Goal: Task Accomplishment & Management: Manage account settings

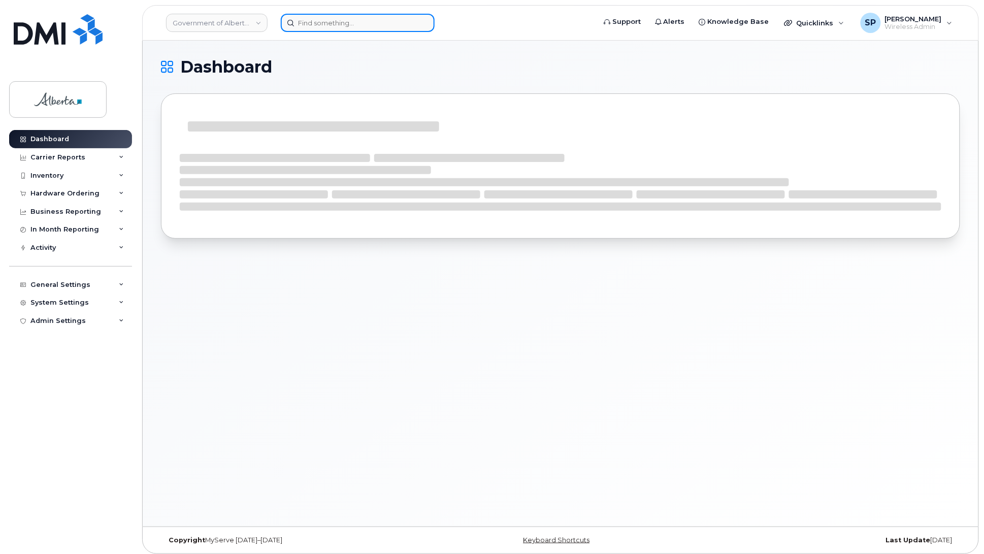
click at [338, 21] on input at bounding box center [358, 23] width 154 height 18
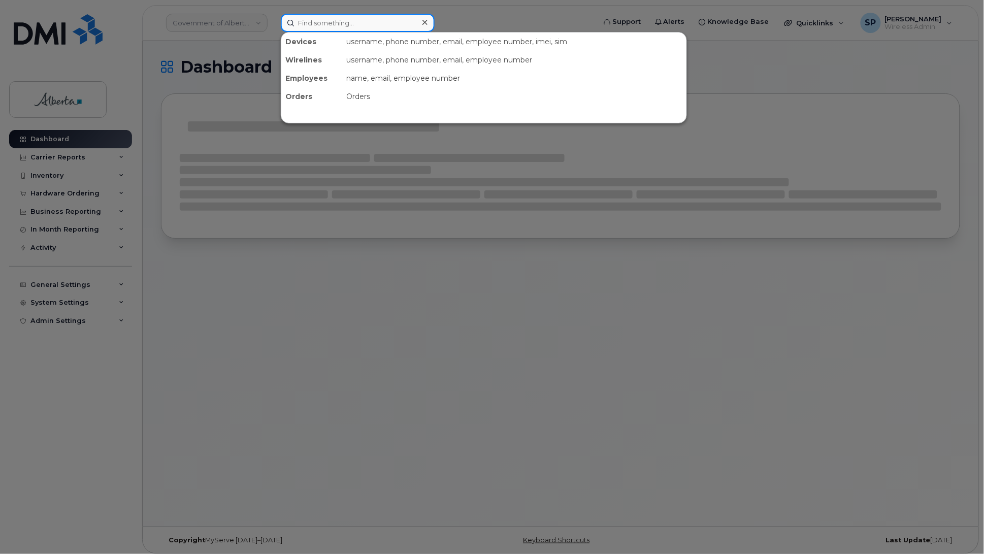
paste input "7804046611"
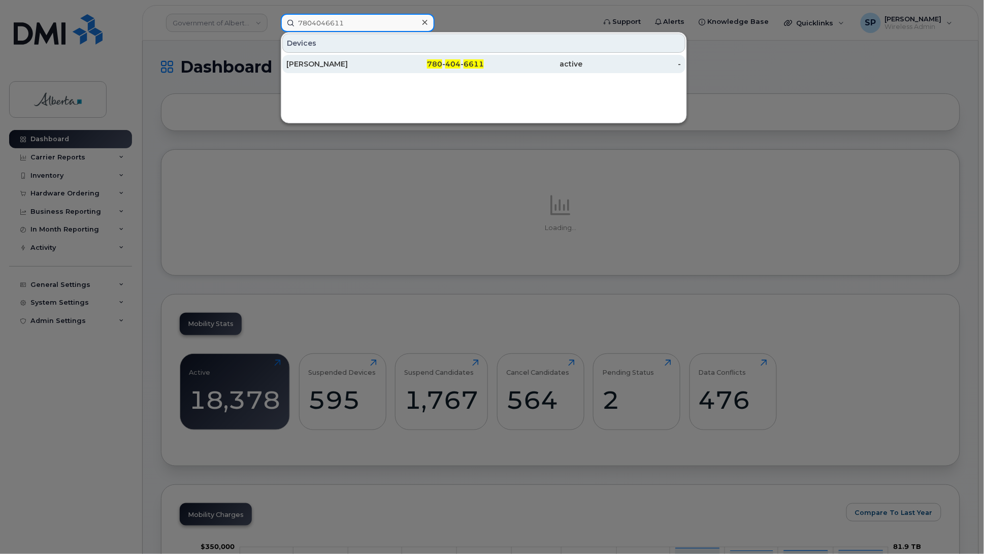
type input "7804046611"
click at [321, 66] on div "[PERSON_NAME]" at bounding box center [335, 64] width 99 height 10
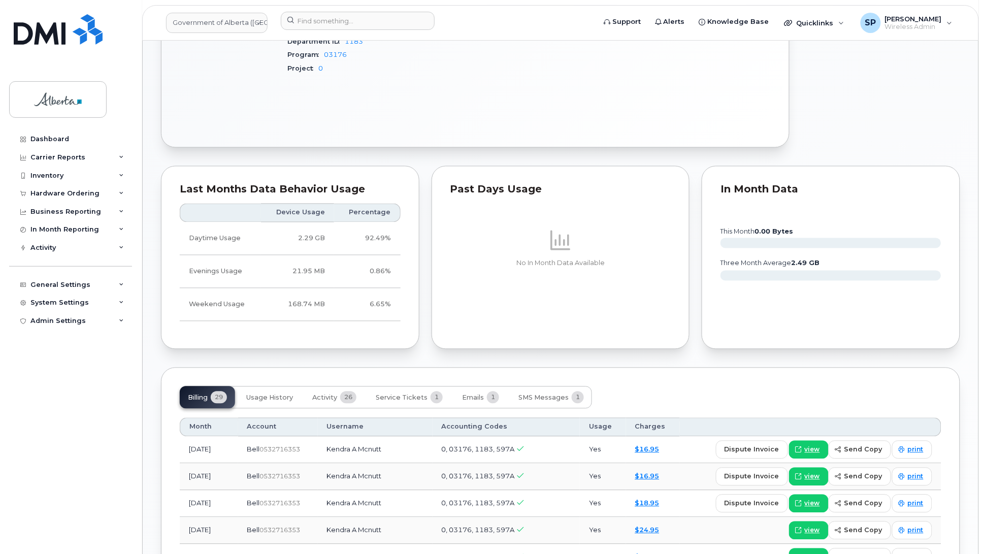
scroll to position [591, 0]
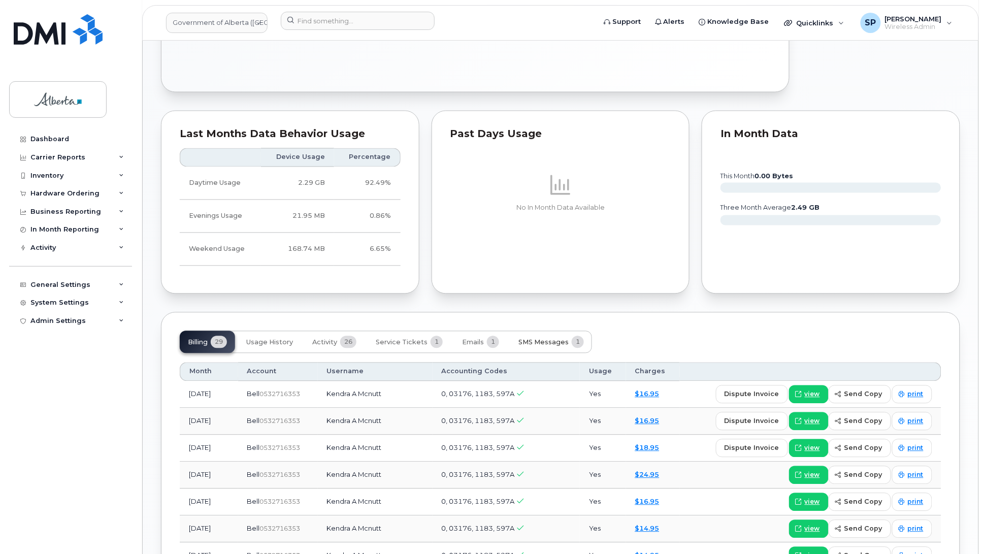
click at [536, 339] on span "SMS Messages" at bounding box center [543, 343] width 50 height 8
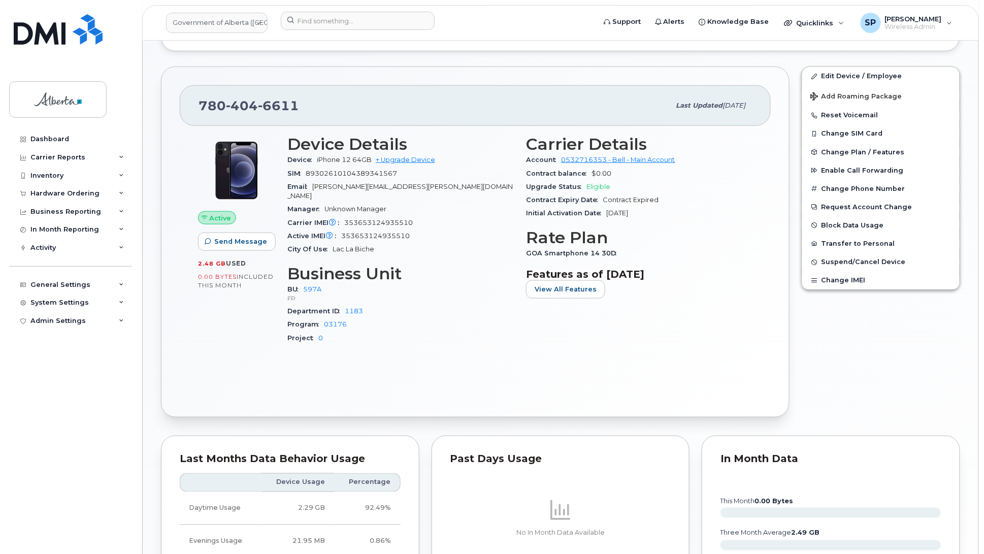
scroll to position [264, 0]
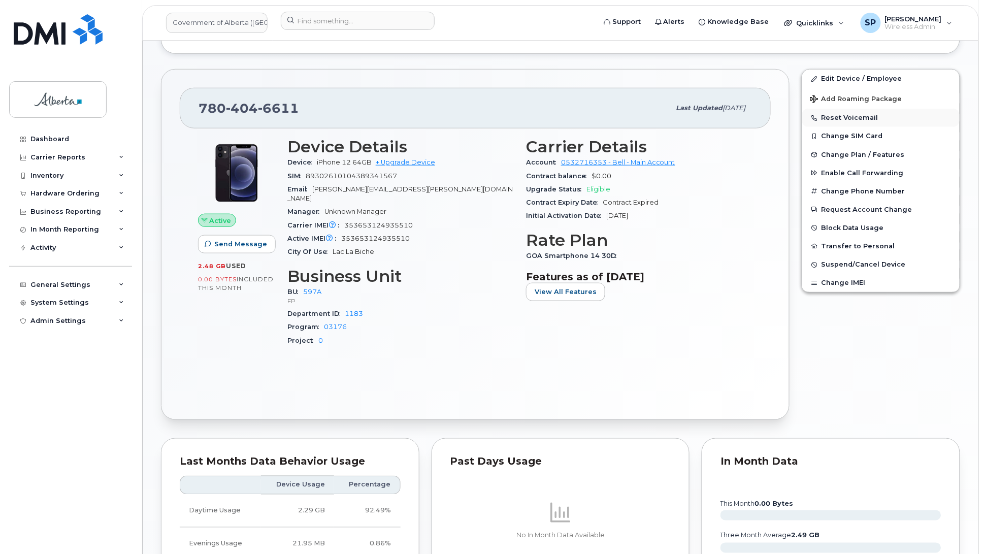
click at [866, 118] on button "Reset Voicemail" at bounding box center [880, 118] width 157 height 18
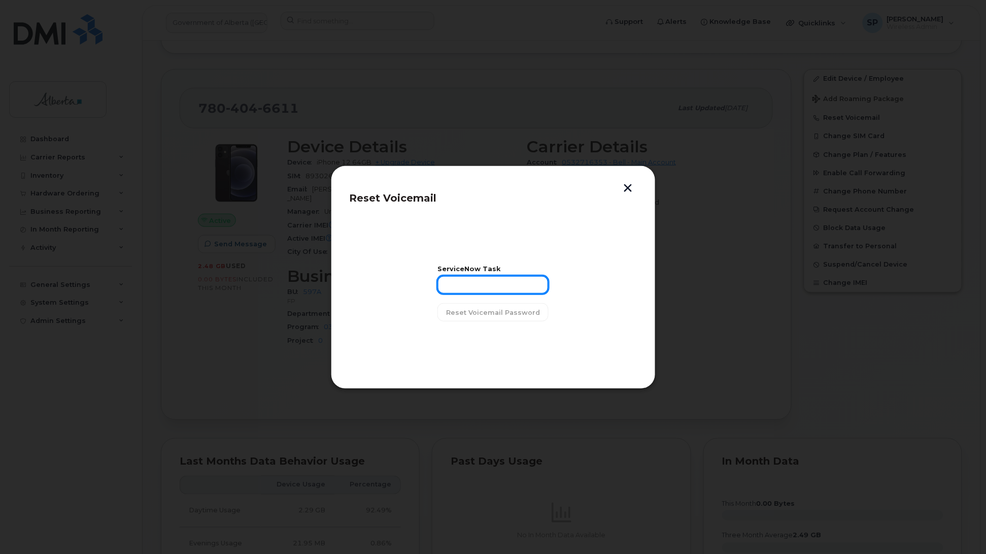
click at [462, 283] on input "text" at bounding box center [493, 285] width 111 height 18
paste input "SCTASK0847882"
type input "SCTASK0847882"
click at [476, 314] on span "Reset Voicemail Password" at bounding box center [493, 313] width 94 height 10
click at [489, 340] on span "Close" at bounding box center [493, 338] width 20 height 10
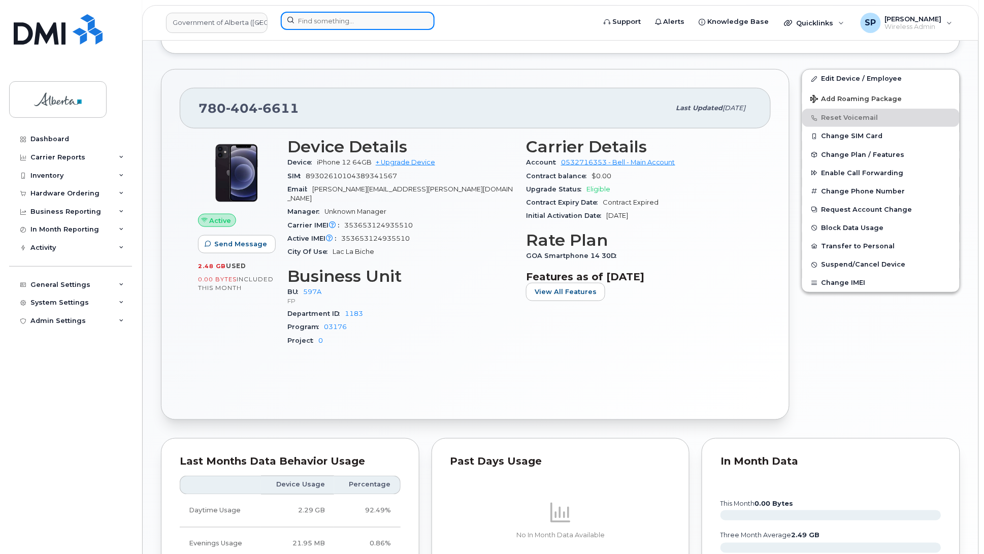
click at [360, 19] on input at bounding box center [358, 21] width 154 height 18
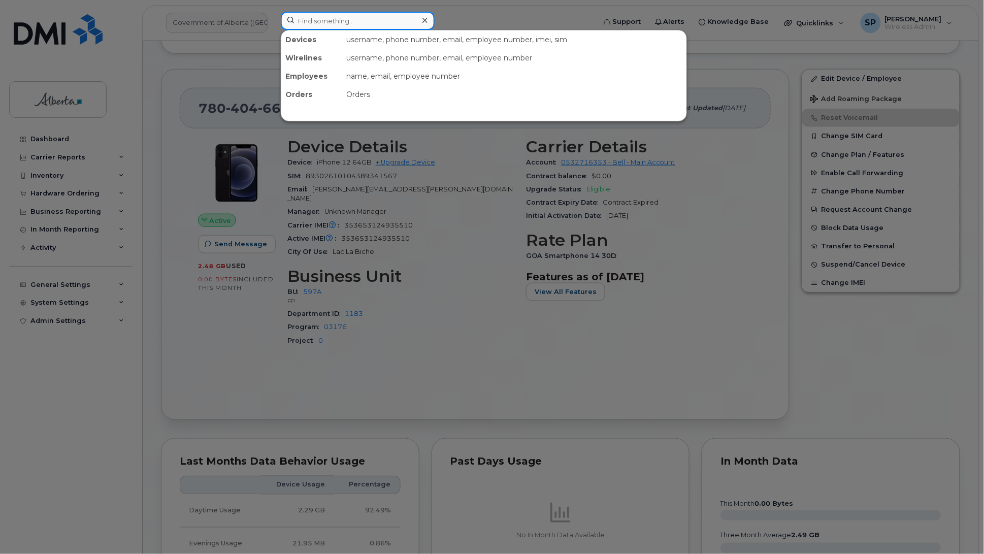
paste input "5873389456"
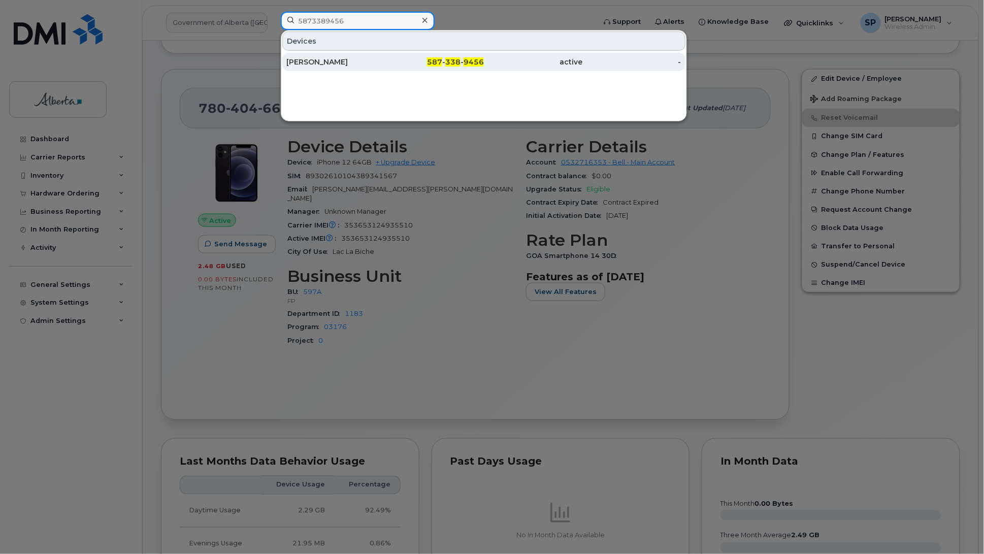
type input "5873389456"
click at [338, 63] on div "Collins Ugochukwu" at bounding box center [335, 62] width 99 height 10
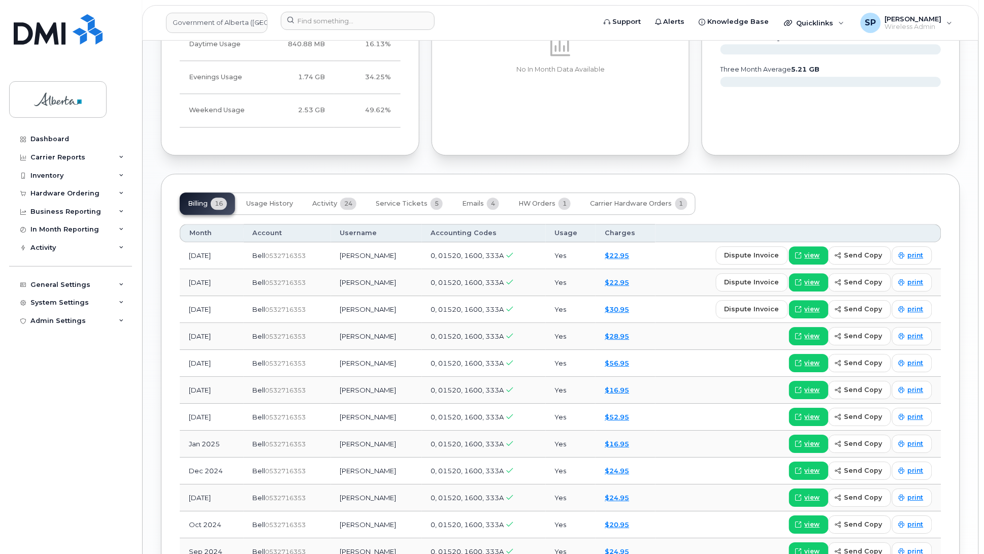
scroll to position [855, 0]
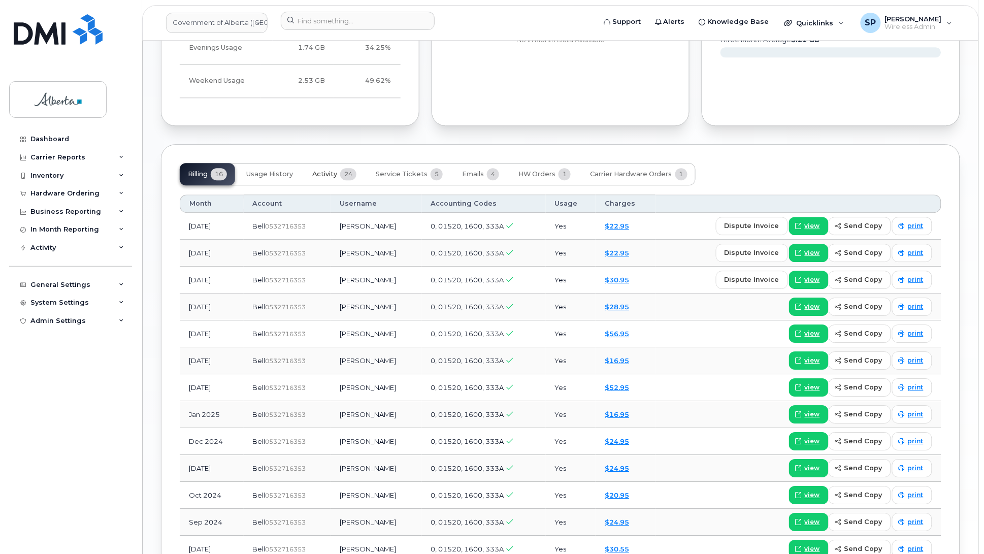
click at [323, 170] on span "Activity" at bounding box center [324, 174] width 25 height 8
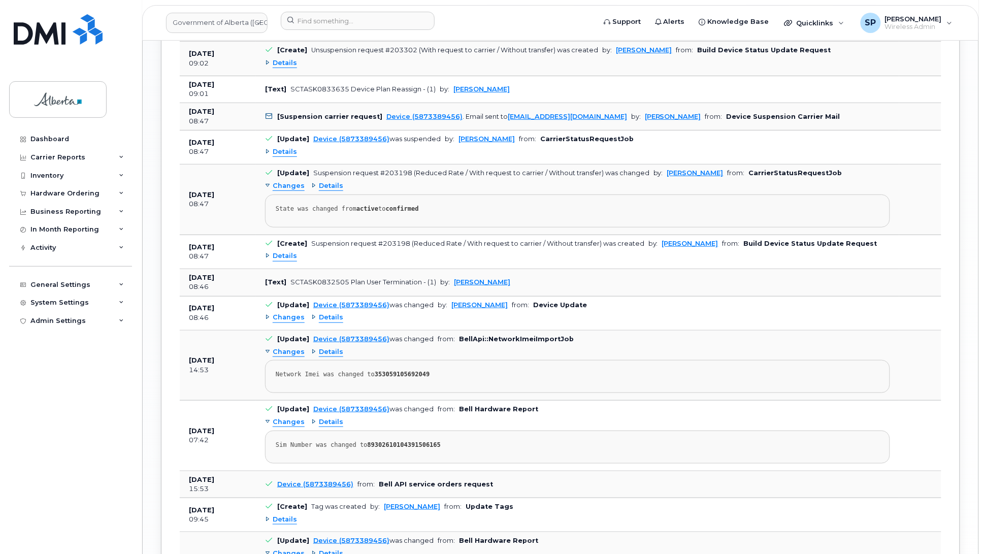
scroll to position [1419, 0]
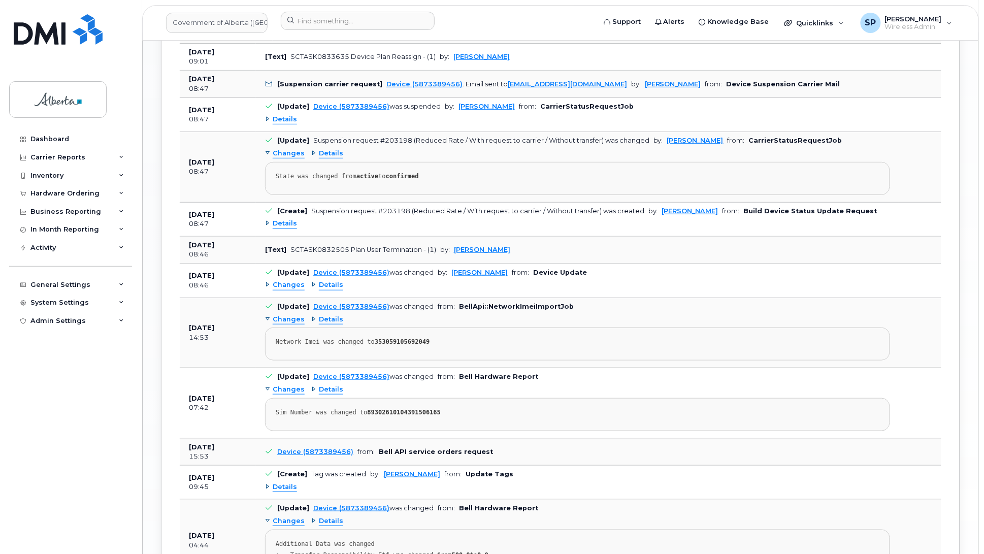
click at [285, 284] on span "Changes" at bounding box center [289, 285] width 32 height 10
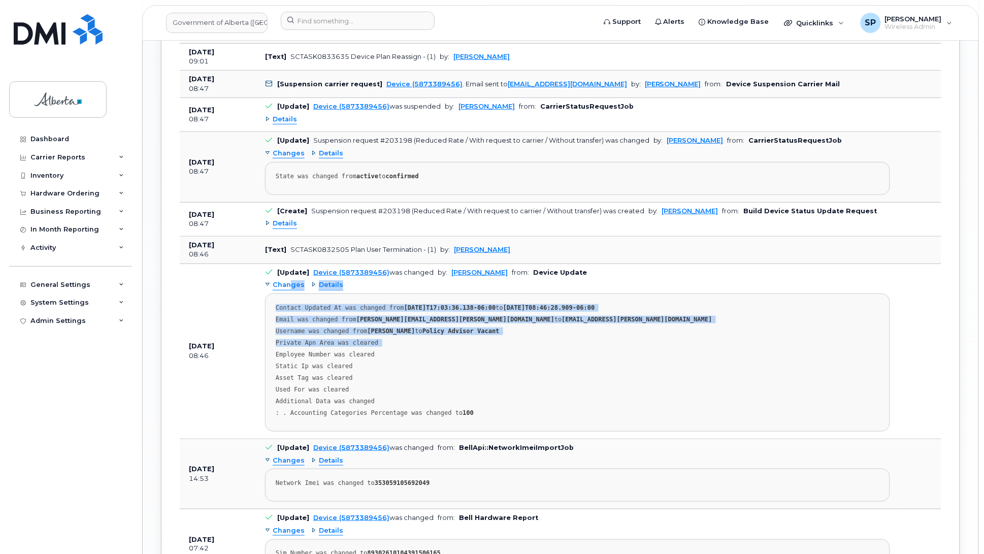
drag, startPoint x: 288, startPoint y: 283, endPoint x: 265, endPoint y: 349, distance: 70.0
click at [265, 349] on div "Changes Details Contact Updated At was changed from 2024-04-17T17:03:36.138-06:…" at bounding box center [577, 354] width 625 height 154
click at [353, 327] on div "Username was changed from Mason Pich to Policy Advisor Vacant" at bounding box center [578, 331] width 604 height 8
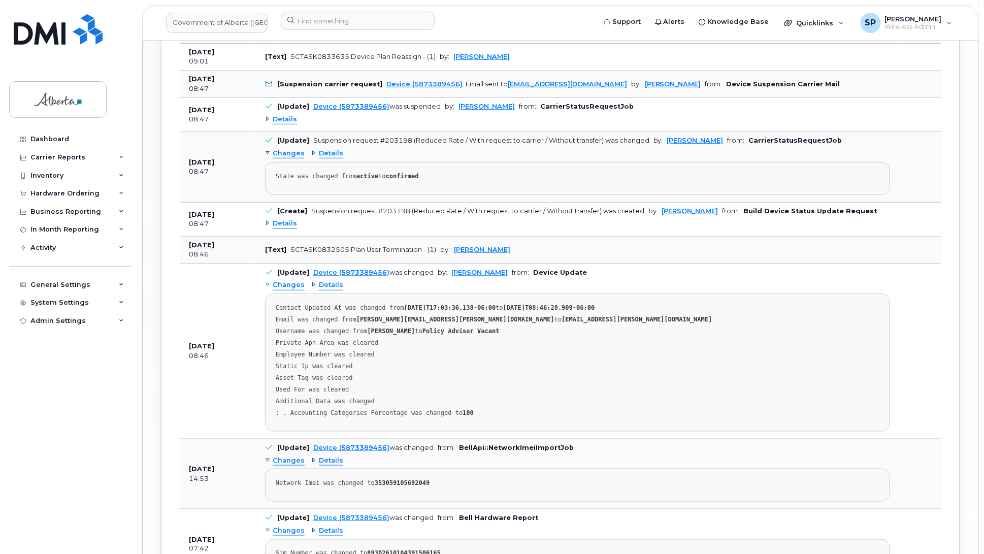
click at [293, 282] on span "Changes" at bounding box center [289, 285] width 32 height 10
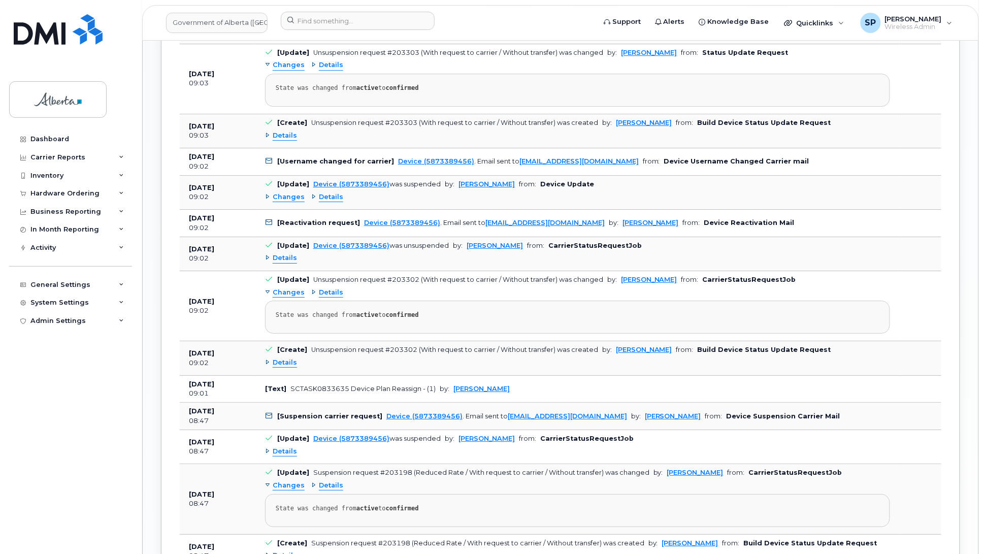
scroll to position [1060, 0]
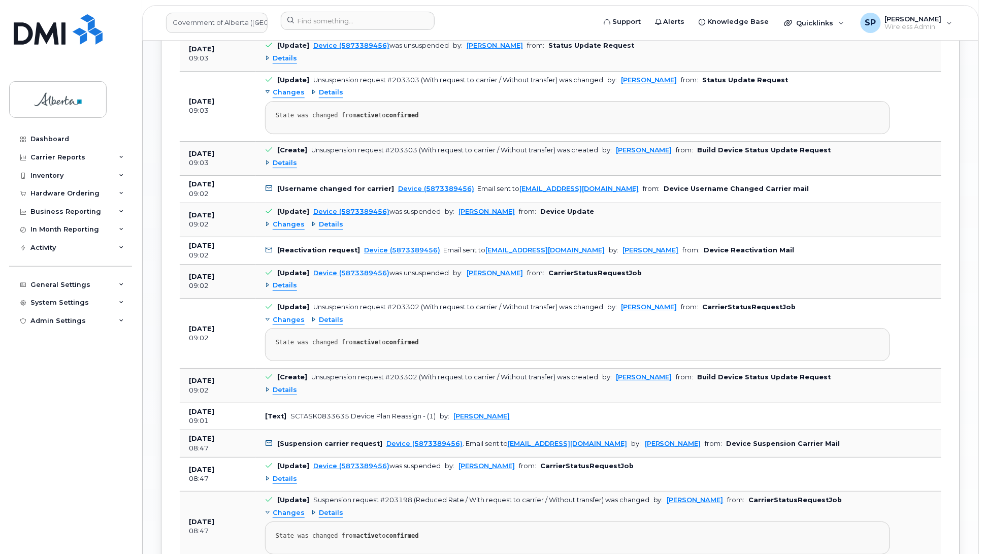
click at [288, 220] on span "Changes" at bounding box center [289, 225] width 32 height 10
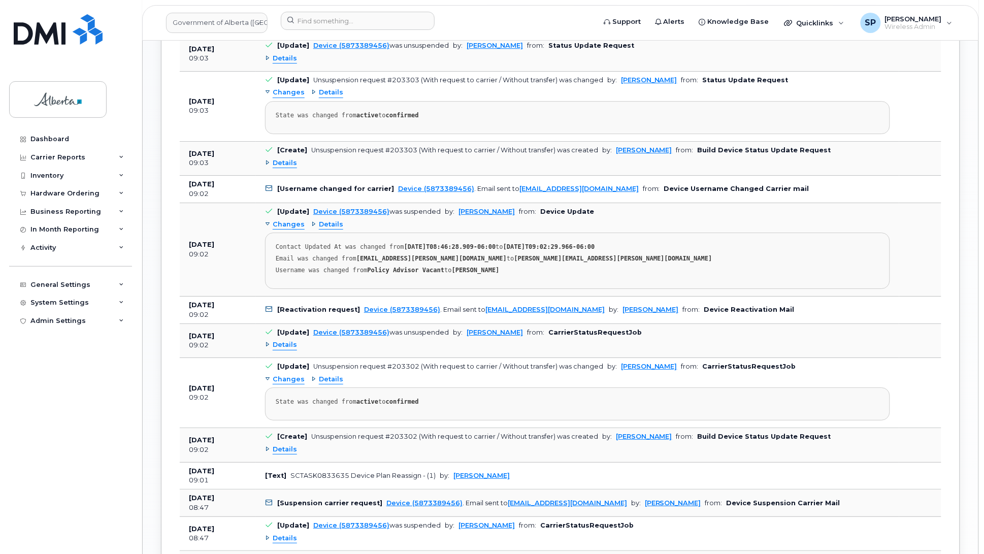
drag, startPoint x: 506, startPoint y: 266, endPoint x: 447, endPoint y: 266, distance: 58.4
click at [447, 266] on div "Username was changed from Policy Advisor Vacant to Collins Ugochukwu" at bounding box center [578, 270] width 604 height 8
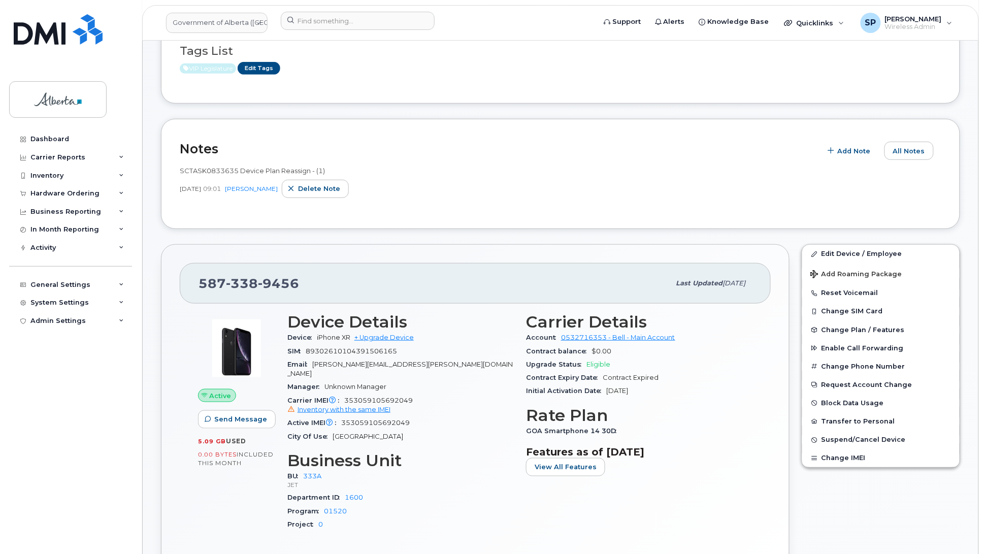
scroll to position [171, 0]
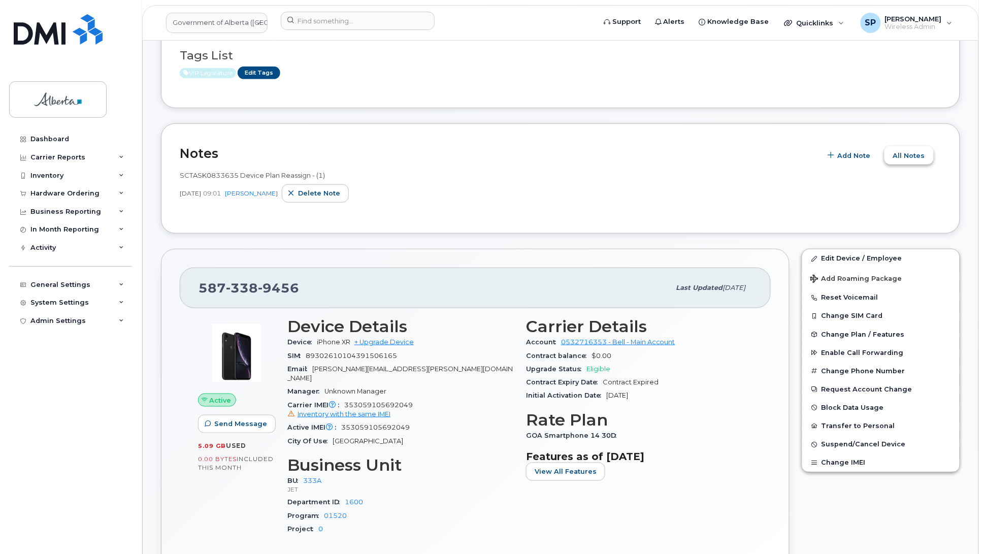
click at [910, 155] on span "All Notes" at bounding box center [909, 156] width 32 height 10
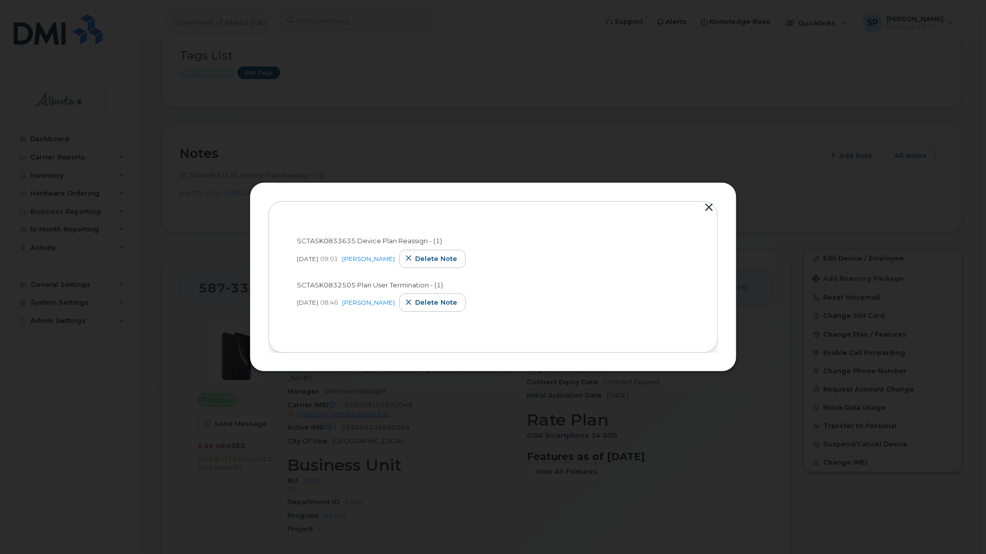
click at [710, 207] on button "button" at bounding box center [709, 208] width 15 height 14
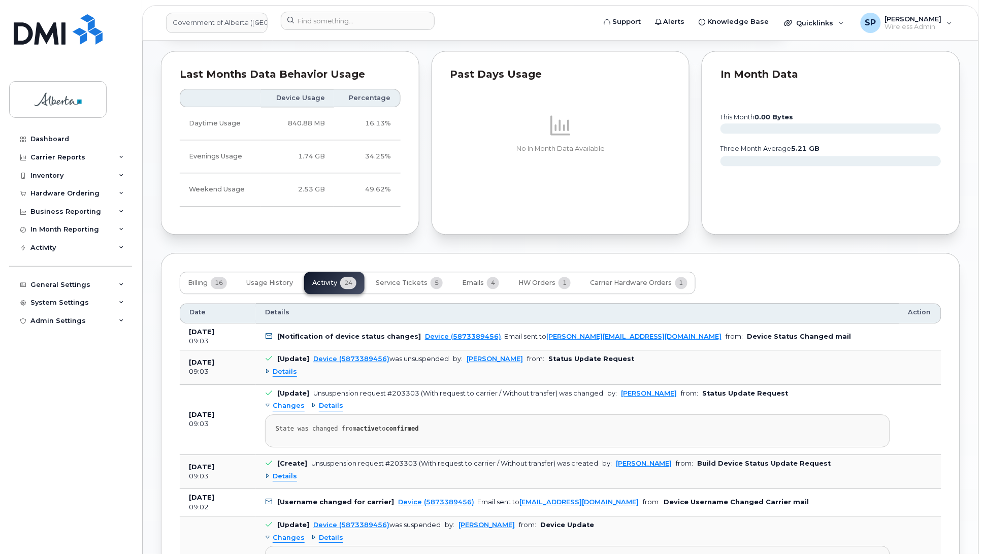
scroll to position [754, 0]
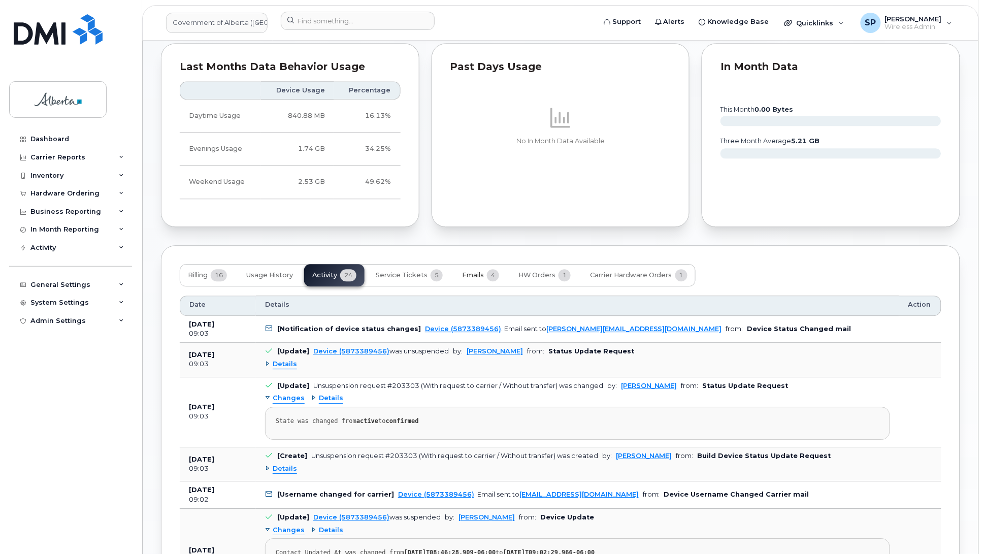
click span "Emails"
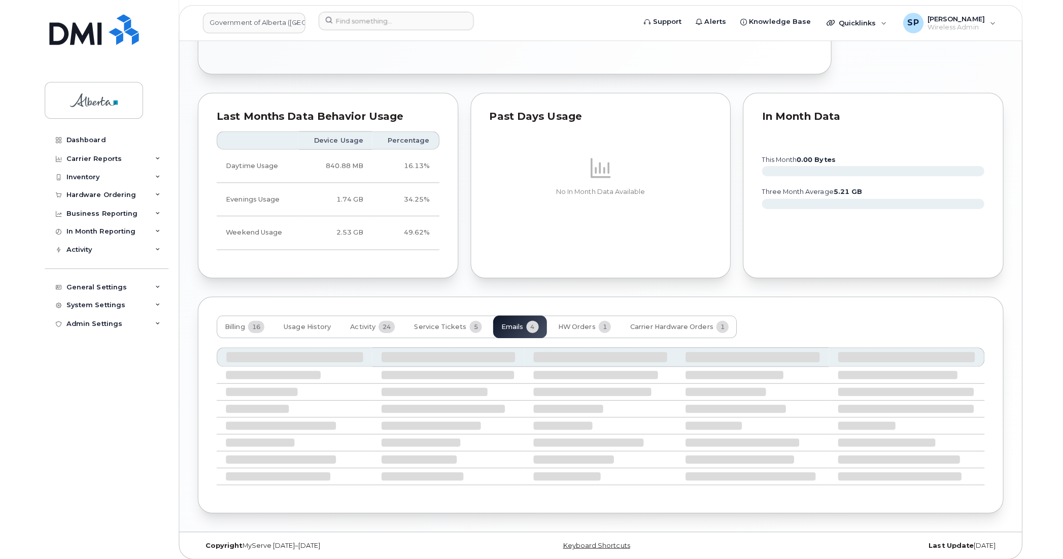
scroll to position [659, 0]
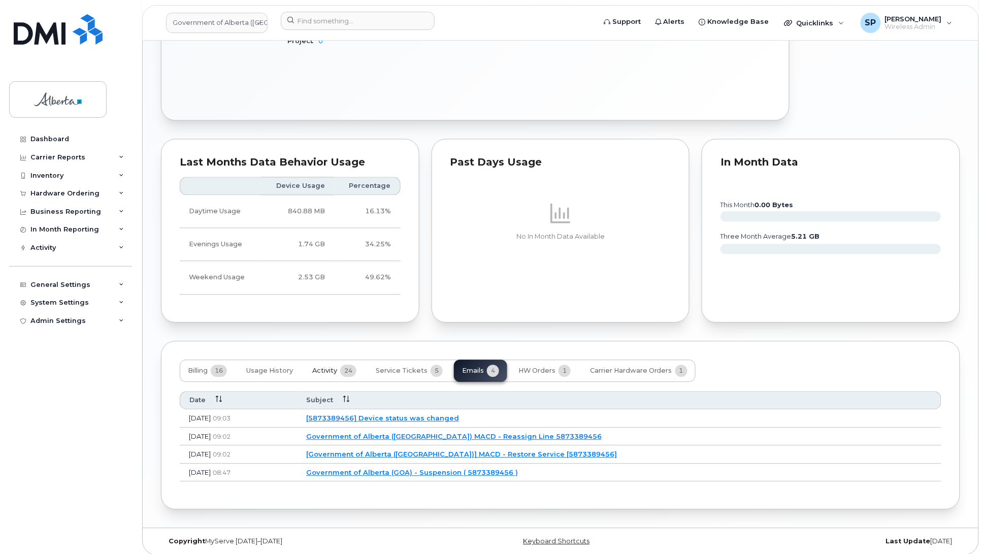
click span "Activity"
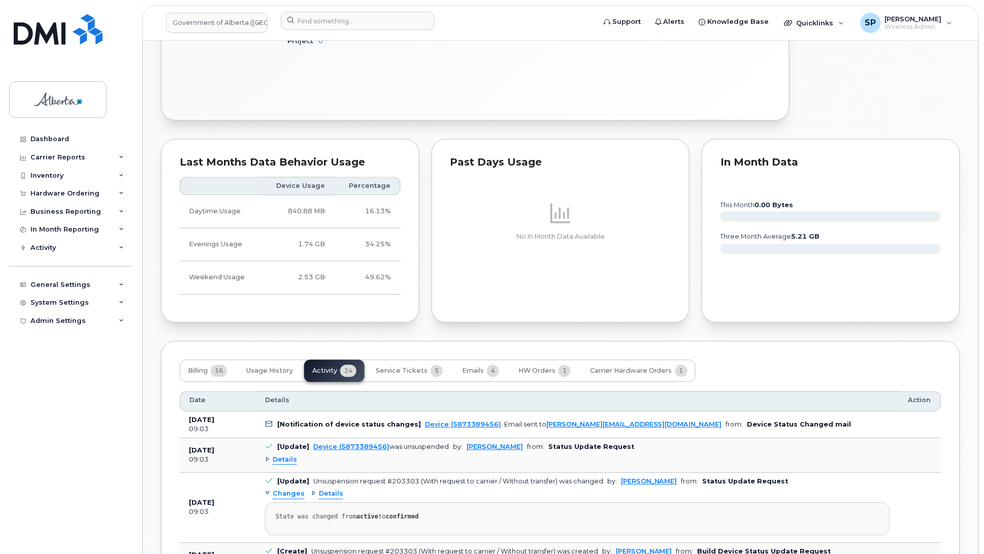
click div "Edit Device / Employee Add Roaming Package Reset Voicemail Change SIM Card Chan…"
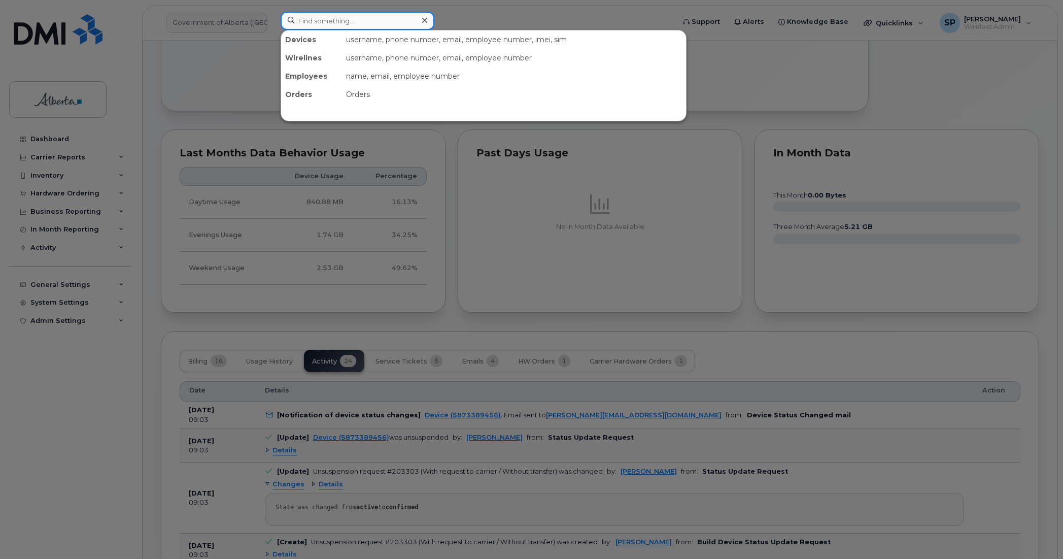
click input
type input "v"
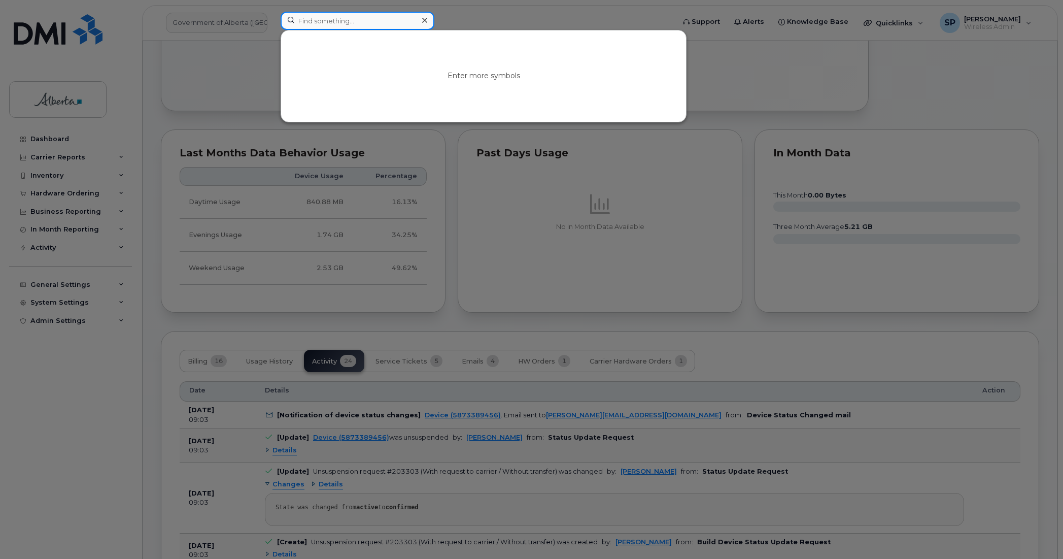
paste input "7804046611"
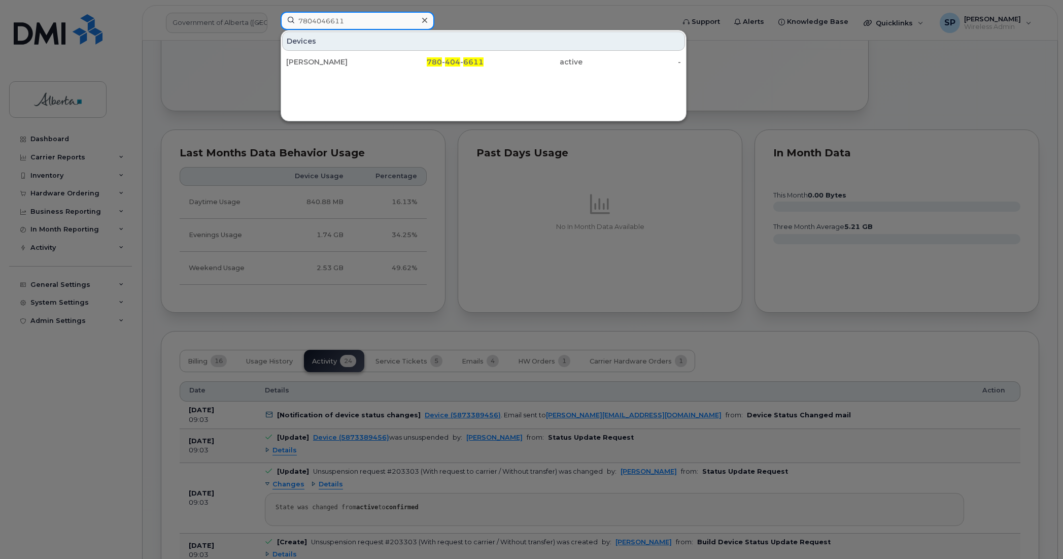
type input "7804046611"
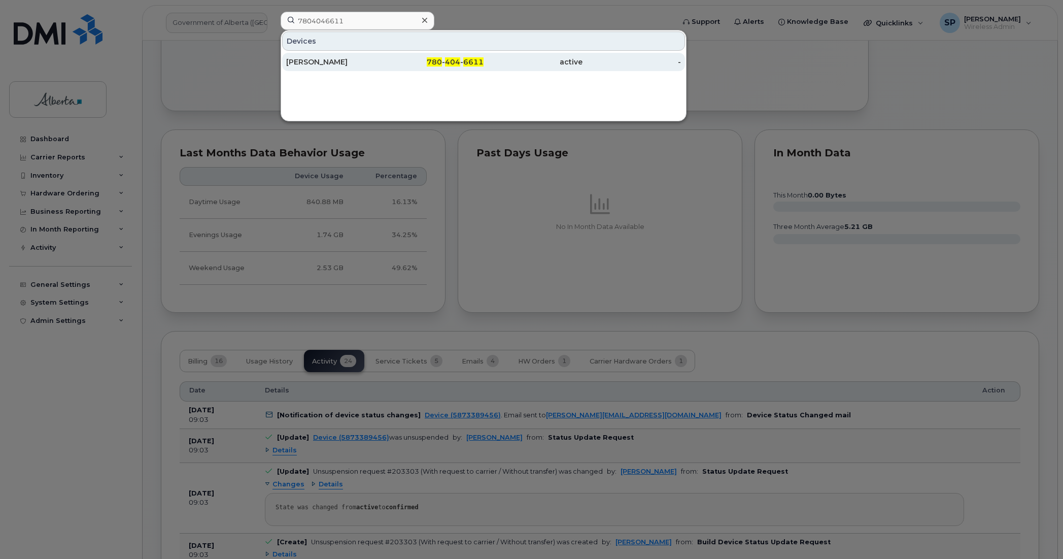
click div "Joshua Scott"
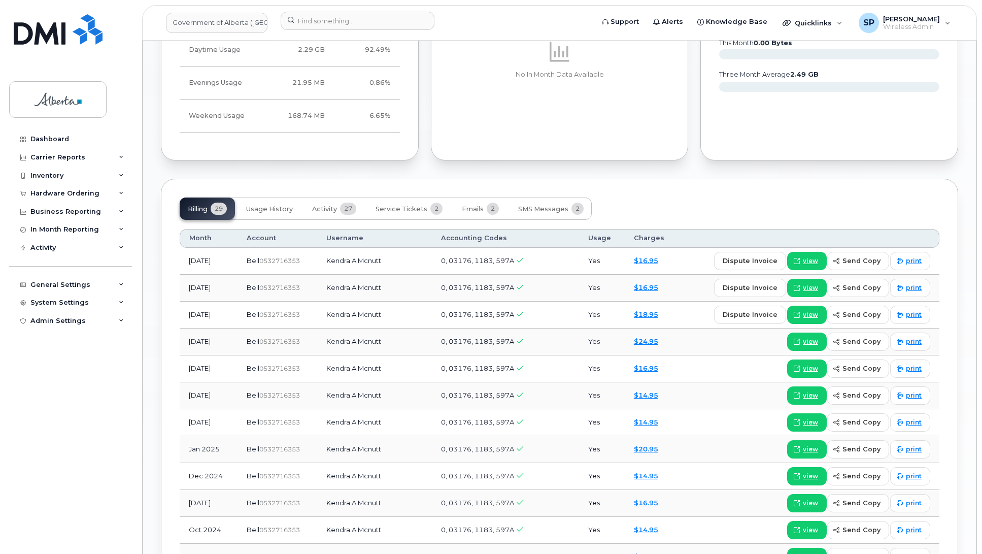
scroll to position [722, 0]
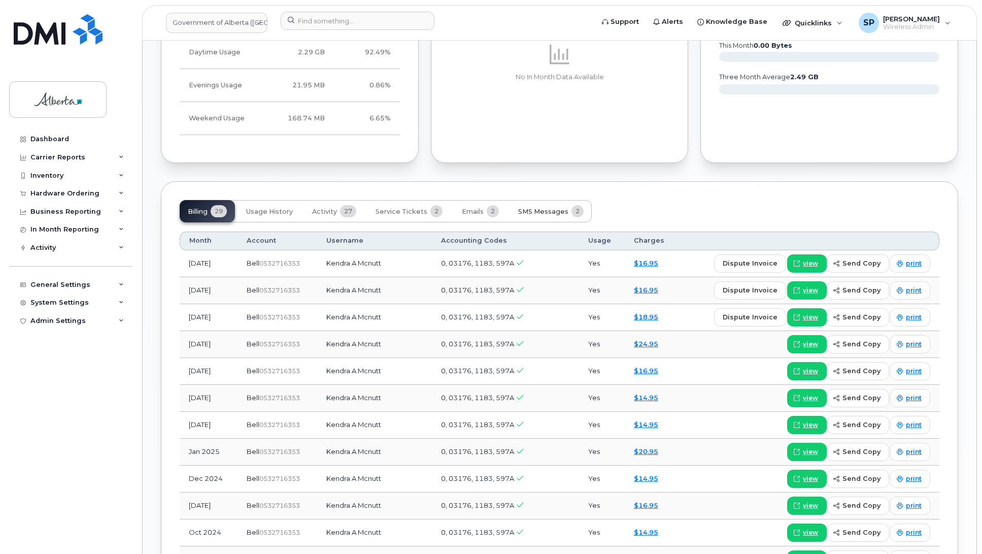
click at [546, 208] on span "SMS Messages" at bounding box center [543, 212] width 50 height 8
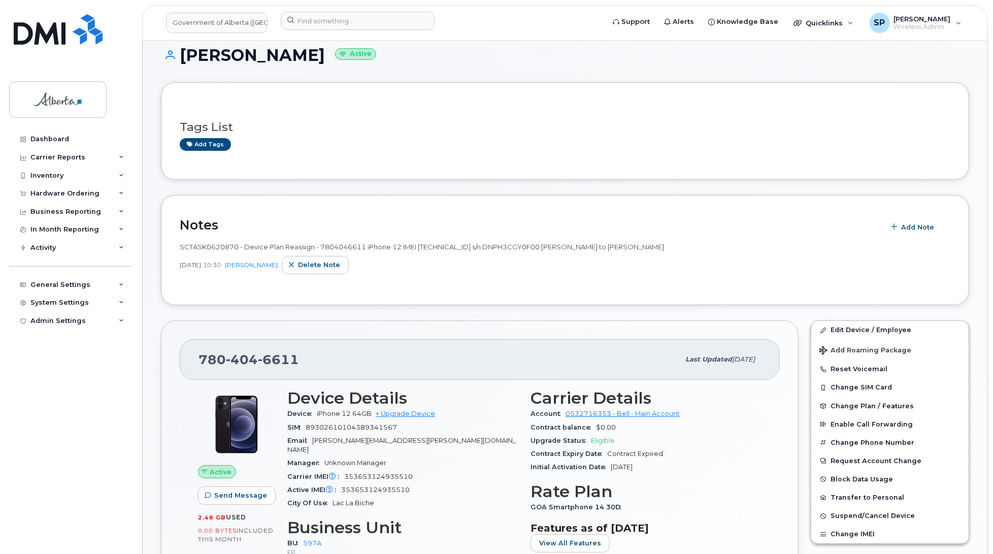
scroll to position [0, 0]
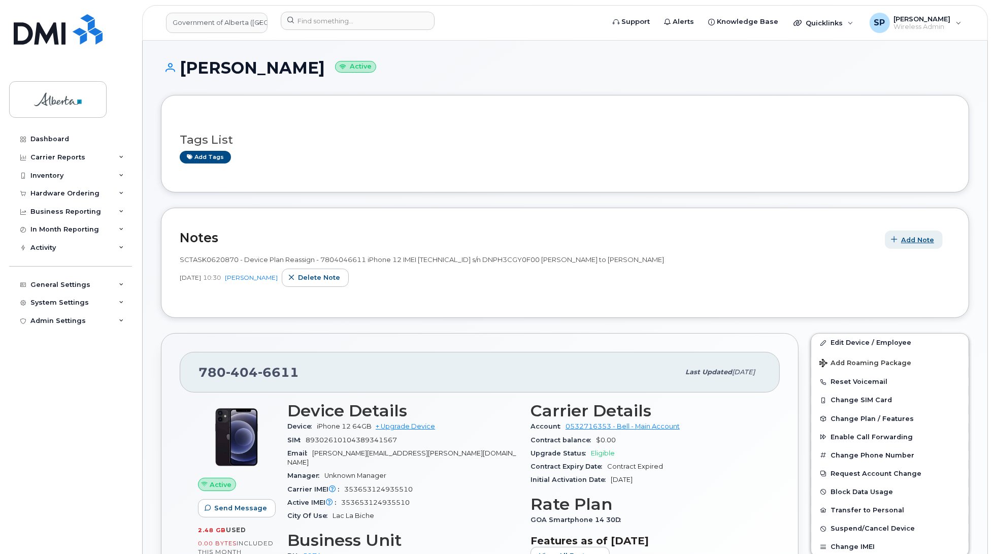
click at [915, 239] on span "Add Note" at bounding box center [917, 240] width 33 height 10
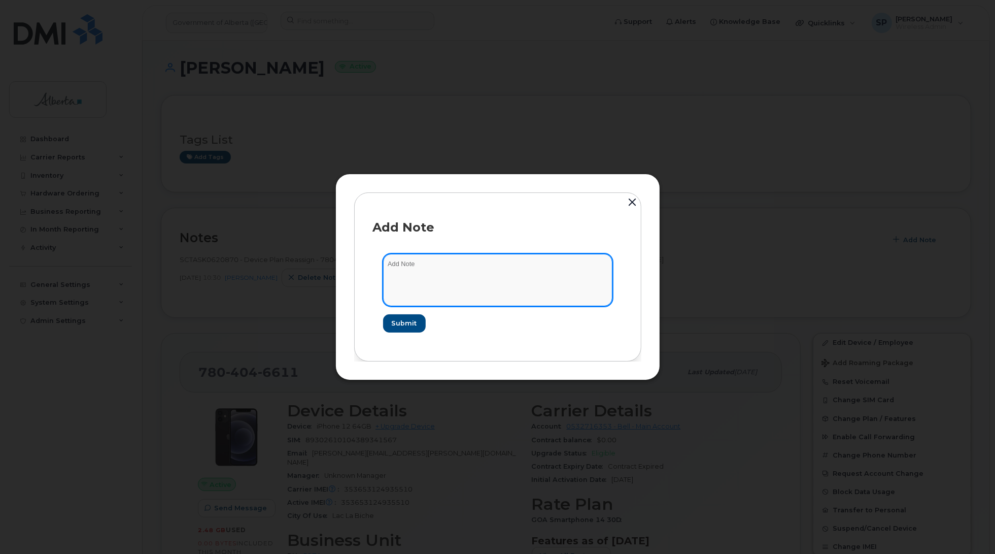
click at [450, 269] on textarea at bounding box center [497, 280] width 229 height 52
paste textarea "Plan VM PIN - (1)"
click at [386, 259] on textarea "Plan VM PIN - (1)" at bounding box center [497, 280] width 229 height 52
paste textarea "SCTASK0847882"
type textarea "SCTASK0847882 Plan VM PIN - (1)"
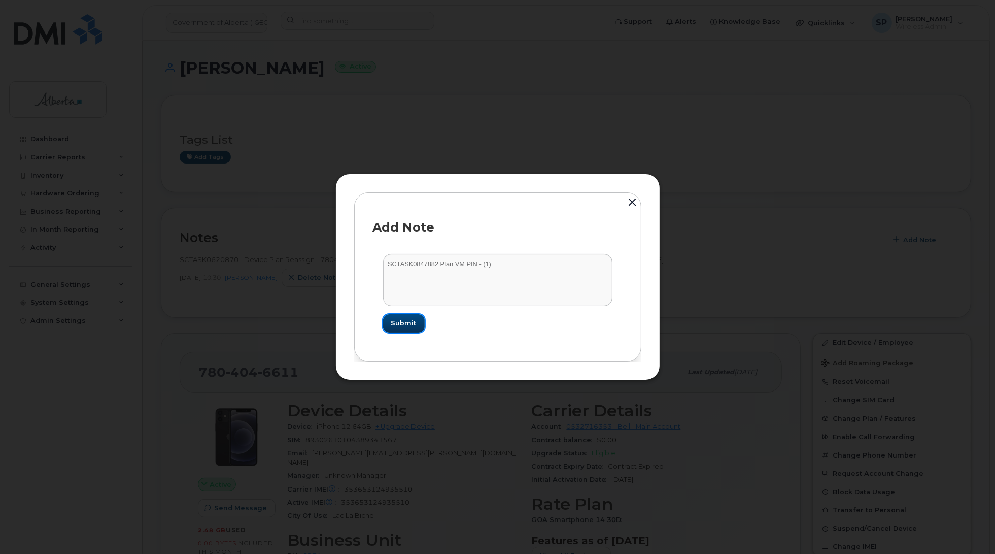
click at [412, 325] on span "Submit" at bounding box center [403, 323] width 25 height 10
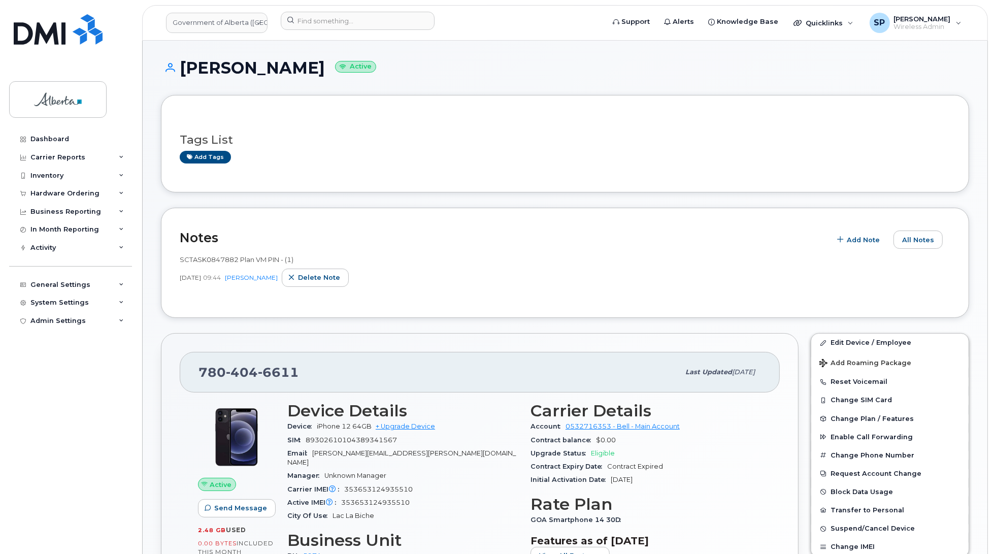
click at [18, 359] on div "Dashboard Carrier Reports Monthly Billing Data Daily Data Pooling Data Behavior…" at bounding box center [71, 334] width 125 height 409
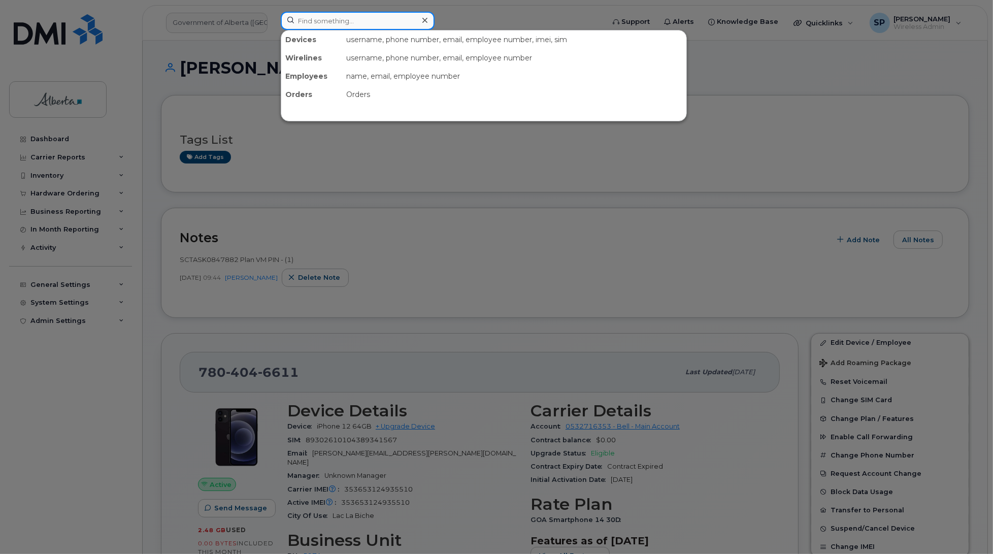
click at [327, 21] on input at bounding box center [358, 21] width 154 height 18
paste input "7802396331"
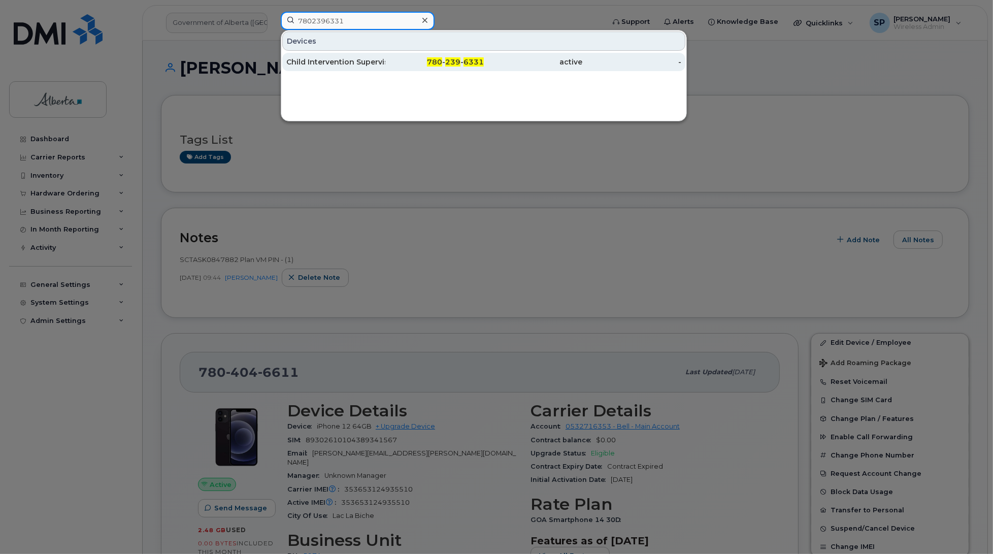
type input "7802396331"
click at [327, 61] on div "Child Intervention Supervisor" at bounding box center [335, 62] width 99 height 10
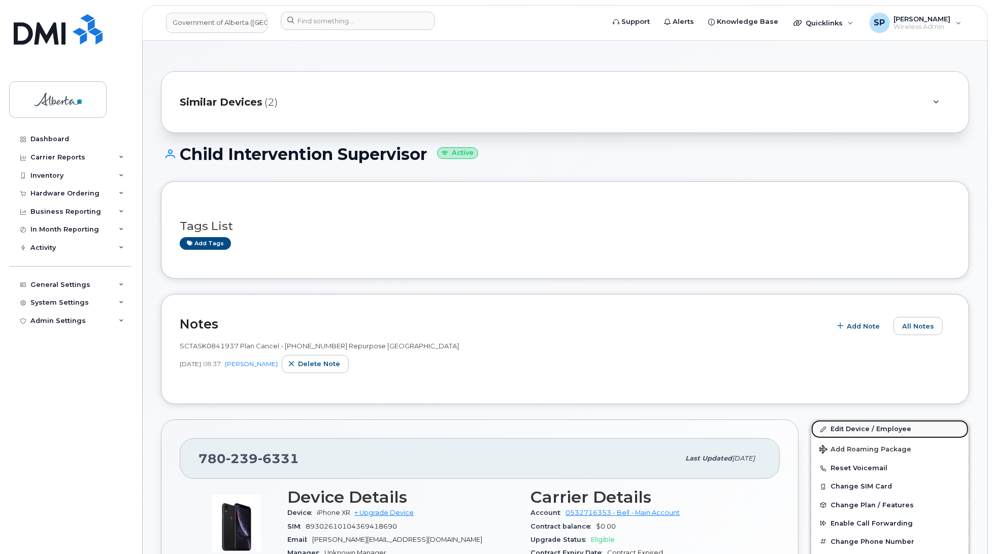
click at [877, 430] on link "Edit Device / Employee" at bounding box center [889, 429] width 157 height 18
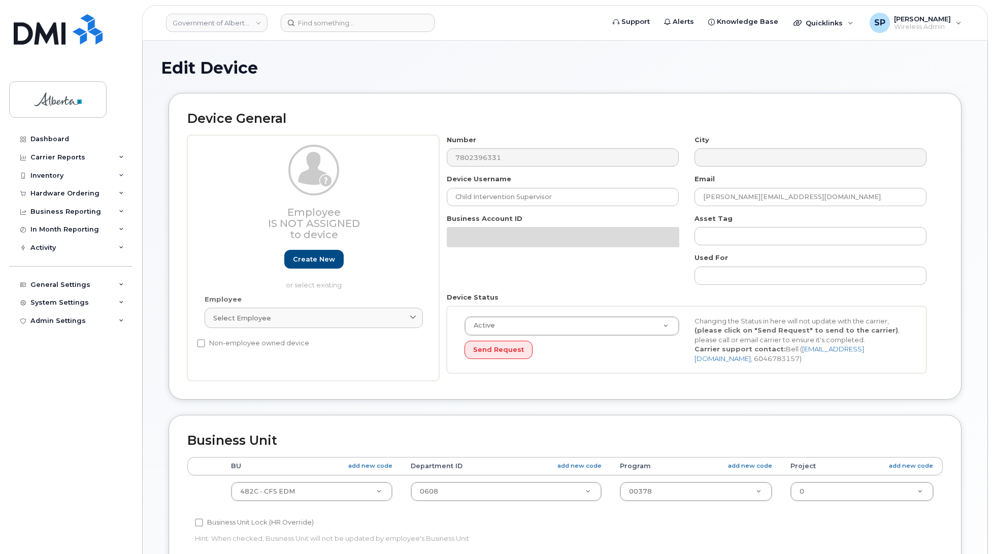
select select "4749733"
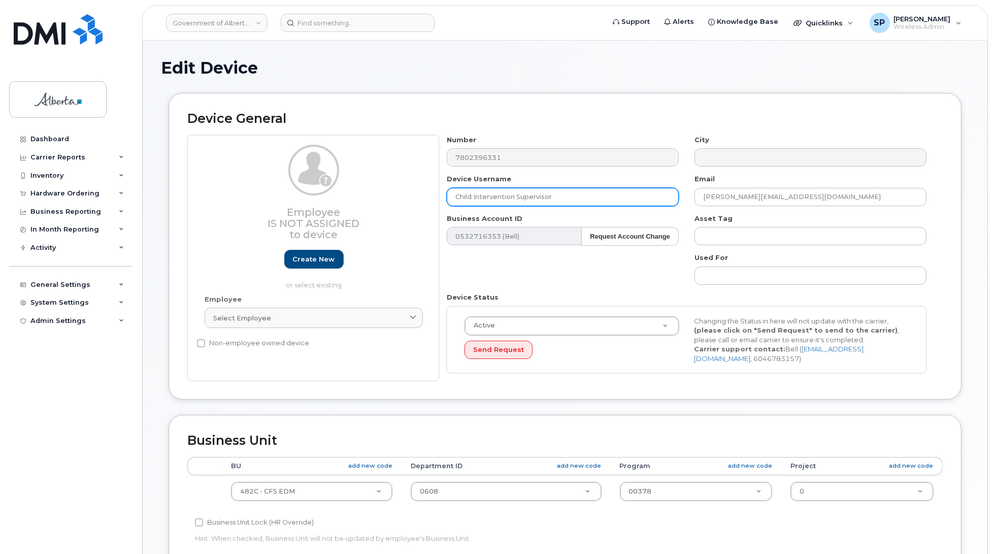
drag, startPoint x: 561, startPoint y: 198, endPoint x: 414, endPoint y: 191, distance: 147.4
click at [414, 191] on div "Employee Is not assigned to device Create new or select existing Employee Selec…" at bounding box center [564, 258] width 755 height 246
type input "Repurpose [GEOGRAPHIC_DATA]"
drag, startPoint x: 797, startPoint y: 197, endPoint x: 676, endPoint y: 202, distance: 121.9
click at [676, 202] on div "Number 7802396331 City Device Username Repurpose Edmonton Email Christine.Zub@g…" at bounding box center [686, 258] width 495 height 246
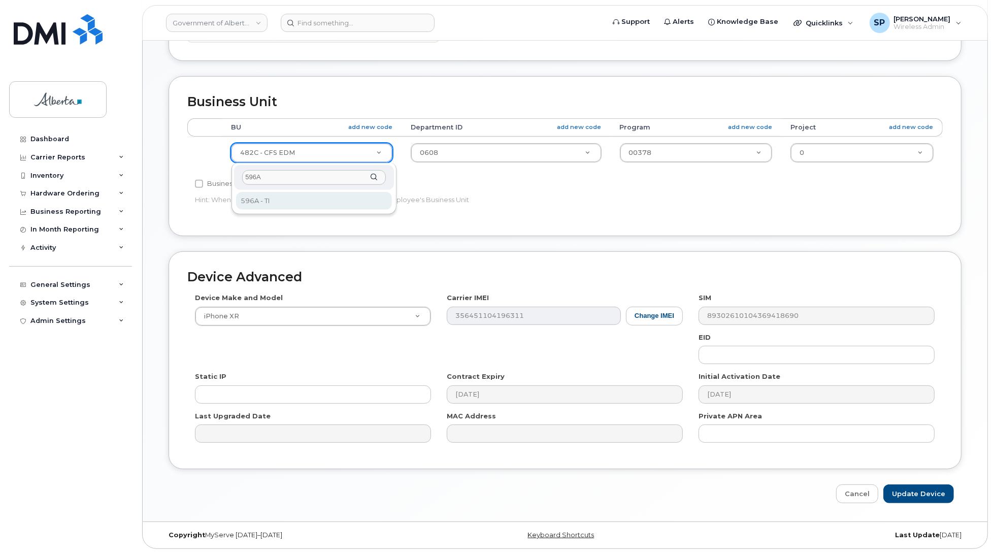
type input "596A"
select select "4797729"
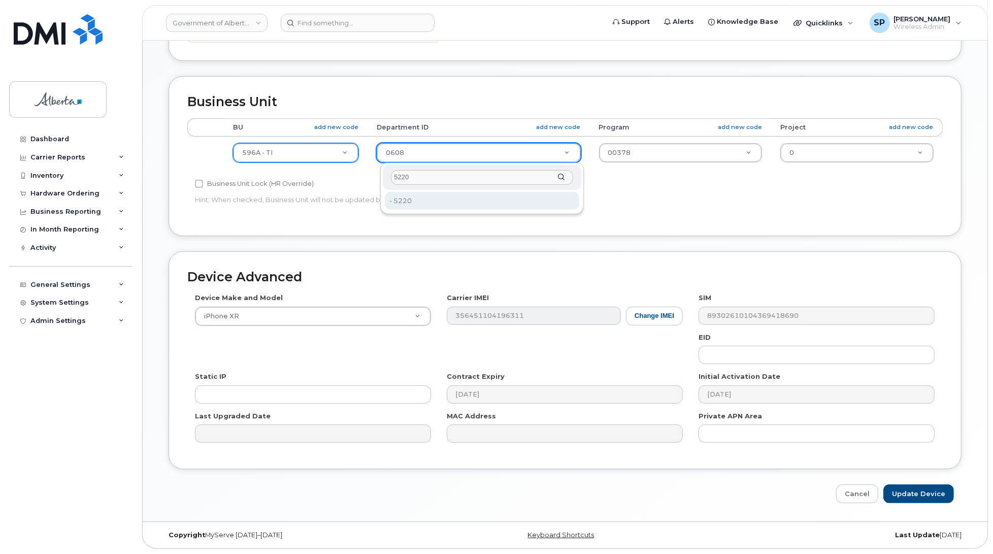
type input "5220"
type input "4802987"
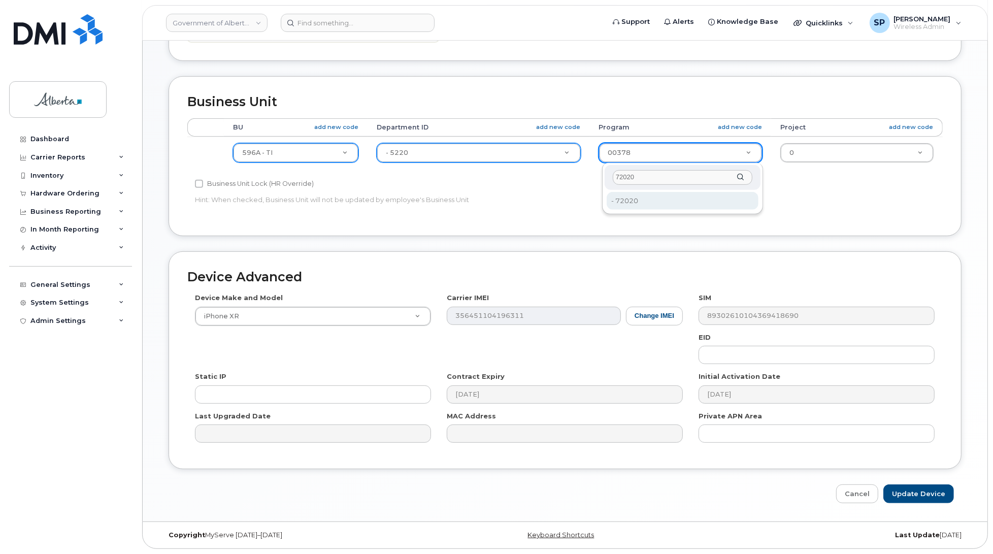
type input "72020"
type input "4803008"
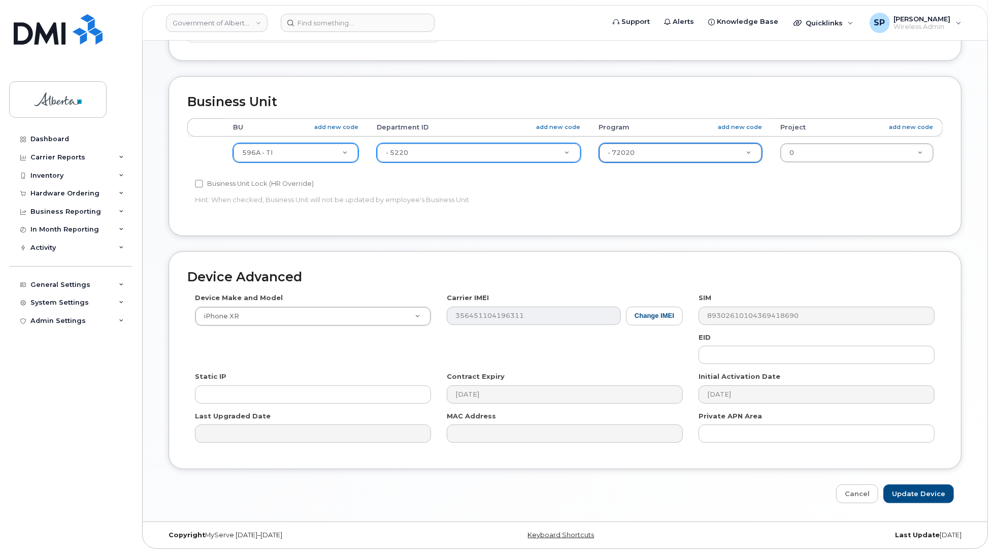
drag, startPoint x: 300, startPoint y: 311, endPoint x: 303, endPoint y: 316, distance: 5.2
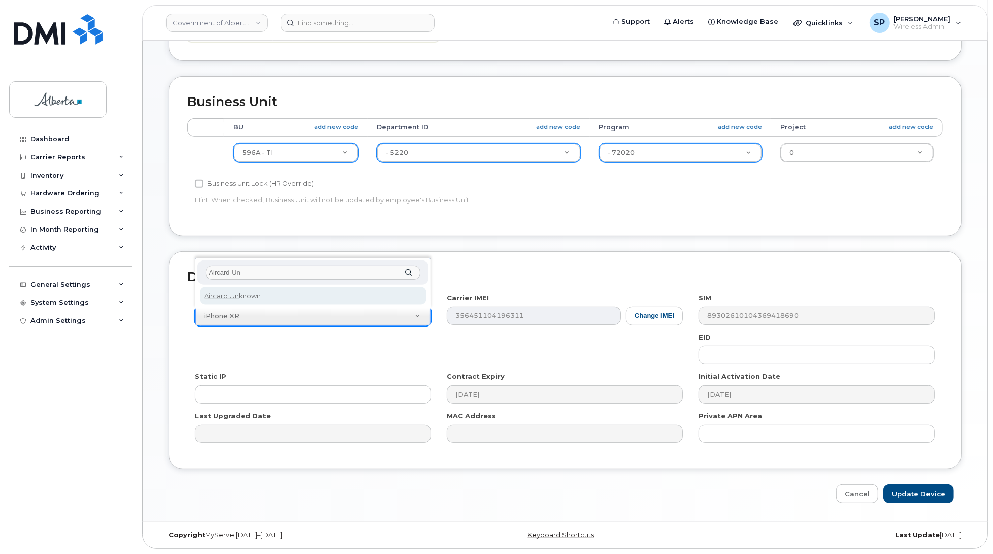
type input "Aircard Un"
select select "971"
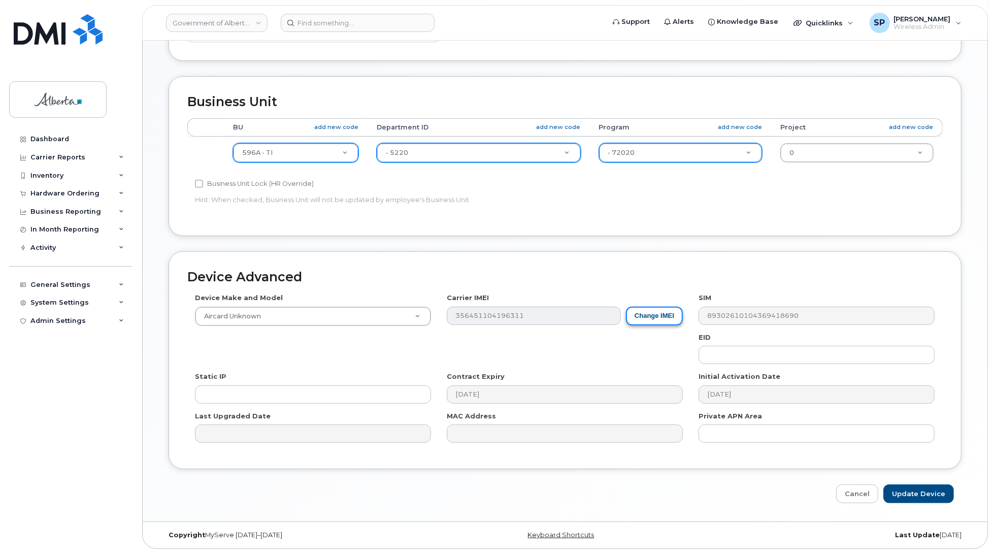
click at [671, 313] on button "Change IMEI" at bounding box center [654, 316] width 57 height 19
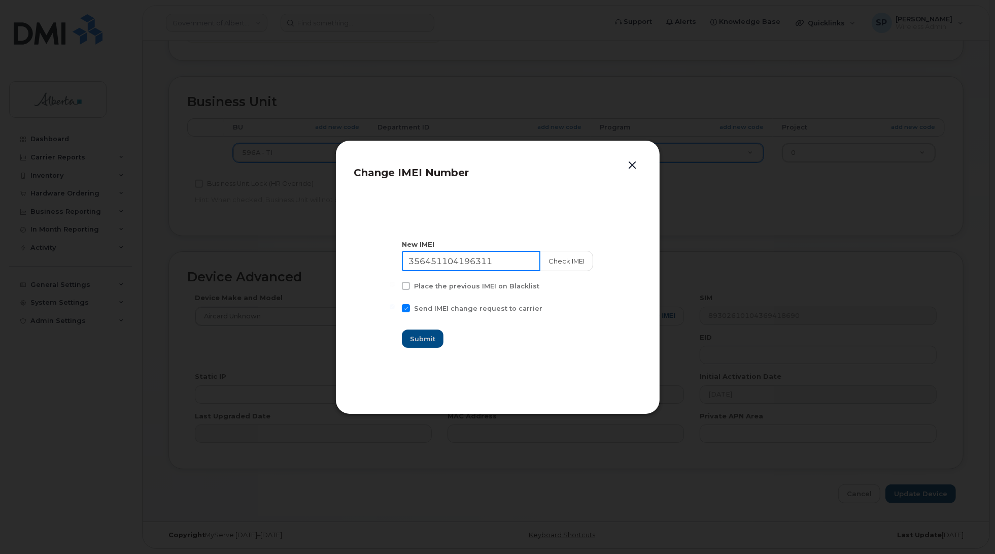
drag, startPoint x: 504, startPoint y: 257, endPoint x: 318, endPoint y: 264, distance: 185.4
click at [318, 264] on div "Change IMEI Number New IMEI 356451104196311 Check IMEI Place the previous IMEI …" at bounding box center [497, 277] width 995 height 554
type input "111111111111111"
click at [429, 338] on span "Submit" at bounding box center [423, 339] width 25 height 10
type input "111111111111111"
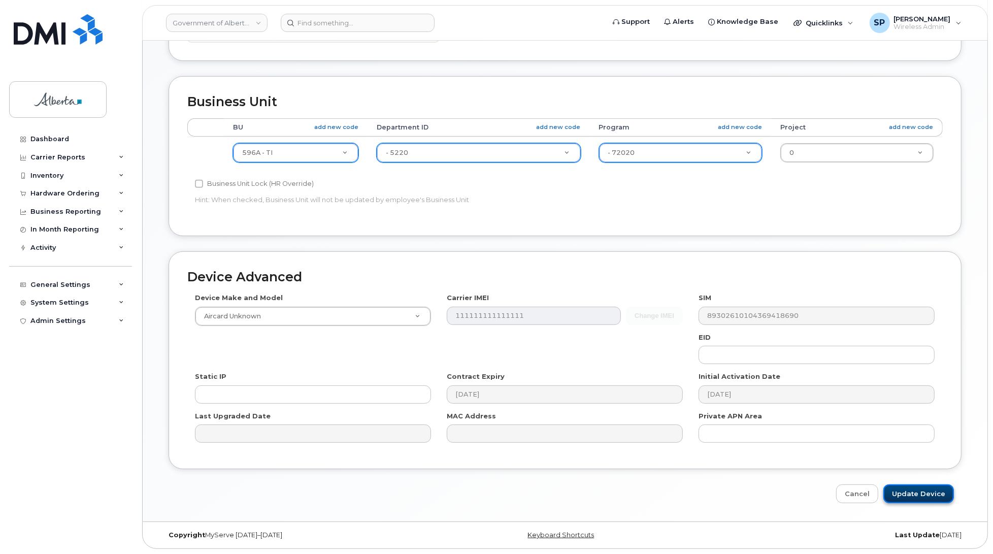
click at [910, 495] on input "Update Device" at bounding box center [918, 493] width 71 height 19
type input "Saving..."
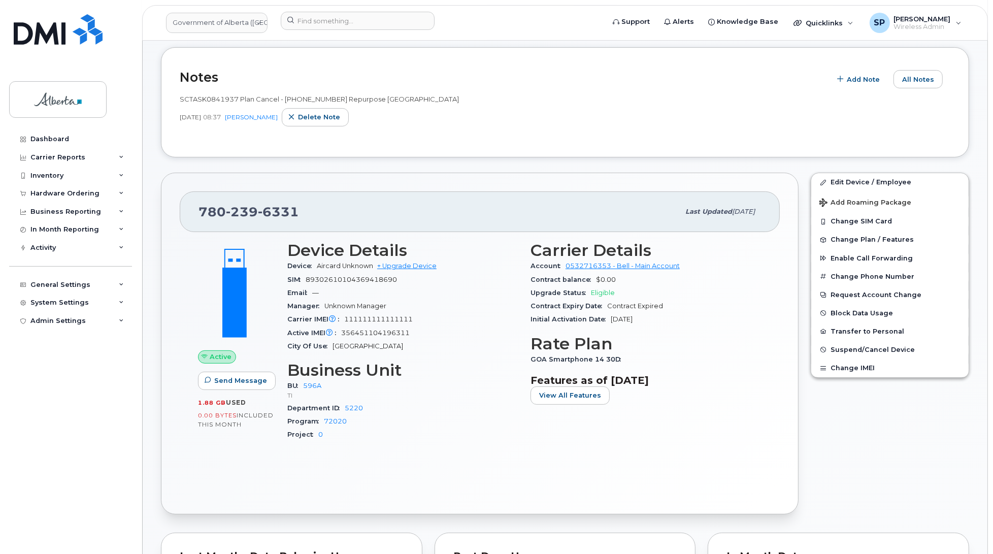
scroll to position [242, 0]
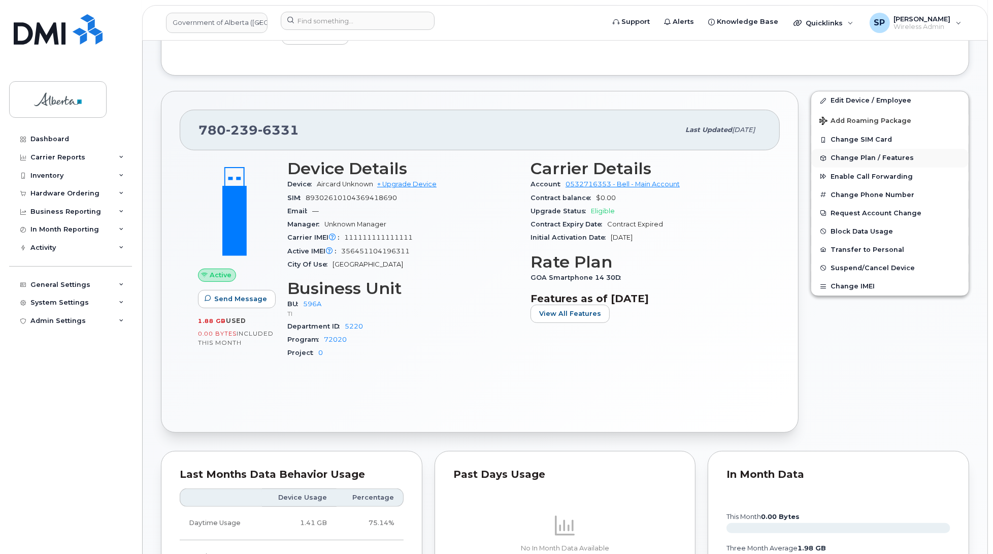
click at [855, 156] on span "Change Plan / Features" at bounding box center [871, 158] width 83 height 8
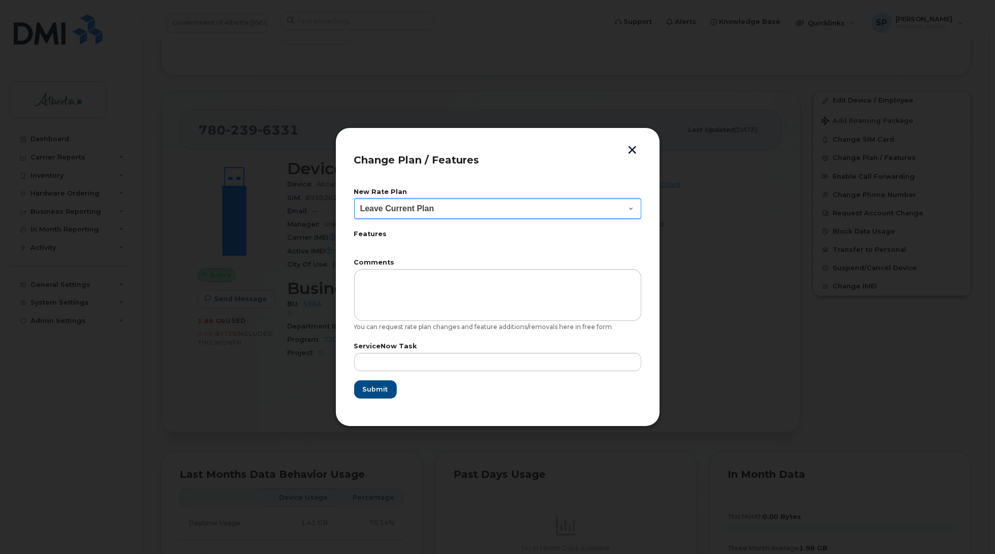
click at [439, 209] on select "Leave Current Plan GOA Data plan 9 30 d GOA–Unlimited Data Plan 9" at bounding box center [497, 208] width 287 height 20
select select "1790211"
click at [354, 198] on select "Leave Current Plan GOA Data plan 9 30 d GOA–Unlimited Data Plan 9" at bounding box center [497, 208] width 287 height 20
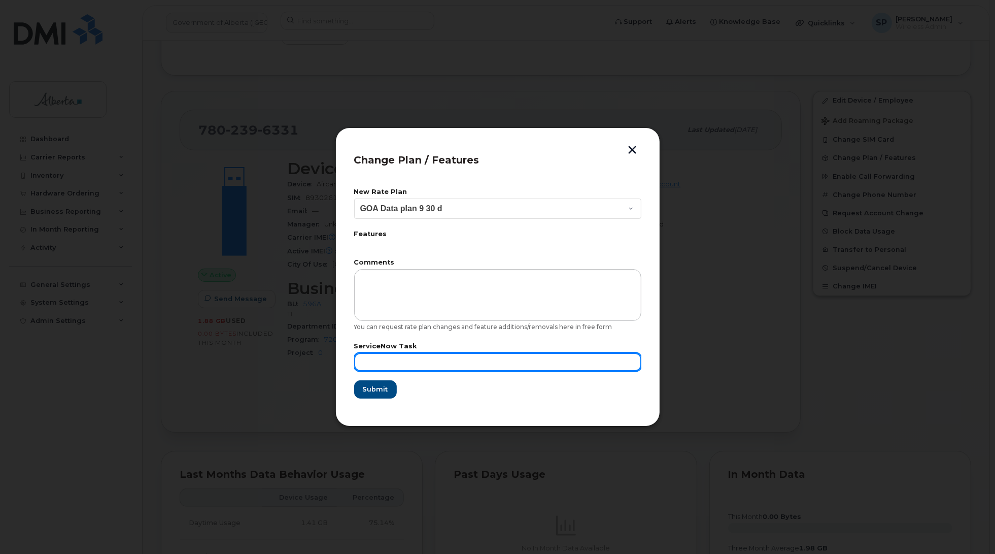
click at [376, 355] on input "text" at bounding box center [497, 362] width 287 height 18
paste input "SCTASK0841937"
type input "SCTASK0841937"
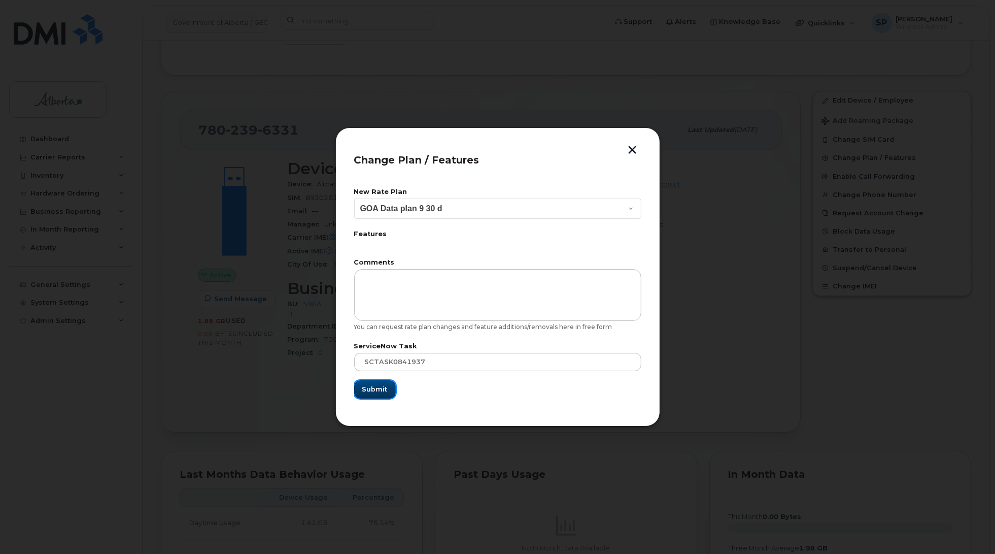
click at [379, 390] on span "Submit" at bounding box center [374, 389] width 25 height 10
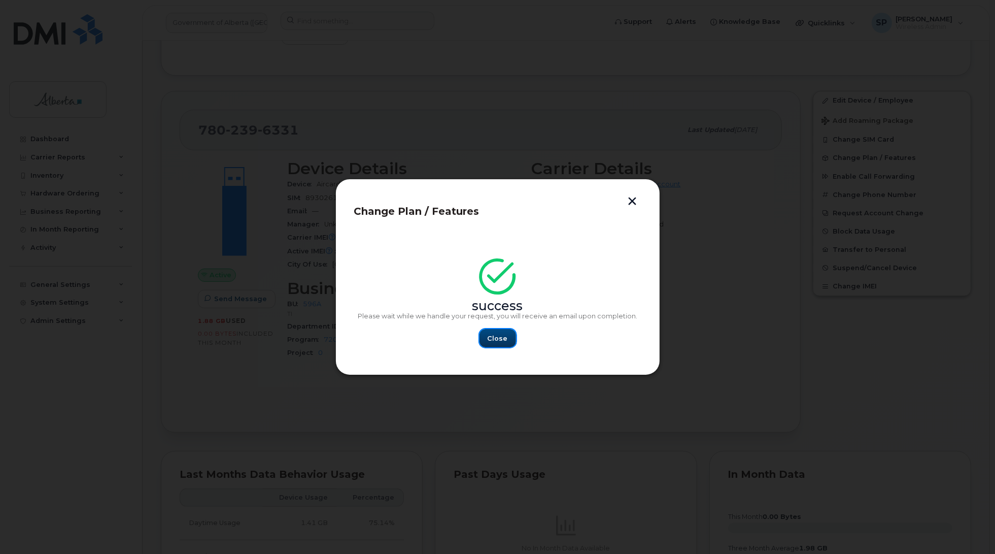
click at [505, 331] on button "Close" at bounding box center [498, 338] width 37 height 18
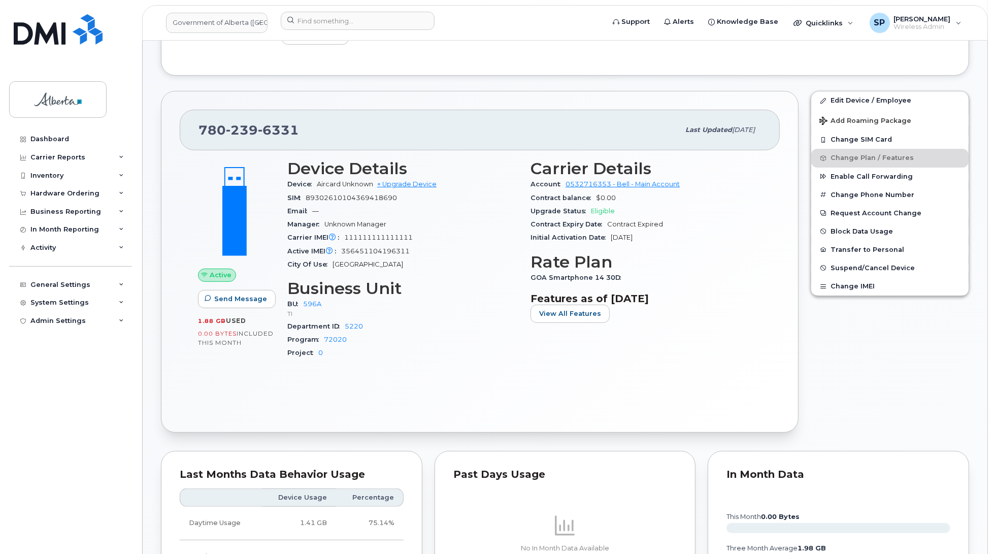
click at [23, 491] on div "Dashboard Carrier Reports Monthly Billing Data Daily Data Pooling Data Behavior…" at bounding box center [71, 334] width 125 height 409
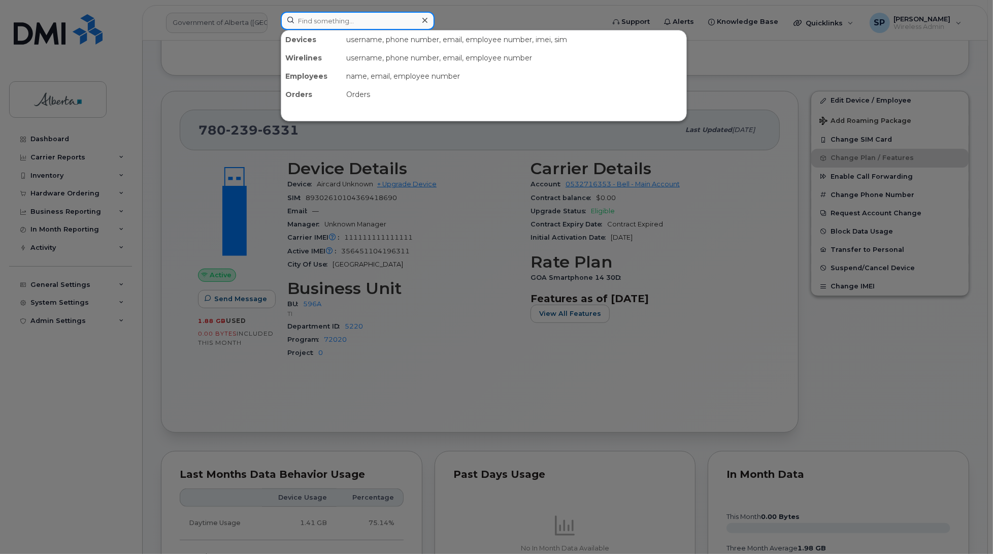
click at [338, 21] on input at bounding box center [358, 21] width 154 height 18
paste input "5879855998"
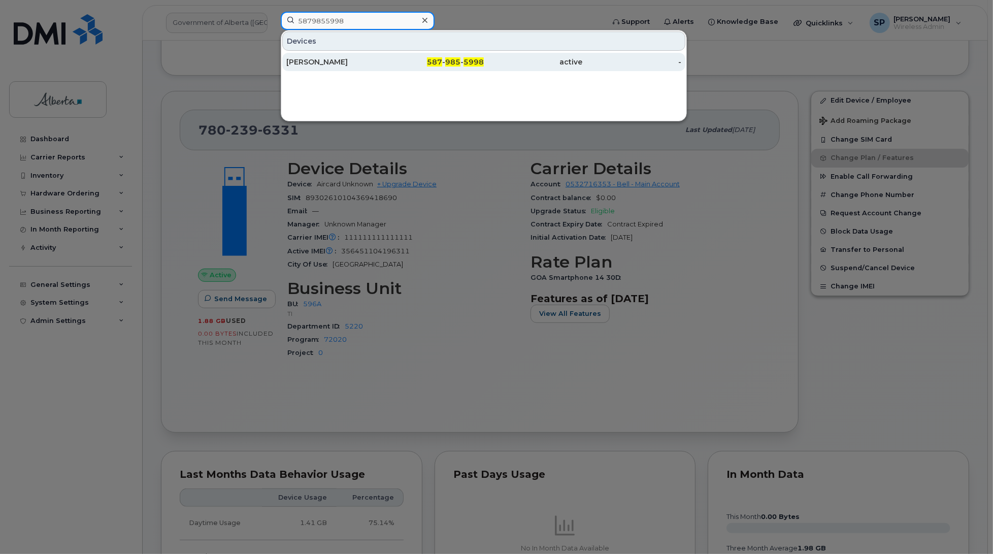
type input "5879855998"
click at [322, 62] on div "Alexander Graf-Dunseith" at bounding box center [335, 62] width 99 height 10
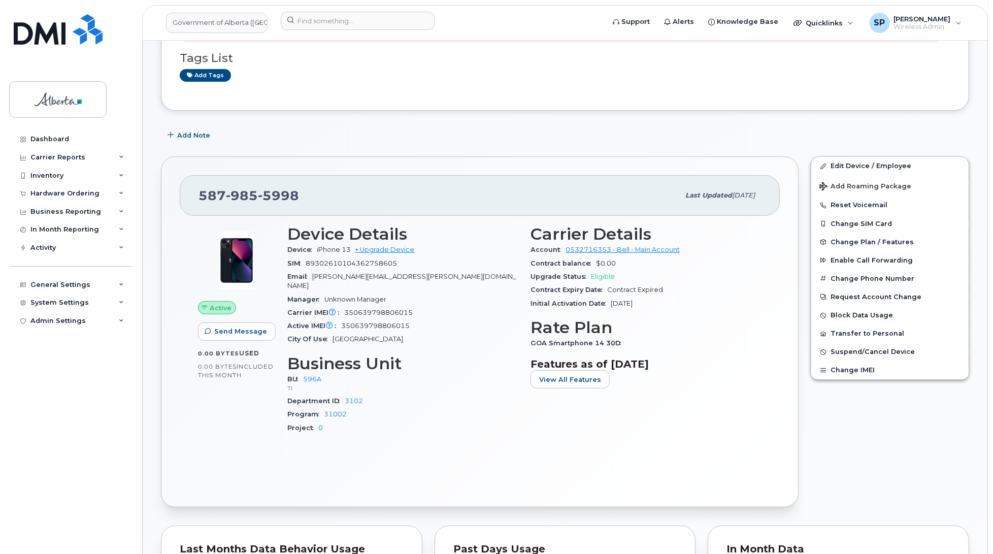
scroll to position [123, 0]
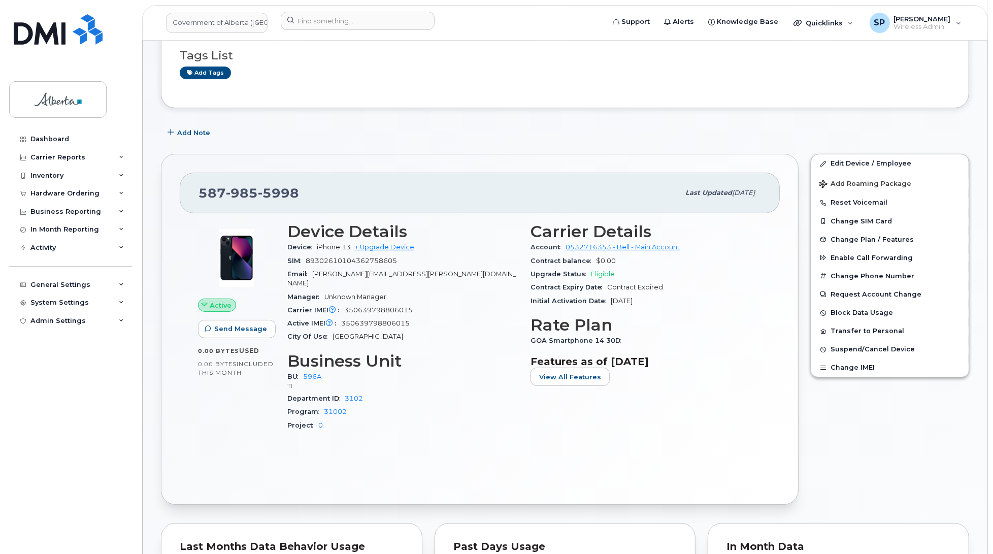
click at [425, 419] on div "Project 0" at bounding box center [402, 425] width 231 height 13
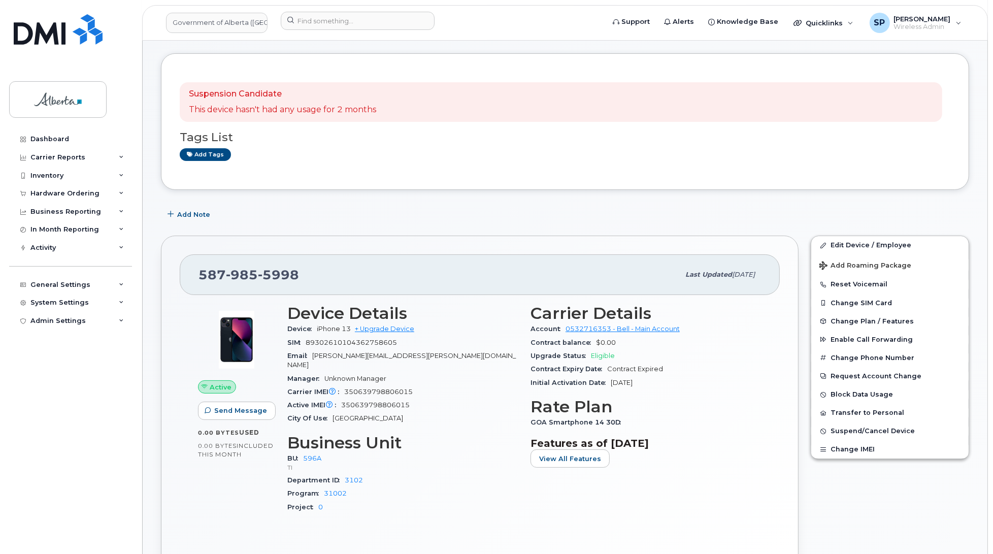
scroll to position [0, 0]
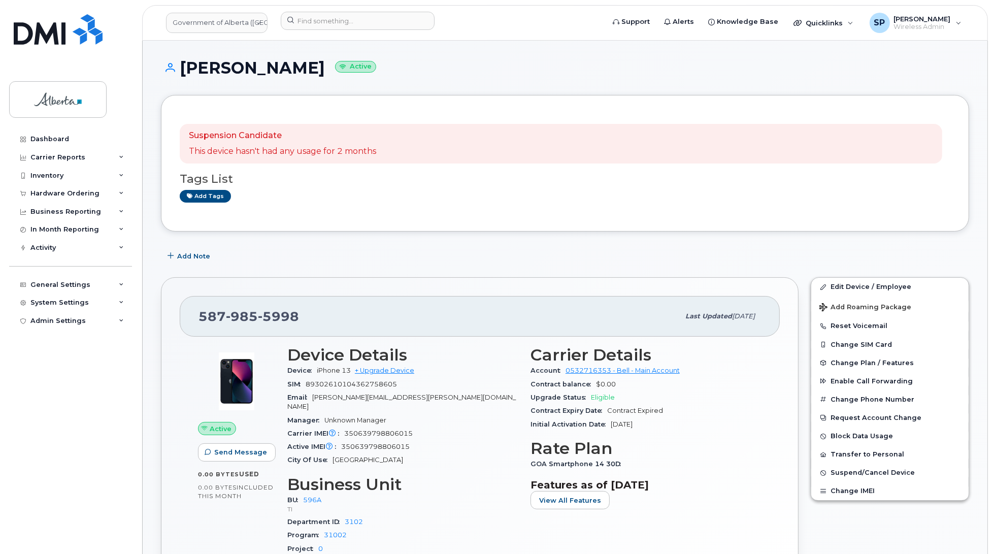
drag, startPoint x: 389, startPoint y: 70, endPoint x: 178, endPoint y: 73, distance: 210.7
click at [178, 73] on h1 "Alexander Graf-Dunseith Active" at bounding box center [565, 68] width 808 height 18
copy h1 "Alexander Graf-Dunseith"
click at [199, 256] on span "Add Note" at bounding box center [193, 256] width 33 height 10
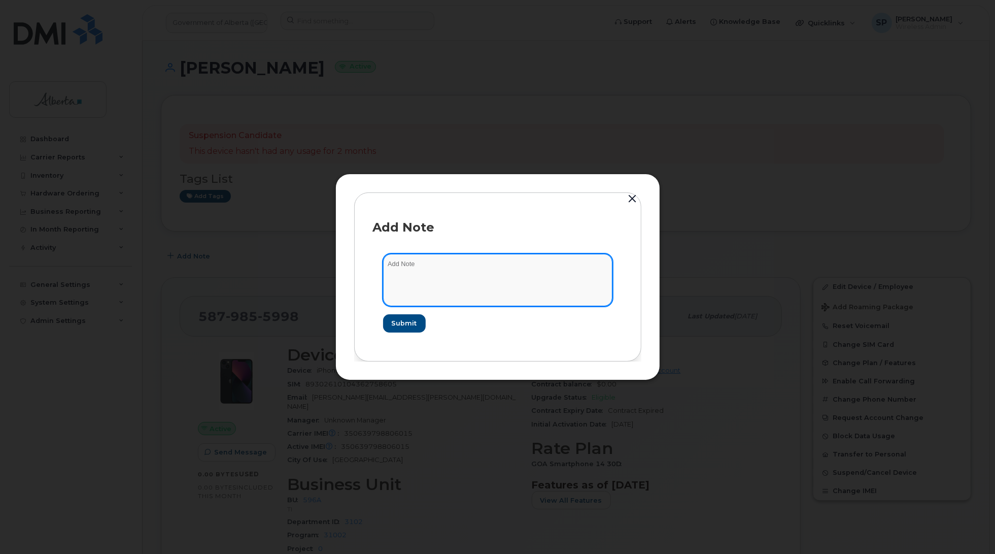
click at [432, 282] on textarea at bounding box center [497, 280] width 229 height 52
paste textarea "SCTASK0842551 Plan Cancel - (1) 5879855998 Repurpose Edmonton. Previous user Al…"
type textarea "SCTASK0842551 Plan Cancel - (1) 5879855998 Repurpose Edmonton. Previous user Al…"
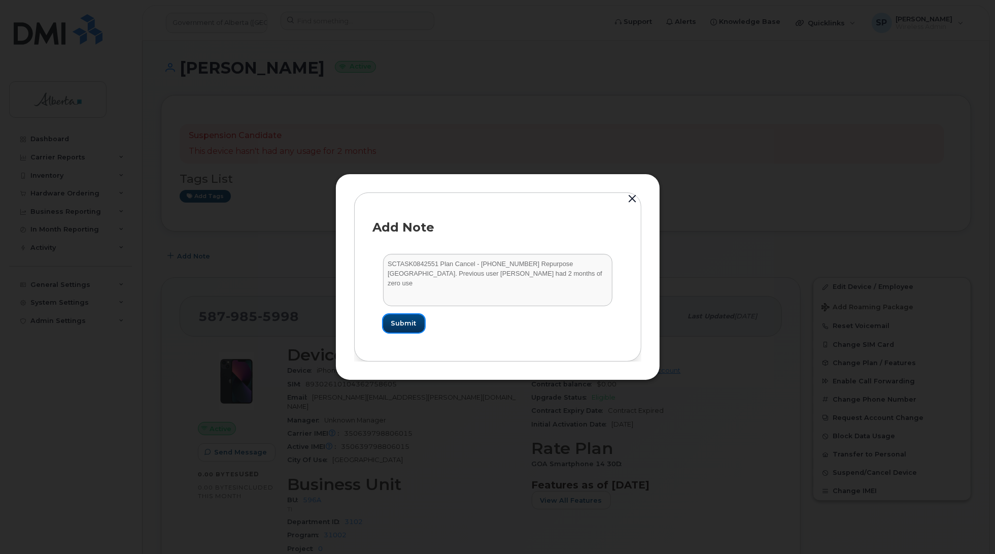
click at [409, 326] on span "Submit" at bounding box center [403, 323] width 25 height 10
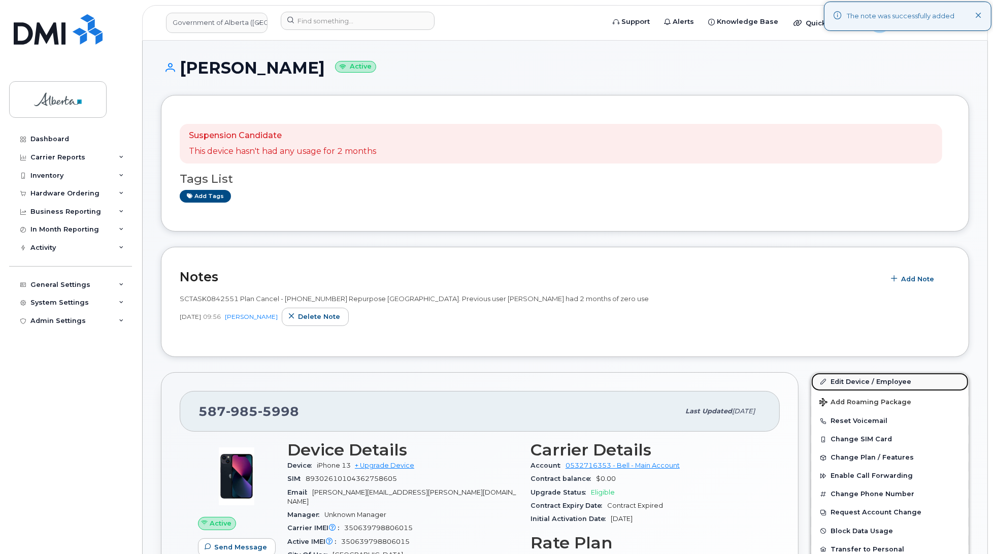
click at [837, 379] on link "Edit Device / Employee" at bounding box center [889, 382] width 157 height 18
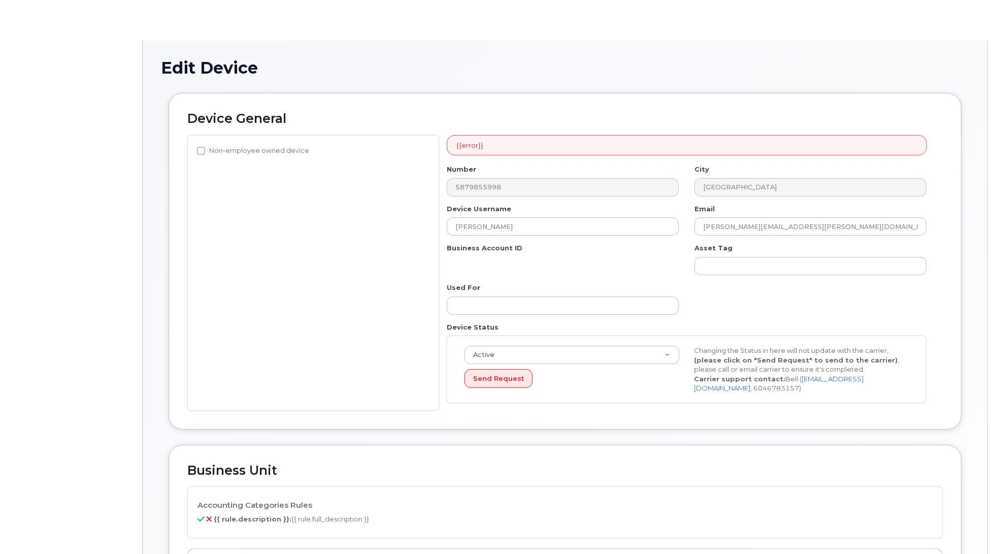
select select "4797729"
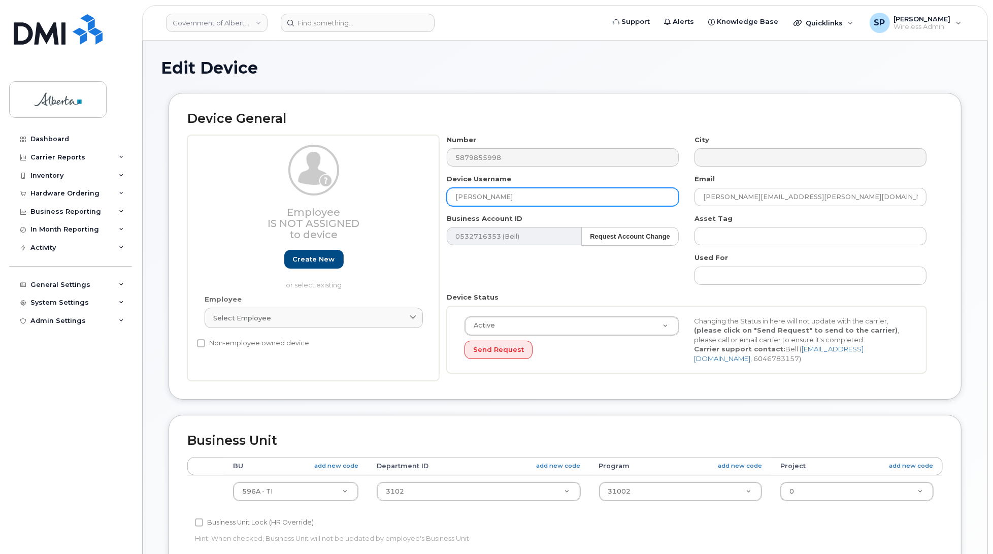
drag, startPoint x: 539, startPoint y: 194, endPoint x: 377, endPoint y: 202, distance: 161.6
click at [377, 202] on div "Employee Is not assigned to device Create new or select existing Employee Selec…" at bounding box center [564, 258] width 755 height 246
type input "Repurpose [GEOGRAPHIC_DATA]"
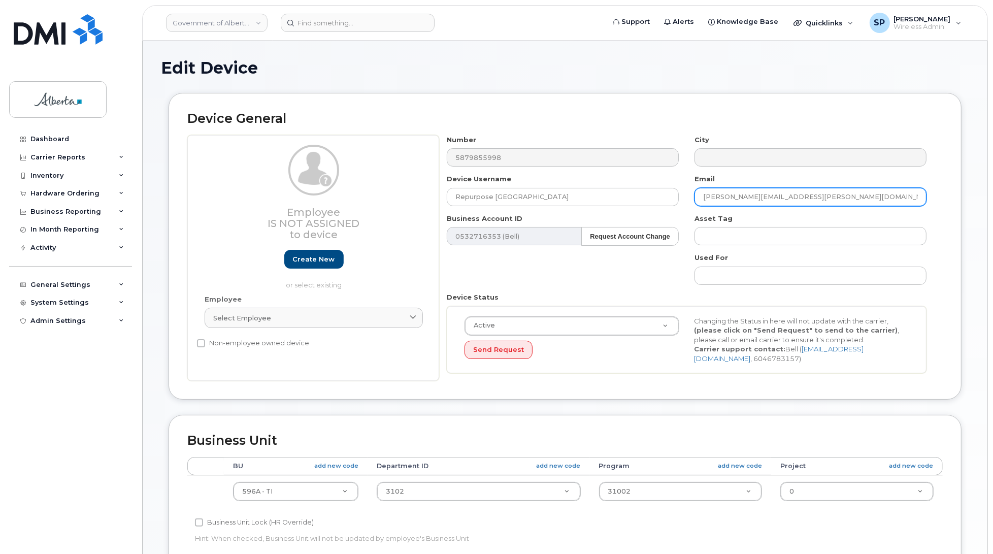
drag, startPoint x: 841, startPoint y: 199, endPoint x: 683, endPoint y: 198, distance: 157.9
click at [683, 198] on div "Number 5879855998 City Device Username Repurpose Edmonton Email Alexander.Graf-…" at bounding box center [686, 258] width 495 height 246
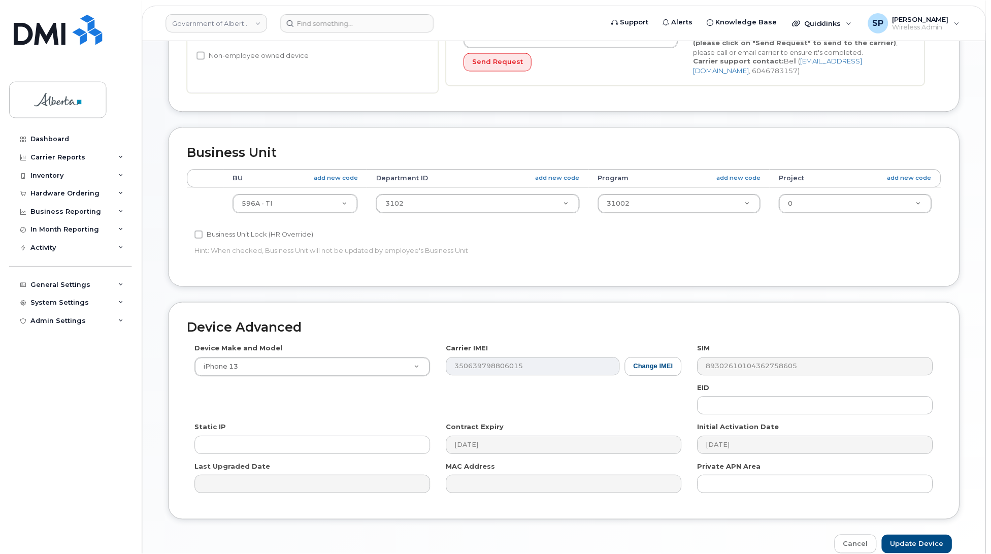
scroll to position [341, 0]
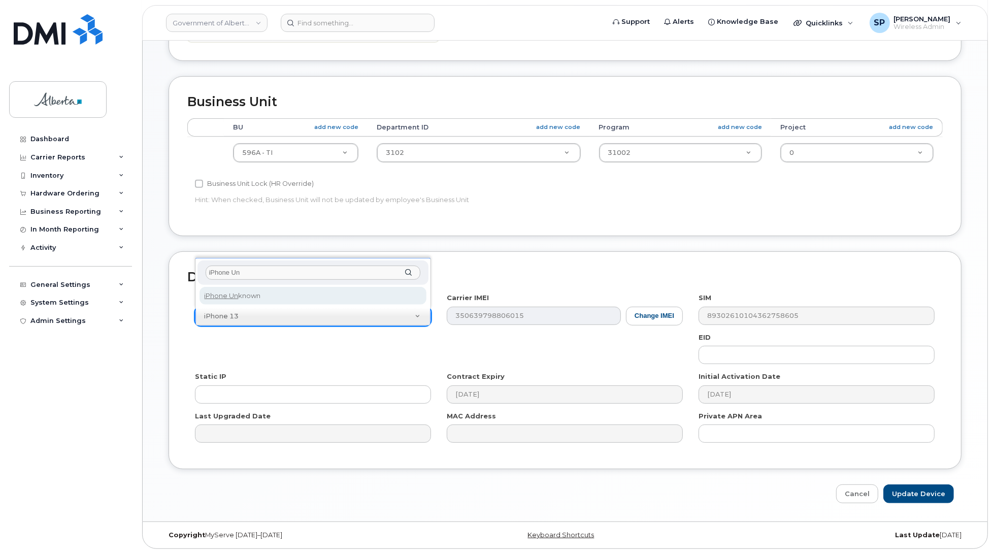
type input "iPhone Un"
select select "185"
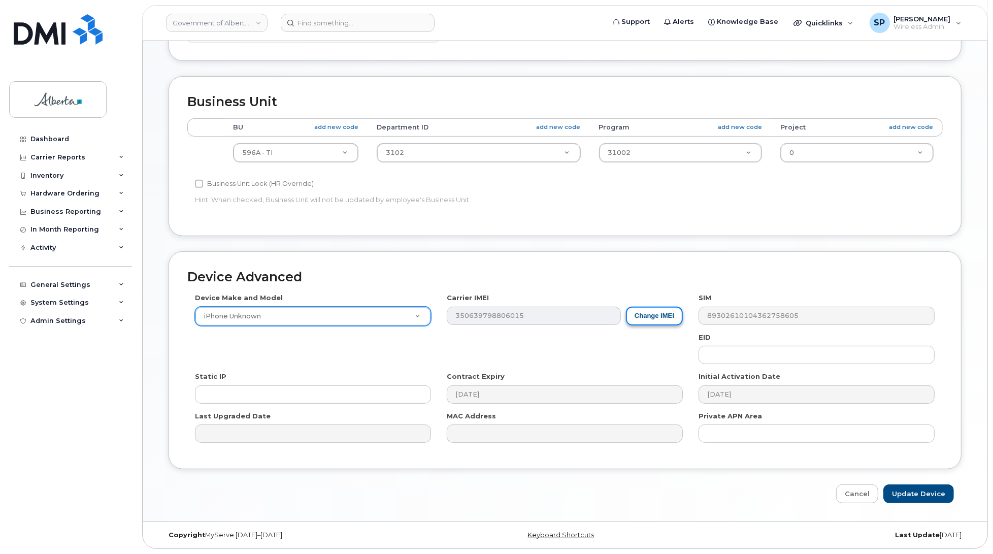
click at [660, 316] on button "Change IMEI" at bounding box center [654, 316] width 57 height 19
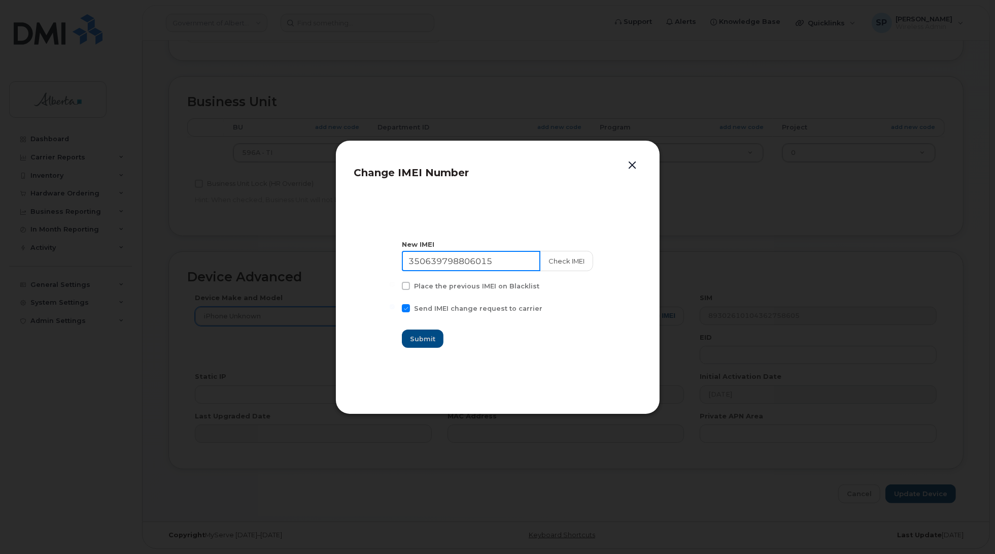
drag, startPoint x: 499, startPoint y: 256, endPoint x: 351, endPoint y: 259, distance: 147.7
click at [351, 259] on div "Change IMEI Number New IMEI 350639798806015 Check IMEI Place the previous IMEI …" at bounding box center [498, 277] width 325 height 274
type input "111111111111111"
click at [427, 340] on span "Submit" at bounding box center [423, 339] width 25 height 10
type input "111111111111111"
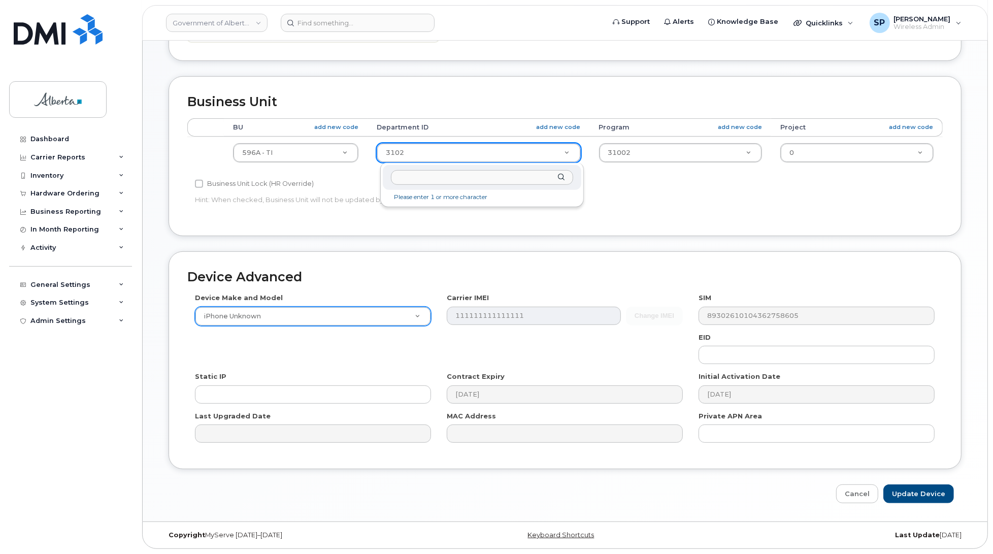
click at [431, 178] on input "text" at bounding box center [482, 177] width 182 height 15
type input "7"
type input "5220"
type input "4802987"
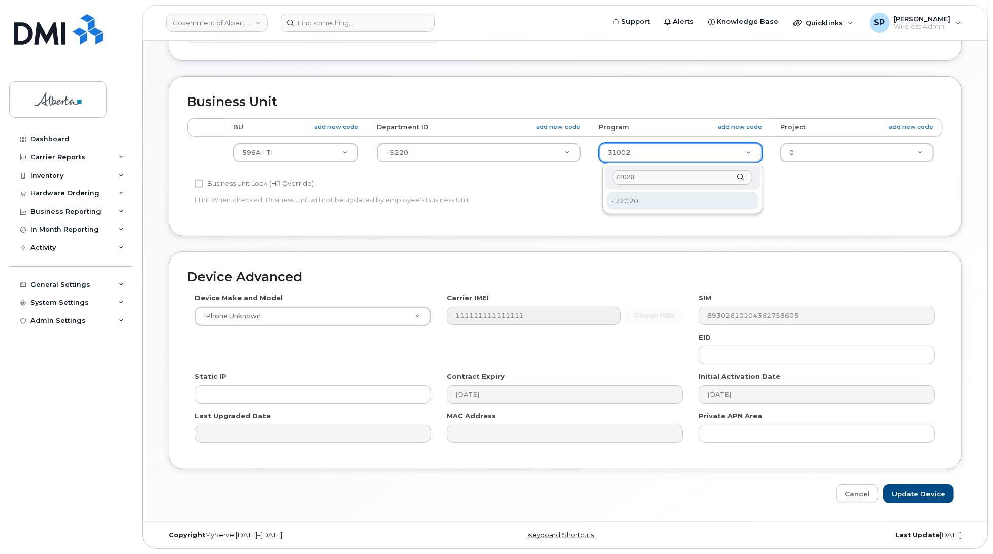
type input "72020"
type input "4803008"
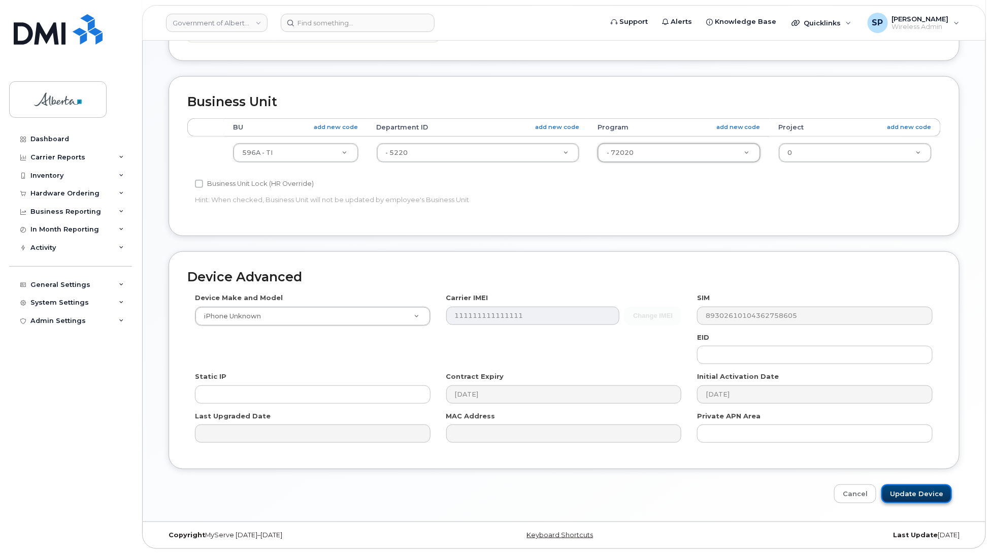
click at [914, 493] on input "Update Device" at bounding box center [916, 493] width 71 height 19
type input "Saving..."
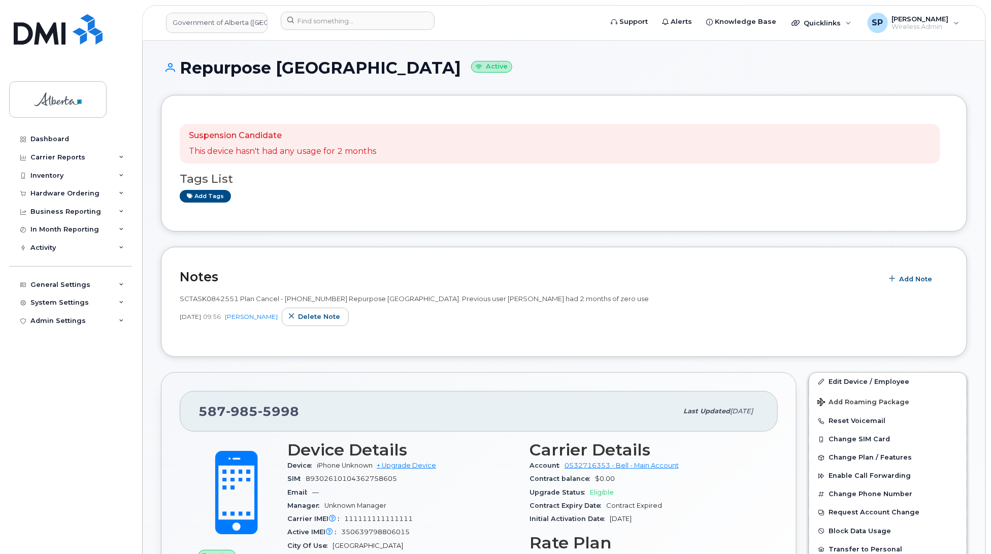
click at [636, 296] on div "SCTASK0842551 Plan Cancel - [PHONE_NUMBER] Repurpose [GEOGRAPHIC_DATA]. Previou…" at bounding box center [564, 299] width 769 height 10
drag, startPoint x: 636, startPoint y: 296, endPoint x: 176, endPoint y: 299, distance: 460.4
click at [176, 299] on div "Notes Add Note SCTASK0842551 Plan Cancel - [PHONE_NUMBER] Repurpose [GEOGRAPHIC…" at bounding box center [564, 302] width 806 height 110
copy span "SCTASK0842551 Plan Cancel - [PHONE_NUMBER] Repurpose [GEOGRAPHIC_DATA]. Previou…"
drag, startPoint x: 301, startPoint y: 406, endPoint x: 201, endPoint y: 403, distance: 100.6
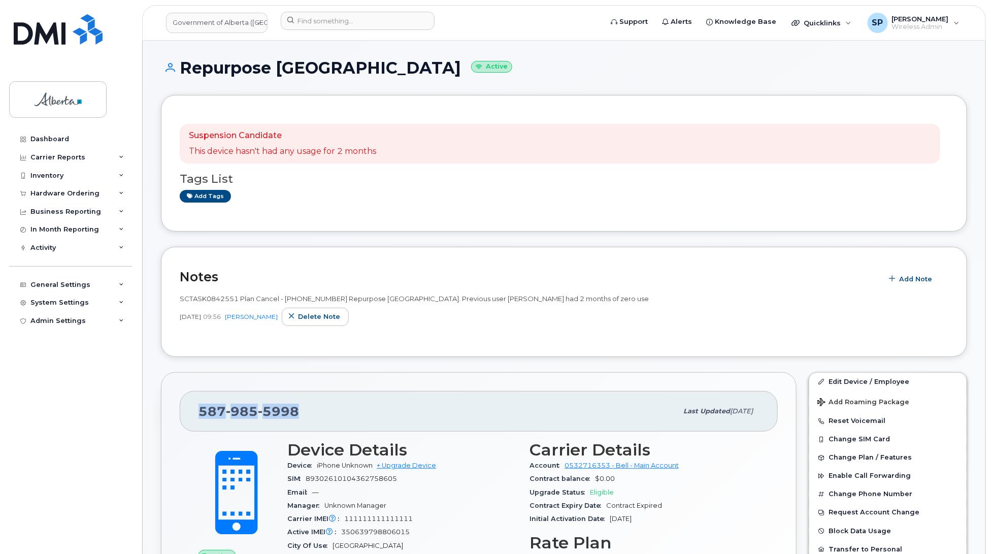
click at [201, 403] on div "[PHONE_NUMBER]" at bounding box center [437, 410] width 479 height 21
copy span "[PHONE_NUMBER]"
click at [949, 191] on div "Suspension Candidate This device hasn't had any usage for 2 months Tags List Ad…" at bounding box center [564, 163] width 806 height 137
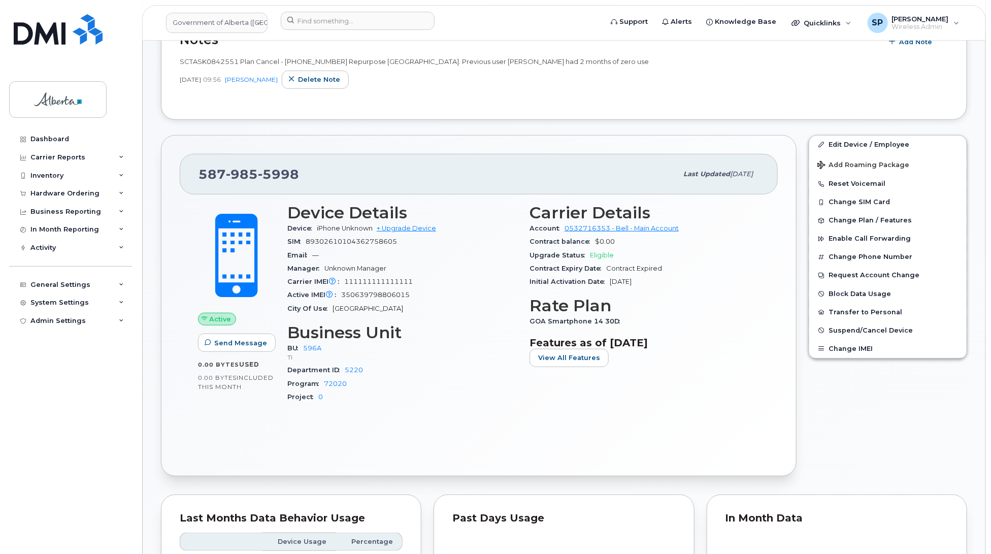
scroll to position [254, 0]
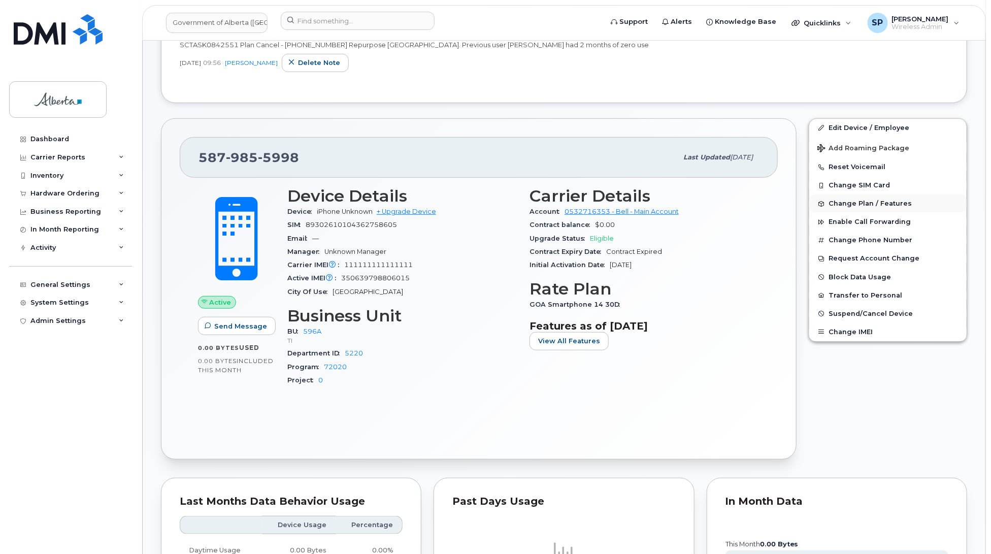
click at [863, 206] on span "Change Plan / Features" at bounding box center [869, 204] width 83 height 8
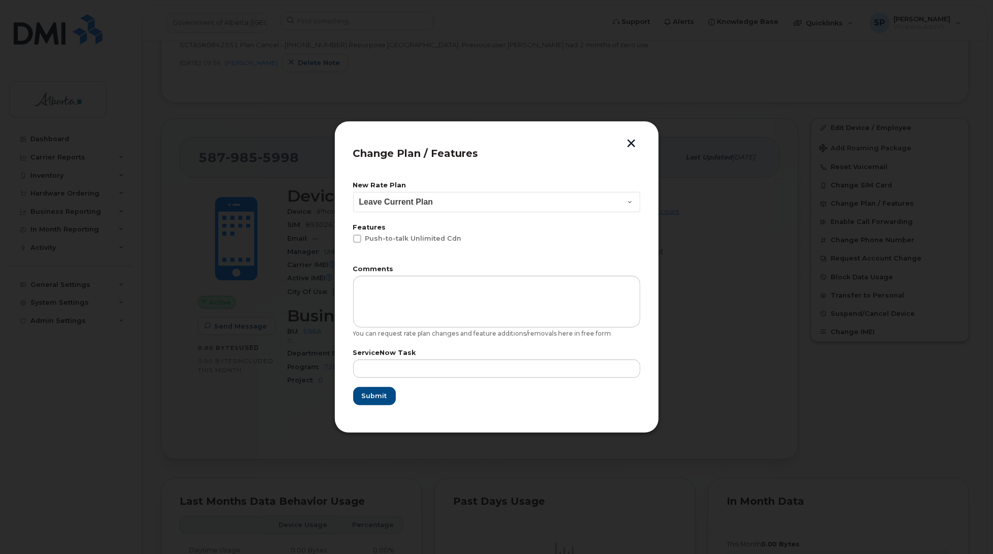
click at [632, 144] on button "button" at bounding box center [631, 144] width 15 height 11
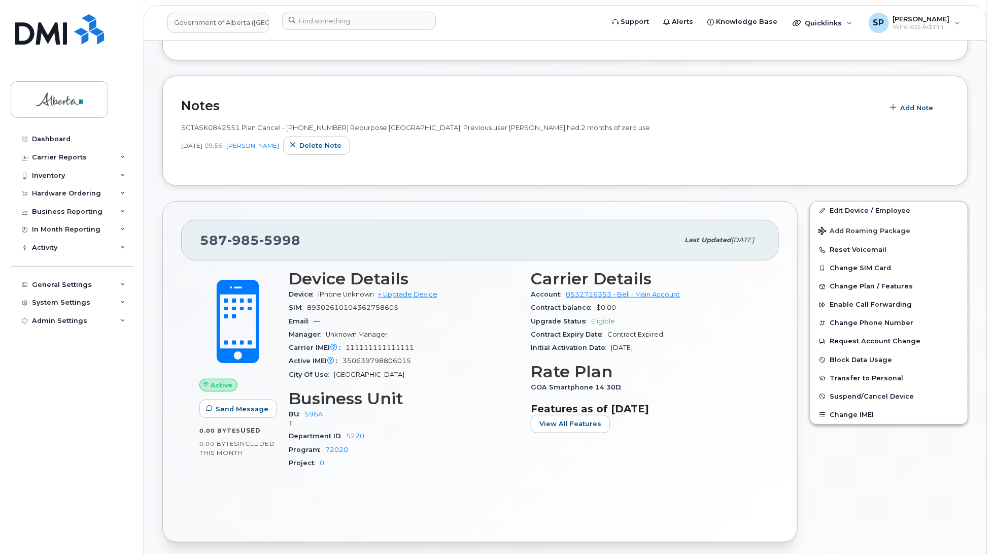
scroll to position [189, 0]
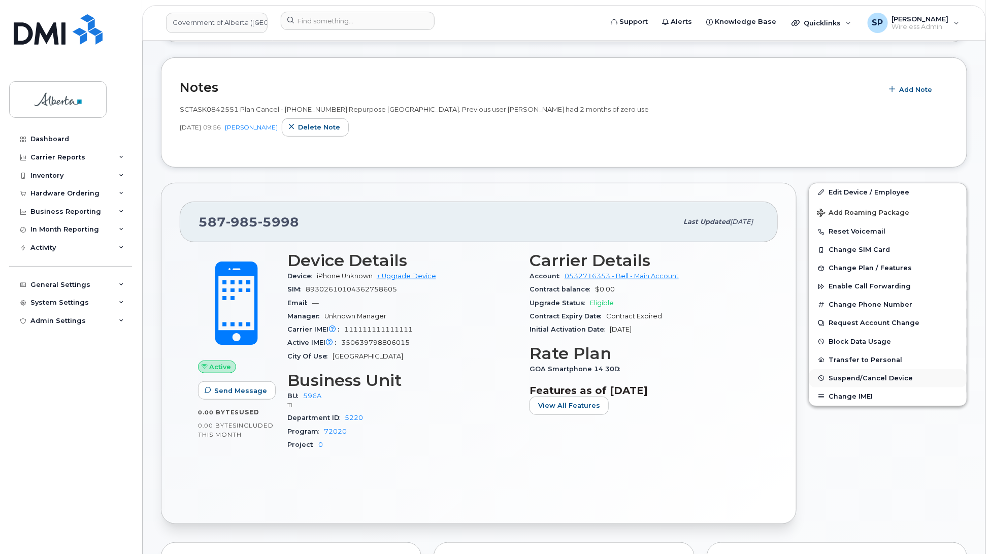
click at [866, 379] on span "Suspend/Cancel Device" at bounding box center [870, 378] width 84 height 8
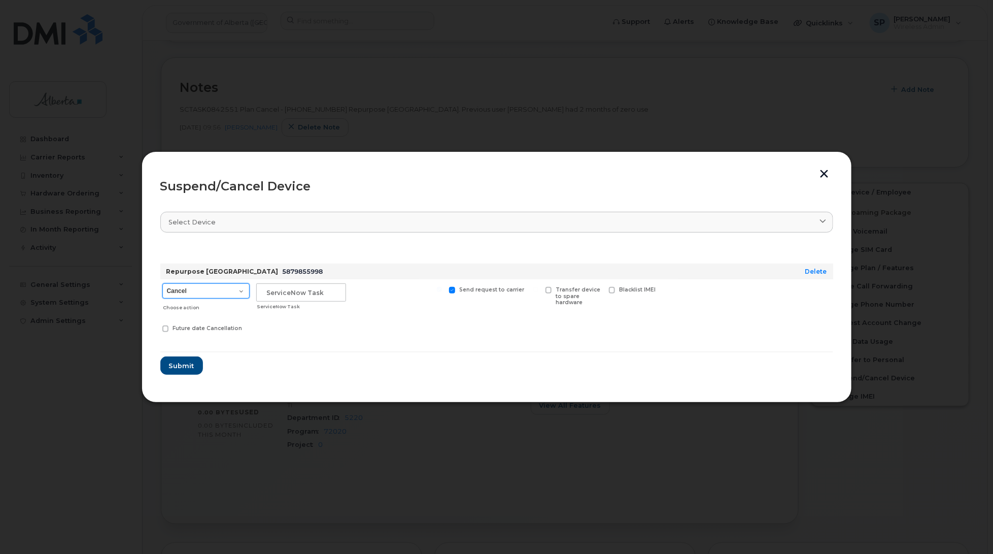
click at [176, 290] on select "Cancel Suspend - Extend Suspension Suspend - Reduced Rate Suspend - Lost Device…" at bounding box center [205, 290] width 87 height 15
select select "[object Object]"
click at [162, 283] on select "Cancel Suspend - Extend Suspension Suspend - Reduced Rate Suspend - Lost Device…" at bounding box center [205, 290] width 87 height 15
click at [305, 296] on input "text" at bounding box center [301, 292] width 90 height 18
paste input "SCTASK0842551"
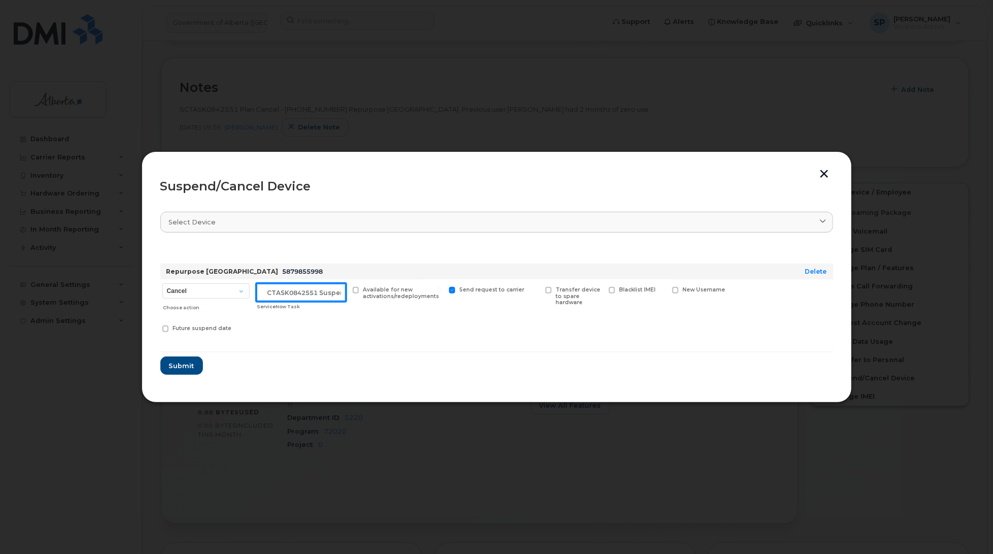
scroll to position [0, 9]
type input "SCTASK0842551 Suspend"
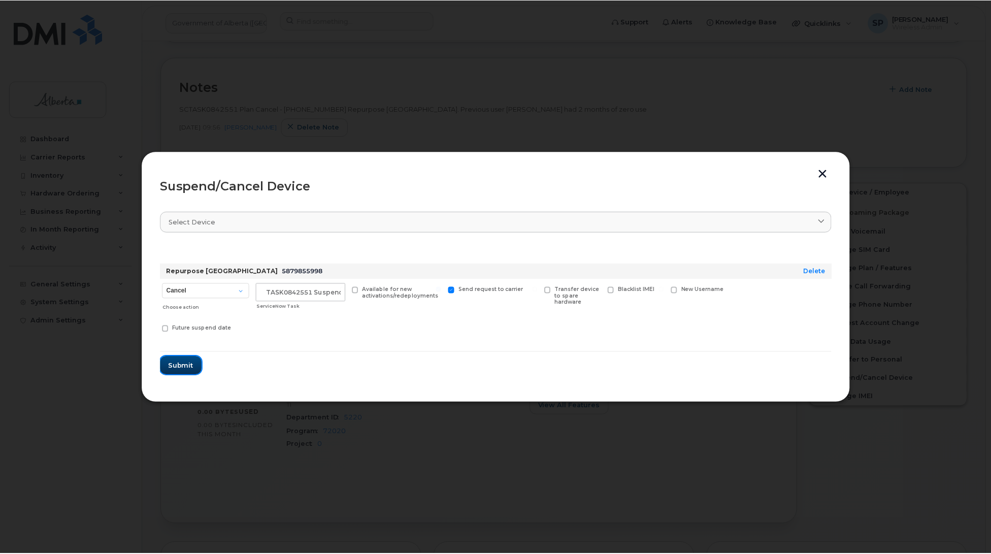
scroll to position [0, 0]
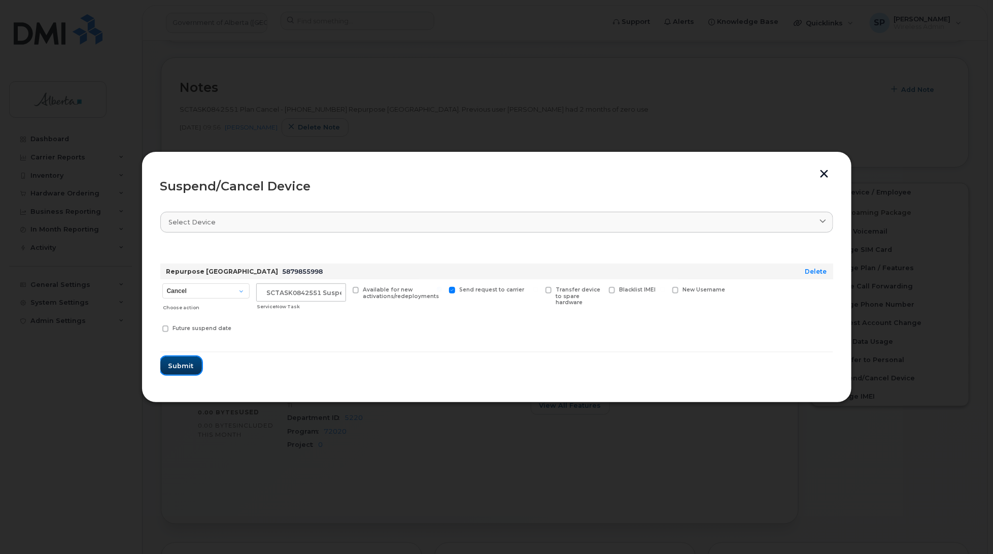
click at [190, 365] on span "Submit" at bounding box center [181, 366] width 25 height 10
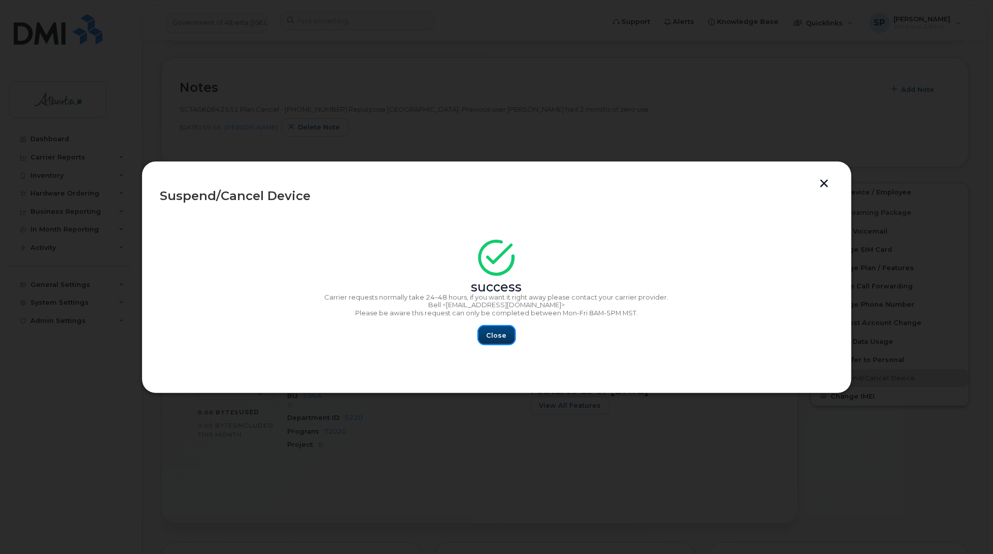
click at [501, 336] on span "Close" at bounding box center [497, 335] width 20 height 10
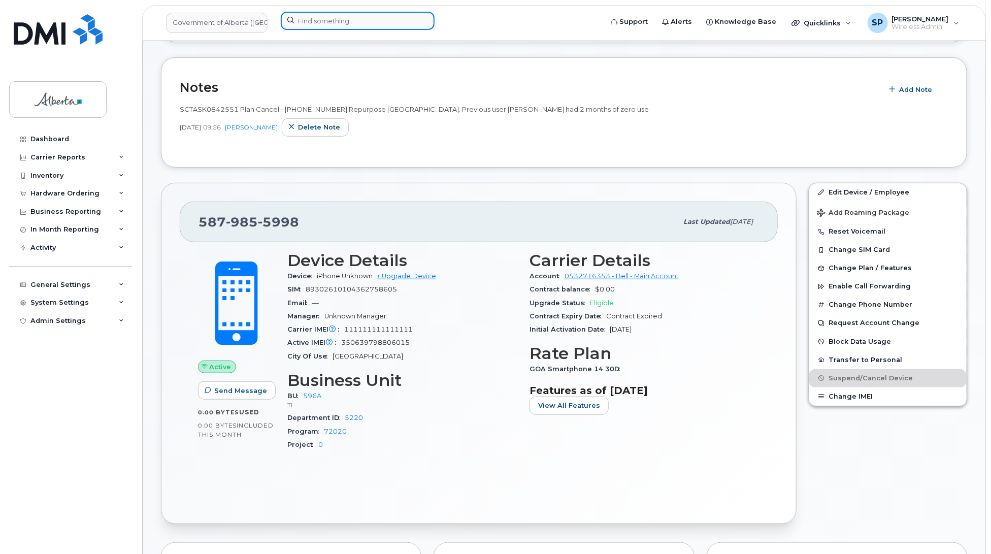
click at [316, 15] on input at bounding box center [358, 21] width 154 height 18
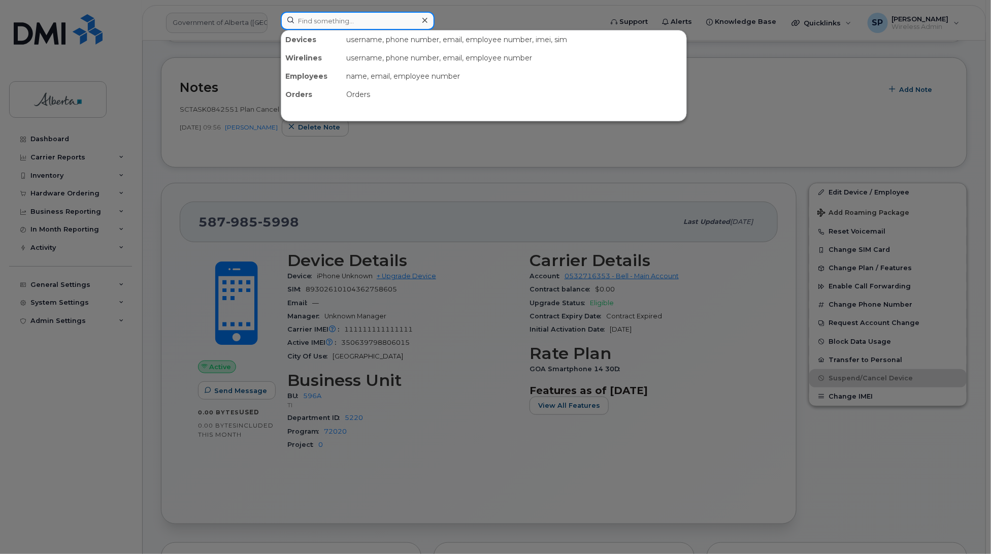
paste input "5879847858"
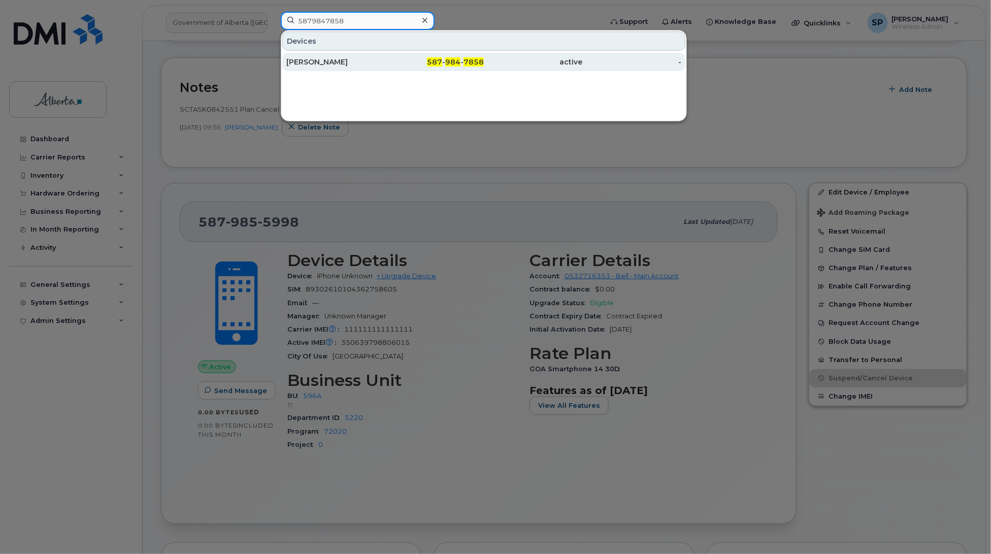
type input "5879847858"
click at [318, 63] on div "[PERSON_NAME]" at bounding box center [335, 62] width 99 height 10
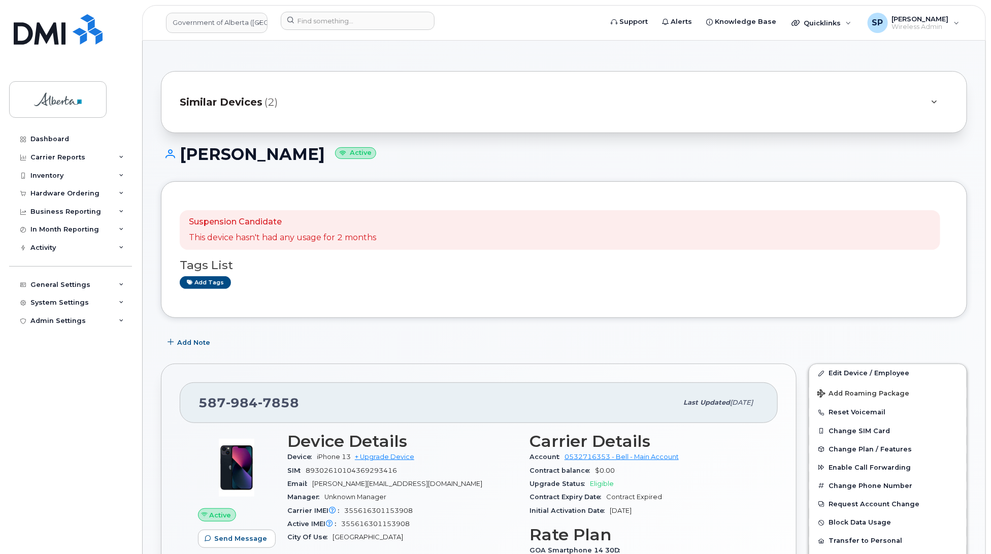
click at [16, 361] on div "Dashboard Carrier Reports Monthly Billing Data Daily Data Pooling Data Behavior…" at bounding box center [71, 334] width 125 height 409
drag, startPoint x: 303, startPoint y: 153, endPoint x: 181, endPoint y: 156, distance: 121.9
click at [181, 156] on h1 "Akin Awujoola Active" at bounding box center [564, 154] width 806 height 18
copy h1 "[PERSON_NAME]"
click at [190, 346] on span "Add Note" at bounding box center [193, 343] width 33 height 10
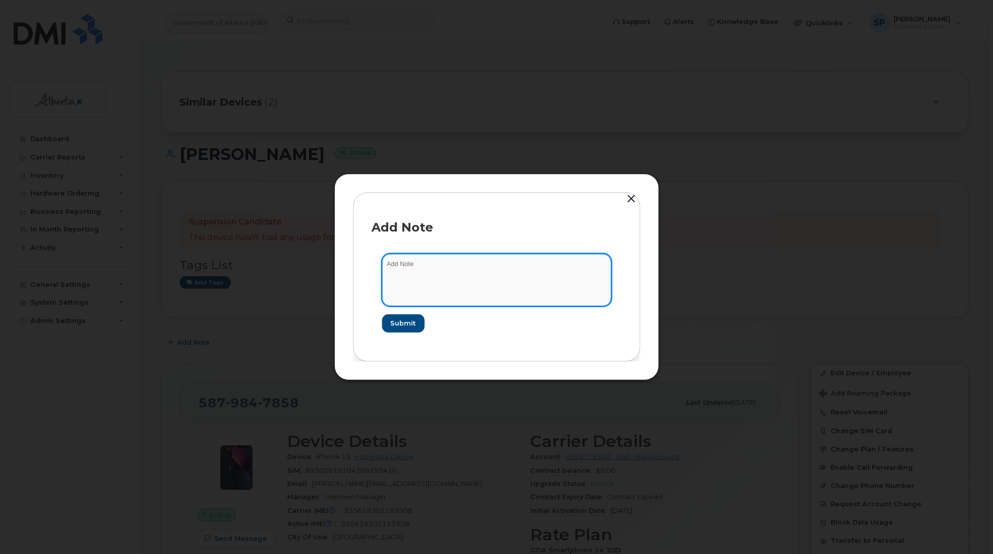
click at [463, 262] on textarea at bounding box center [496, 280] width 229 height 52
paste textarea "5879847858"
click at [460, 283] on textarea "5879847858" at bounding box center [496, 280] width 229 height 52
drag, startPoint x: 404, startPoint y: 268, endPoint x: 359, endPoint y: 269, distance: 44.7
click at [359, 269] on div "Add Note 5879847858 Submit" at bounding box center [496, 276] width 287 height 169
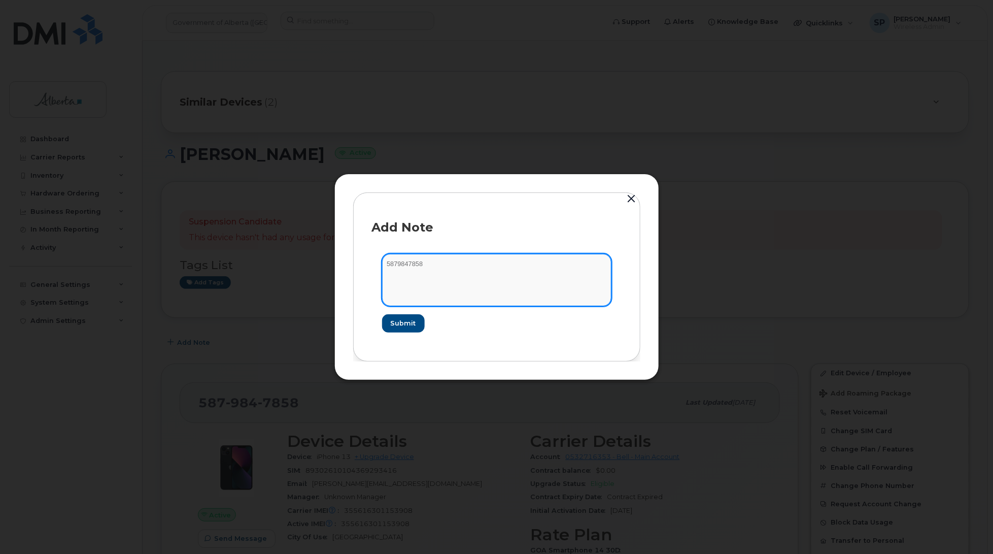
paste textarea "SCTASK0842626 Plan Cancel - (1) 5879847858 Repurpose Edmonton. Previous user Ak…"
type textarea "SCTASK0842626 Plan Cancel - (1) 5879847858 Repurpose Edmonton. Previous user Ak…"
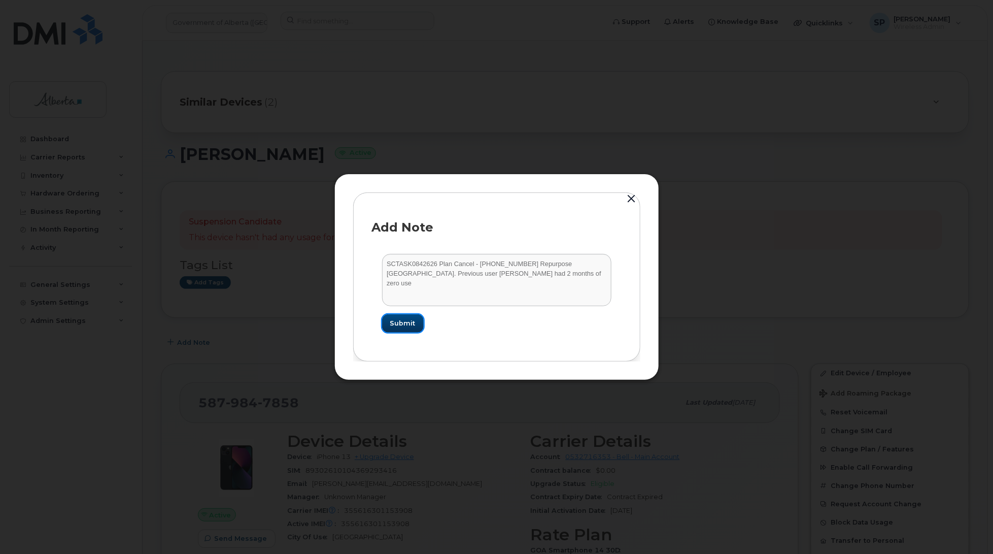
click at [407, 325] on span "Submit" at bounding box center [402, 323] width 25 height 10
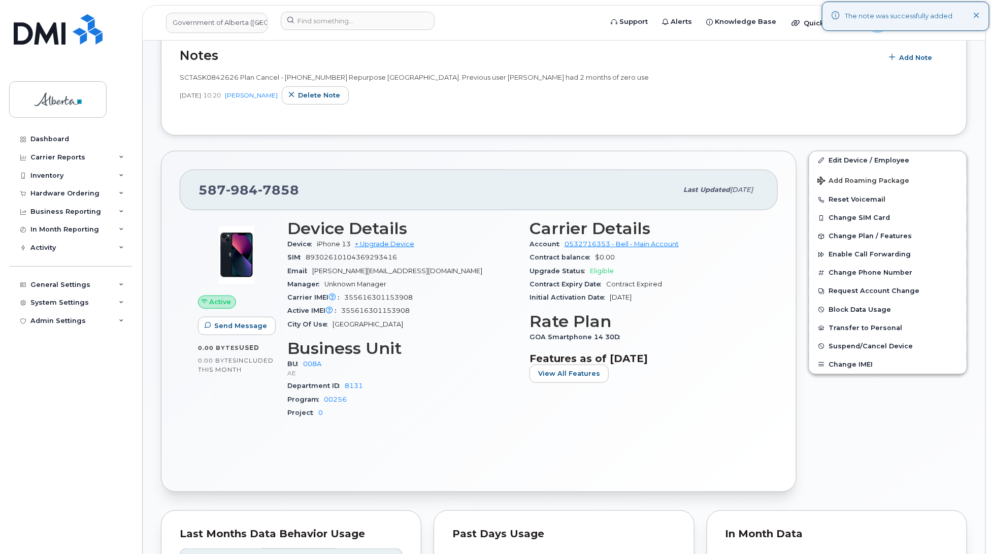
scroll to position [310, 0]
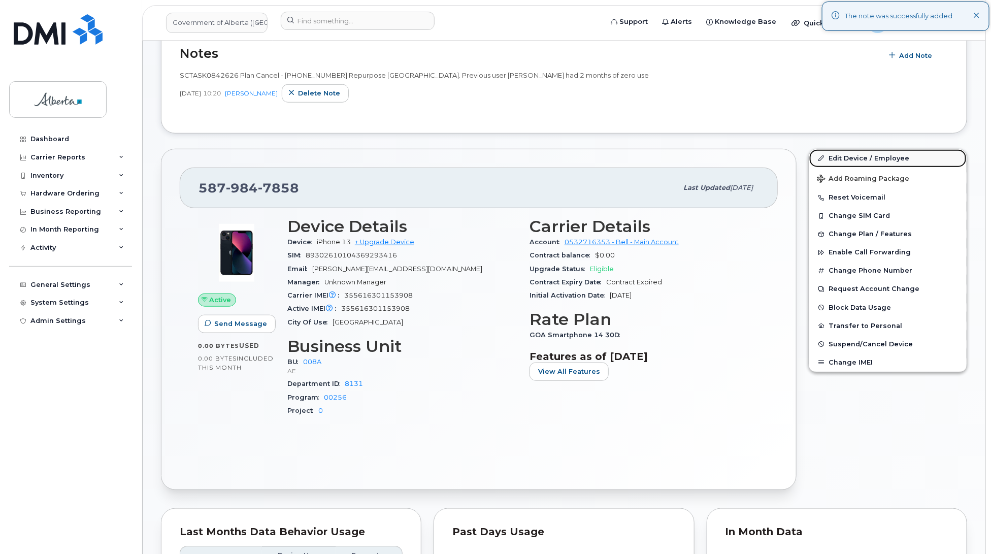
click at [849, 160] on link "Edit Device / Employee" at bounding box center [887, 158] width 157 height 18
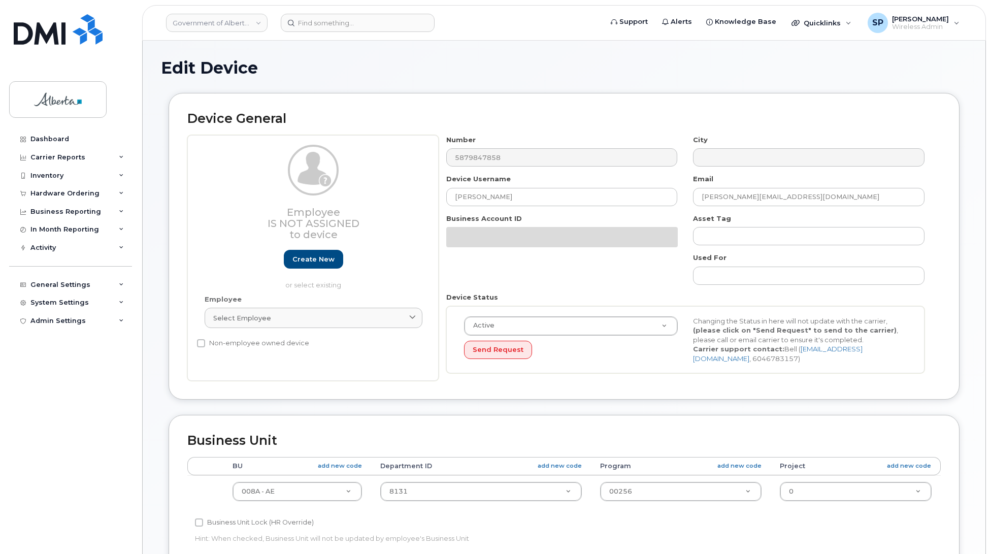
select select "4749737"
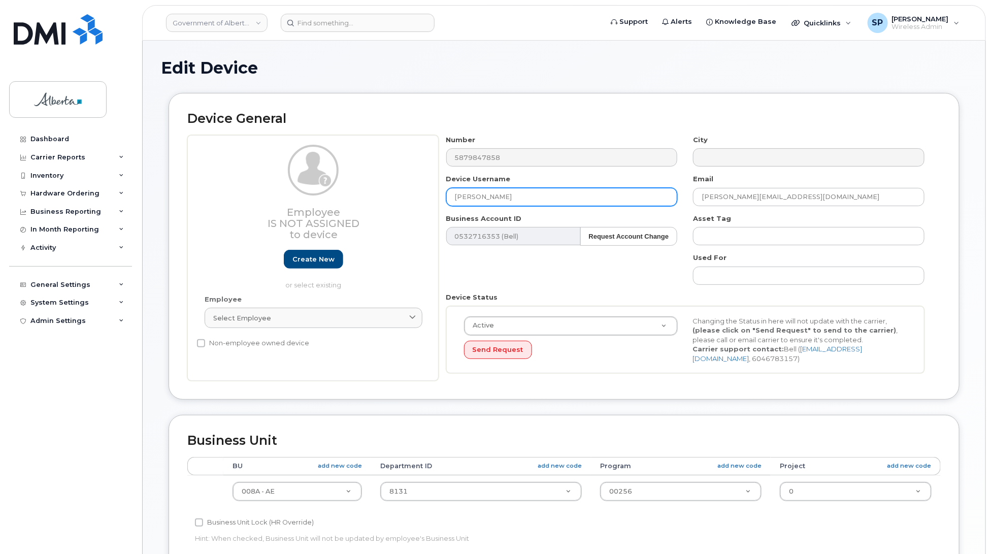
drag, startPoint x: 509, startPoint y: 198, endPoint x: 412, endPoint y: 204, distance: 96.6
click at [412, 204] on div "Employee Is not assigned to device Create new or select existing Employee Selec…" at bounding box center [563, 258] width 753 height 246
type input "Repurpose [GEOGRAPHIC_DATA]"
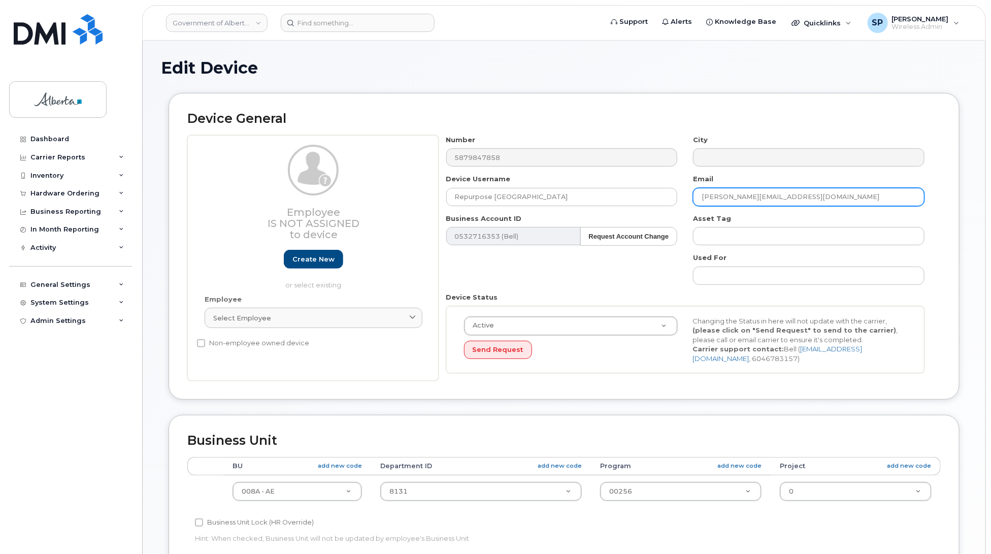
drag, startPoint x: 797, startPoint y: 198, endPoint x: 697, endPoint y: 196, distance: 100.5
click at [697, 196] on input "[PERSON_NAME][EMAIL_ADDRESS][DOMAIN_NAME]" at bounding box center [808, 197] width 231 height 18
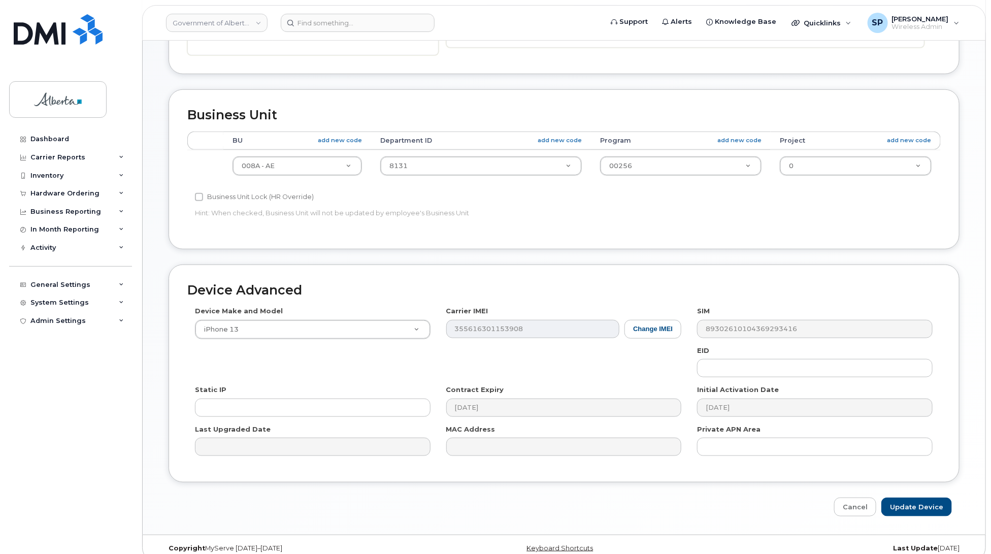
scroll to position [341, 0]
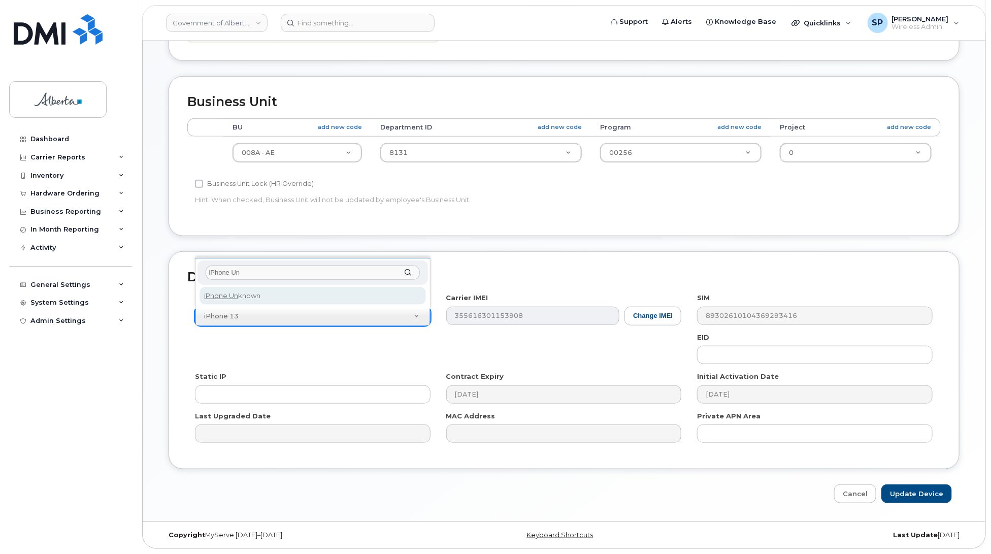
type input "iPhone Un"
select select "185"
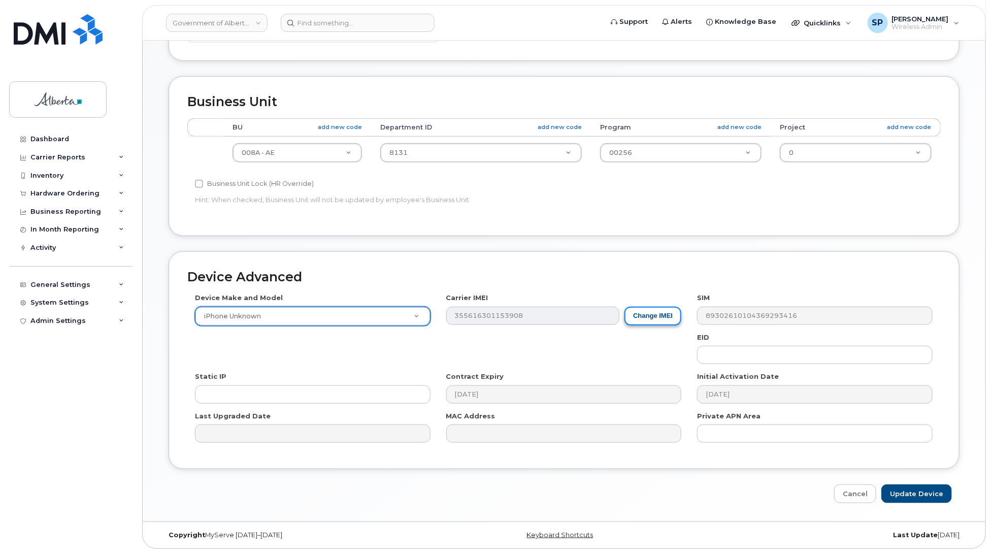
click at [650, 316] on button "Change IMEI" at bounding box center [652, 316] width 57 height 19
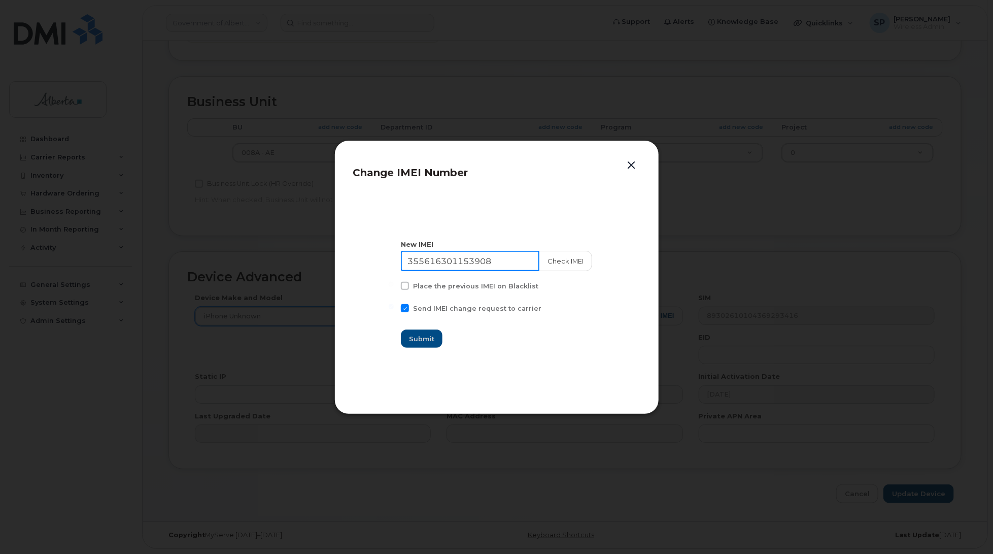
drag, startPoint x: 503, startPoint y: 258, endPoint x: 363, endPoint y: 258, distance: 139.6
click at [363, 258] on section "New IMEI 355616301153908 Check IMEI Place the previous IMEI on Blacklist Send I…" at bounding box center [496, 293] width 287 height 203
type input "111111111111111"
click at [428, 337] on span "Submit" at bounding box center [422, 339] width 25 height 10
type input "111111111111111"
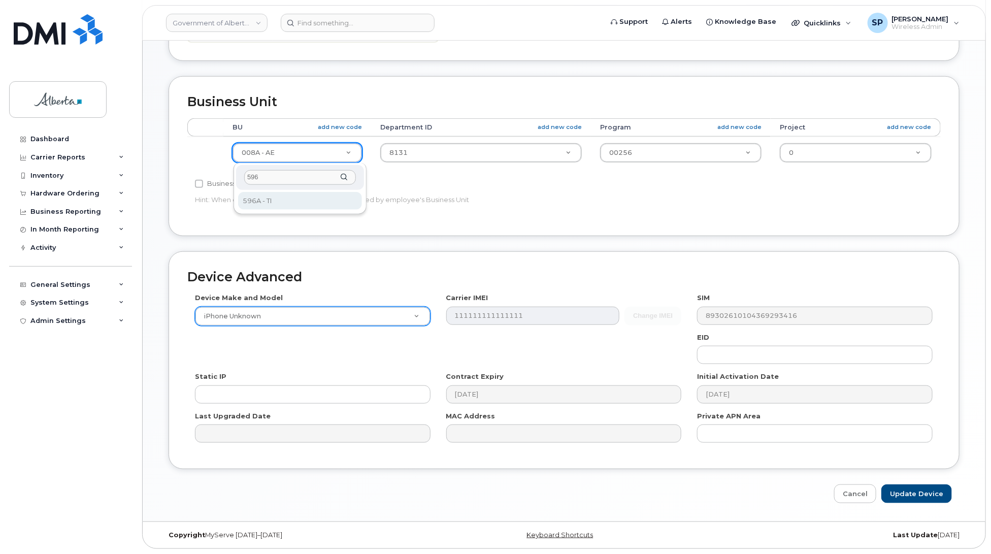
type input "596"
select select "4797729"
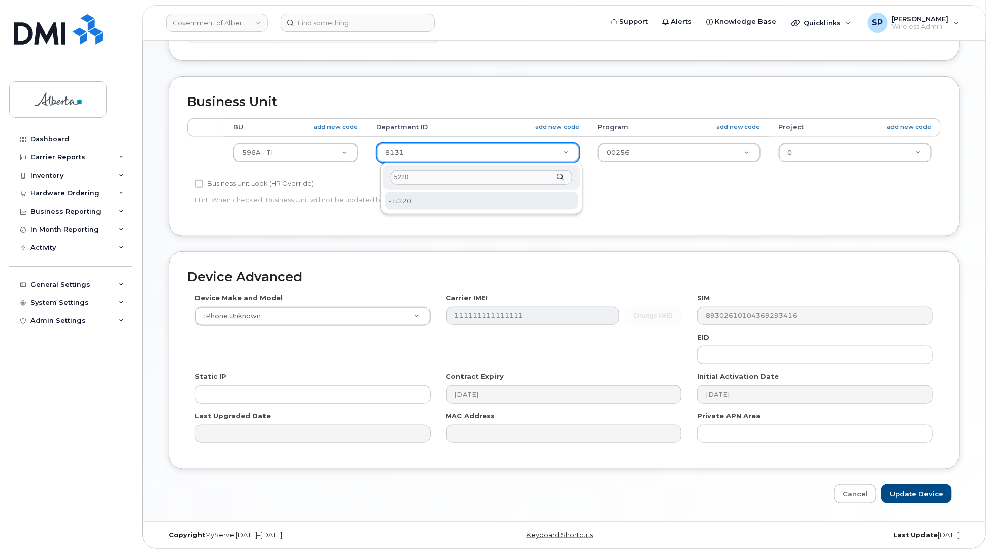
type input "5220"
type input "4802987"
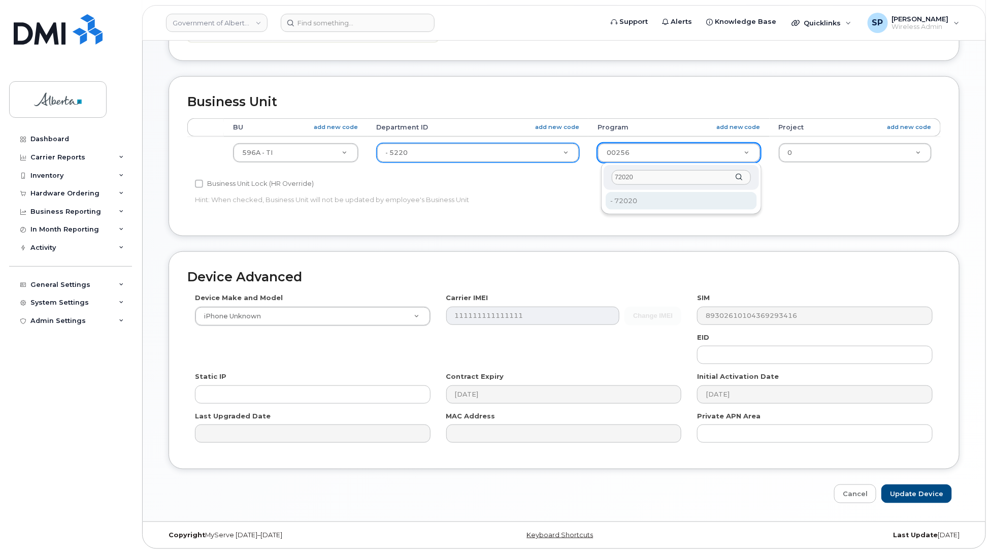
type input "72020"
type input "4803008"
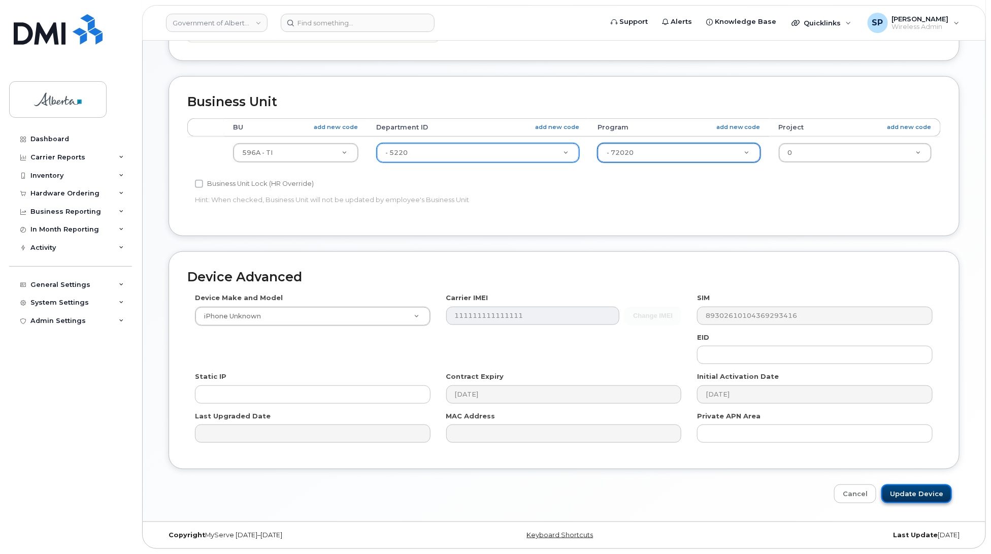
click at [922, 493] on input "Update Device" at bounding box center [916, 493] width 71 height 19
type input "Saving..."
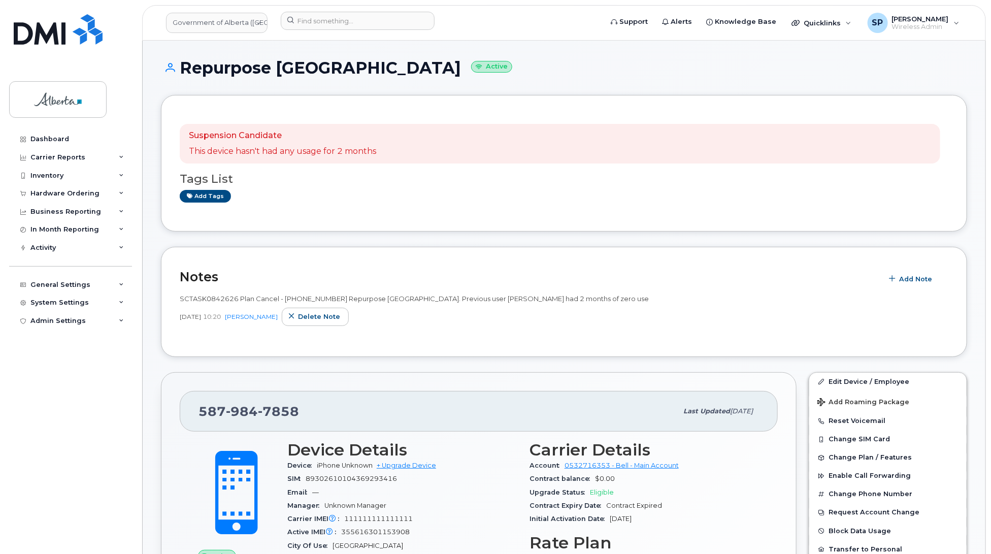
click at [252, 412] on span "984" at bounding box center [242, 411] width 32 height 15
click at [252, 413] on span "984" at bounding box center [242, 411] width 32 height 15
copy span "[PHONE_NUMBER]"
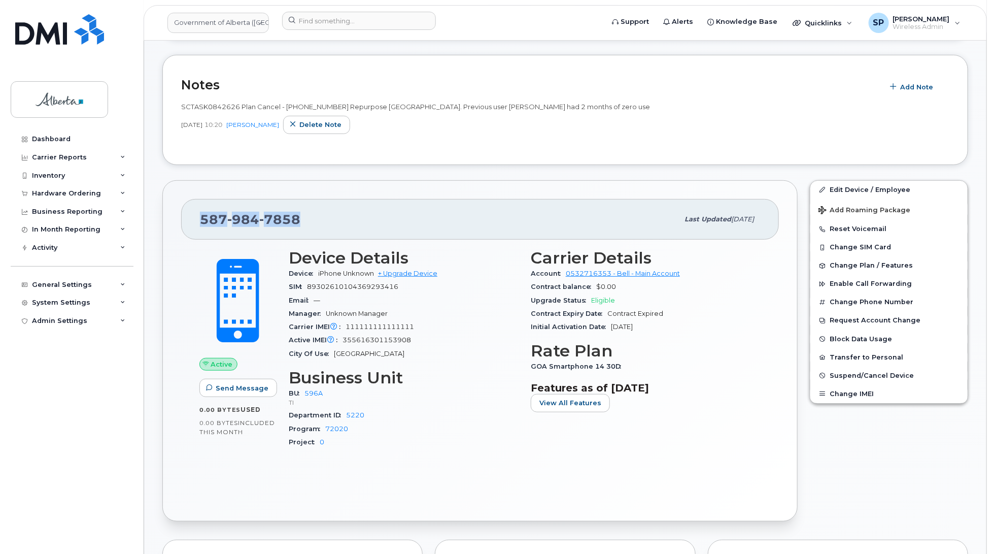
scroll to position [206, 0]
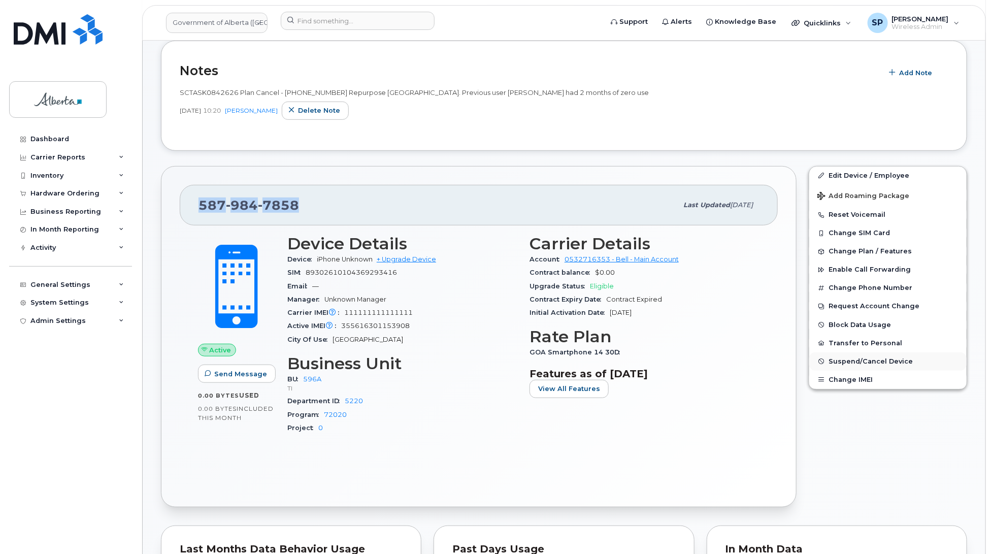
click at [854, 361] on span "Suspend/Cancel Device" at bounding box center [870, 361] width 84 height 8
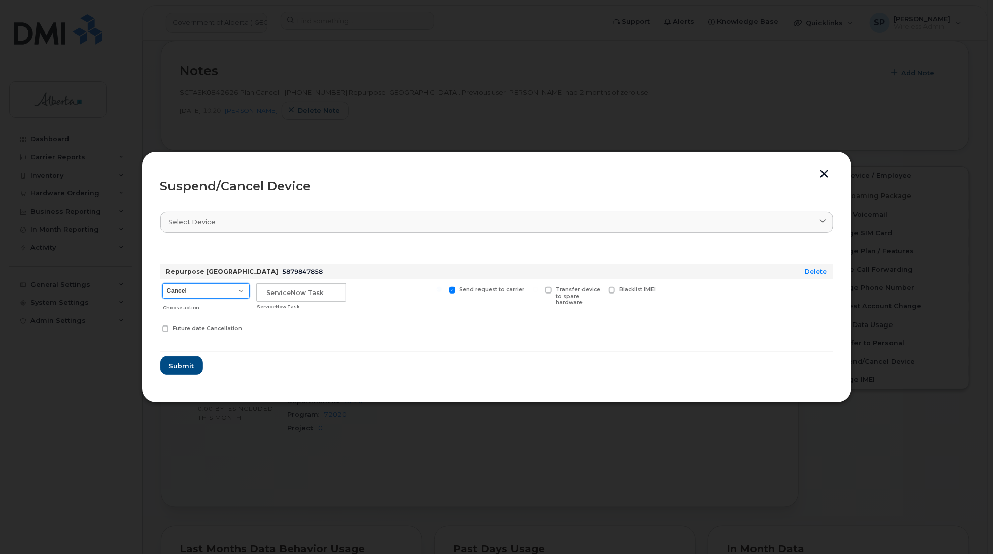
click at [179, 294] on select "Cancel Suspend - Extend Suspension Suspend - Reduced Rate Suspend - Lost Device…" at bounding box center [205, 290] width 87 height 15
select select "[object Object]"
click at [162, 283] on select "Cancel Suspend - Extend Suspension Suspend - Reduced Rate Suspend - Lost Device…" at bounding box center [205, 290] width 87 height 15
click at [291, 293] on input "text" at bounding box center [301, 292] width 90 height 18
type input "S"
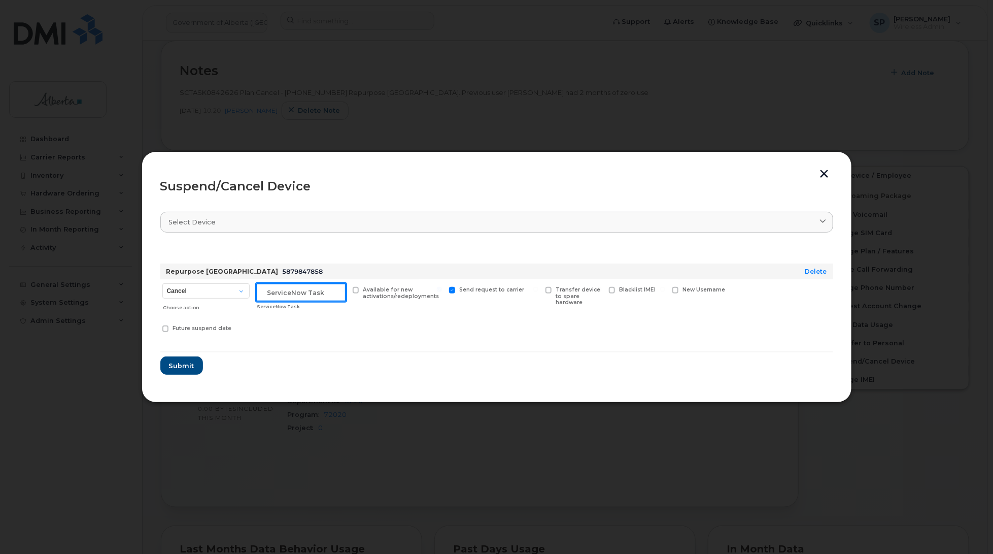
paste input "SCTASK0842626"
type input "SCTASK0842626 Suspend"
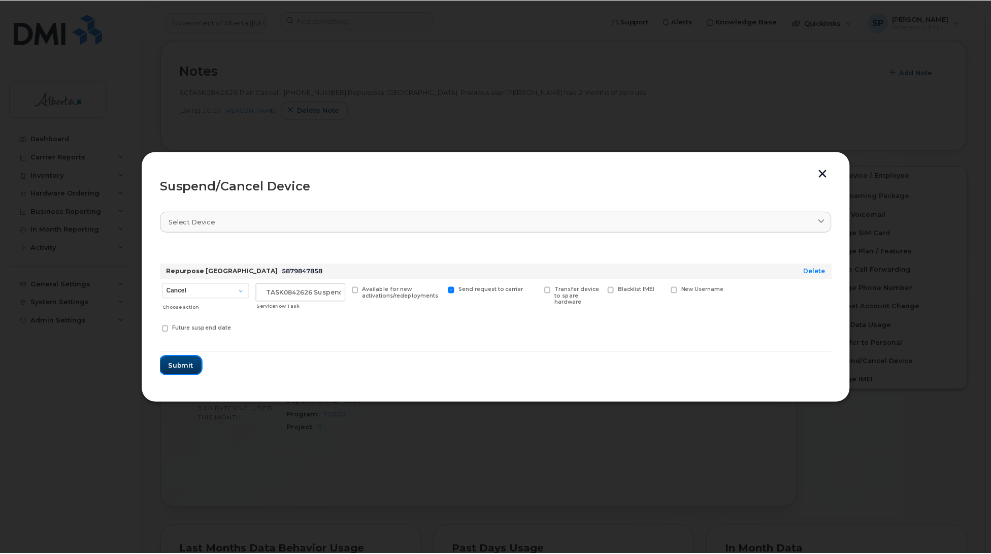
scroll to position [0, 0]
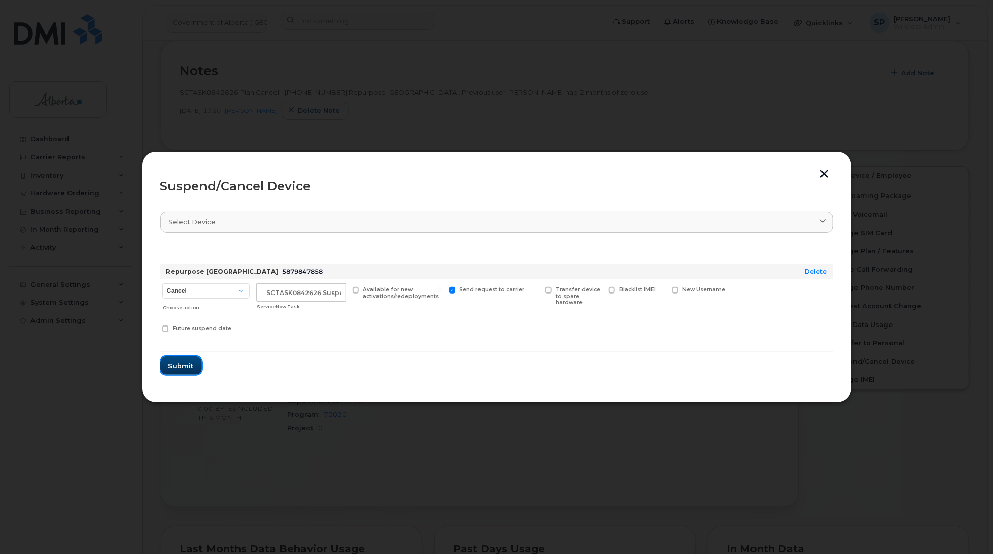
click at [178, 363] on span "Submit" at bounding box center [181, 366] width 25 height 10
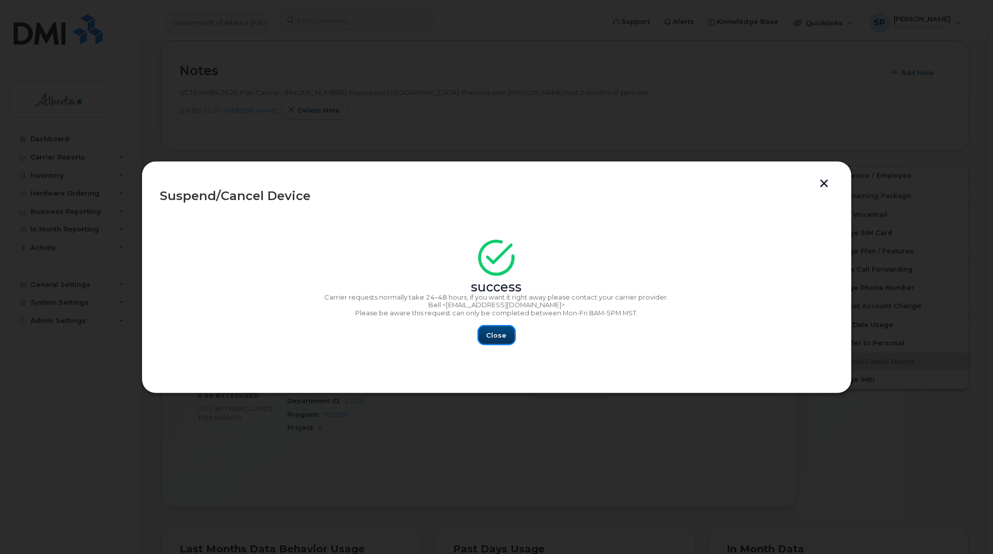
click at [500, 338] on span "Close" at bounding box center [497, 335] width 20 height 10
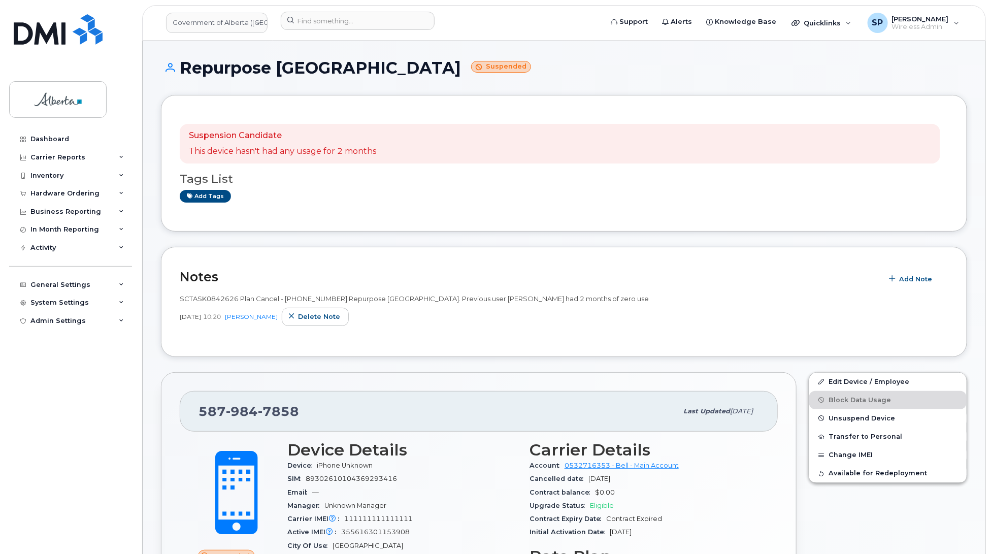
click at [25, 424] on div "Dashboard Carrier Reports Monthly Billing Data Daily Data Pooling Data Behavior…" at bounding box center [71, 334] width 125 height 409
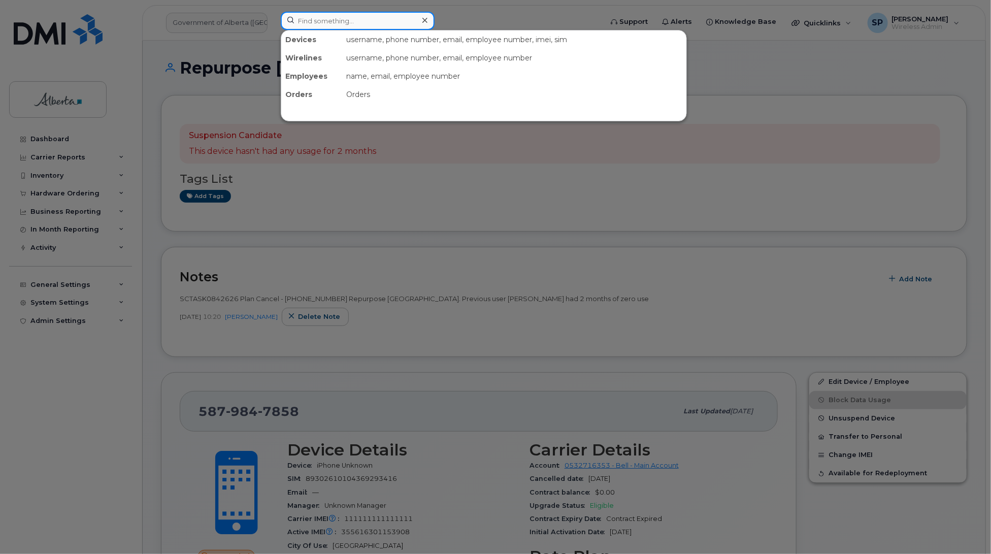
click at [369, 22] on input at bounding box center [358, 21] width 154 height 18
paste input "7808821368"
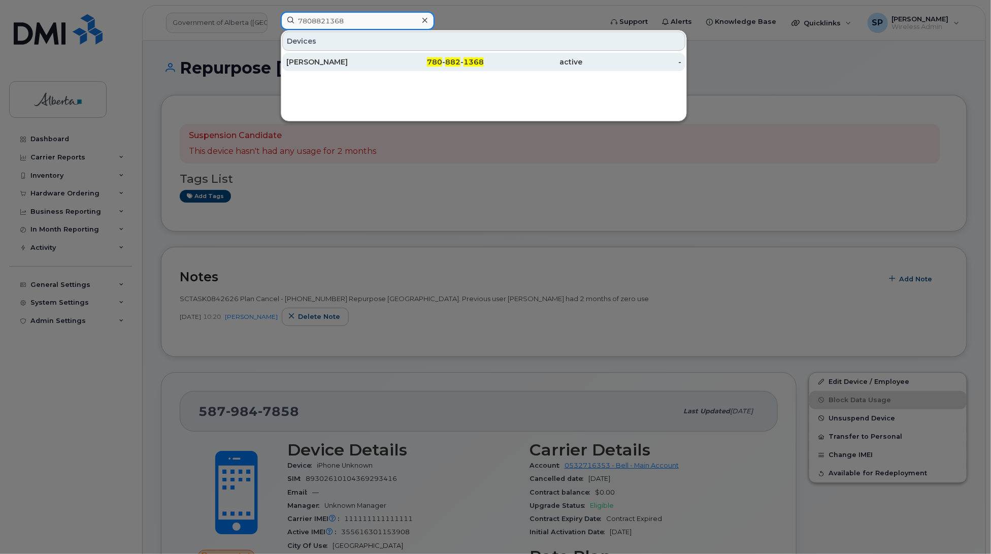
type input "7808821368"
click at [344, 64] on div "[PERSON_NAME]" at bounding box center [335, 62] width 99 height 10
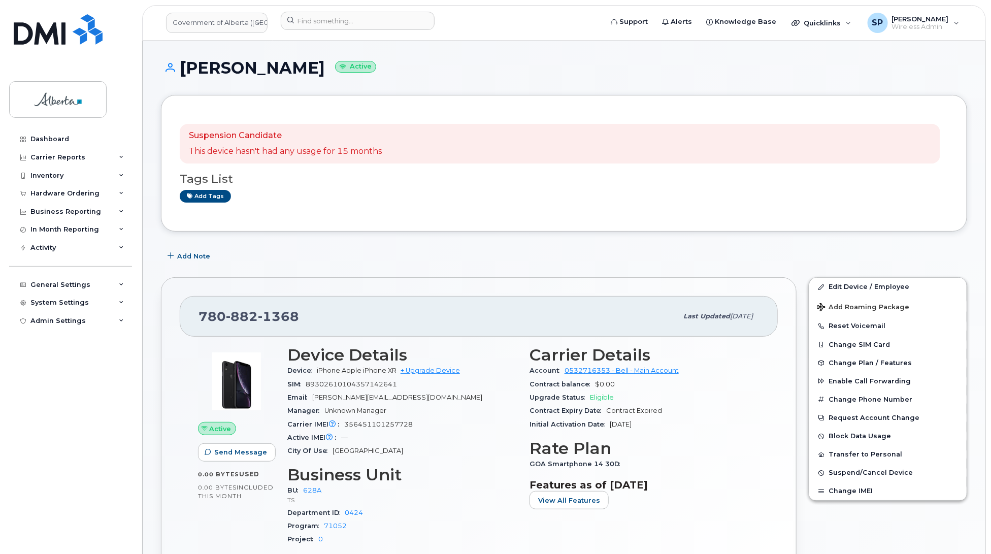
click at [922, 69] on h1 "[PERSON_NAME] Active" at bounding box center [564, 68] width 806 height 18
click at [13, 385] on div "Dashboard Carrier Reports Monthly Billing Data Daily Data Pooling Data Behavior…" at bounding box center [71, 334] width 125 height 409
drag, startPoint x: 414, startPoint y: 421, endPoint x: 344, endPoint y: 429, distance: 70.0
click at [344, 429] on div "Carrier IMEI Carrier IMEI is reported during the last billing cycle or change o…" at bounding box center [402, 424] width 230 height 13
copy span "356451101257728"
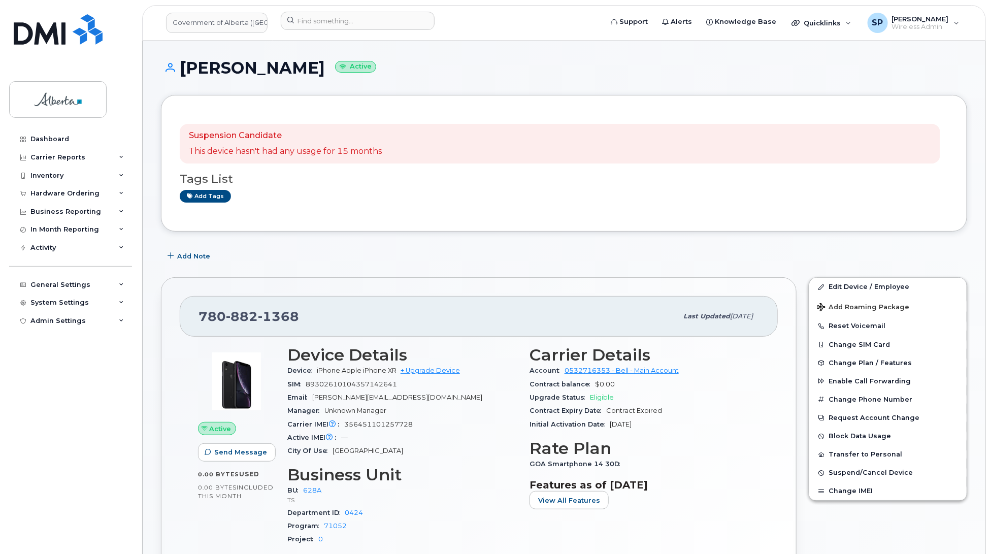
click at [207, 514] on div "Active Send Message 0.00 Bytes  used 0.00 Bytes  included this month" at bounding box center [236, 450] width 89 height 220
click at [23, 407] on div "Dashboard Carrier Reports Monthly Billing Data Daily Data Pooling Data Behavior…" at bounding box center [71, 334] width 125 height 409
click at [184, 257] on span "Add Note" at bounding box center [193, 256] width 33 height 10
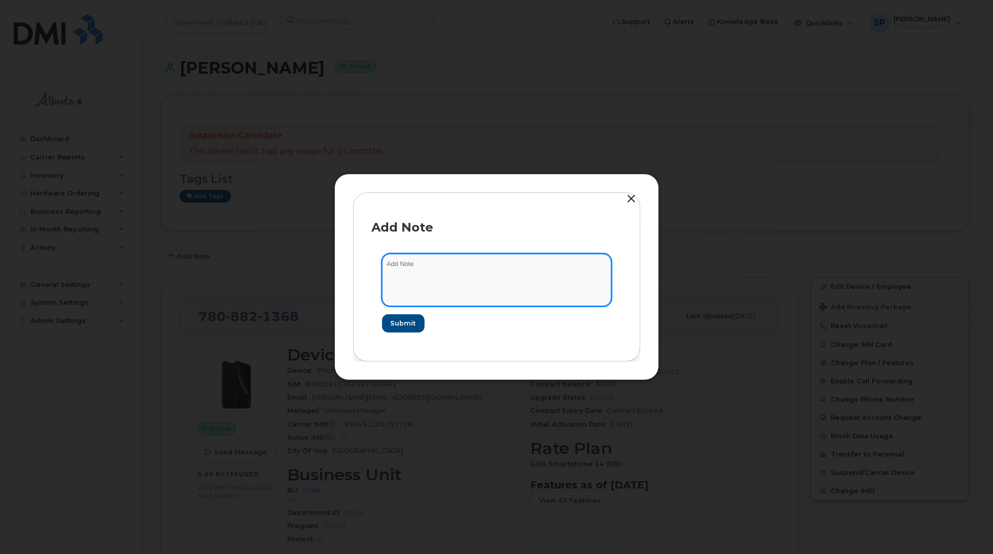
click at [408, 274] on textarea at bounding box center [496, 280] width 229 height 52
paste textarea "SCTASK0842925 Plan Cancel - (1) 7808821368 Repurpose Grande Prairie. Previous u…"
type textarea "SCTASK0842925 Plan Cancel - (1) 7808821368 Repurpose Grande Prairie. Previous u…"
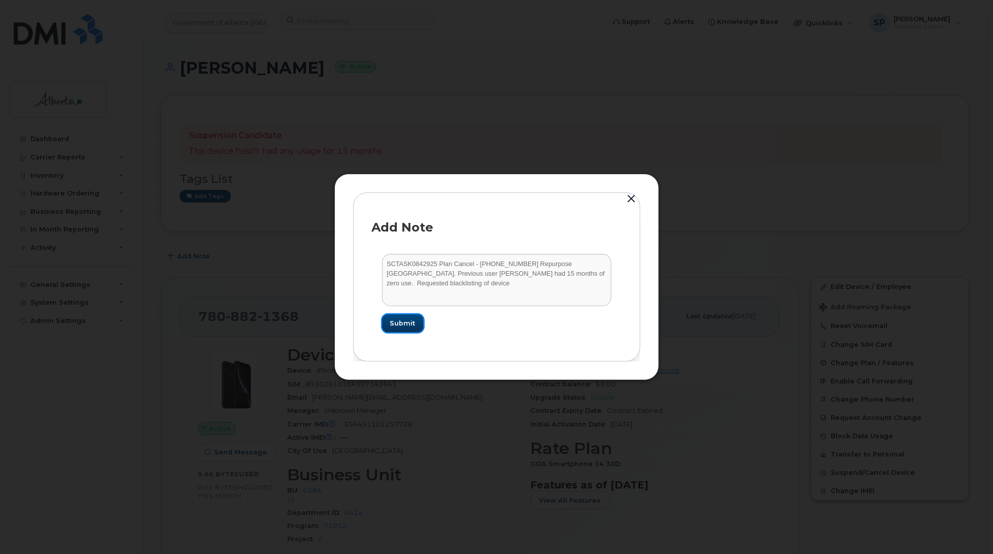
click at [409, 328] on button "Submit" at bounding box center [403, 323] width 42 height 18
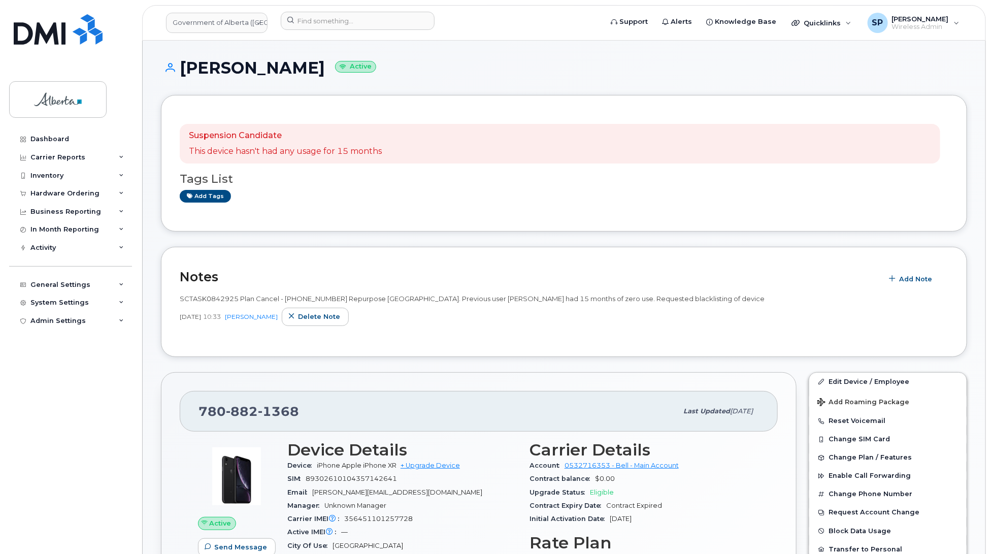
click at [20, 420] on div "Dashboard Carrier Reports Monthly Billing Data Daily Data Pooling Data Behavior…" at bounding box center [71, 334] width 125 height 409
click at [652, 214] on div "Suspension Candidate This device hasn't had any usage for 15 months Tags List A…" at bounding box center [564, 163] width 806 height 137
click at [942, 61] on h1 "Baikuntha Acharya Active" at bounding box center [564, 68] width 806 height 18
click at [847, 381] on link "Edit Device / Employee" at bounding box center [887, 382] width 157 height 18
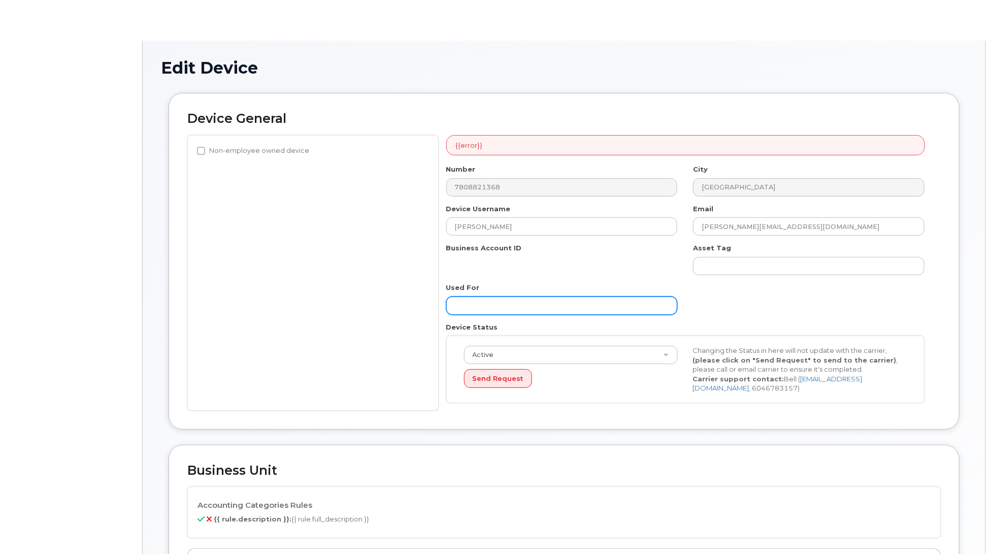
select select "8093444"
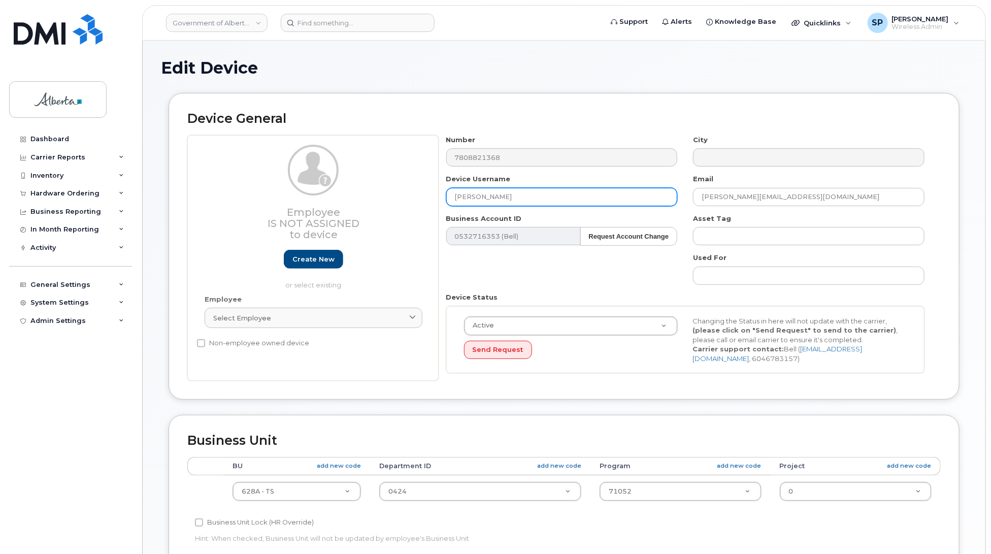
drag, startPoint x: 523, startPoint y: 197, endPoint x: 351, endPoint y: 193, distance: 172.1
click at [351, 193] on div "Employee Is not assigned to device Create new or select existing Employee Selec…" at bounding box center [563, 258] width 753 height 246
paste input "Repurpose [GEOGRAPHIC_DATA]"
type input "Repurpose [GEOGRAPHIC_DATA]"
drag, startPoint x: 816, startPoint y: 194, endPoint x: 653, endPoint y: 202, distance: 163.6
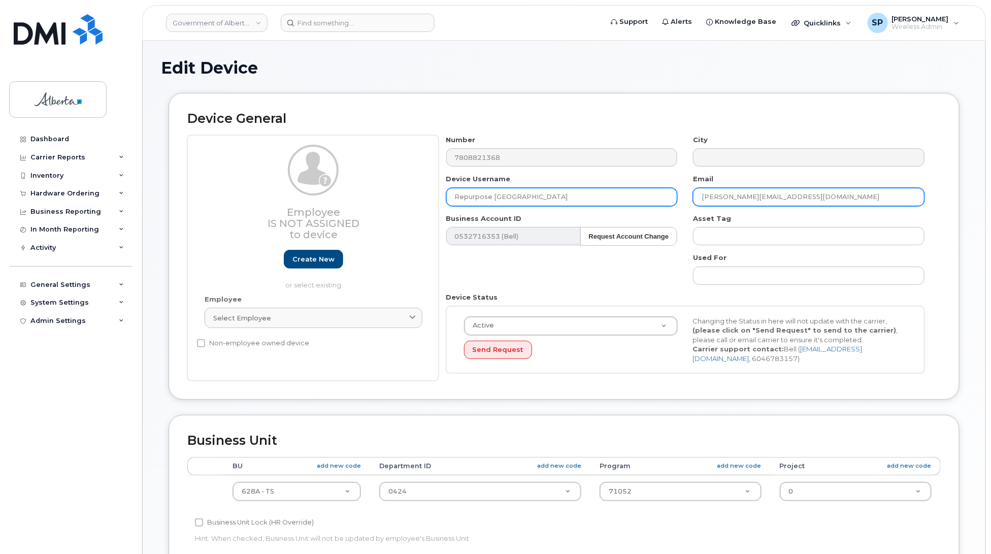
click at [653, 202] on div "Number 7808821368 City Device Username Repurpose [GEOGRAPHIC_DATA] Email [PERSO…" at bounding box center [686, 258] width 494 height 246
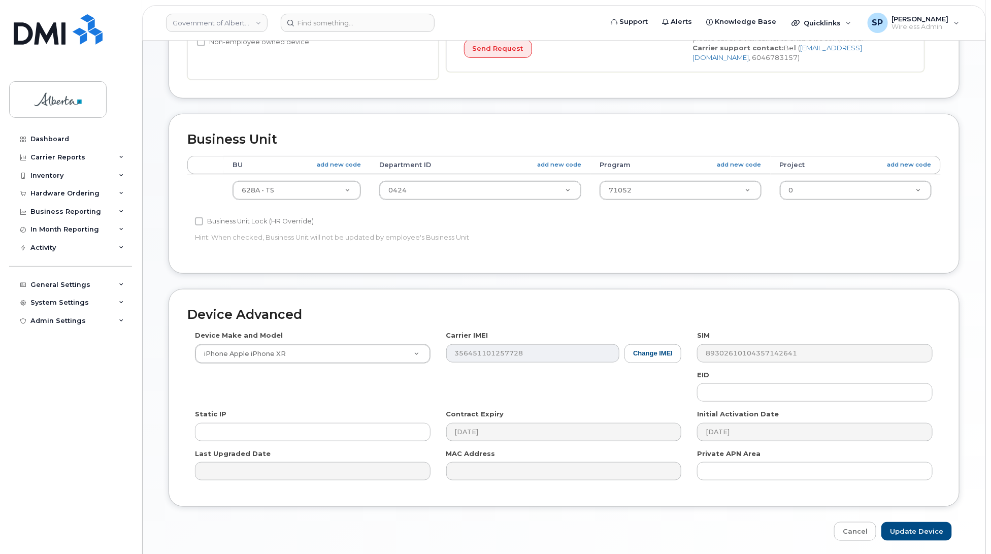
scroll to position [341, 0]
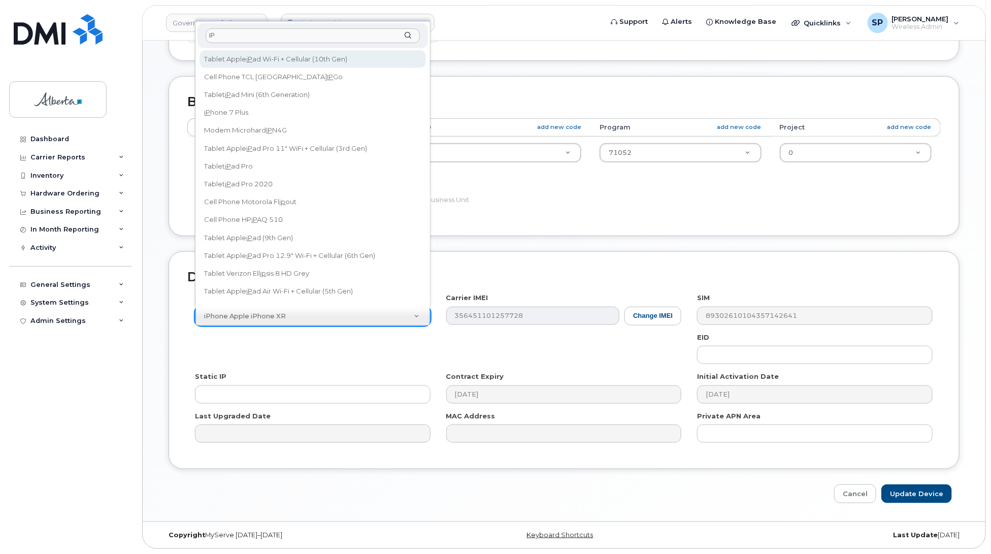
type input "i"
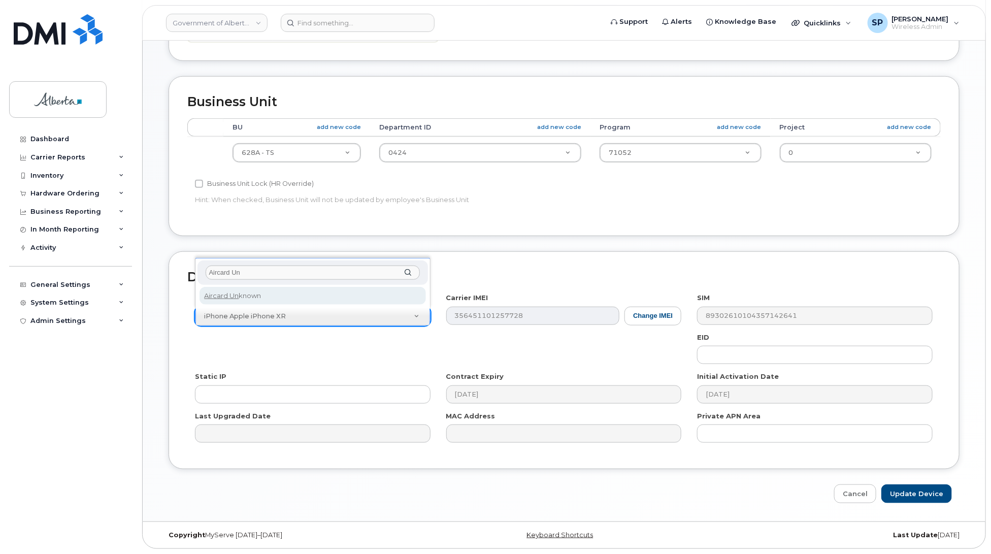
type input "Aircard Un"
select select "971"
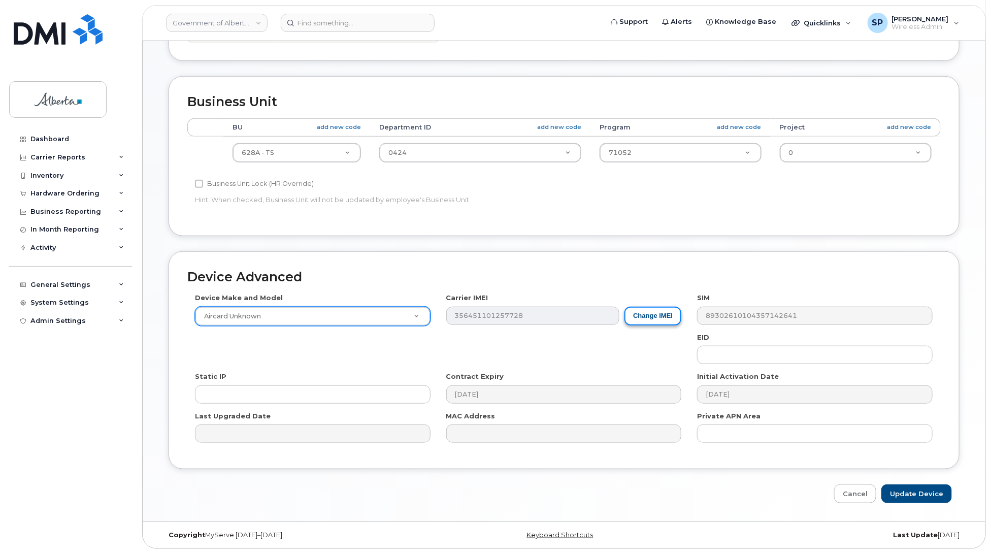
click at [662, 315] on button "Change IMEI" at bounding box center [652, 316] width 57 height 19
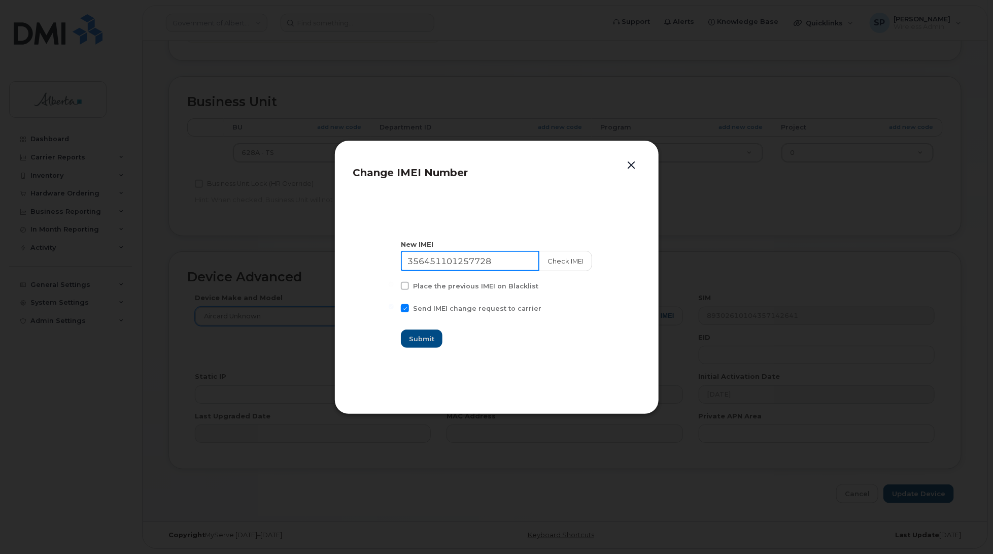
drag, startPoint x: 511, startPoint y: 259, endPoint x: 354, endPoint y: 250, distance: 157.6
click at [354, 250] on section "New IMEI [TECHNICAL_ID] Check IMEI Place the previous IMEI on Blacklist Send IM…" at bounding box center [496, 293] width 287 height 203
type input "111111111111111"
click at [419, 344] on button "Submit" at bounding box center [423, 338] width 42 height 18
type input "111111111111111"
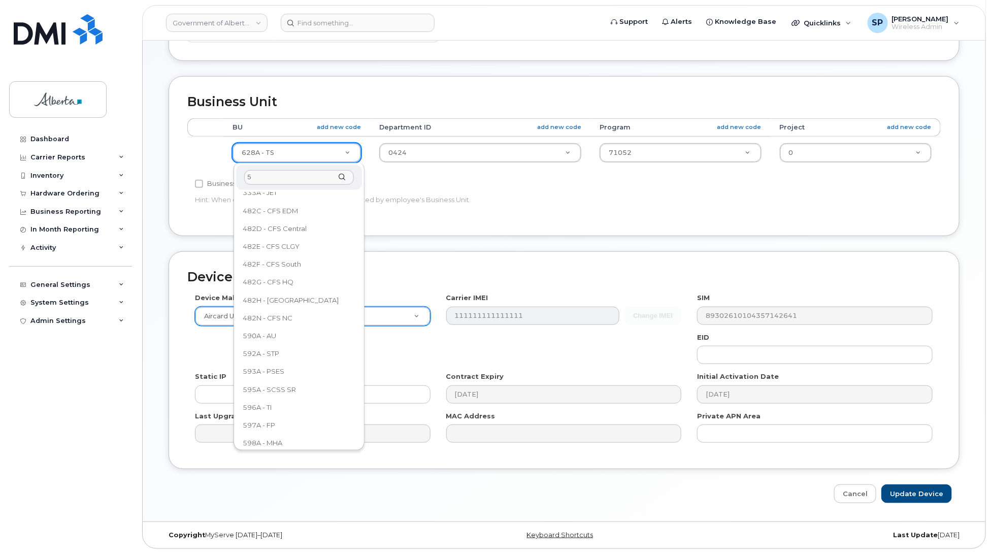
scroll to position [0, 0]
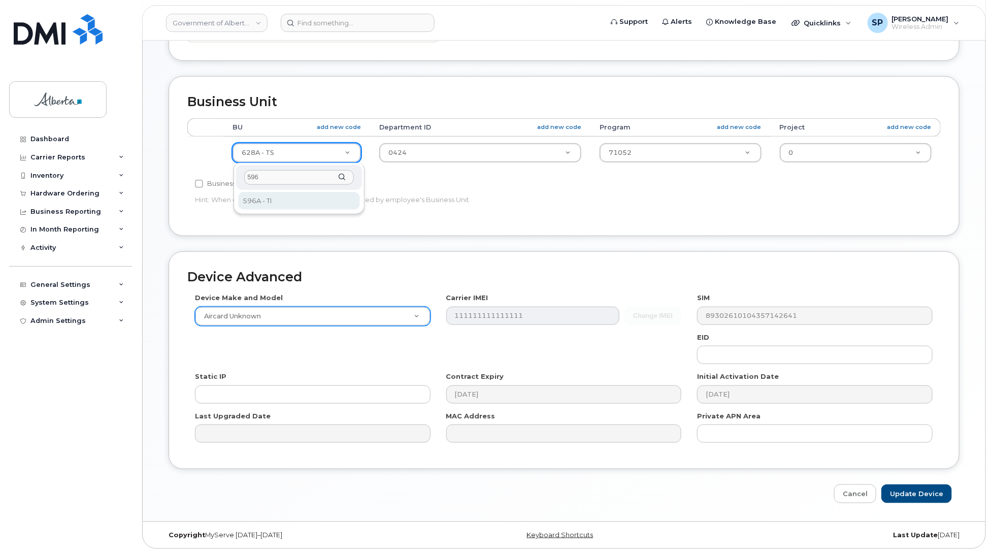
type input "596"
select select "4797729"
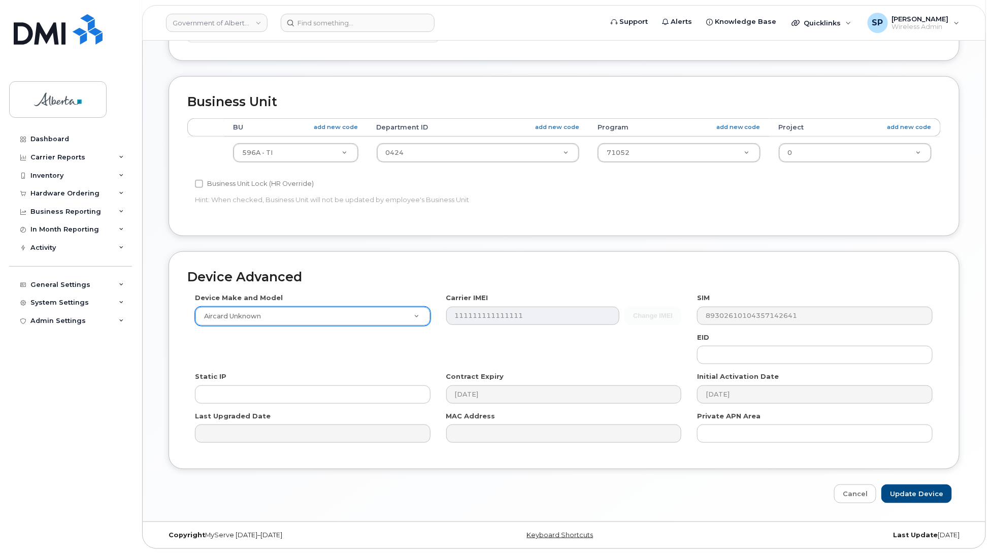
click at [35, 358] on div "Dashboard Carrier Reports Monthly Billing Data Daily Data Pooling Data Behavior…" at bounding box center [71, 334] width 125 height 409
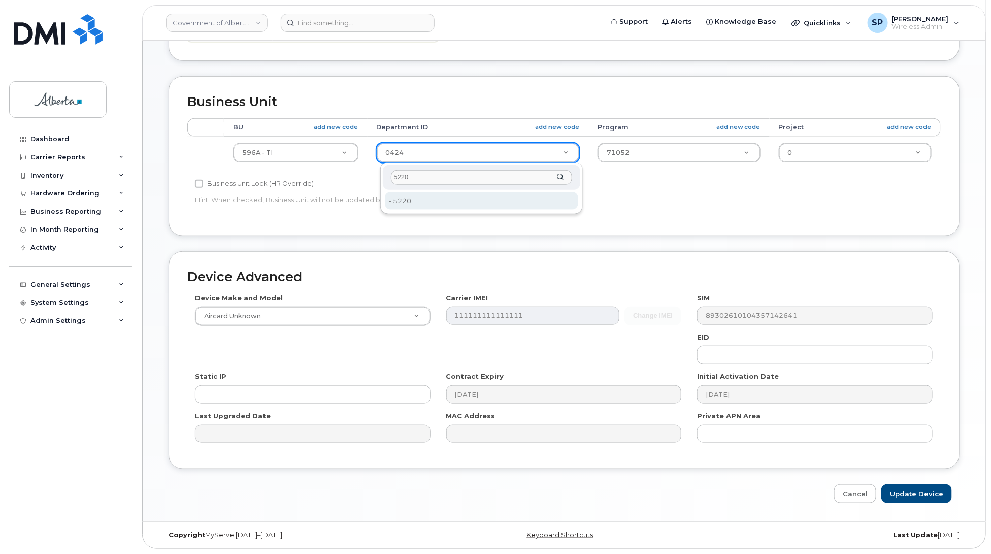
type input "5220"
type input "4802987"
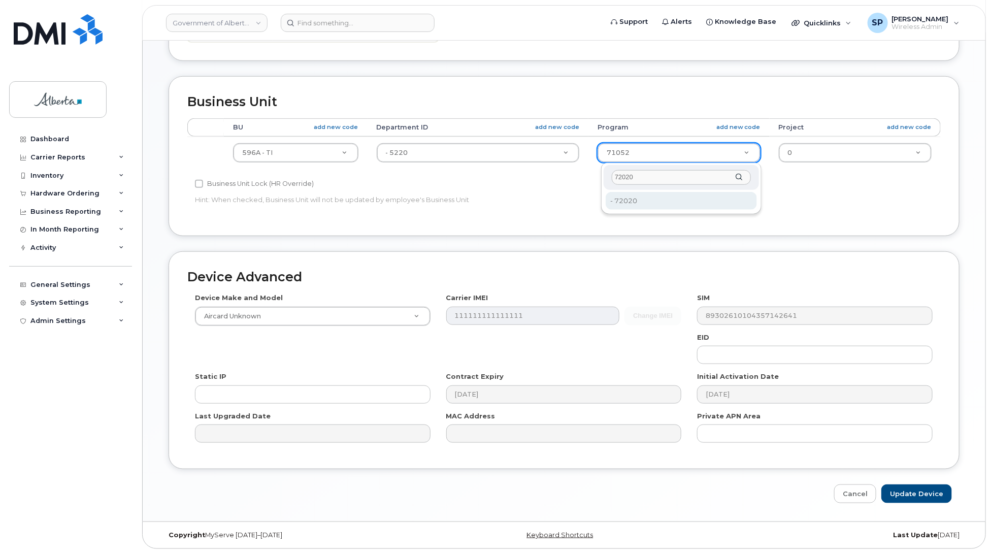
type input "72020"
type input "4803008"
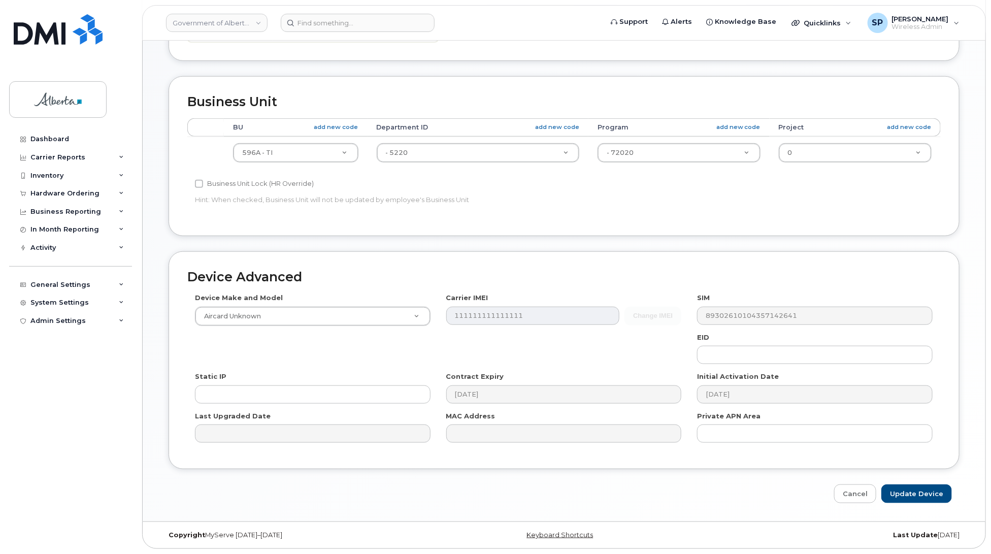
drag, startPoint x: 990, startPoint y: 391, endPoint x: 1008, endPoint y: 308, distance: 85.1
click at [990, 308] on html "Government of [GEOGRAPHIC_DATA] (GOA) Support Alerts Knowledge Base Quicklinks …" at bounding box center [495, 107] width 991 height 892
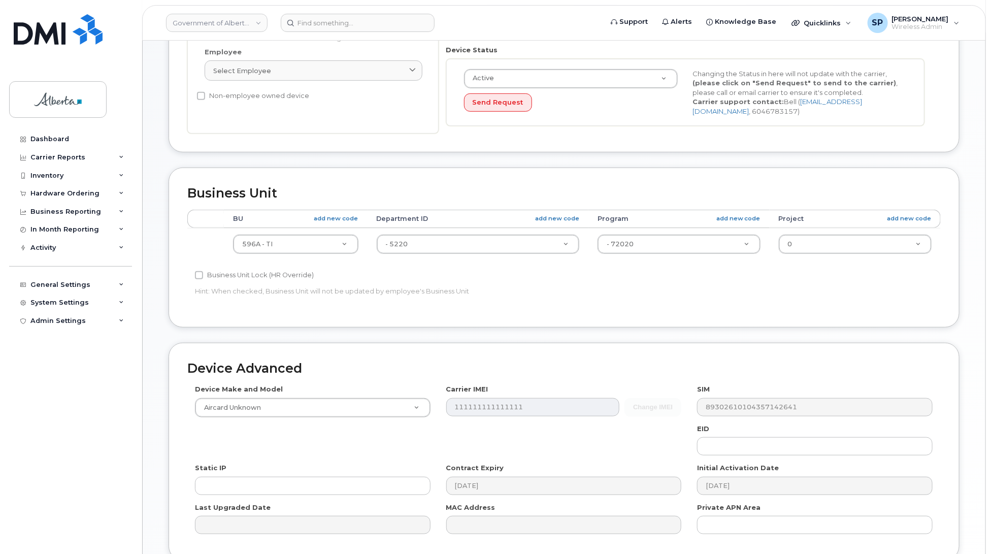
scroll to position [341, 0]
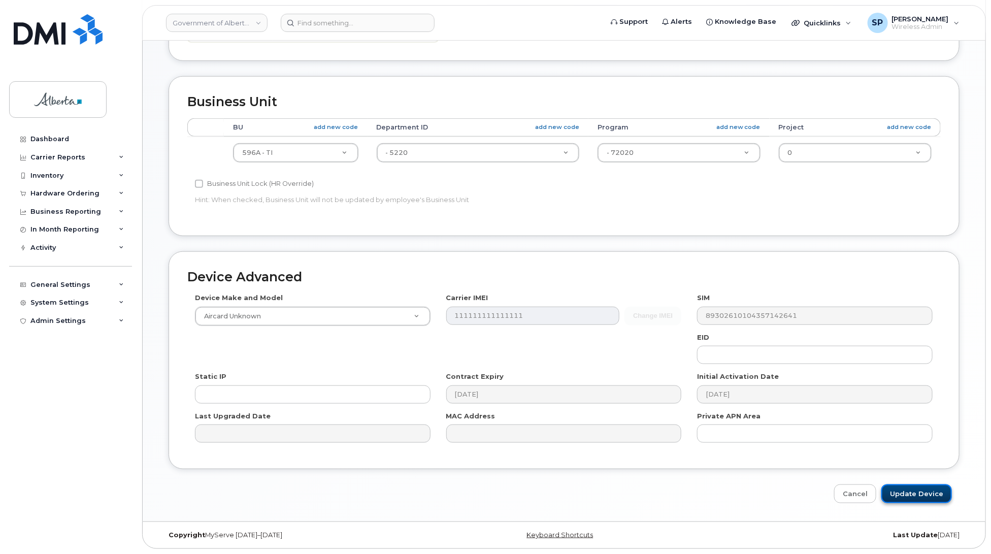
click at [904, 491] on input "Update Device" at bounding box center [916, 493] width 71 height 19
type input "Saving..."
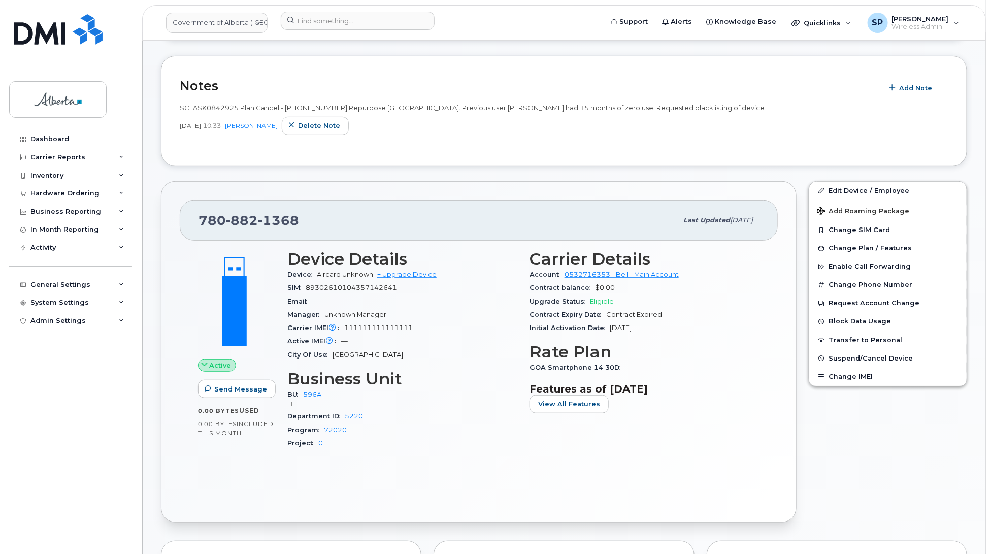
scroll to position [186, 0]
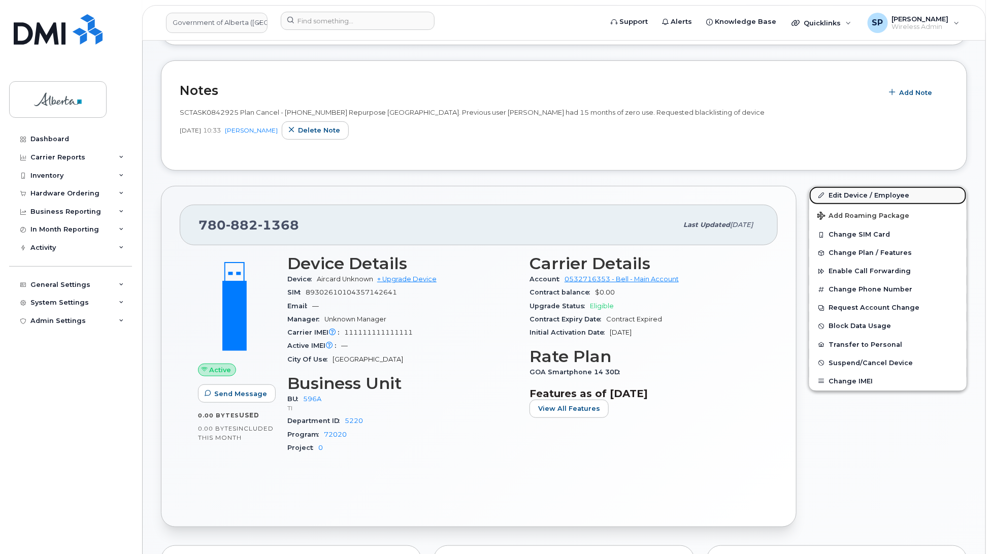
click at [836, 192] on link "Edit Device / Employee" at bounding box center [887, 195] width 157 height 18
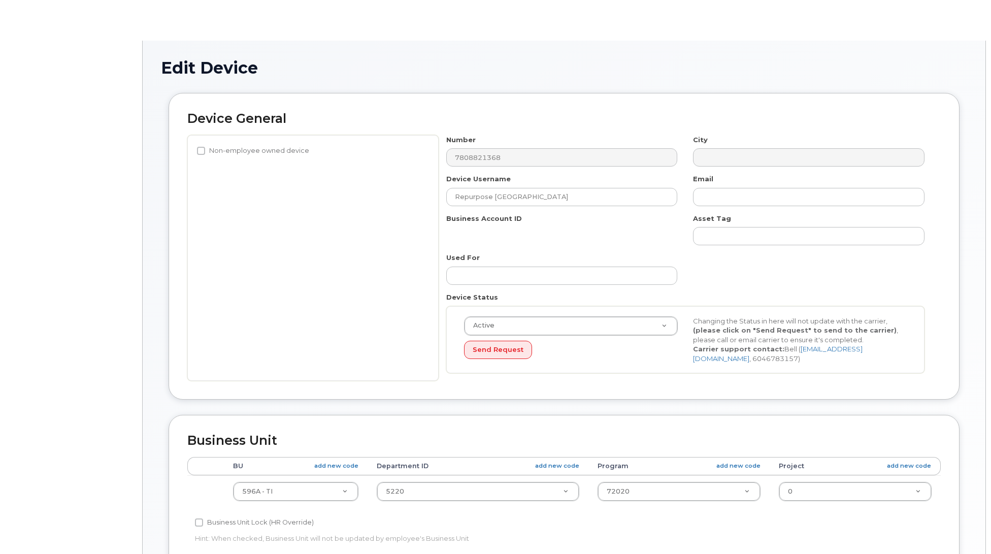
select select "4797729"
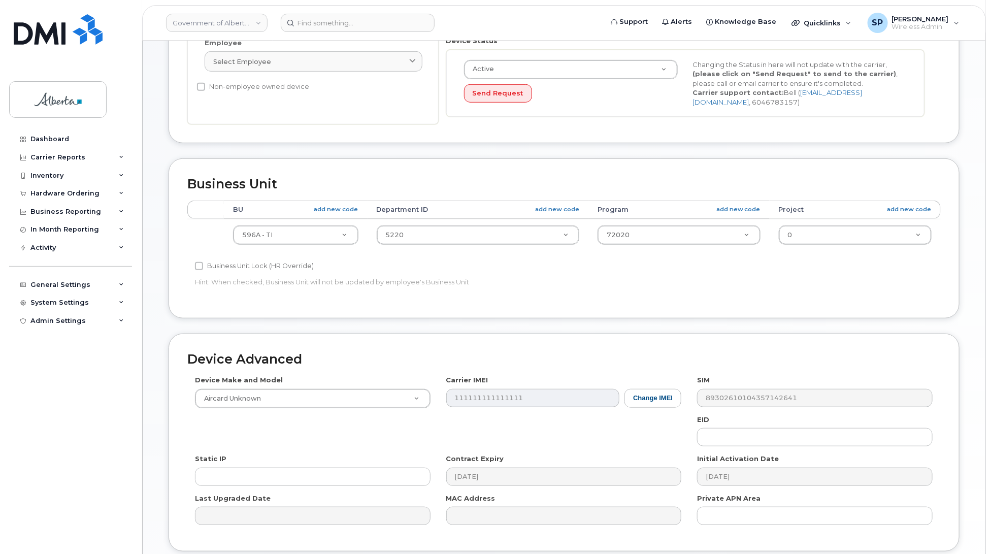
scroll to position [341, 0]
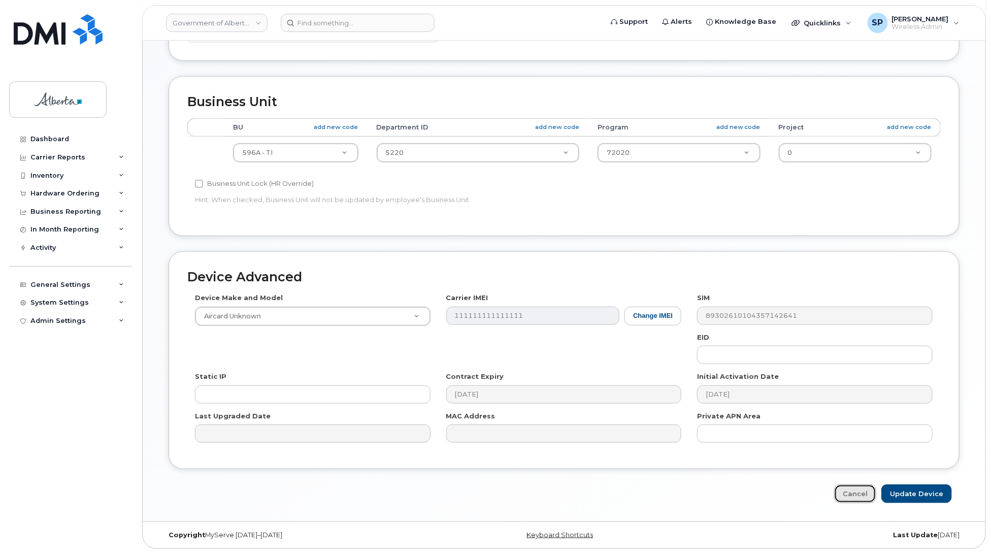
click at [852, 493] on link "Cancel" at bounding box center [855, 493] width 42 height 19
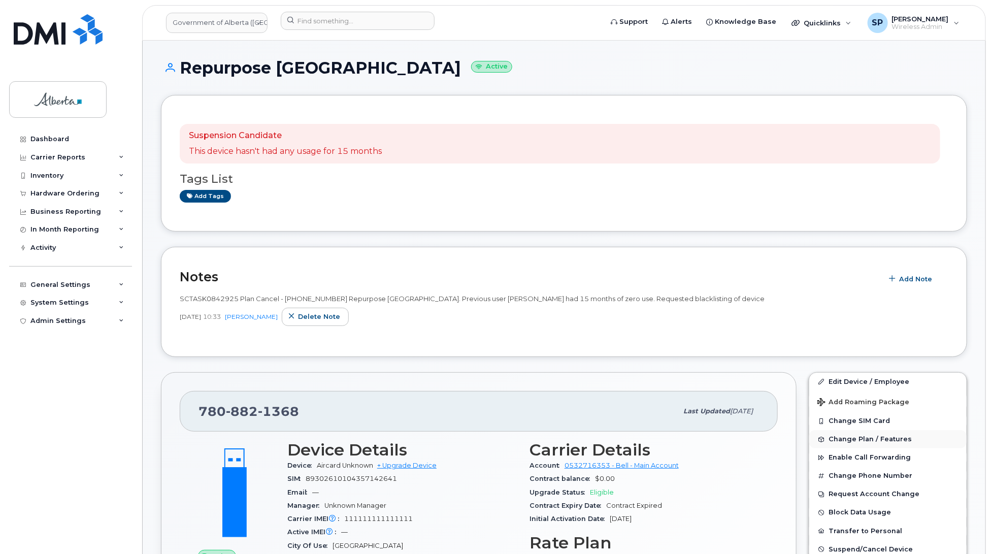
click at [849, 440] on span "Change Plan / Features" at bounding box center [869, 440] width 83 height 8
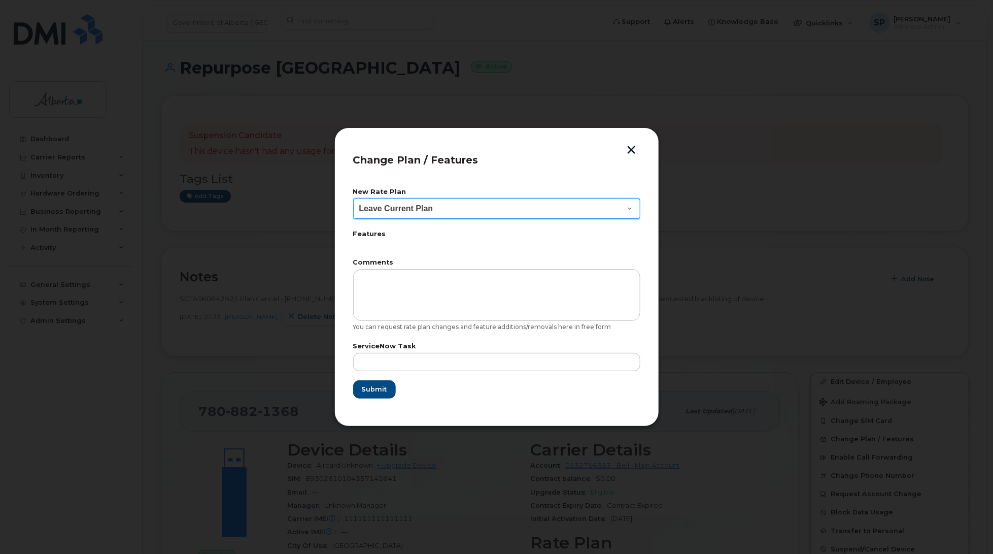
click at [394, 204] on select "Leave Current Plan GOA Data plan 9 30 d GOA–Unlimited Data Plan 9" at bounding box center [496, 208] width 287 height 20
select select "1790211"
click at [353, 198] on select "Leave Current Plan GOA Data plan 9 30 d GOA–Unlimited Data Plan 9" at bounding box center [496, 208] width 287 height 20
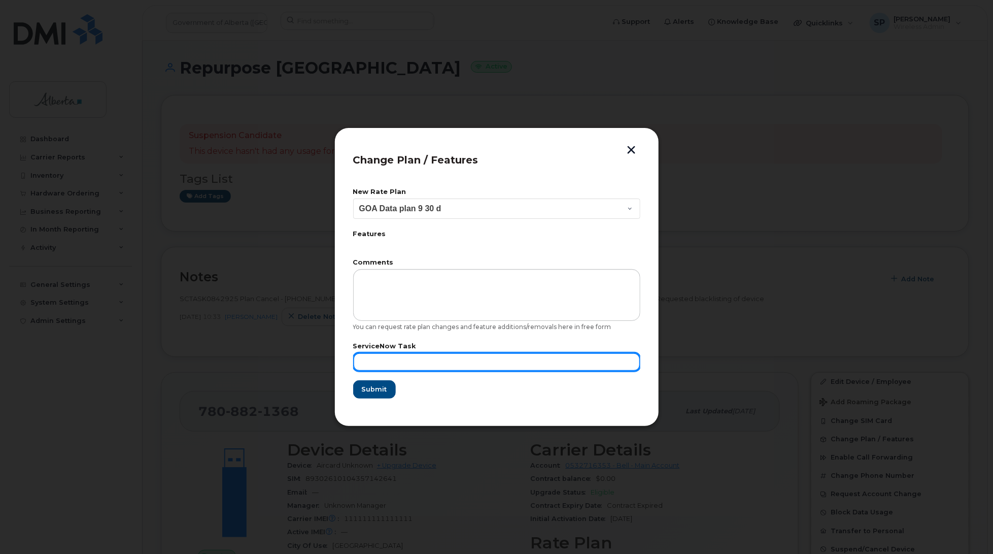
click at [420, 357] on input "text" at bounding box center [496, 362] width 287 height 18
paste input "SCTASK0842925"
type input "SCTASK0842925"
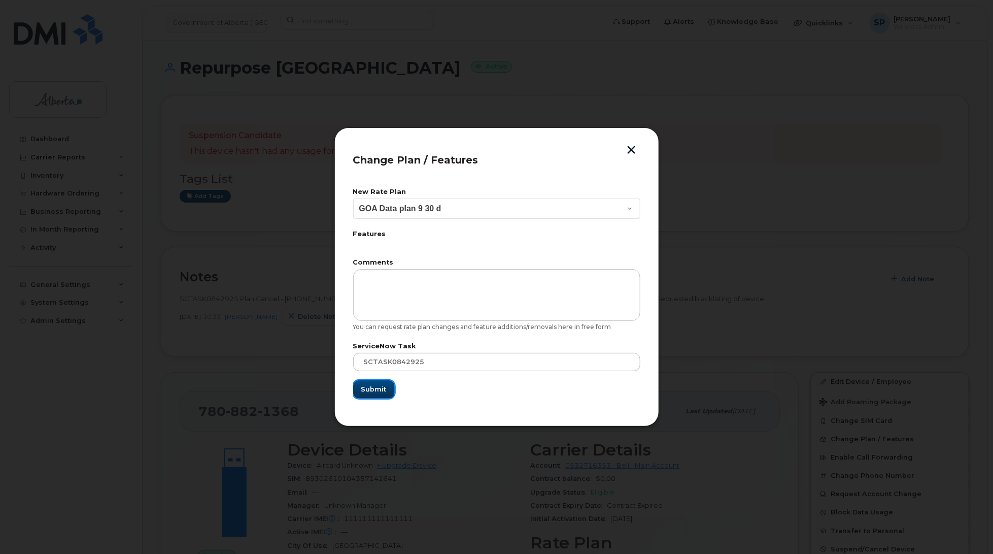
click at [368, 389] on span "Submit" at bounding box center [373, 389] width 25 height 10
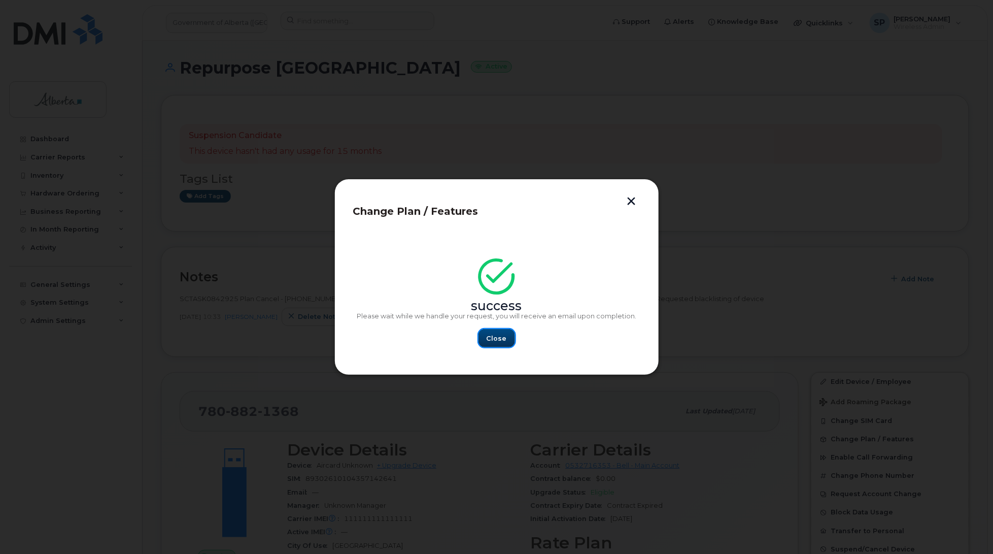
click at [500, 334] on span "Close" at bounding box center [497, 338] width 20 height 10
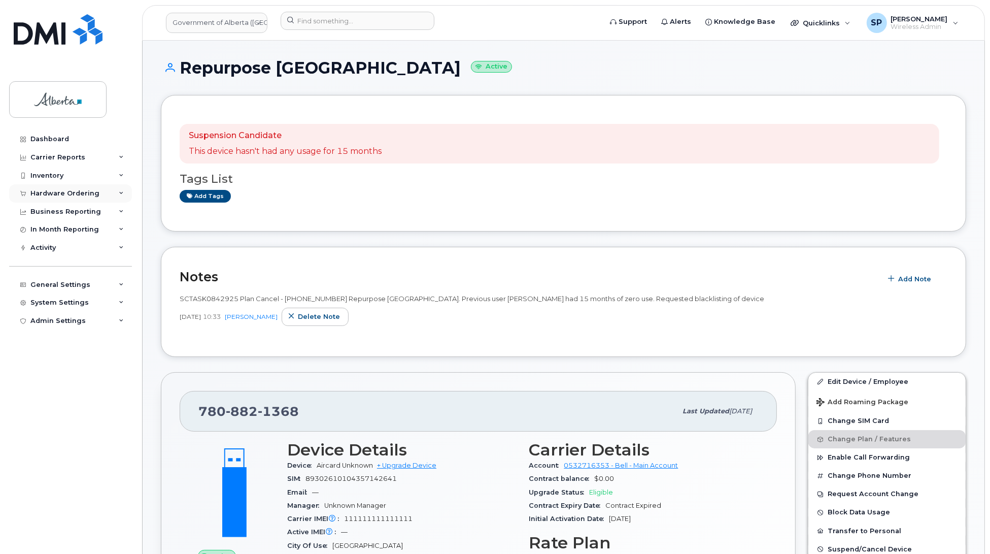
click at [54, 196] on div "Hardware Ordering" at bounding box center [64, 193] width 69 height 8
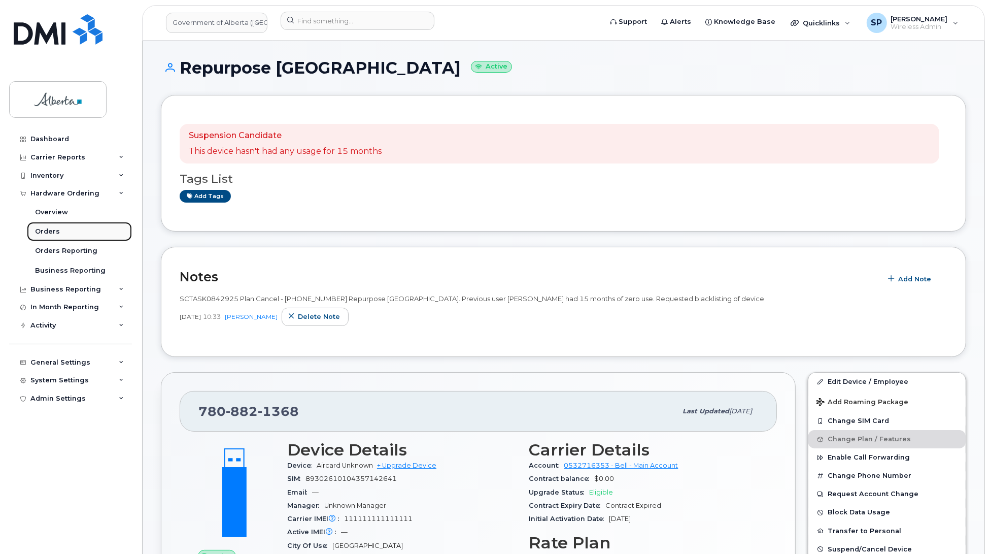
click at [49, 236] on div "Orders" at bounding box center [47, 231] width 25 height 9
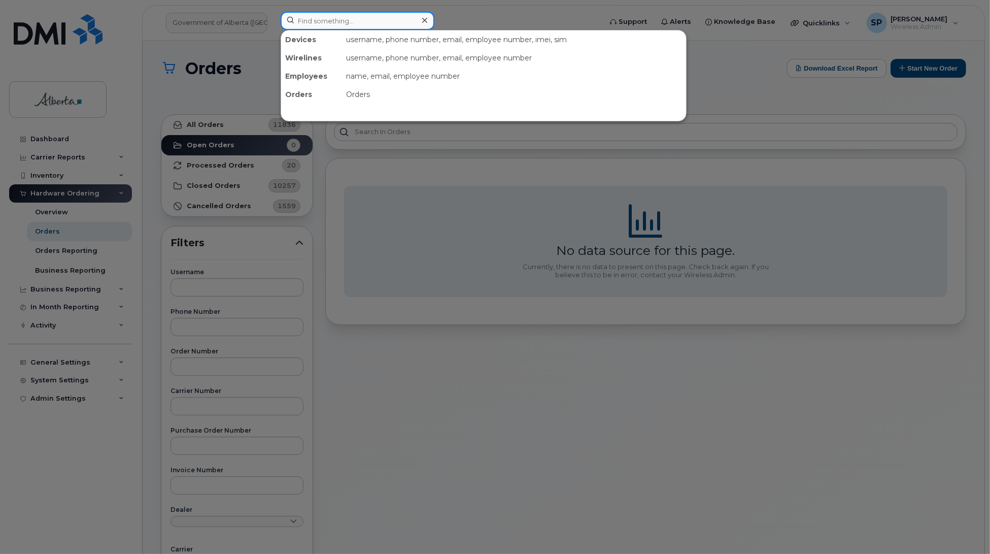
click at [350, 21] on input at bounding box center [358, 21] width 154 height 18
paste input "7808821368"
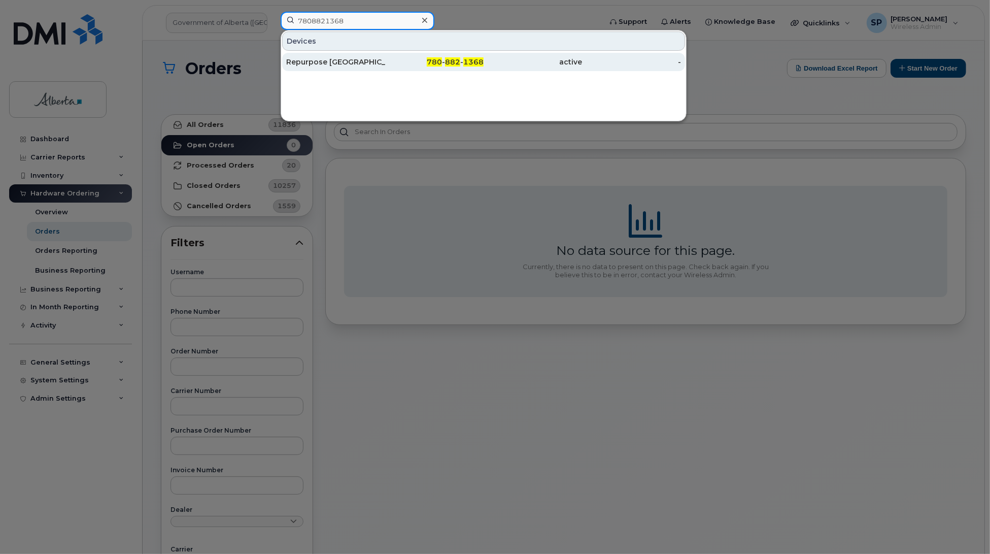
type input "7808821368"
click at [310, 64] on div "Repurpose [GEOGRAPHIC_DATA]" at bounding box center [335, 62] width 99 height 10
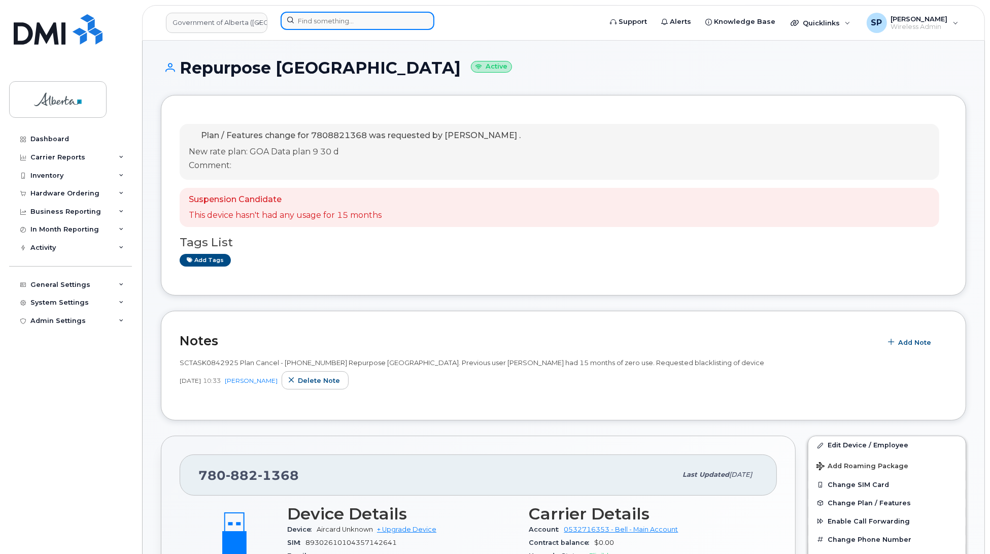
click at [313, 18] on input at bounding box center [358, 21] width 154 height 18
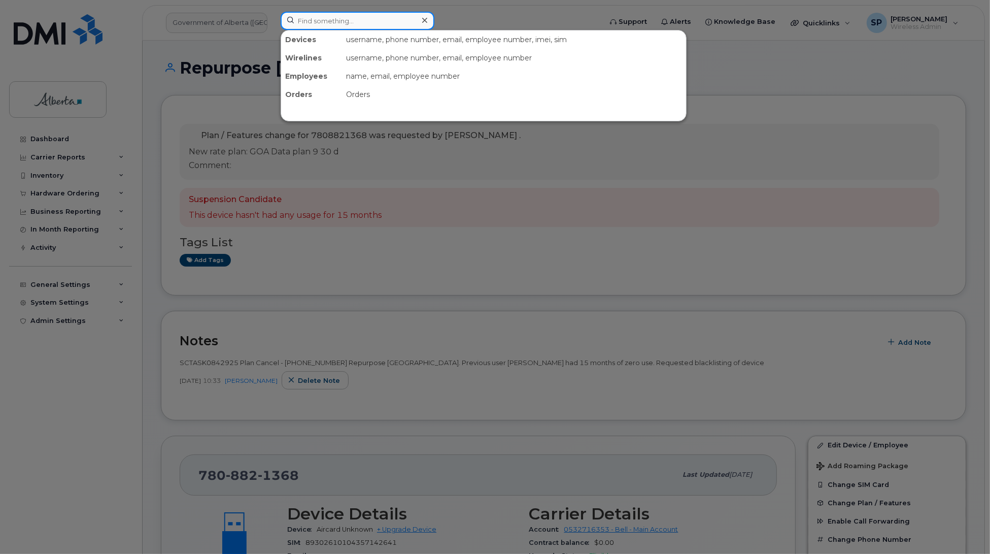
paste input "7806904768"
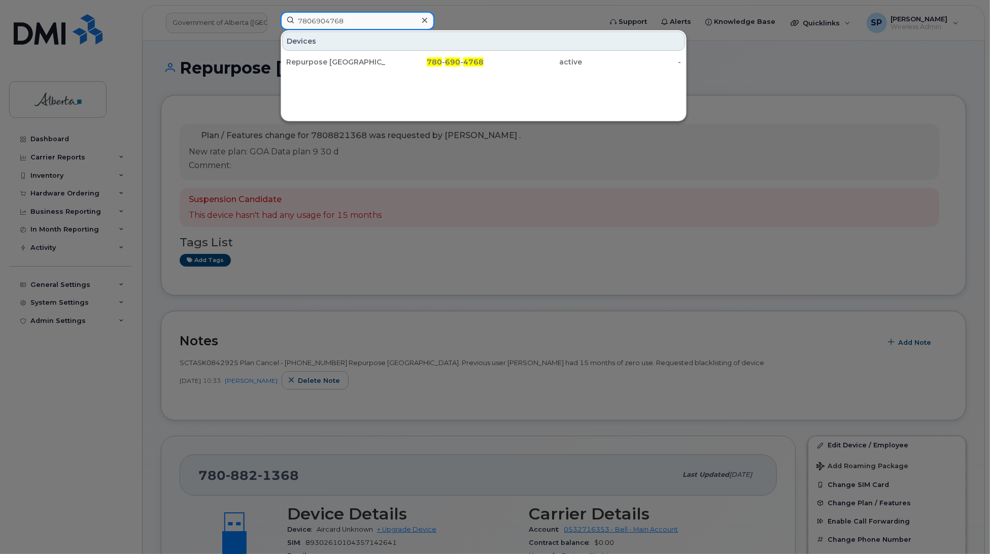
type input "7806904768"
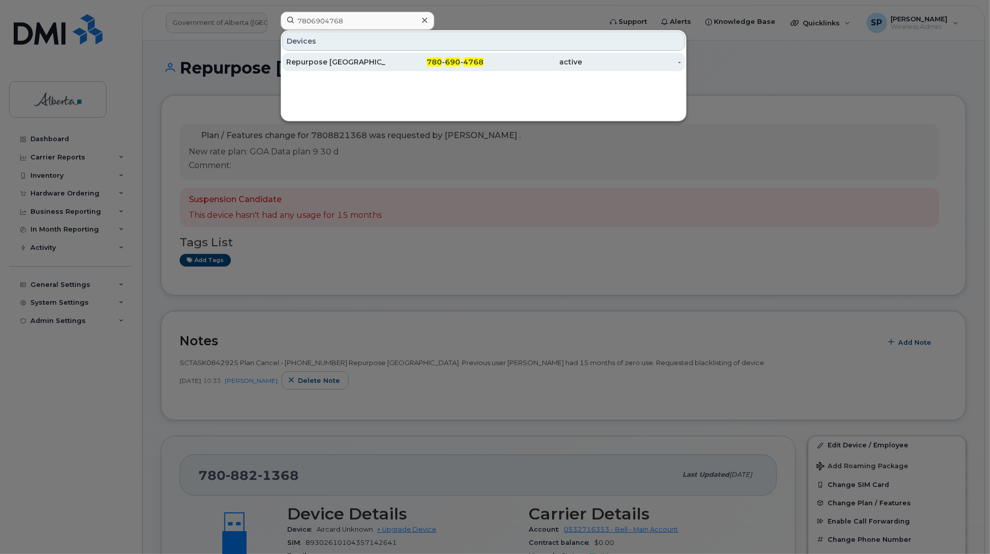
click at [340, 66] on div "Repurpose [GEOGRAPHIC_DATA]" at bounding box center [335, 62] width 99 height 10
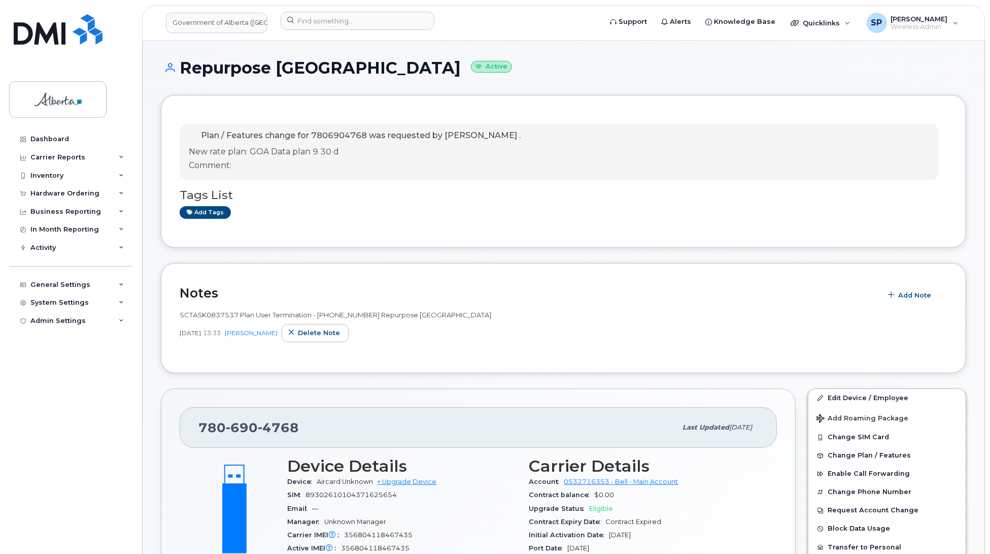
drag, startPoint x: 988, startPoint y: 141, endPoint x: 990, endPoint y: 169, distance: 28.0
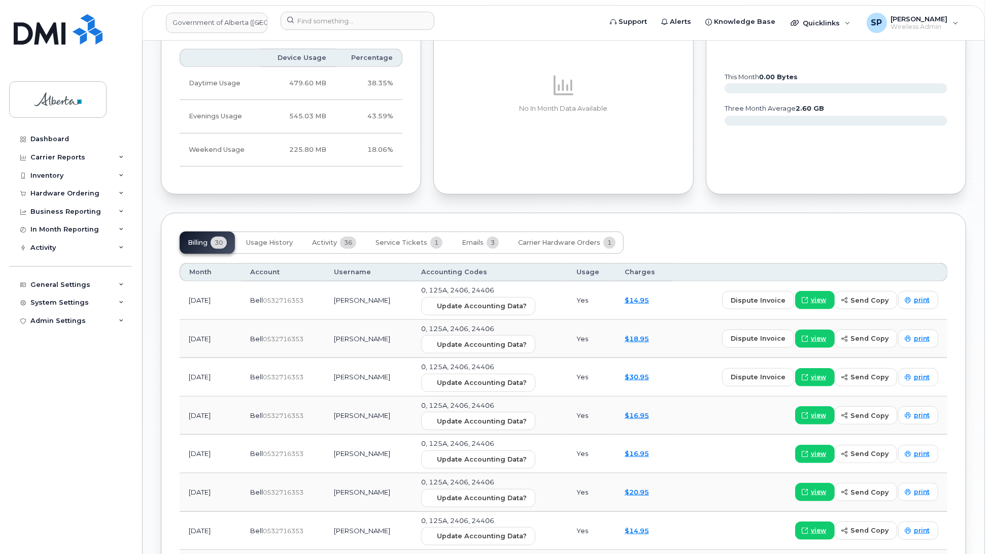
scroll to position [739, 0]
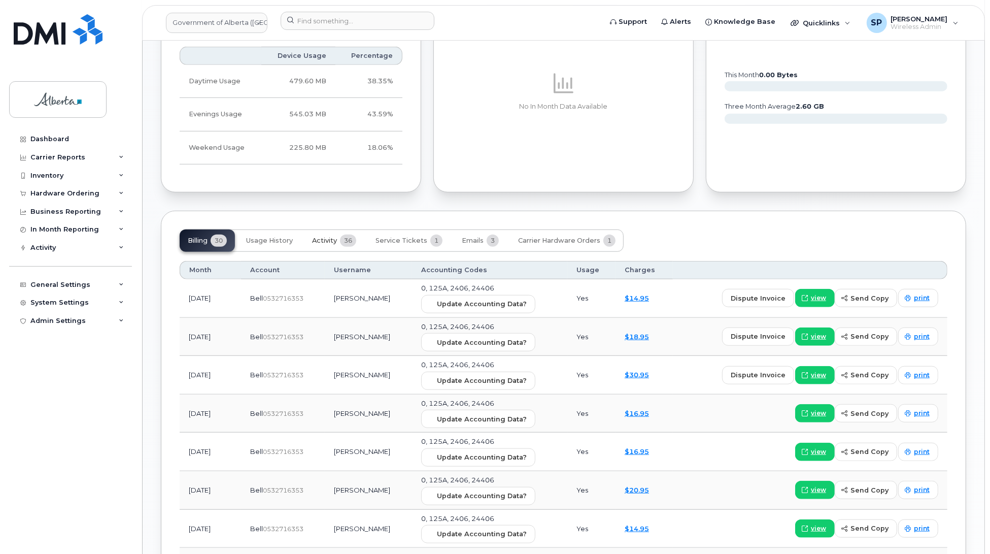
click at [313, 245] on span "Activity" at bounding box center [324, 241] width 25 height 8
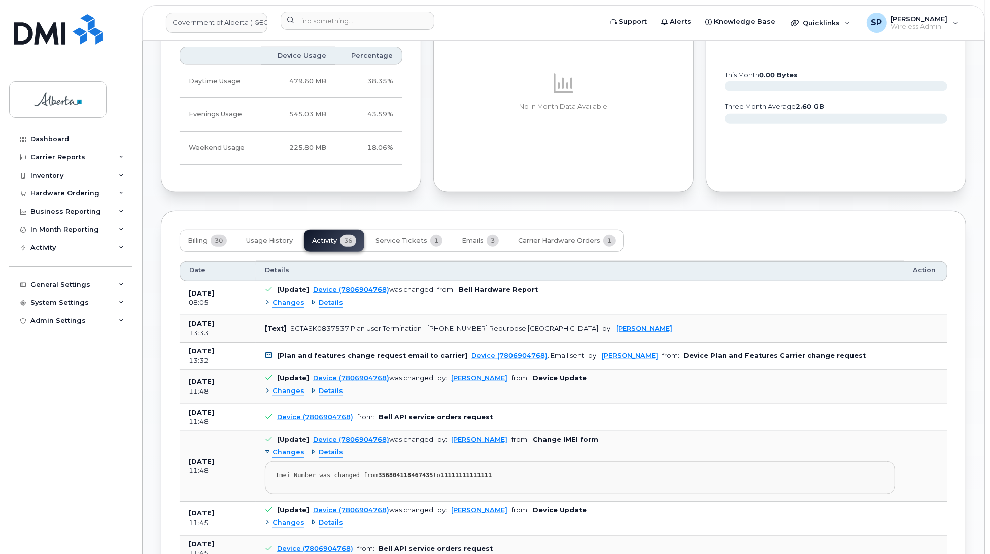
click at [283, 392] on span "Changes" at bounding box center [289, 391] width 32 height 10
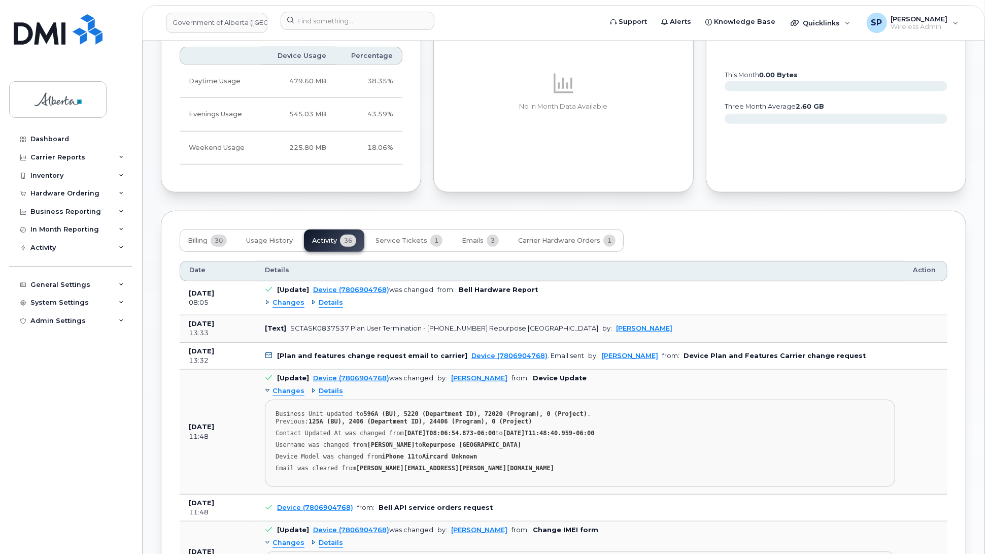
click at [283, 392] on span "Changes" at bounding box center [289, 391] width 32 height 10
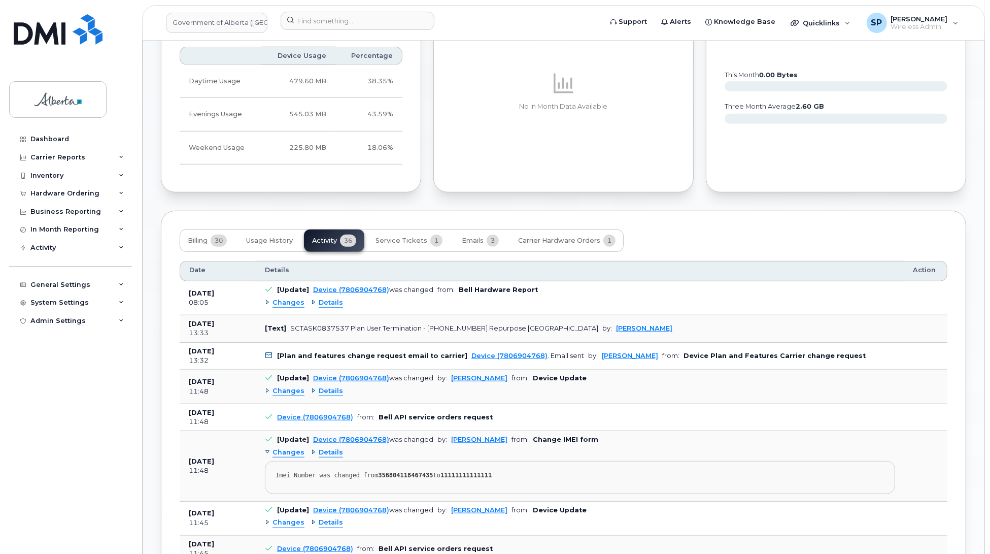
click at [283, 308] on span "Changes" at bounding box center [289, 303] width 32 height 10
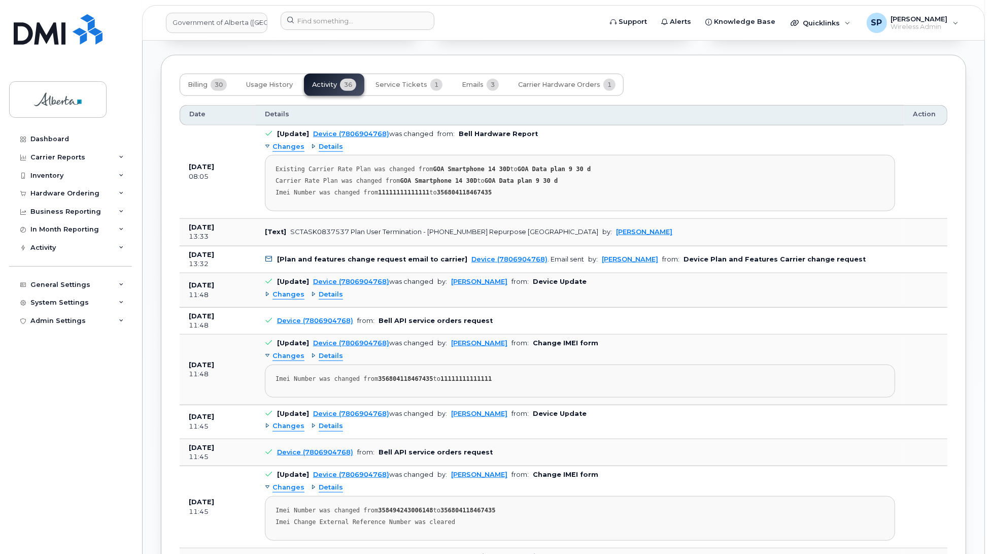
scroll to position [912, 0]
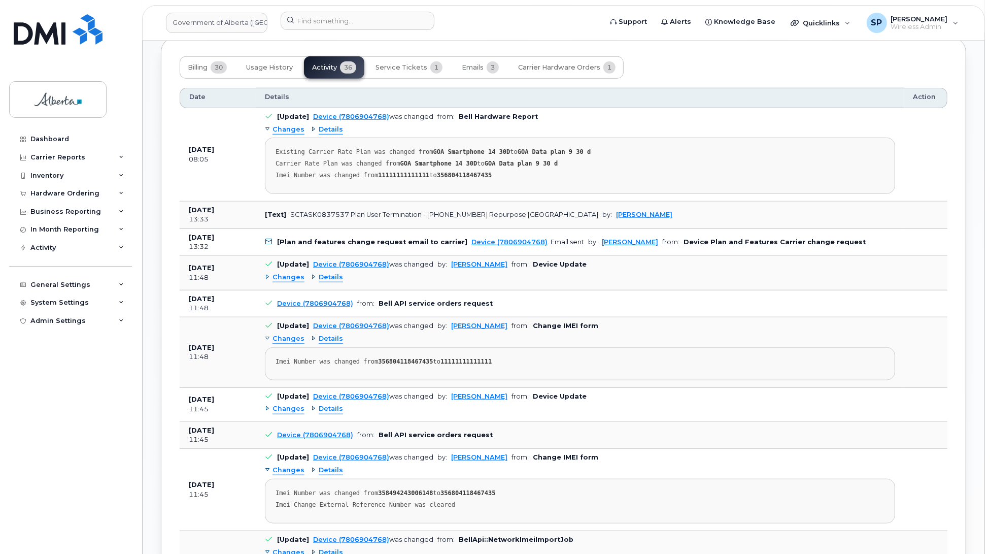
click at [67, 369] on div "Dashboard Carrier Reports Monthly Billing Data Daily Data Pooling Data Behavior…" at bounding box center [71, 334] width 125 height 409
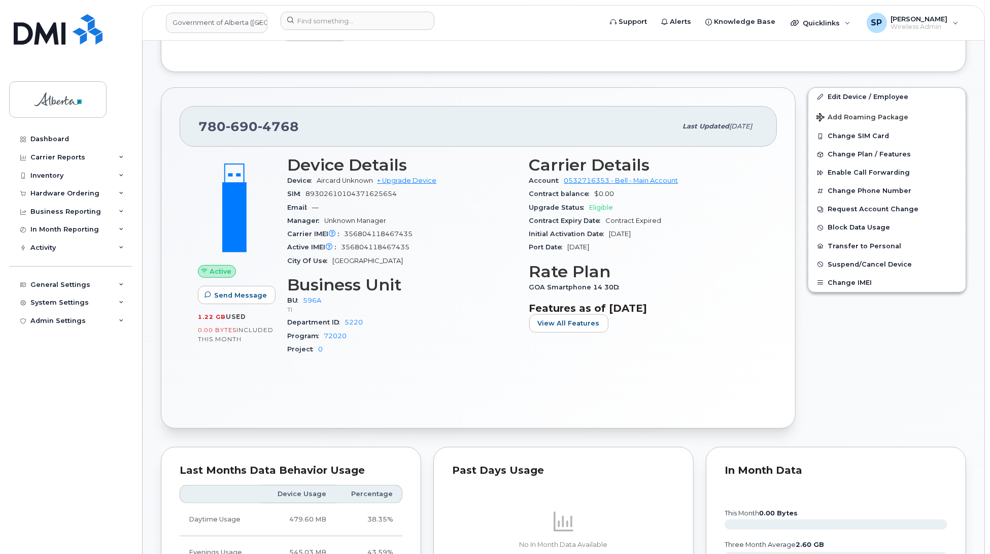
scroll to position [292, 0]
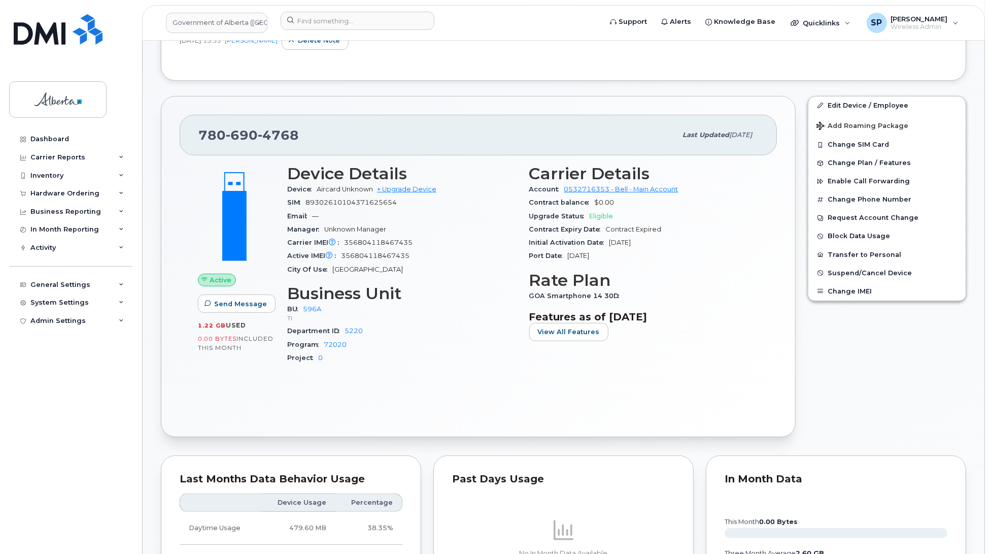
click at [358, 128] on div "[PHONE_NUMBER]" at bounding box center [437, 134] width 478 height 21
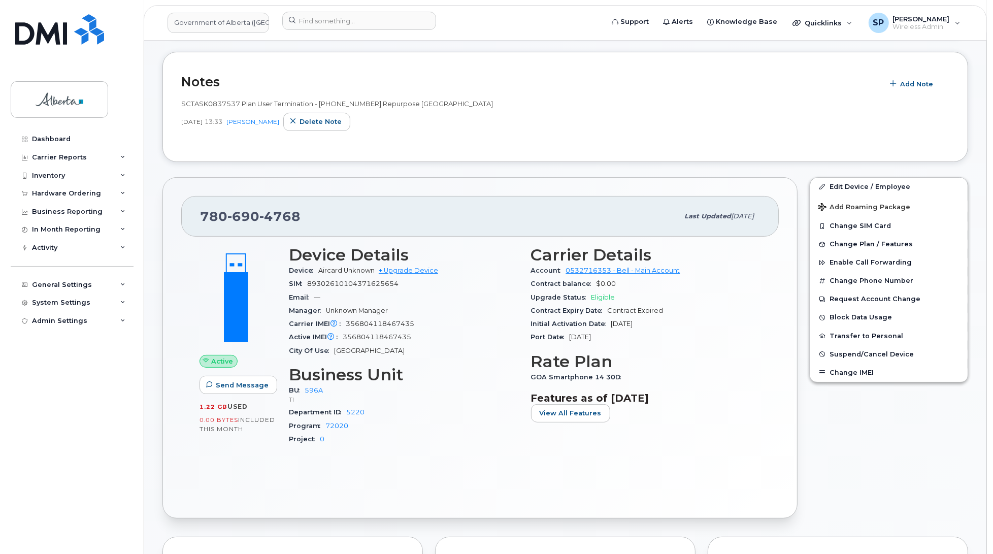
scroll to position [223, 0]
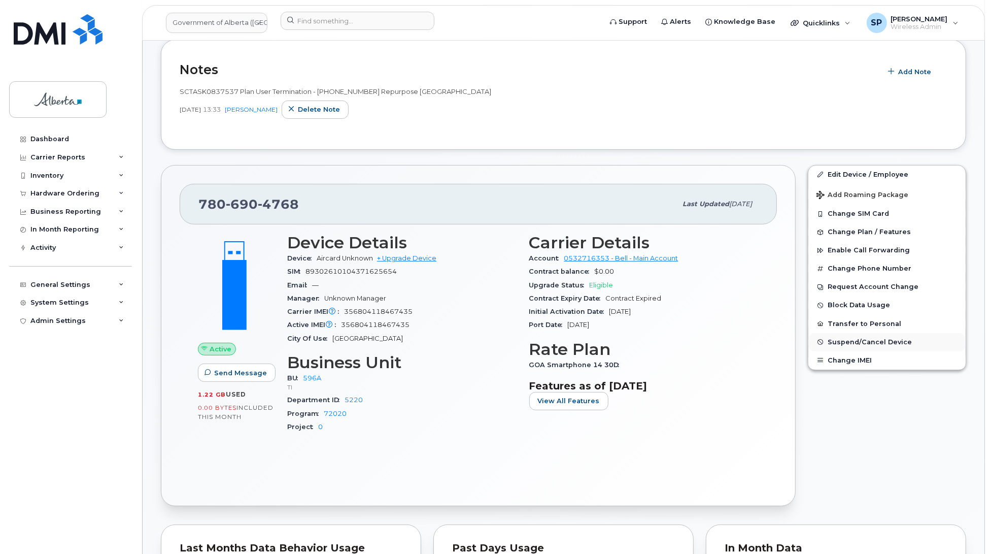
click at [849, 341] on span "Suspend/Cancel Device" at bounding box center [870, 342] width 84 height 8
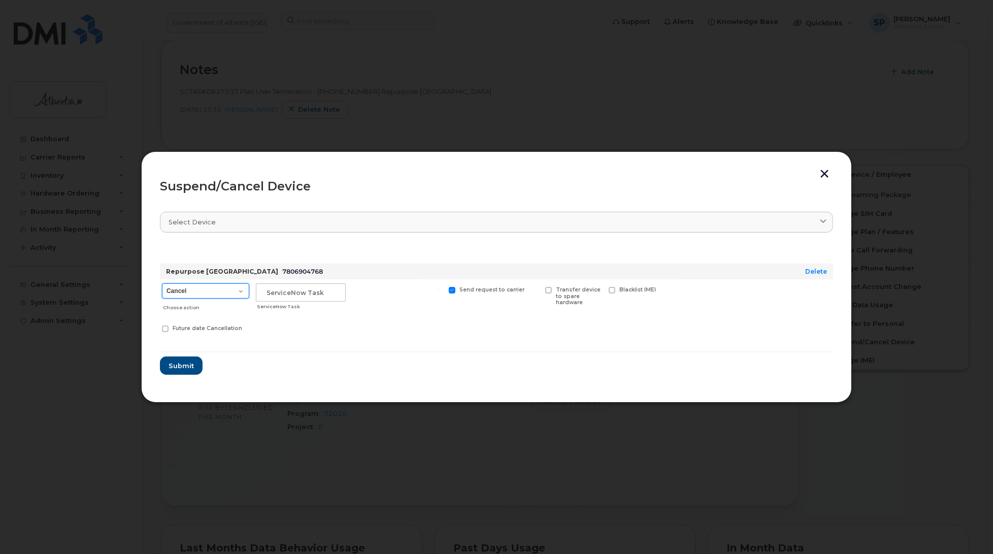
click at [191, 295] on select "Cancel Suspend - Extend Suspension Suspend - Reduced Rate Suspend - Lost Device…" at bounding box center [205, 290] width 87 height 15
select select "[object Object]"
click at [162, 283] on select "Cancel Suspend - Extend Suspension Suspend - Reduced Rate Suspend - Lost Device…" at bounding box center [205, 290] width 87 height 15
click at [262, 293] on input "text" at bounding box center [301, 292] width 90 height 18
paste input "SCTASK0837537"
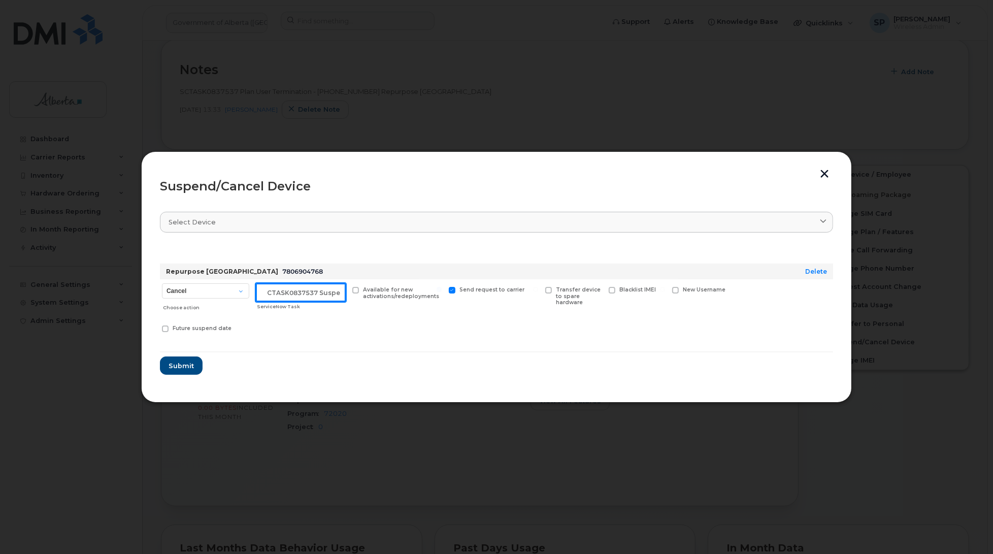
scroll to position [0, 9]
type input "SCTASK0837537 Suspend"
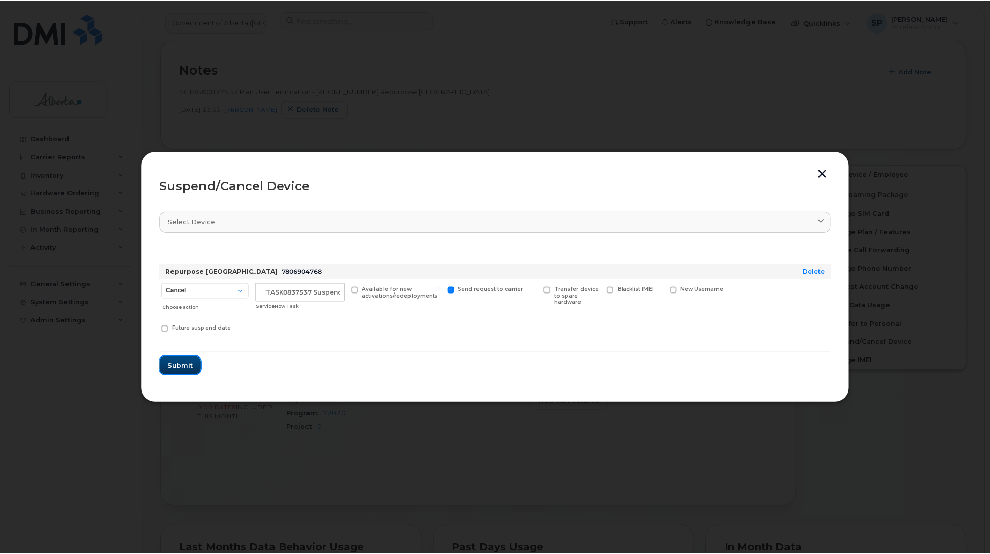
scroll to position [0, 0]
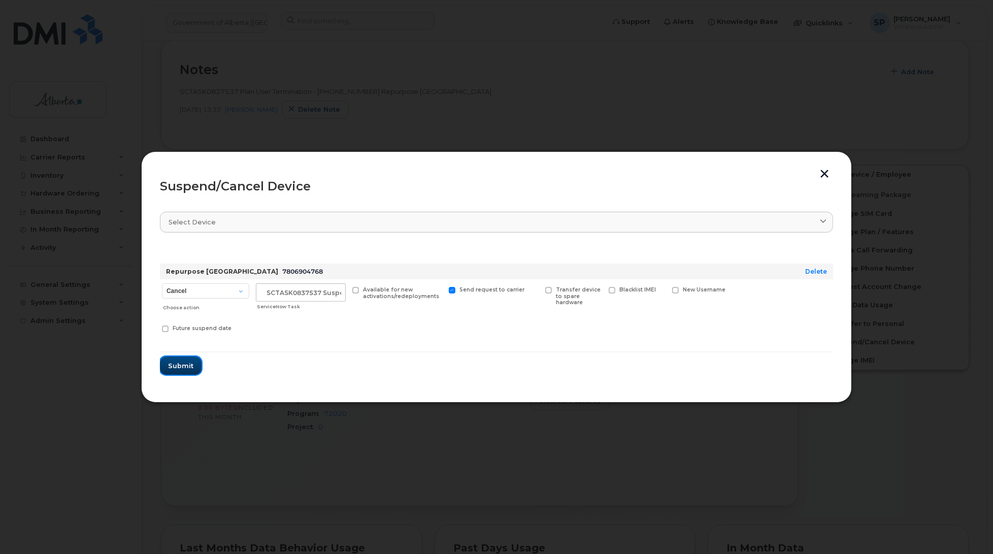
click at [182, 363] on span "Submit" at bounding box center [180, 366] width 25 height 10
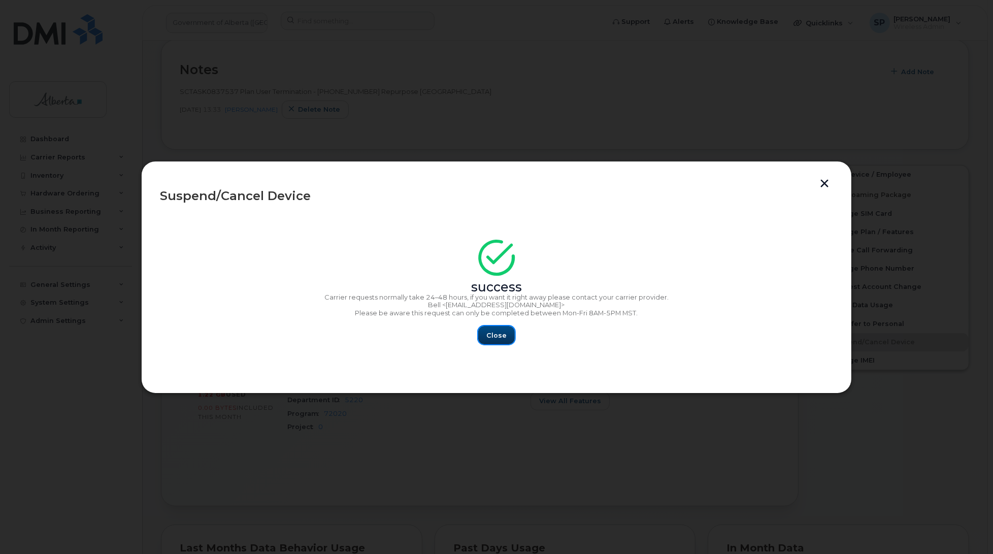
click at [491, 332] on span "Close" at bounding box center [496, 335] width 20 height 10
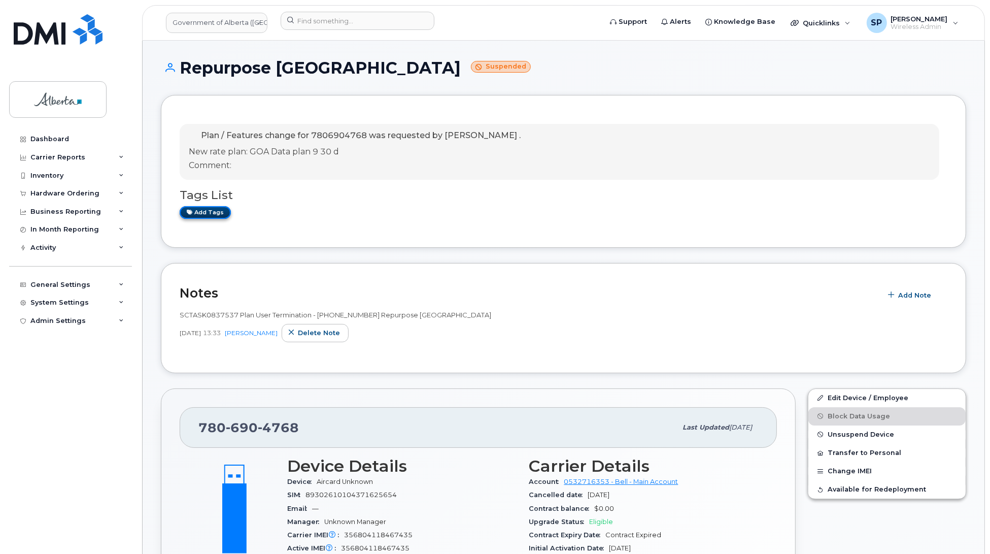
click at [217, 212] on link "Add tags" at bounding box center [205, 212] width 51 height 13
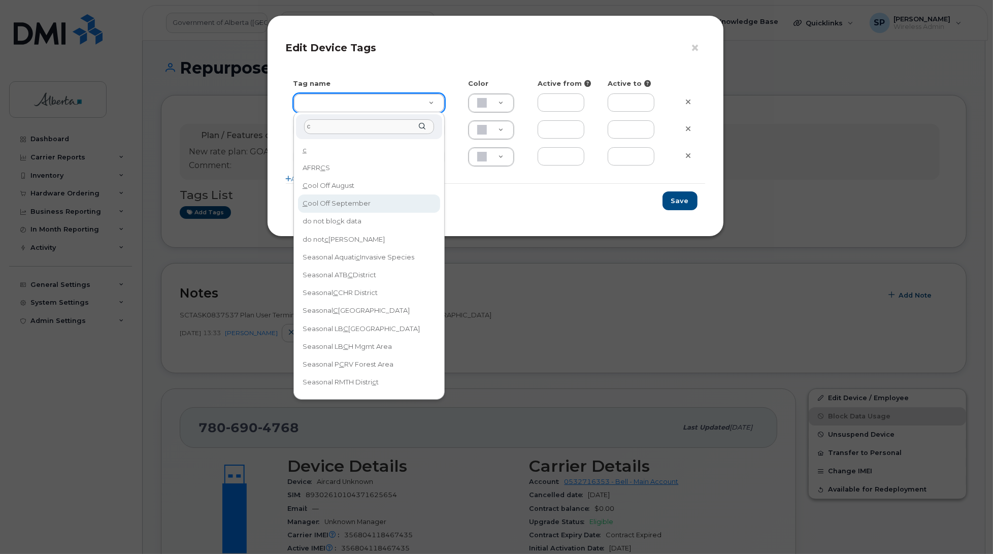
type input "c"
type input "Cool Off September"
type input "D6CDC1"
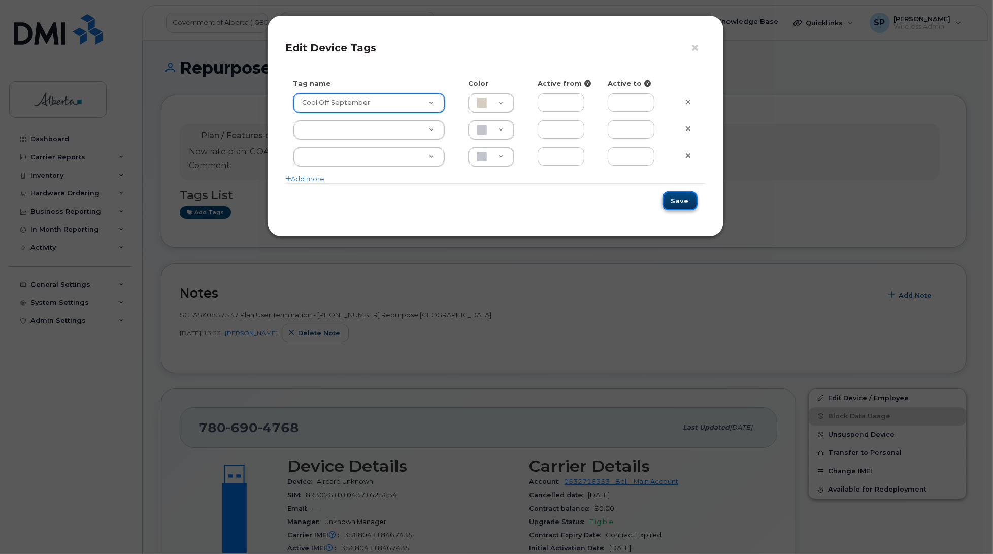
click at [674, 204] on button "Save" at bounding box center [679, 200] width 35 height 19
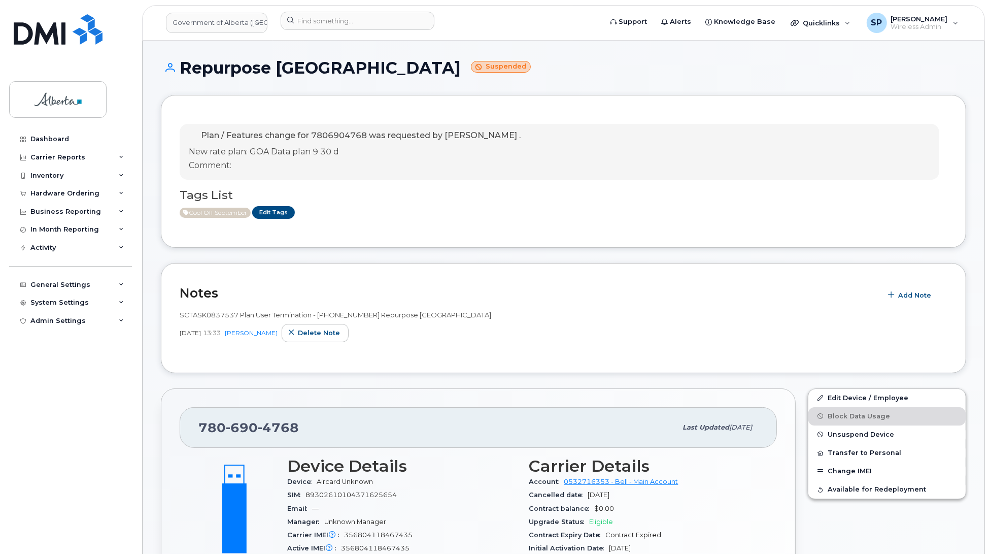
click at [244, 425] on span "690" at bounding box center [242, 427] width 32 height 15
click at [244, 426] on span "690" at bounding box center [242, 427] width 32 height 15
copy span "[PHONE_NUMBER]"
click at [54, 359] on div "Dashboard Carrier Reports Monthly Billing Data Daily Data Pooling Data Behavior…" at bounding box center [71, 334] width 125 height 409
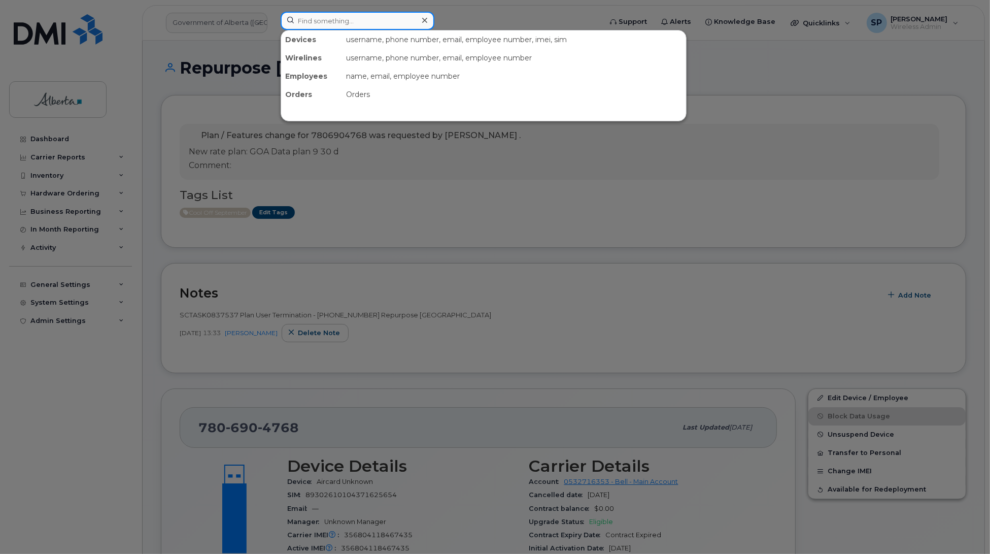
click at [340, 14] on input at bounding box center [358, 21] width 154 height 18
paste input "5874372871"
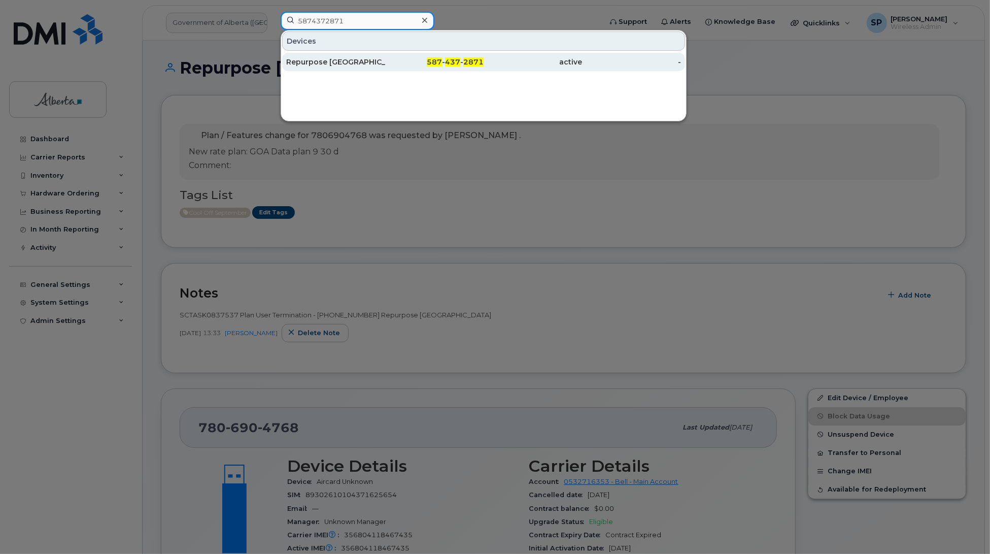
type input "5874372871"
click at [333, 62] on div "Repurpose [GEOGRAPHIC_DATA]" at bounding box center [335, 62] width 99 height 10
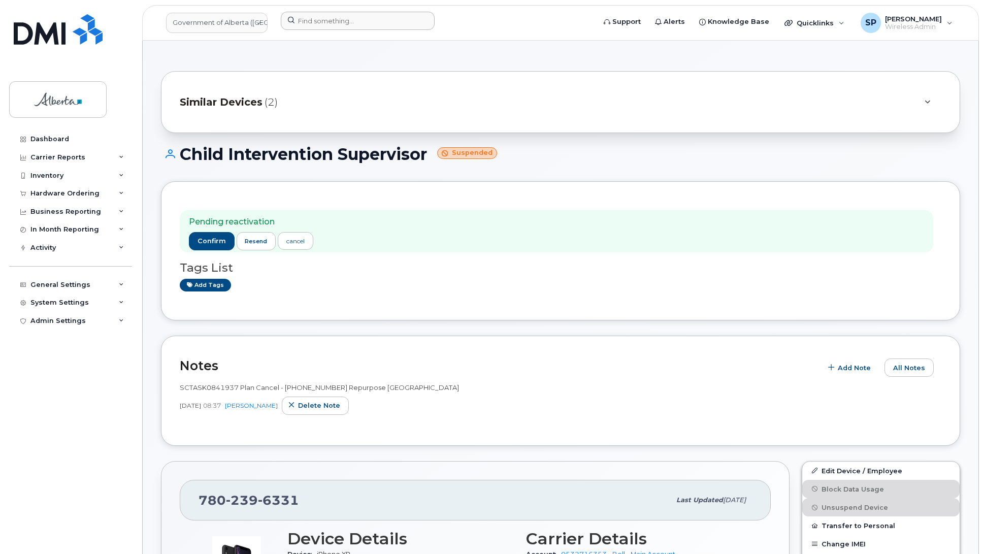
scroll to position [143, 0]
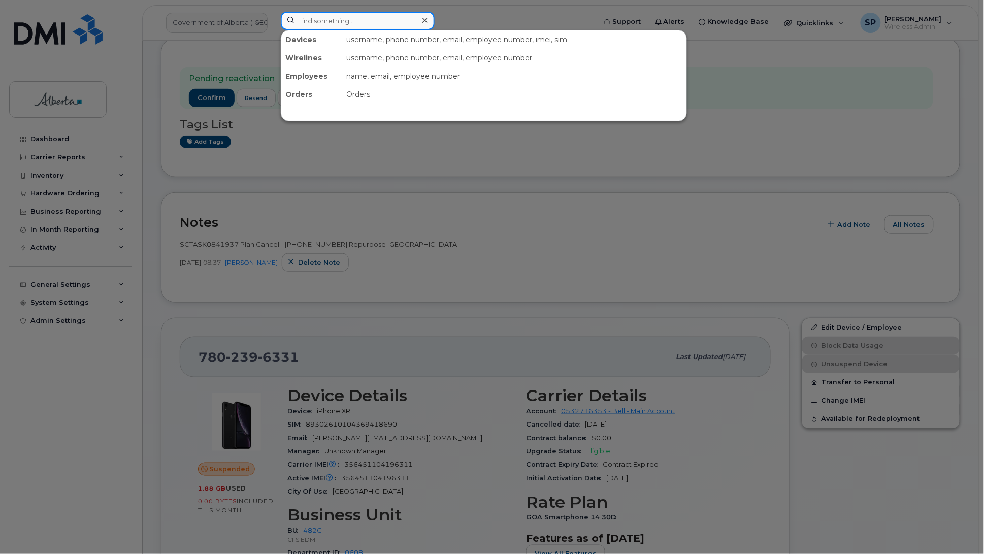
click at [341, 18] on input at bounding box center [358, 21] width 154 height 18
paste input "7802673516"
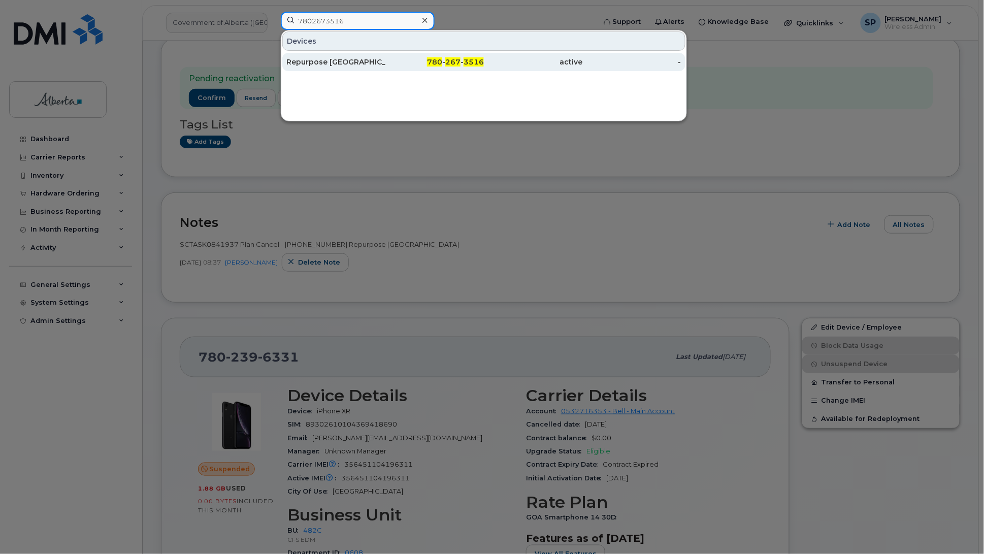
type input "7802673516"
click at [335, 60] on div "Repurpose [GEOGRAPHIC_DATA]" at bounding box center [335, 62] width 99 height 10
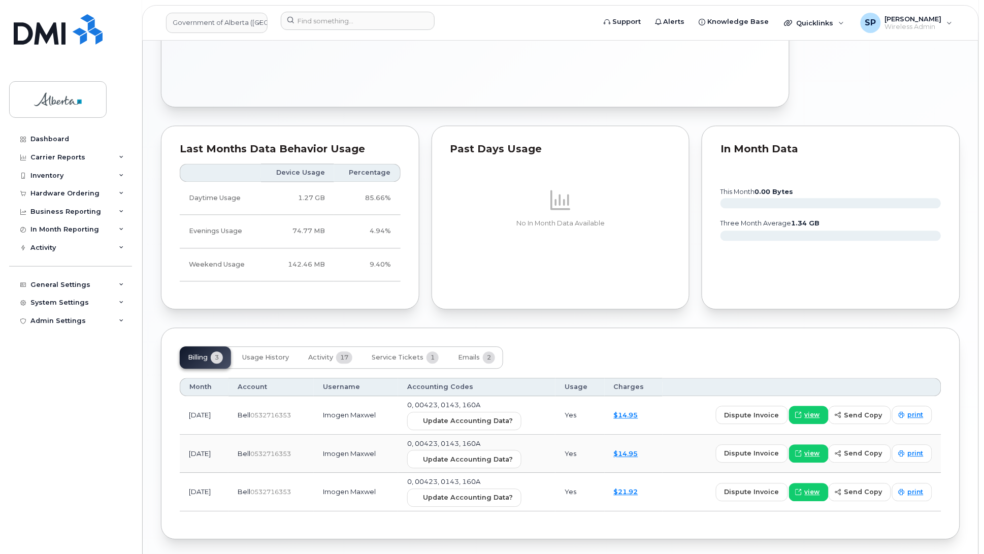
scroll to position [624, 0]
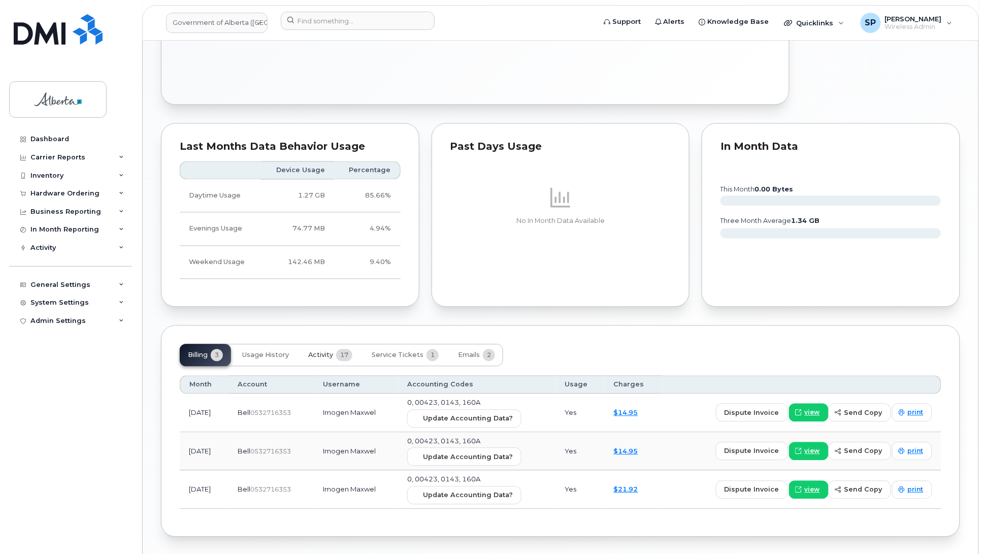
click at [317, 356] on span "Activity" at bounding box center [320, 355] width 25 height 8
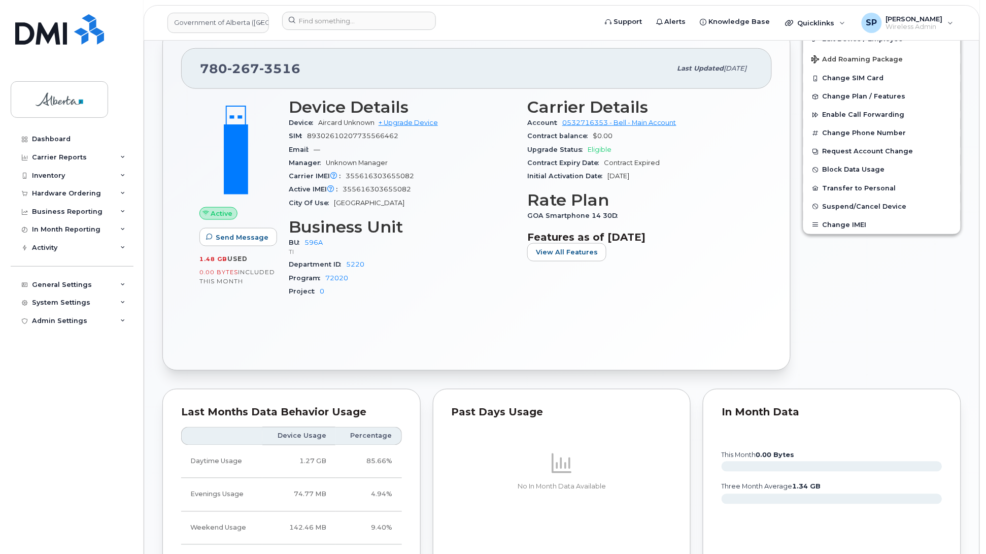
scroll to position [315, 0]
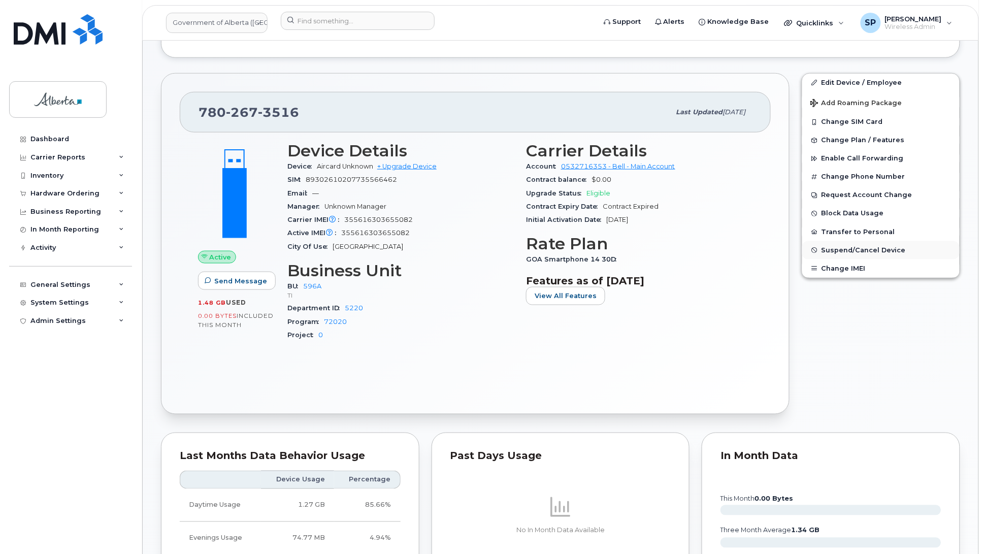
click at [857, 250] on span "Suspend/Cancel Device" at bounding box center [863, 250] width 84 height 8
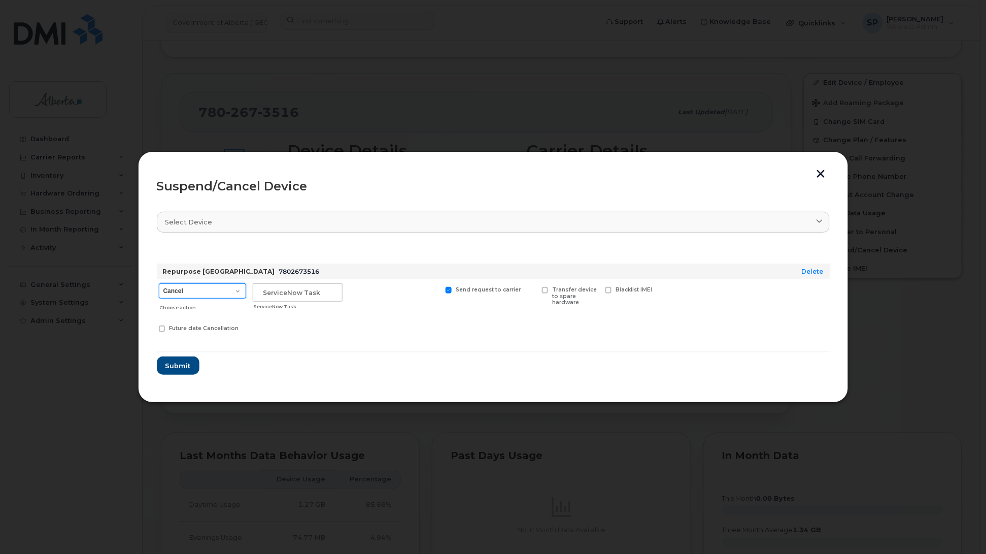
click at [193, 290] on select "Cancel Suspend - Extend Suspension Suspend - Reduced Rate Suspend - Lost Device…" at bounding box center [202, 290] width 87 height 15
select select "[object Object]"
click at [159, 283] on select "Cancel Suspend - Extend Suspension Suspend - Reduced Rate Suspend - Lost Device…" at bounding box center [202, 290] width 87 height 15
click at [255, 289] on input "text" at bounding box center [298, 292] width 90 height 18
paste input "SCTASK0837538"
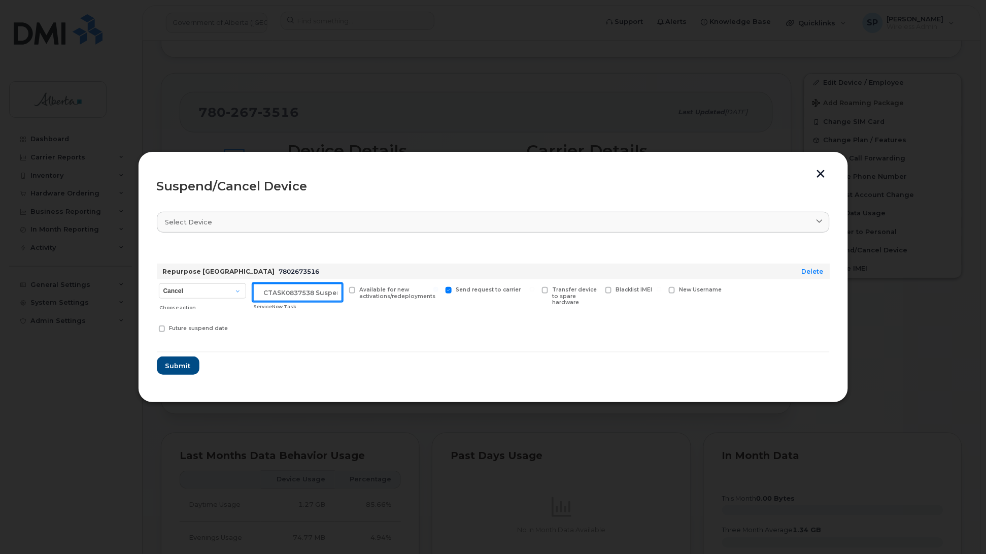
scroll to position [0, 9]
type input "SCTASK0837538 Suspend"
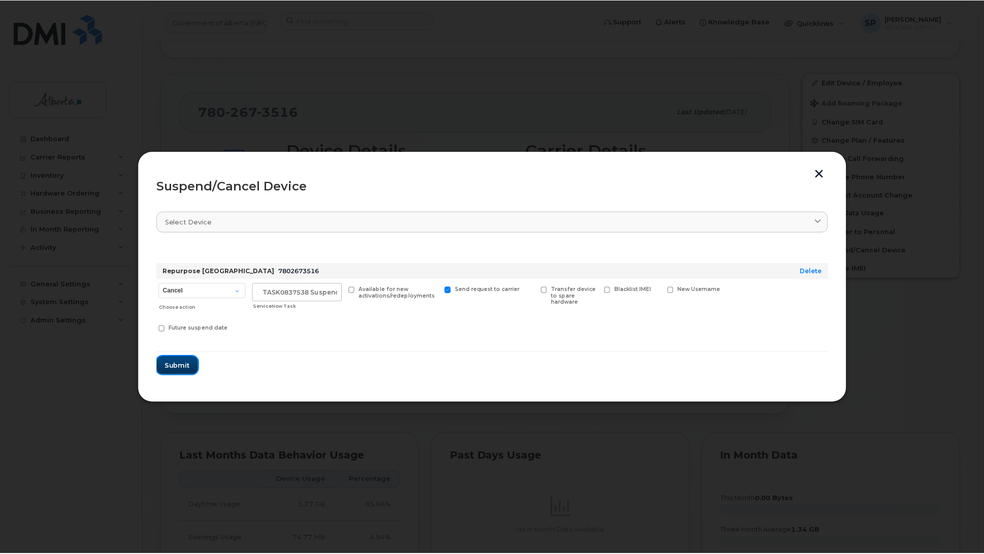
scroll to position [0, 0]
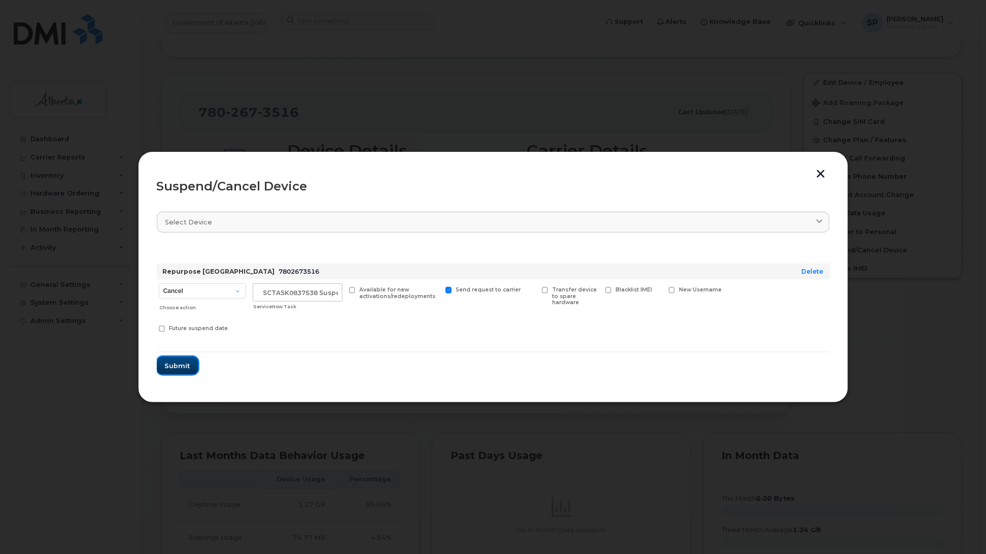
click at [173, 368] on span "Submit" at bounding box center [177, 366] width 25 height 10
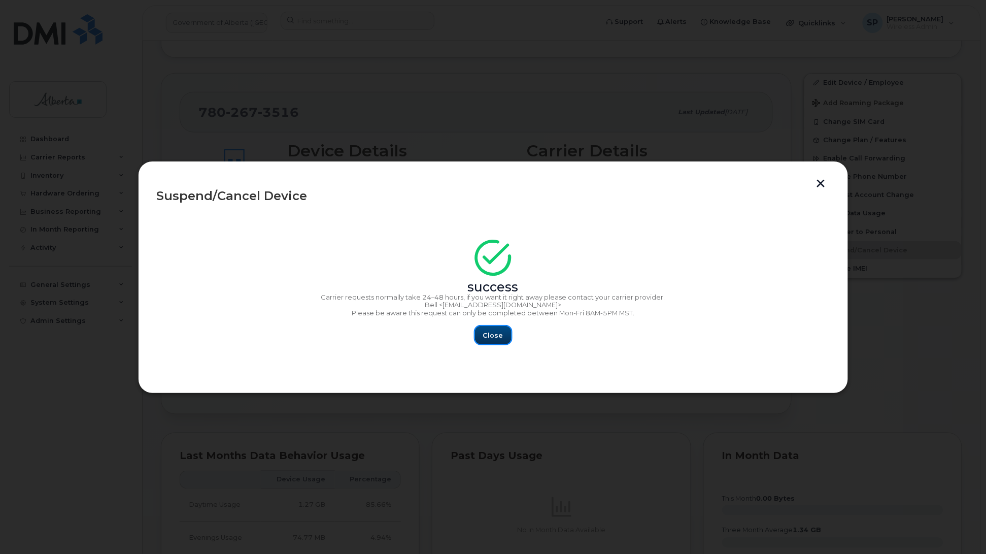
click at [496, 333] on span "Close" at bounding box center [493, 335] width 20 height 10
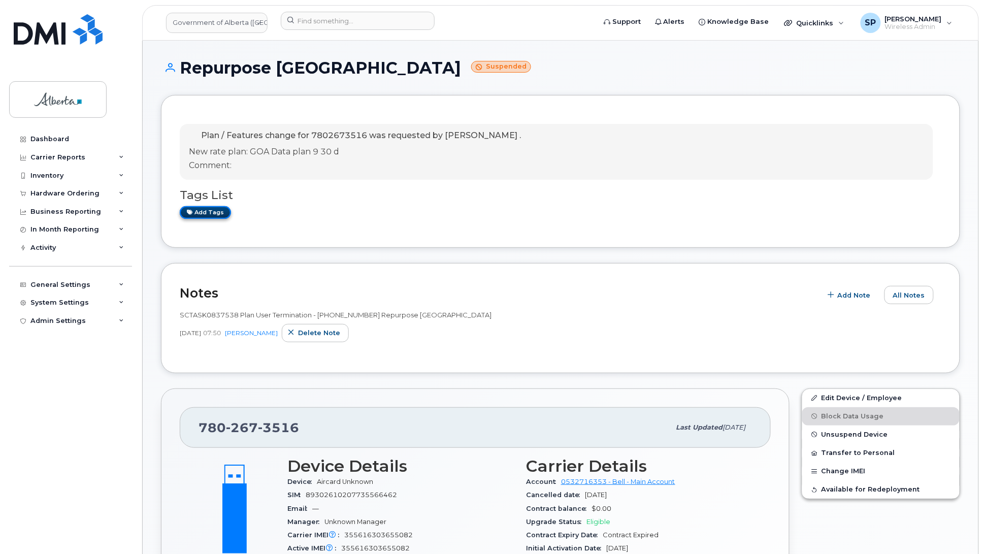
click at [208, 217] on link "Add tags" at bounding box center [205, 212] width 51 height 13
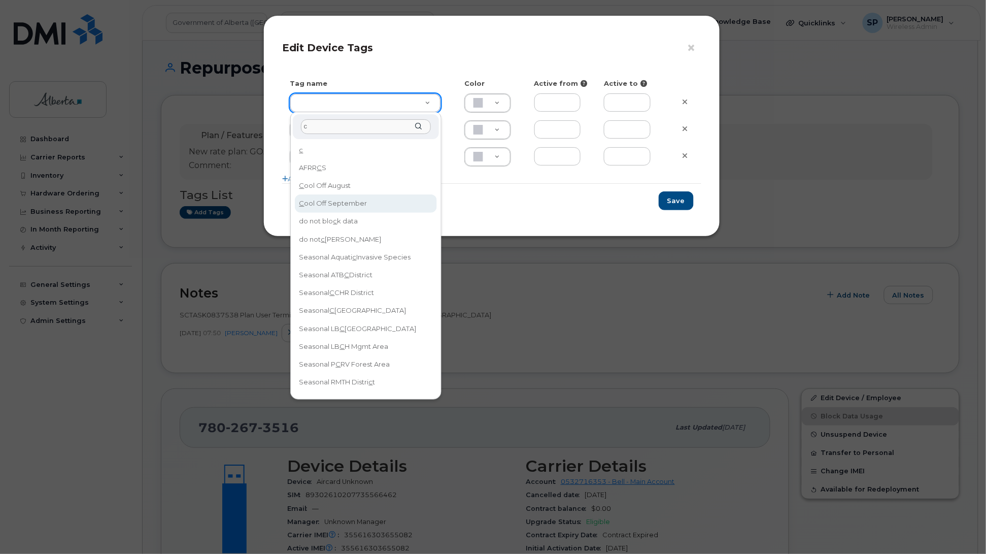
type input "c"
type input "Cool Off September"
type input "D6CDC1"
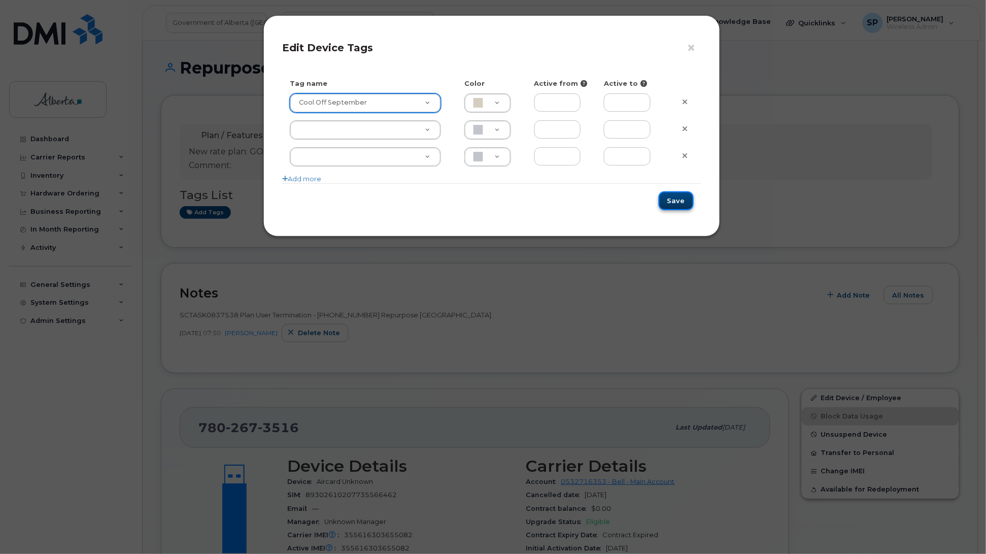
click at [671, 204] on button "Save" at bounding box center [676, 200] width 35 height 19
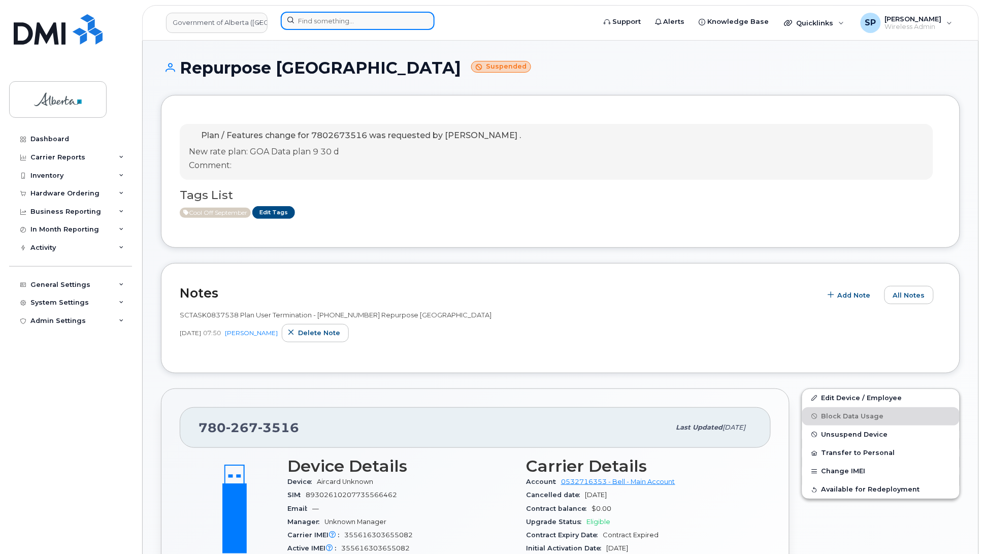
click at [330, 20] on input at bounding box center [358, 21] width 154 height 18
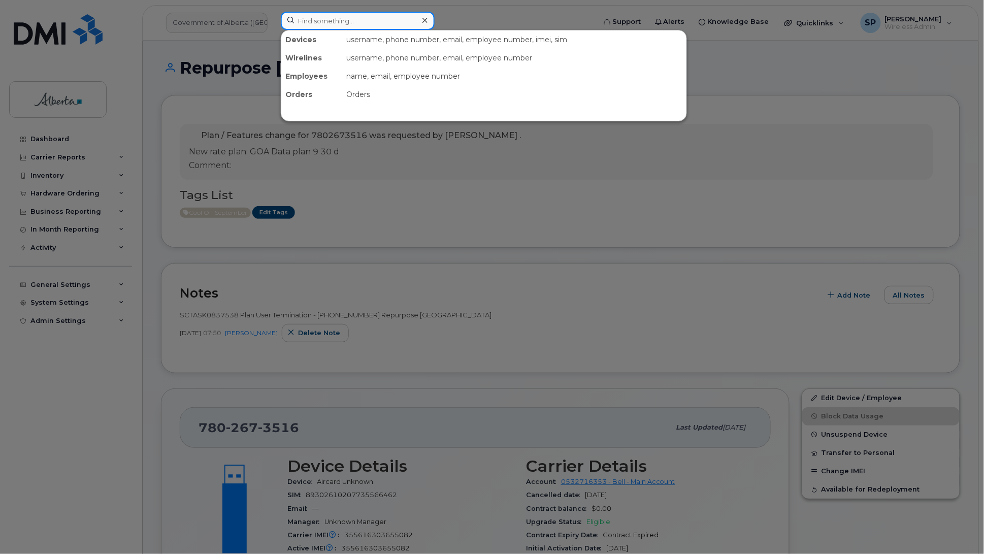
paste input "5873364843"
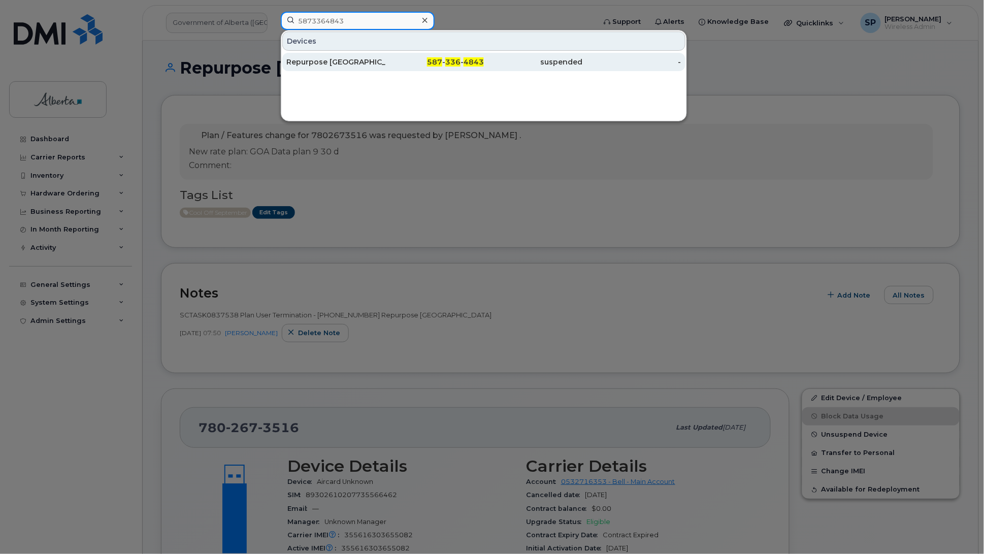
type input "5873364843"
click at [318, 66] on div "Repurpose Edmonton" at bounding box center [335, 62] width 99 height 10
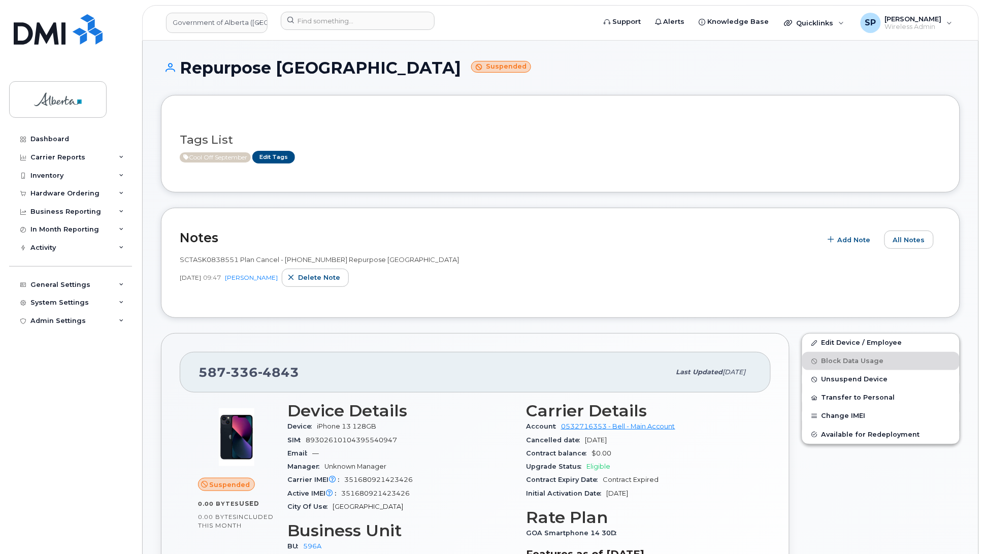
click at [525, 60] on h1 "Repurpose Edmonton Suspended" at bounding box center [560, 68] width 799 height 18
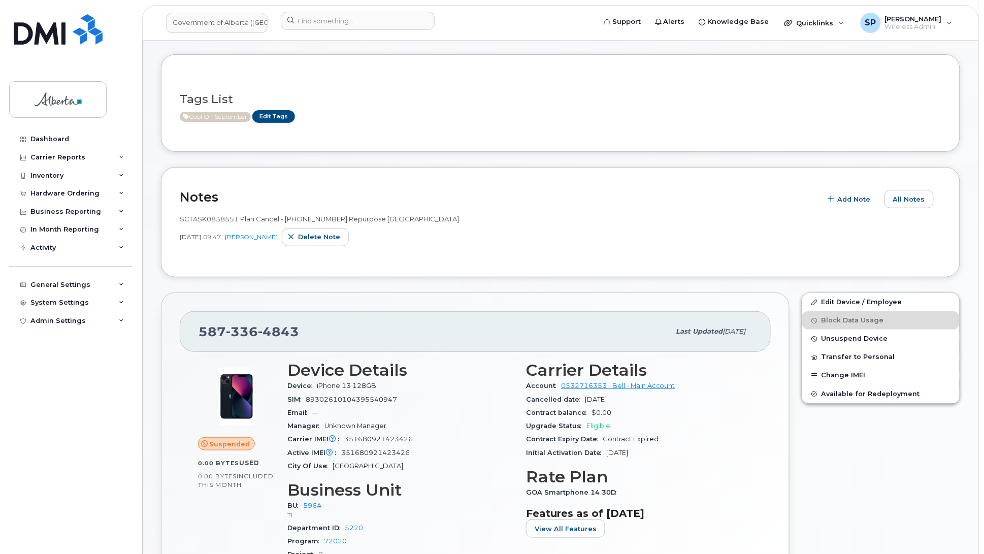
scroll to position [41, 0]
drag, startPoint x: 298, startPoint y: 331, endPoint x: 201, endPoint y: 339, distance: 97.8
click at [201, 339] on div "[PHONE_NUMBER]" at bounding box center [434, 330] width 472 height 21
copy span "[PHONE_NUMBER]"
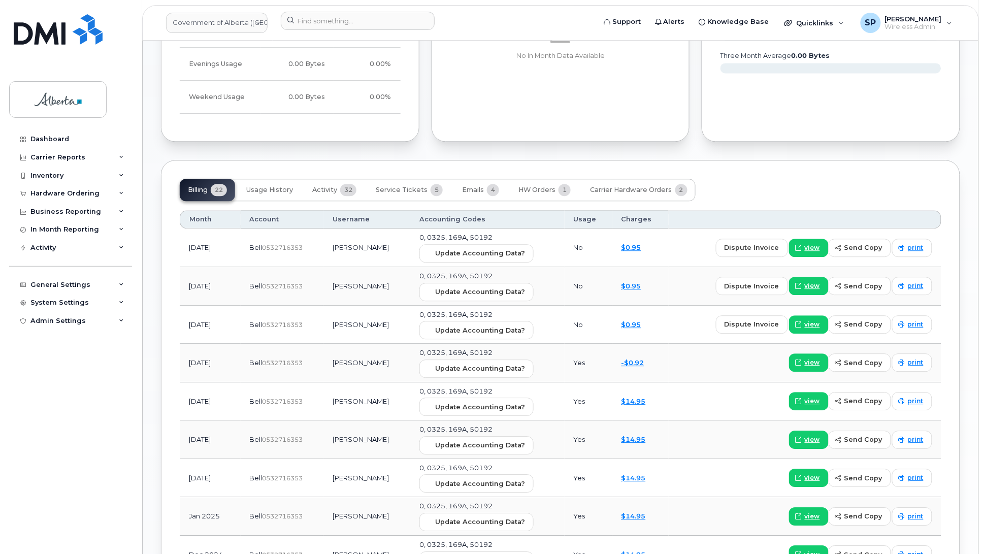
scroll to position [743, 0]
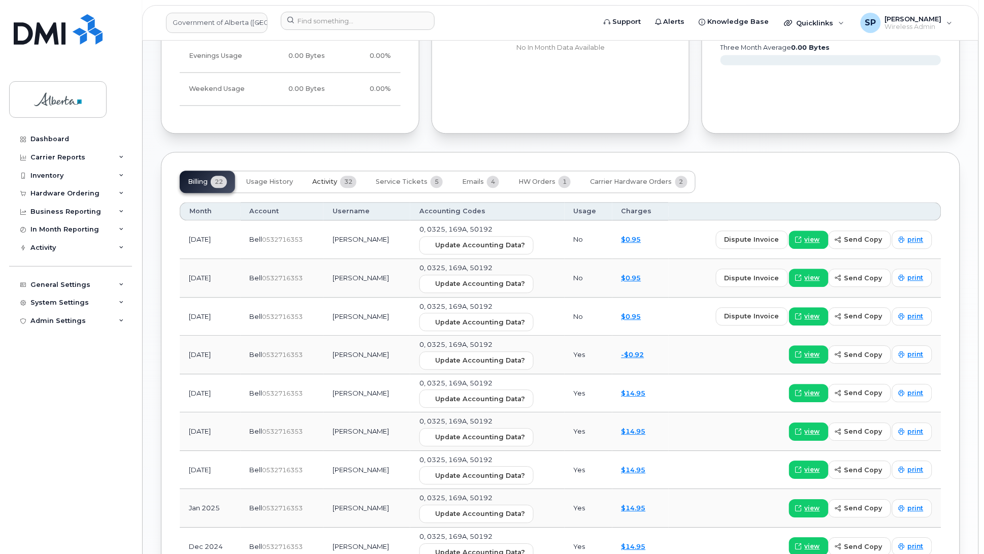
click at [341, 186] on button "Activity 32" at bounding box center [334, 182] width 60 height 22
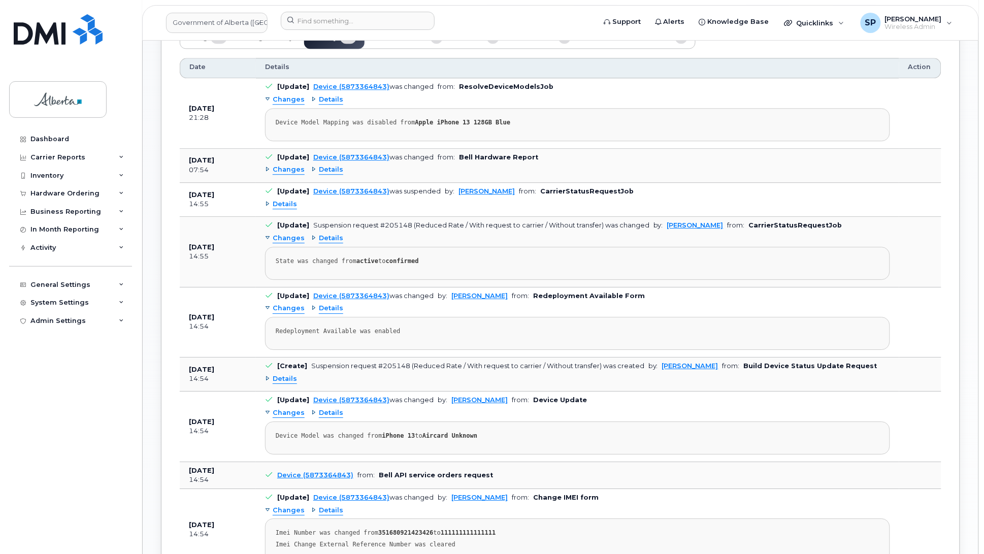
scroll to position [879, 0]
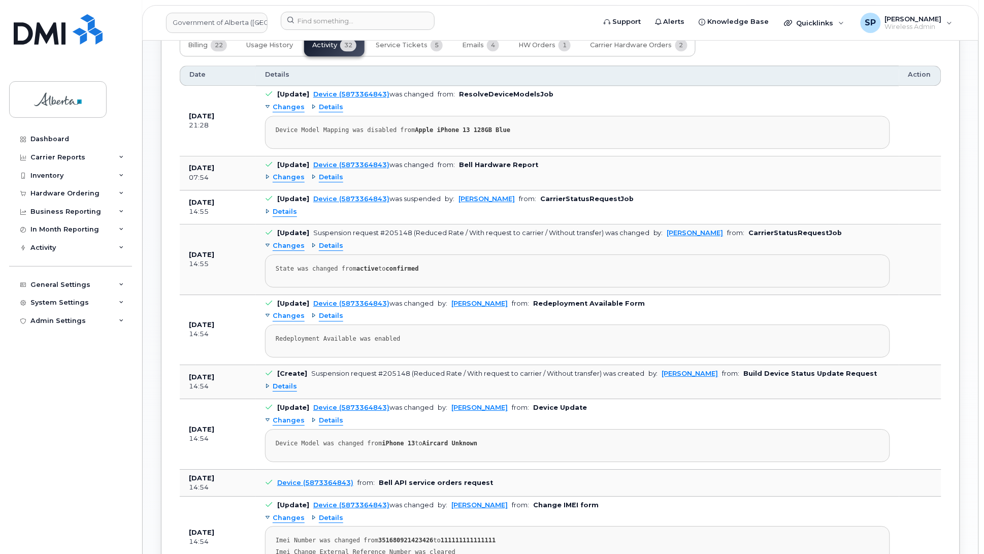
drag, startPoint x: 86, startPoint y: 377, endPoint x: 181, endPoint y: 376, distance: 94.4
click at [89, 377] on div "Dashboard Carrier Reports Monthly Billing Data Daily Data Pooling Data Behavior…" at bounding box center [71, 334] width 125 height 409
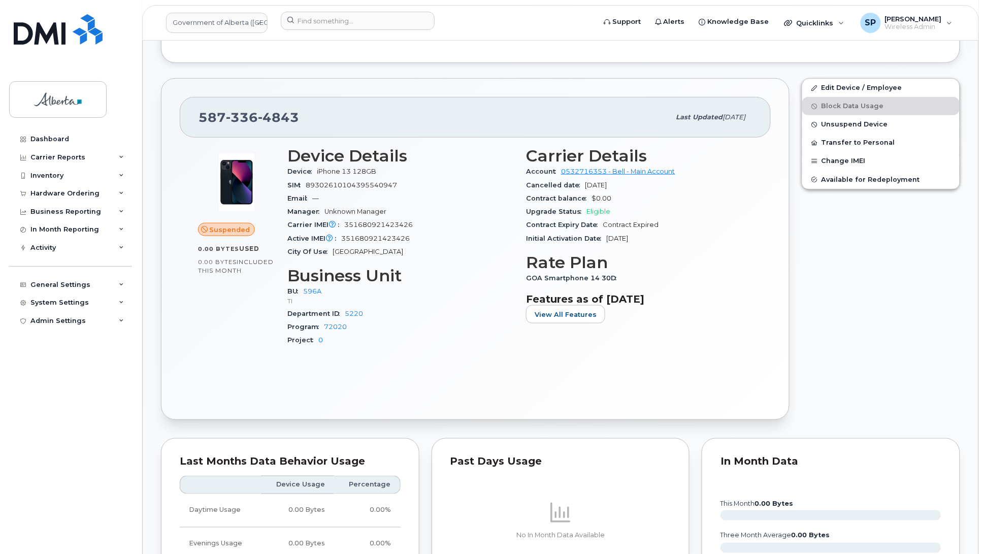
scroll to position [0, 0]
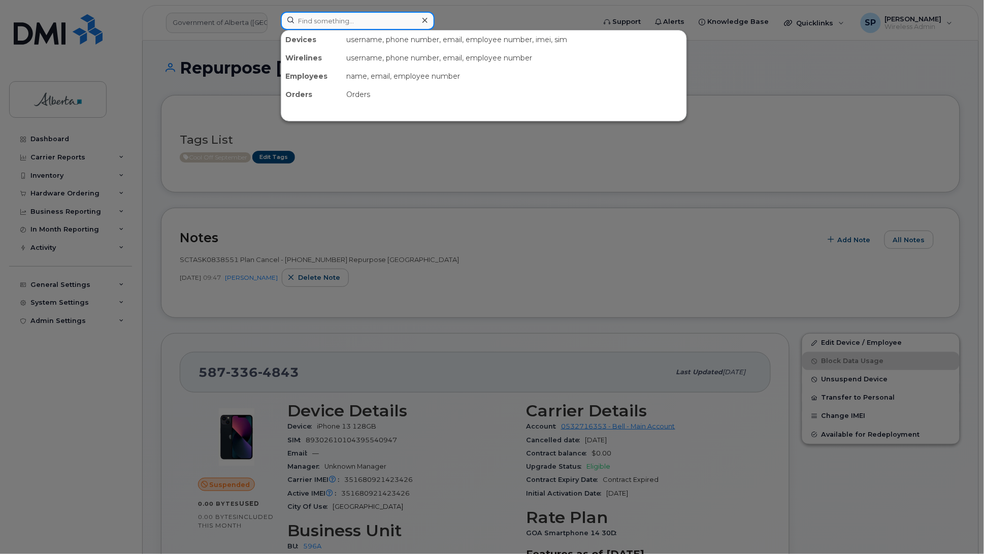
click at [318, 19] on input at bounding box center [358, 21] width 154 height 18
paste input "7807403504"
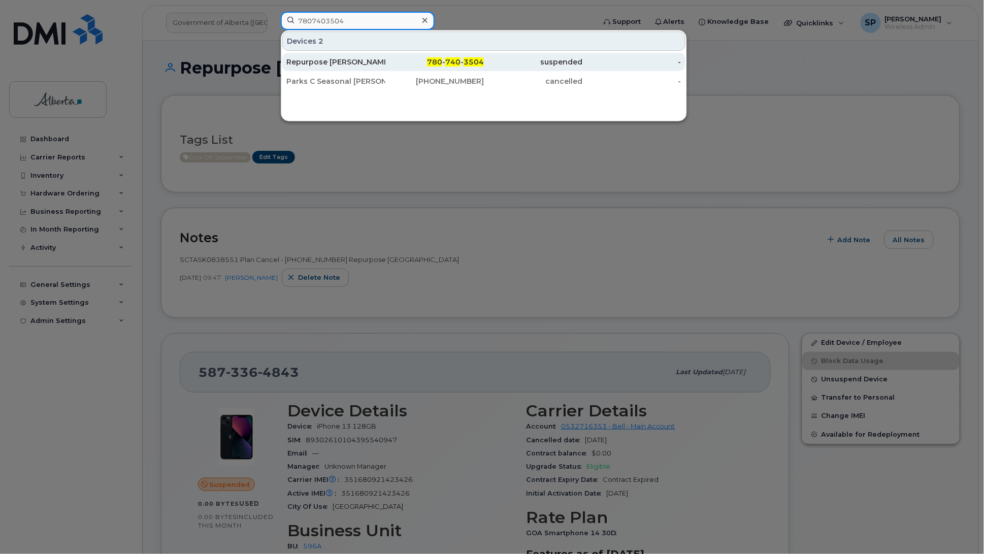
type input "7807403504"
click at [318, 61] on div "Repurpose [PERSON_NAME]" at bounding box center [335, 62] width 99 height 10
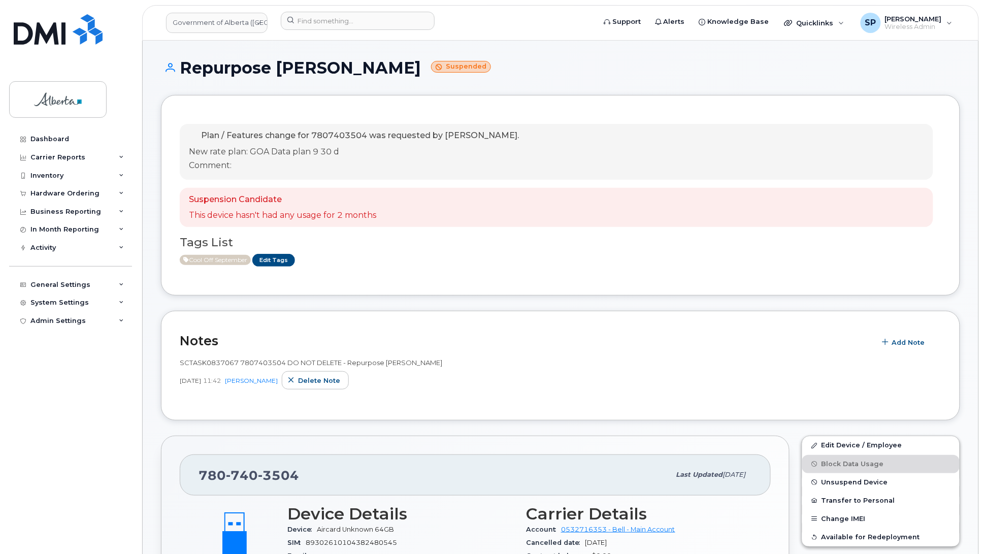
click at [503, 73] on h1 "Repurpose [PERSON_NAME] Suspended" at bounding box center [560, 68] width 799 height 18
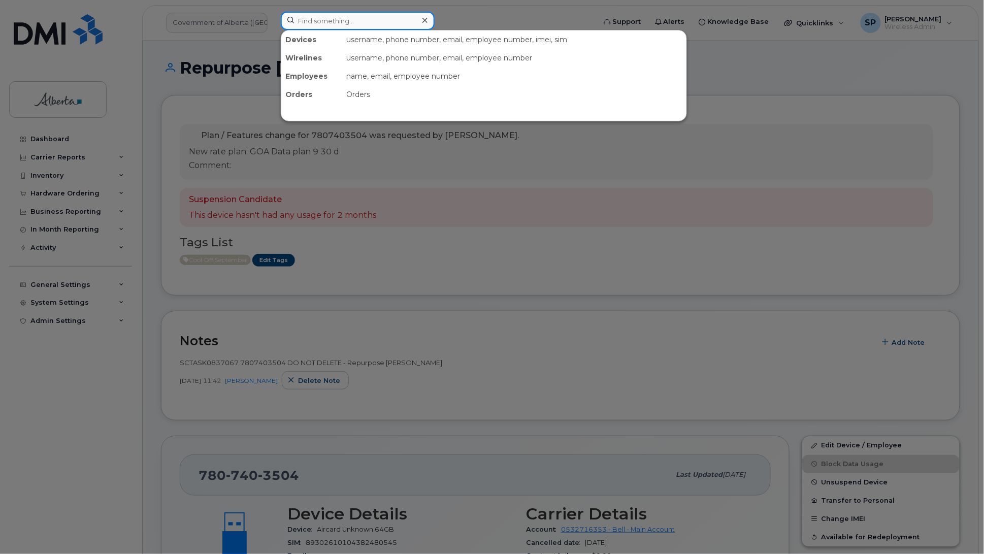
click at [341, 23] on input at bounding box center [358, 21] width 154 height 18
paste input "7809836480"
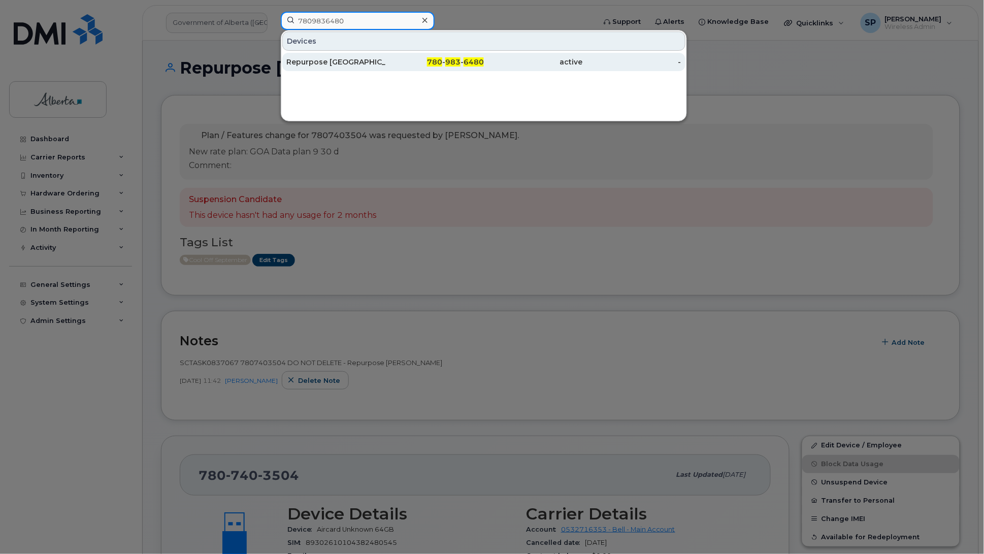
type input "7809836480"
click at [327, 61] on div "Repurpose [GEOGRAPHIC_DATA]" at bounding box center [335, 62] width 99 height 10
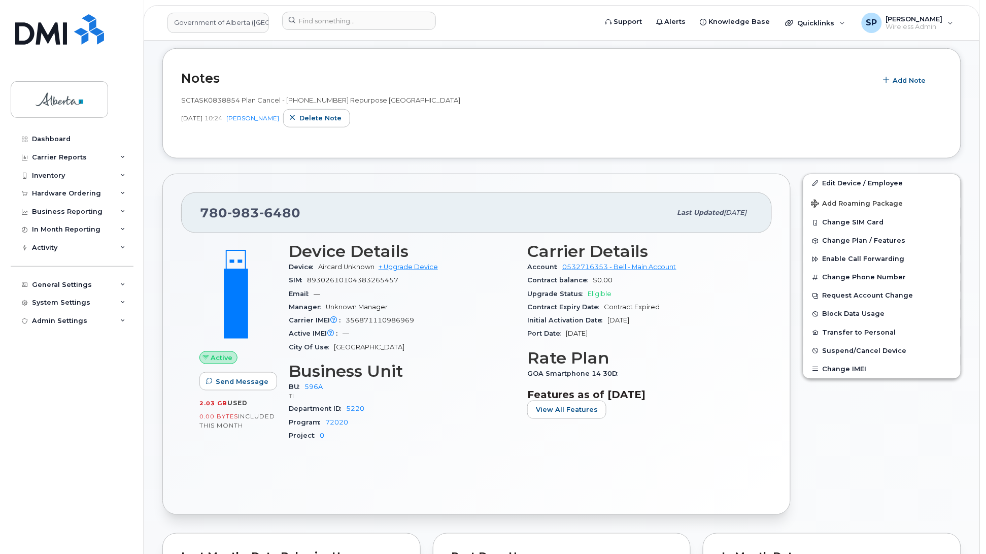
scroll to position [222, 0]
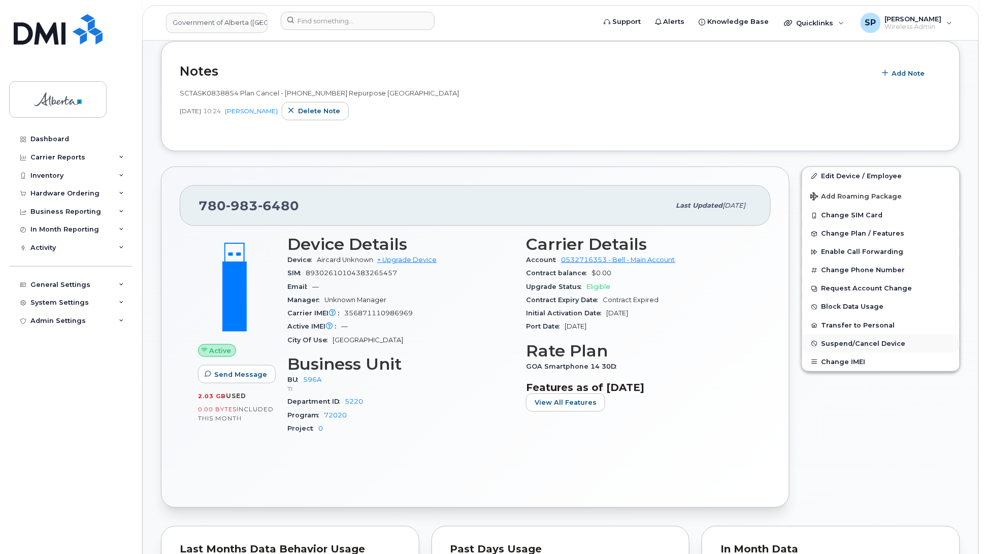
click at [843, 343] on span "Suspend/Cancel Device" at bounding box center [863, 344] width 84 height 8
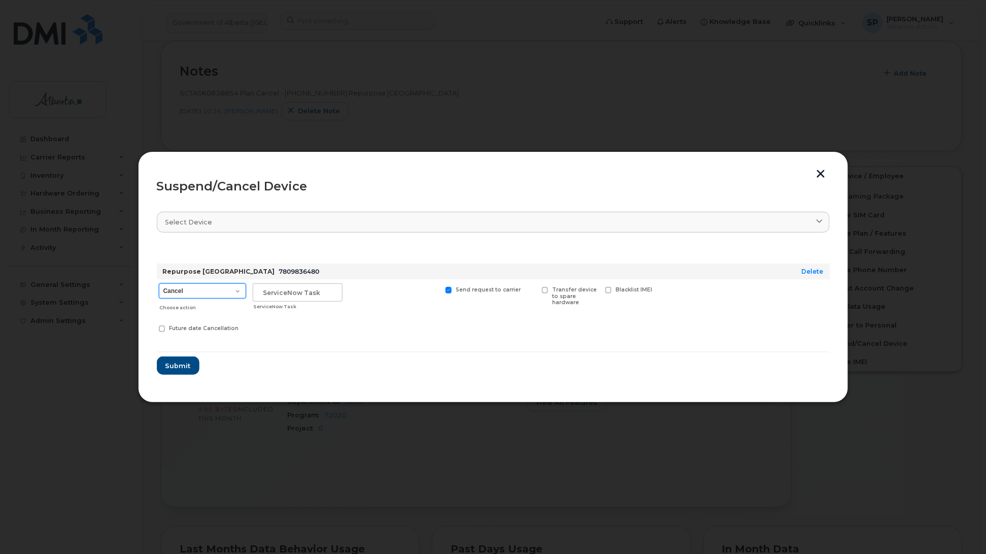
click at [197, 290] on select "Cancel Suspend - Extend Suspension Suspend - Reduced Rate Suspend - Lost Device…" at bounding box center [202, 290] width 87 height 15
select select "[object Object]"
click at [159, 283] on select "Cancel Suspend - Extend Suspension Suspend - Reduced Rate Suspend - Lost Device…" at bounding box center [202, 290] width 87 height 15
drag, startPoint x: 323, startPoint y: 292, endPoint x: 204, endPoint y: 295, distance: 118.8
click at [204, 295] on div "Cancel Suspend - Extend Suspension Suspend - Reduced Rate Suspend - Lost Device…" at bounding box center [493, 309] width 673 height 60
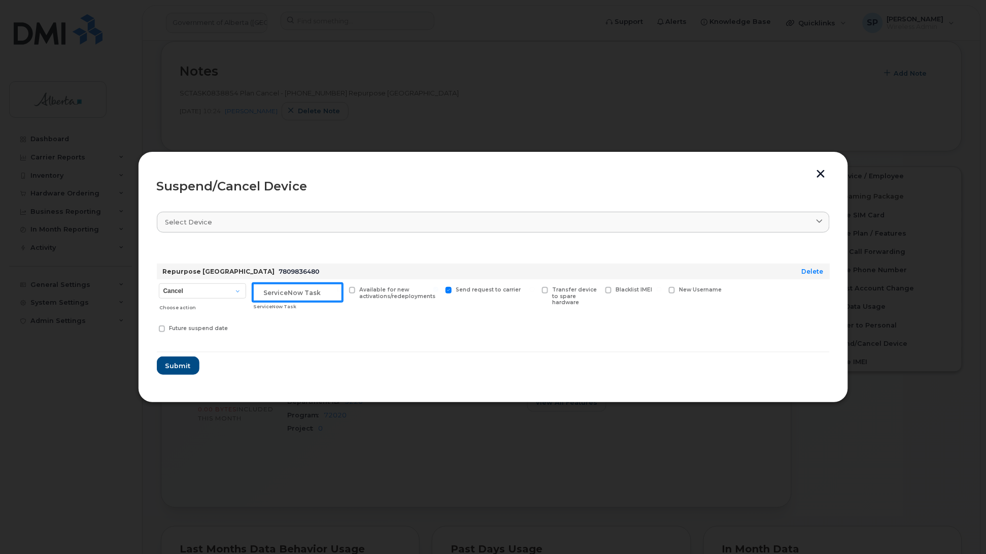
paste input "SCTASK0838854"
type input "SCTASK0838854 Suspend"
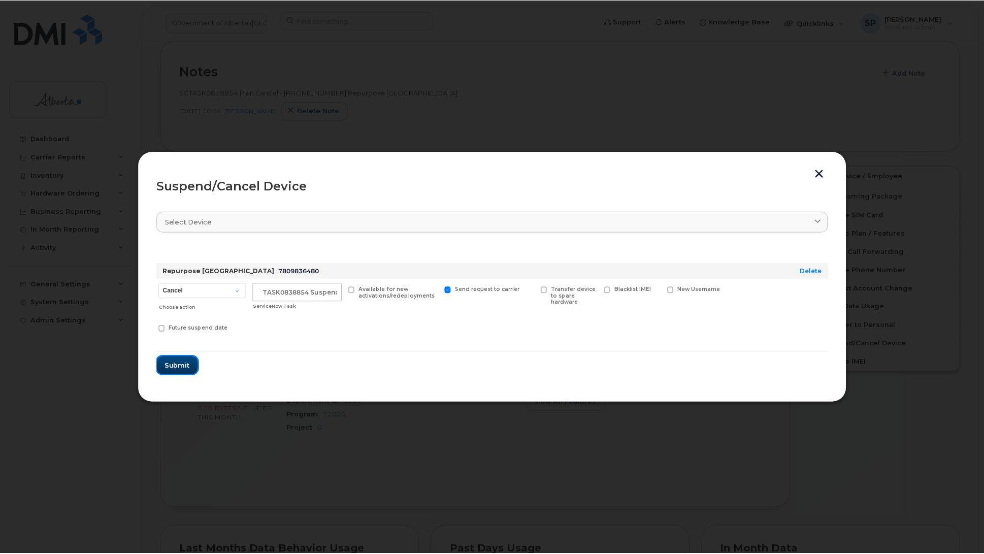
scroll to position [0, 0]
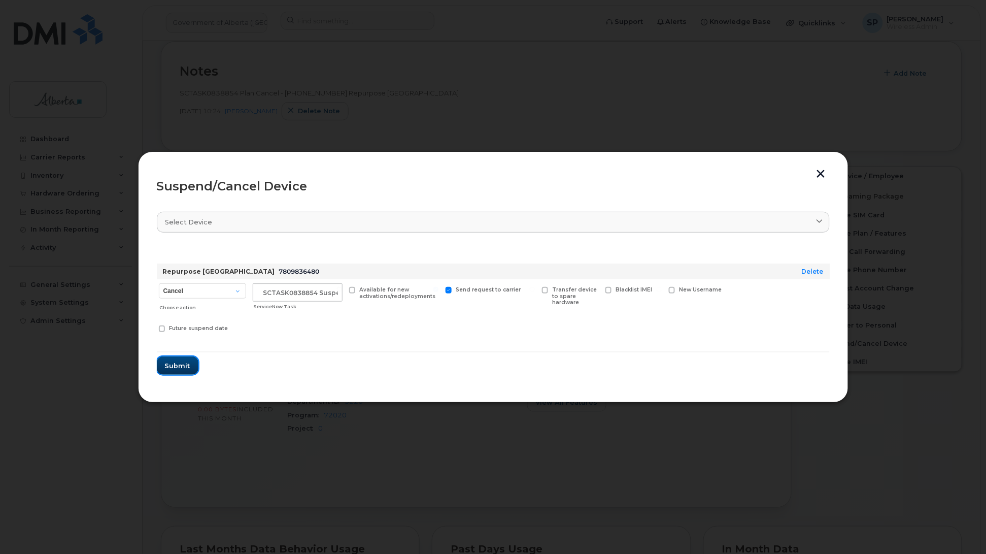
click at [173, 366] on span "Submit" at bounding box center [177, 366] width 25 height 10
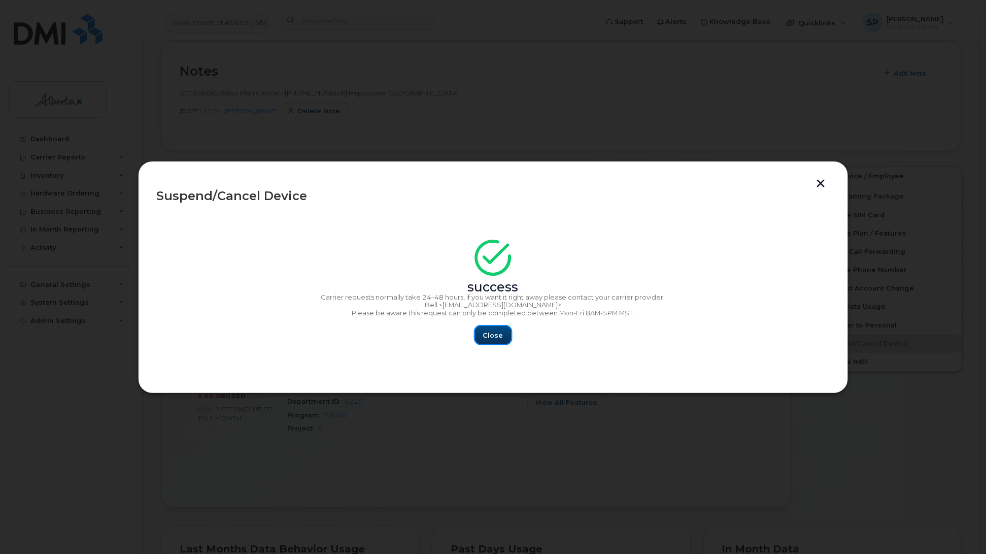
click at [504, 335] on button "Close" at bounding box center [493, 335] width 37 height 18
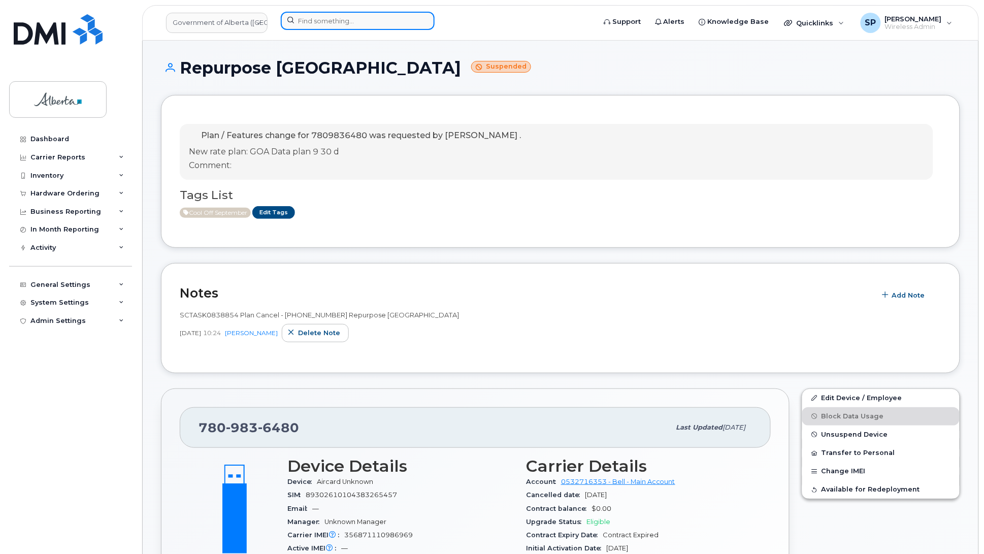
click at [352, 26] on input at bounding box center [358, 21] width 154 height 18
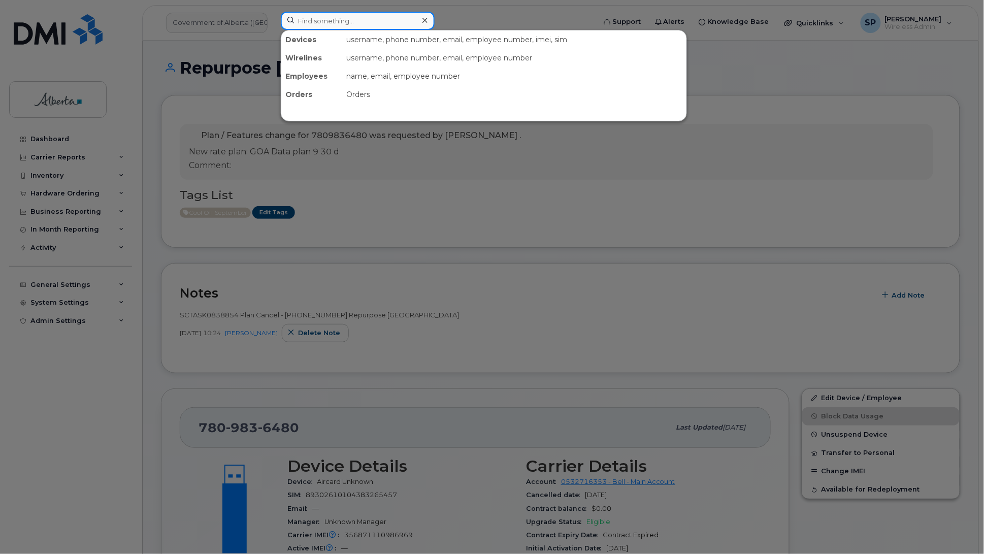
paste input "5875892987"
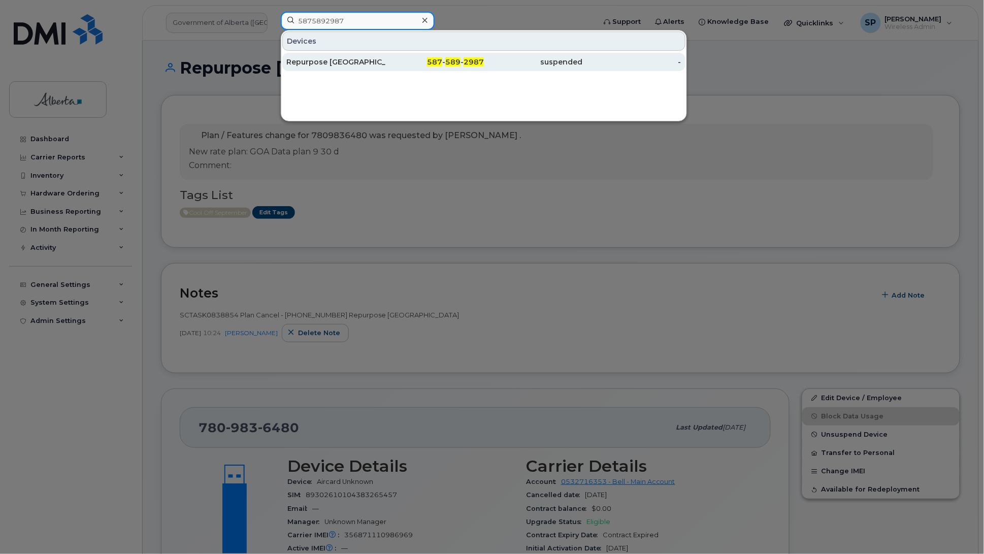
type input "5875892987"
click at [339, 65] on div "Repurpose [GEOGRAPHIC_DATA]" at bounding box center [335, 62] width 99 height 10
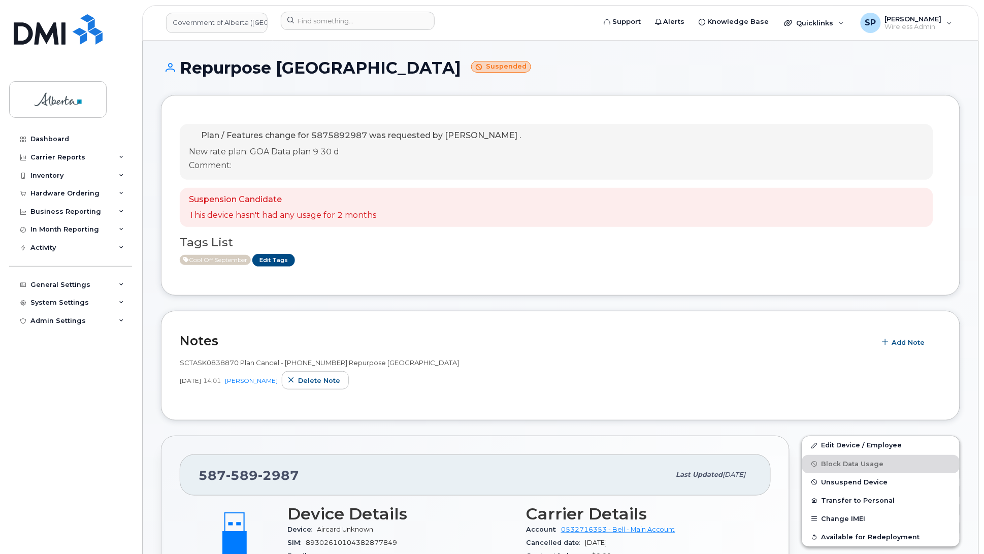
click at [40, 367] on div "Dashboard Carrier Reports Monthly Billing Data Daily Data Pooling Data Behavior…" at bounding box center [71, 334] width 125 height 409
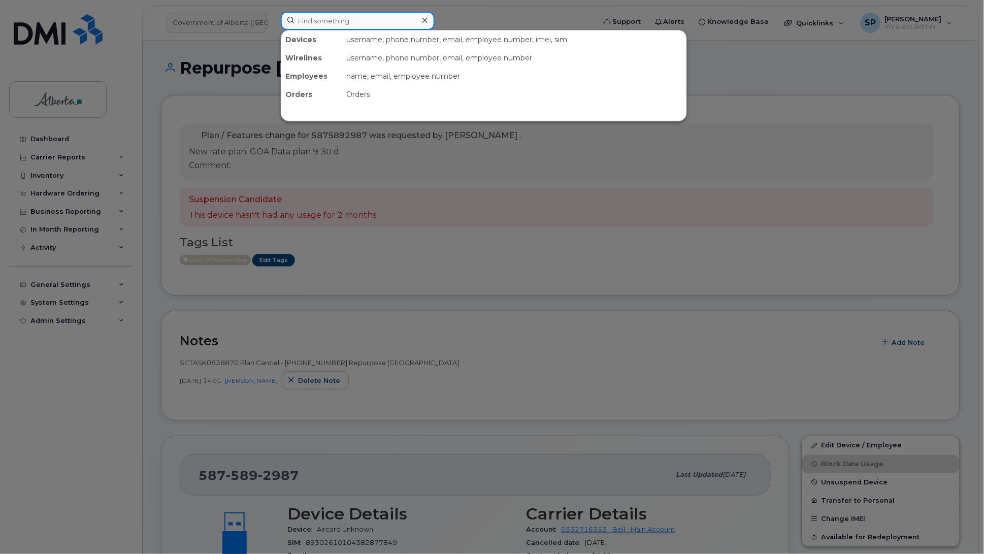
click at [379, 18] on input at bounding box center [358, 21] width 154 height 18
paste input "5874372871"
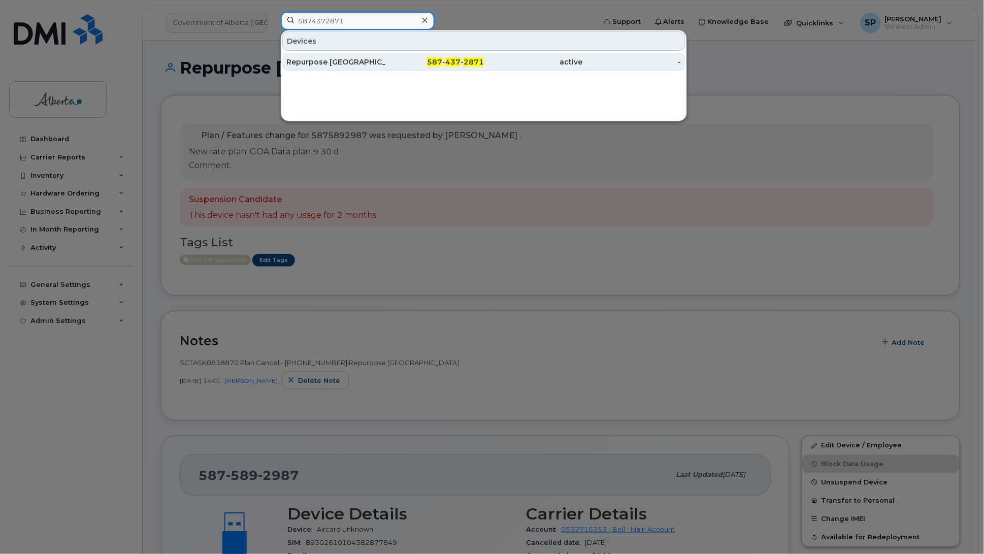
type input "5874372871"
click at [336, 61] on div "Repurpose [GEOGRAPHIC_DATA]" at bounding box center [335, 62] width 99 height 10
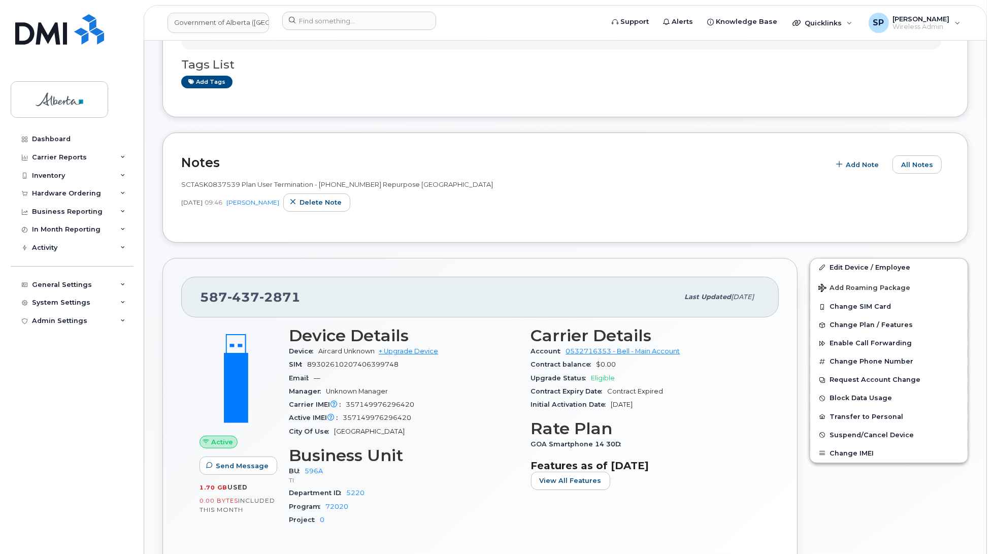
scroll to position [226, 0]
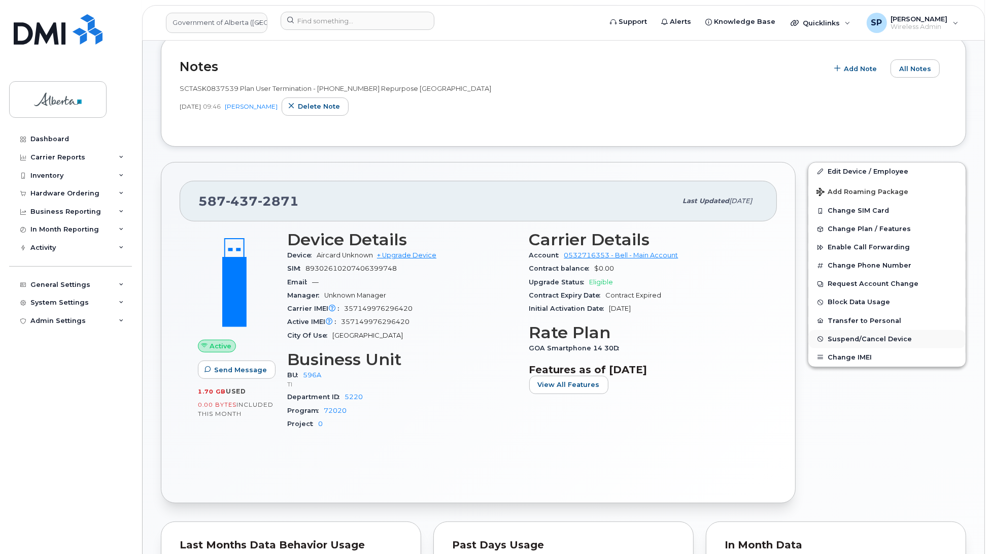
click at [846, 339] on span "Suspend/Cancel Device" at bounding box center [870, 339] width 84 height 8
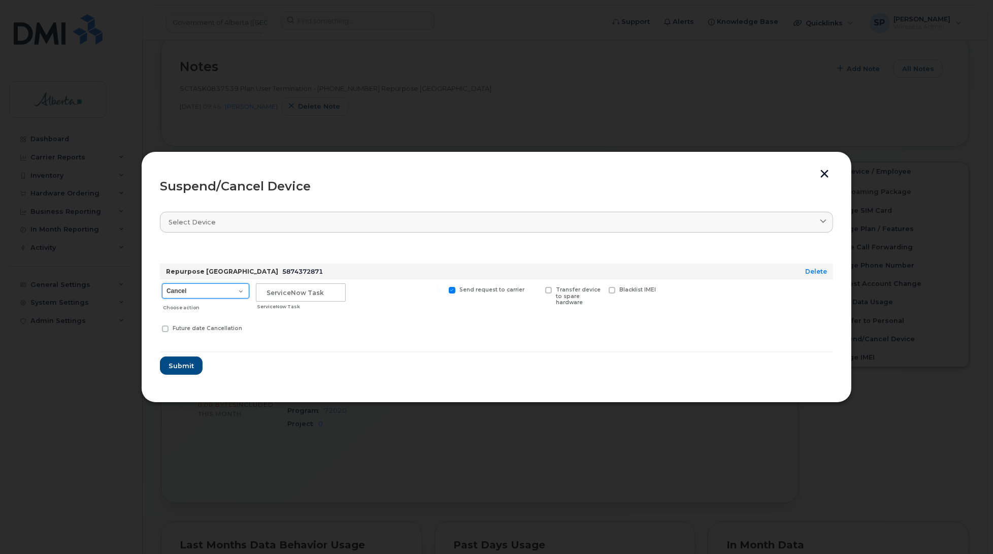
click at [208, 287] on select "Cancel Suspend - Extend Suspension Suspend - Reduced Rate Suspend - Lost Device…" at bounding box center [205, 290] width 87 height 15
select select "[object Object]"
click at [162, 283] on select "Cancel Suspend - Extend Suspension Suspend - Reduced Rate Suspend - Lost Device…" at bounding box center [205, 290] width 87 height 15
click at [274, 290] on input "text" at bounding box center [301, 292] width 90 height 18
paste input "SCTASK0837539"
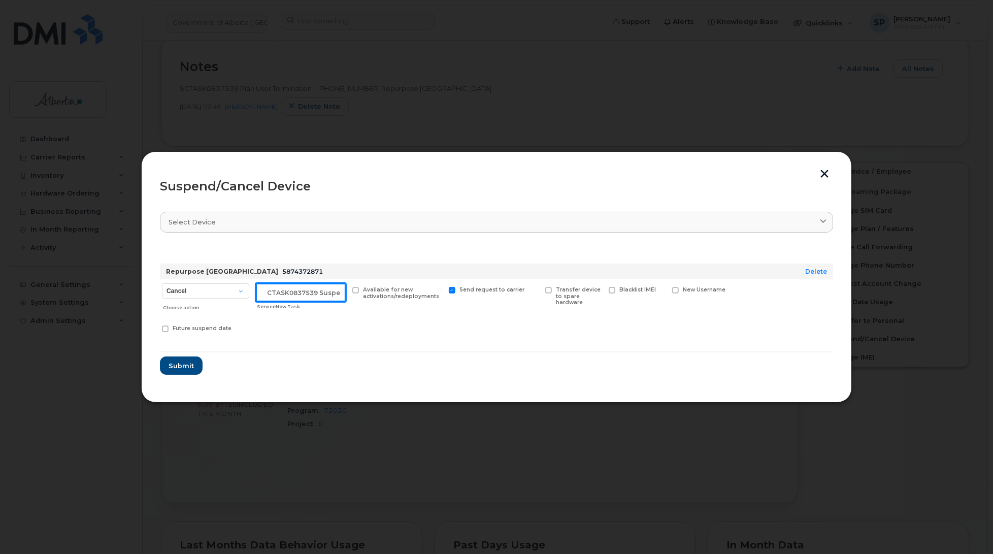
scroll to position [0, 9]
type input "SCTASK0837539 Suspend"
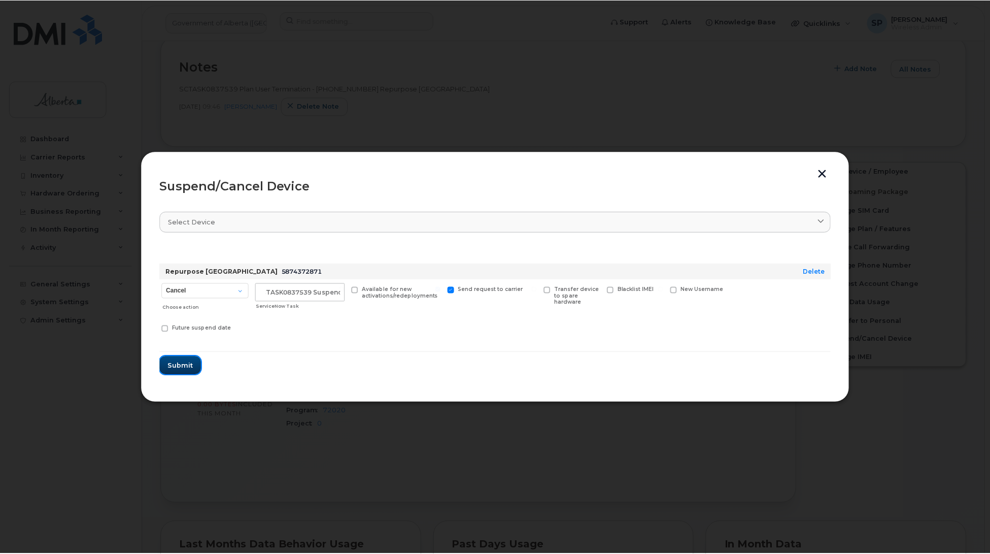
scroll to position [0, 0]
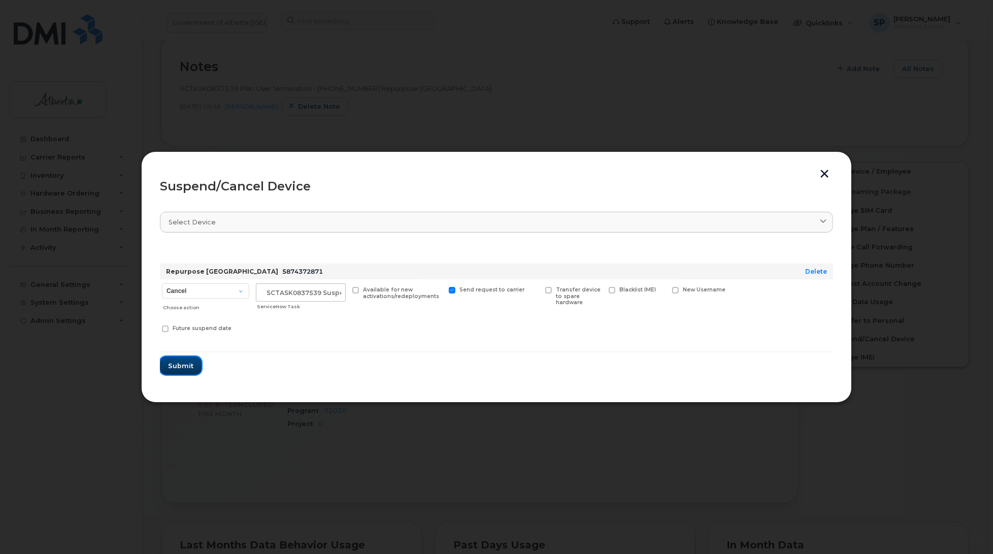
click at [183, 364] on span "Submit" at bounding box center [180, 366] width 25 height 10
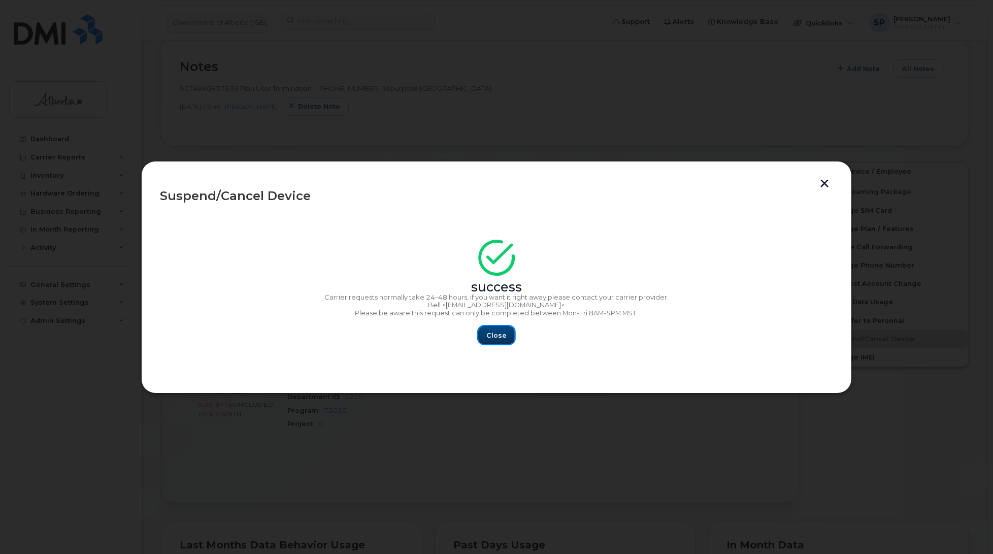
click at [498, 339] on span "Close" at bounding box center [496, 335] width 20 height 10
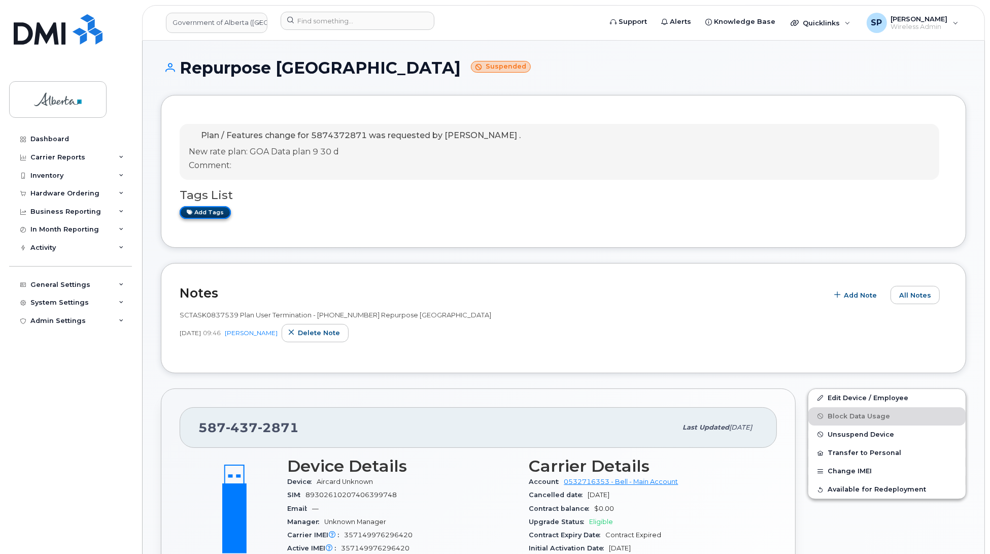
click at [212, 212] on link "Add tags" at bounding box center [205, 212] width 51 height 13
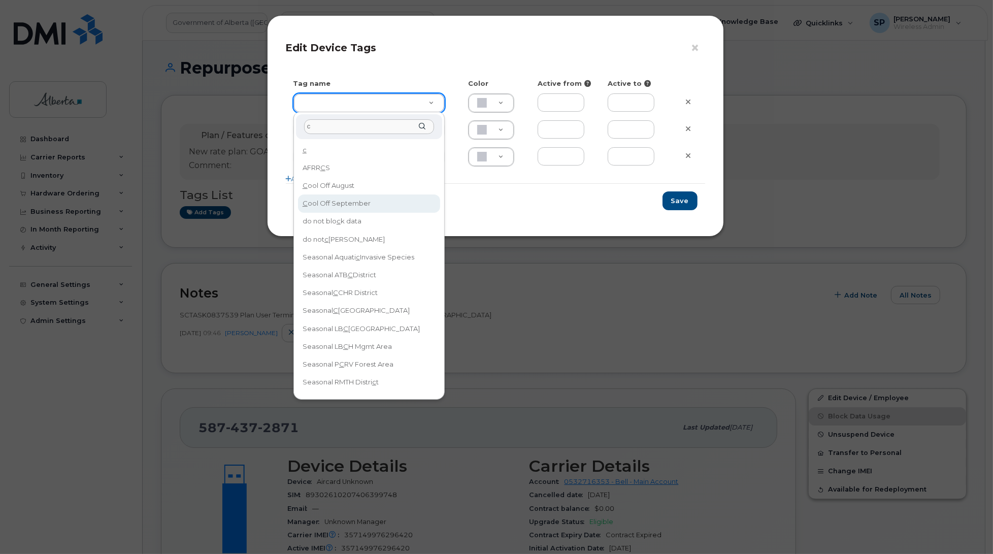
type input "c"
type input "Cool Off September"
type input "D6CDC1"
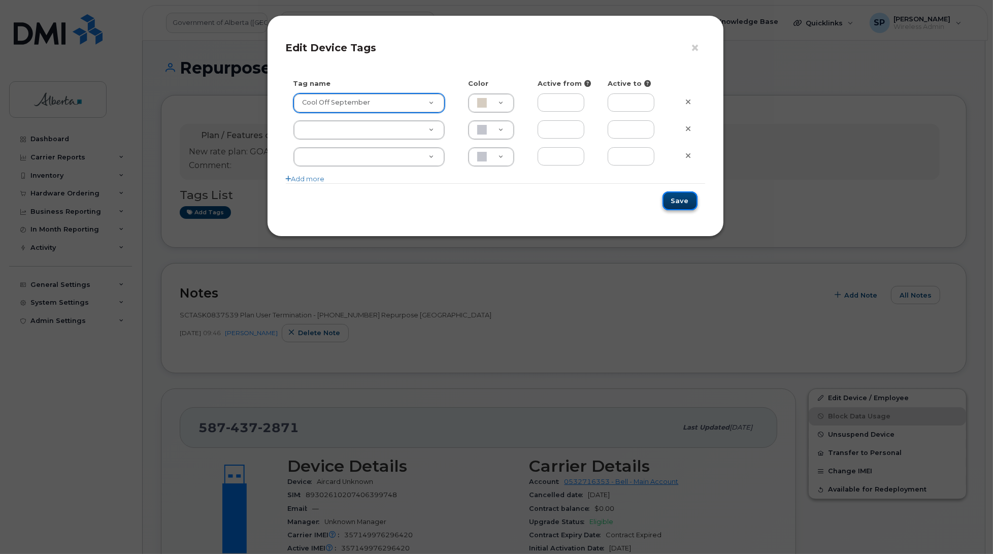
click at [686, 201] on button "Save" at bounding box center [679, 200] width 35 height 19
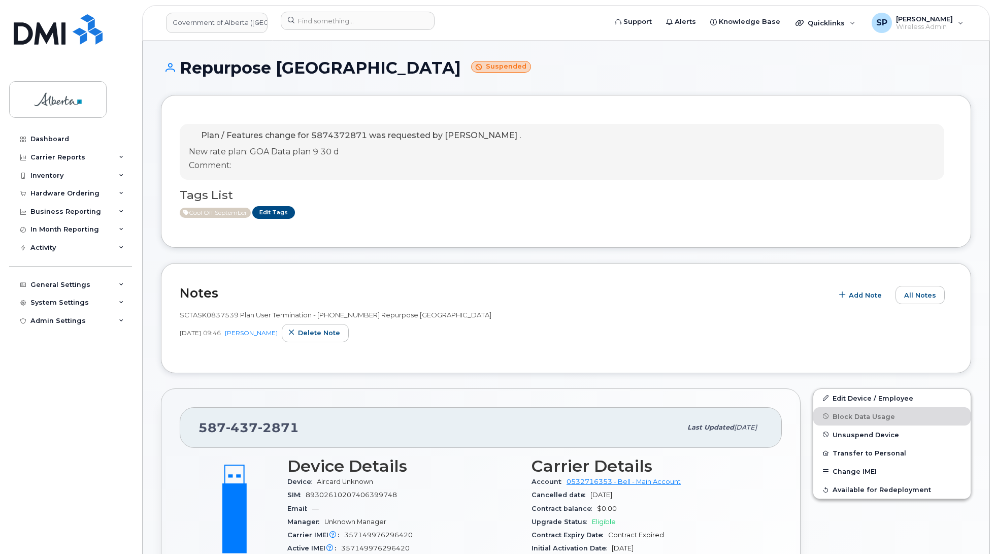
click at [54, 364] on div "Dashboard Carrier Reports Monthly Billing Data Daily Data Pooling Data Behavior…" at bounding box center [71, 334] width 125 height 409
click at [465, 62] on h1 "Repurpose Calgary Suspended" at bounding box center [566, 68] width 810 height 18
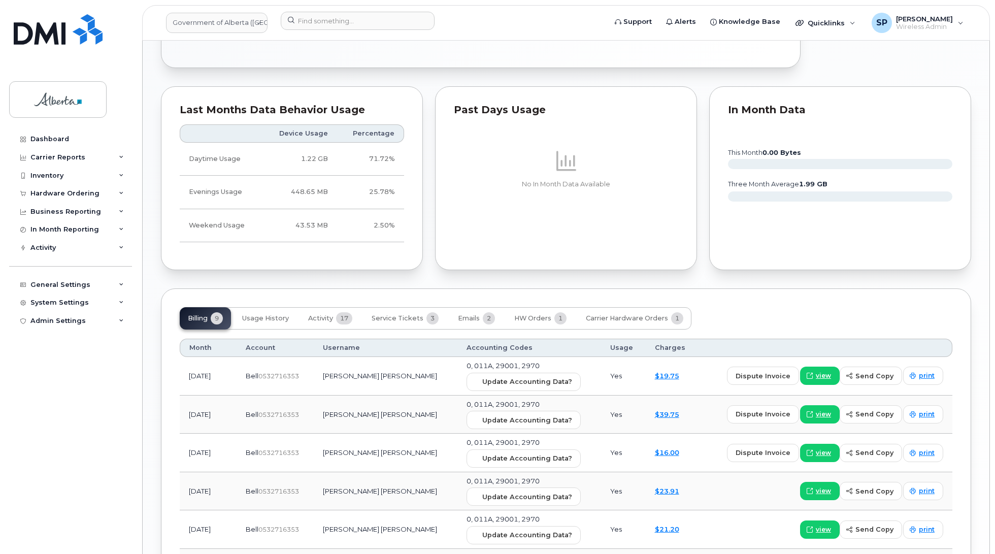
scroll to position [665, 0]
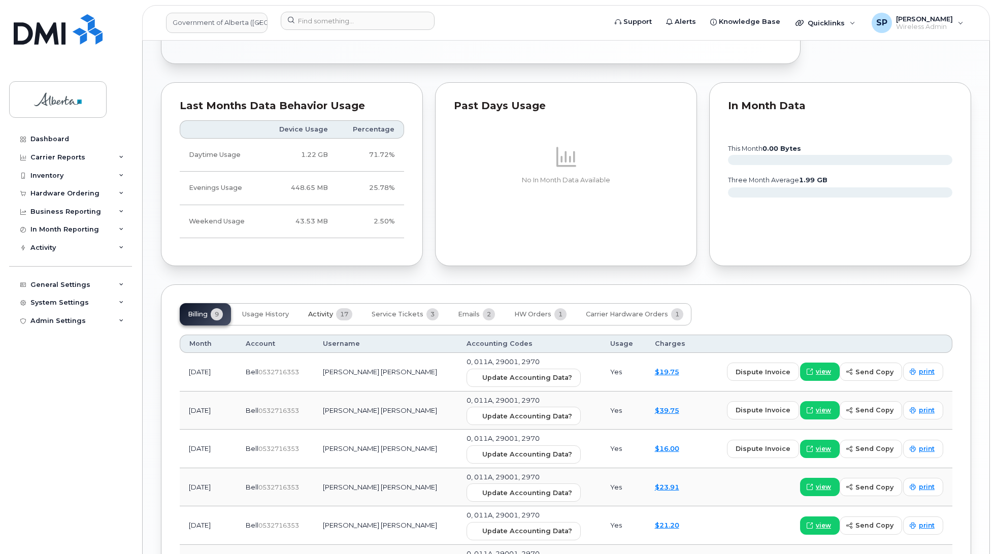
click at [328, 316] on span "Activity" at bounding box center [320, 314] width 25 height 8
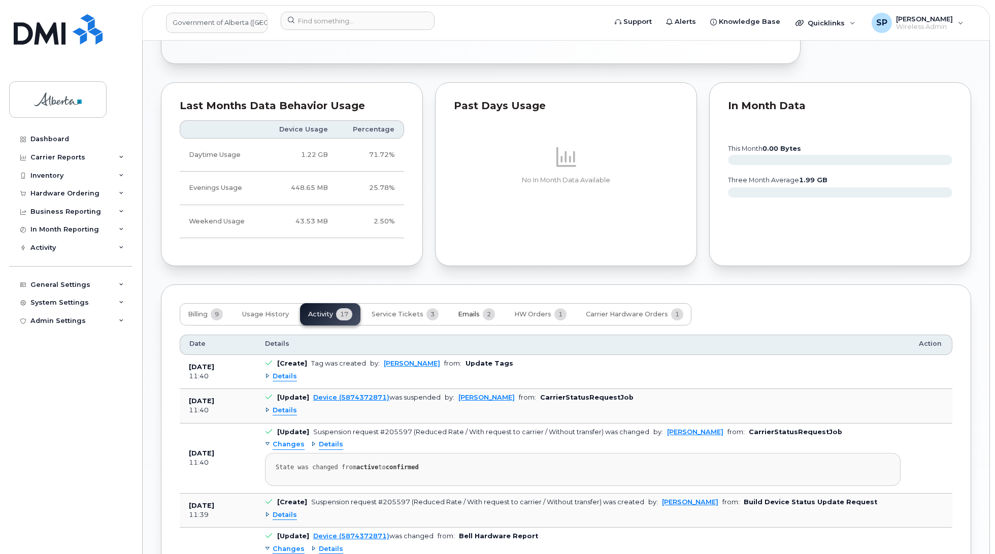
click at [469, 318] on span "Emails" at bounding box center [469, 314] width 22 height 8
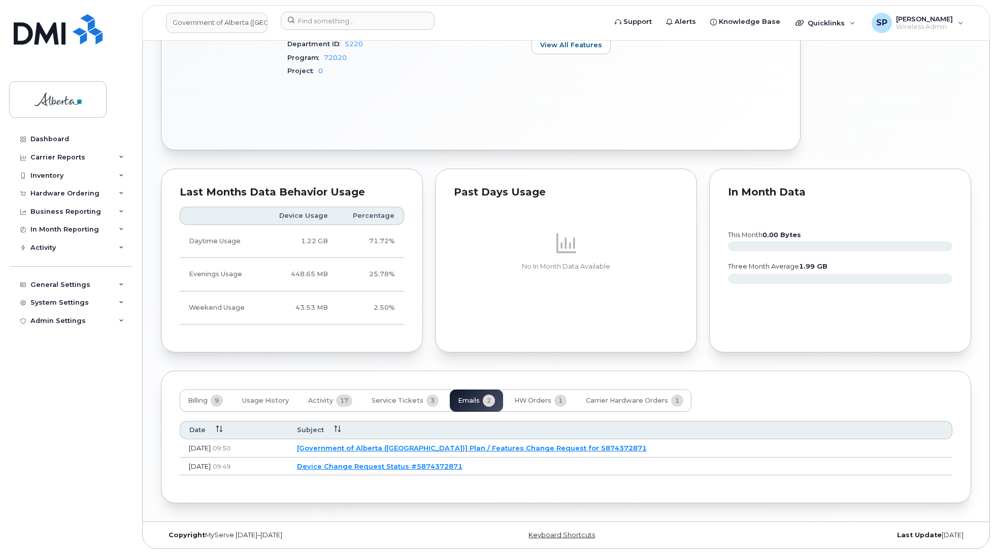
scroll to position [582, 0]
click at [337, 23] on input at bounding box center [358, 21] width 154 height 18
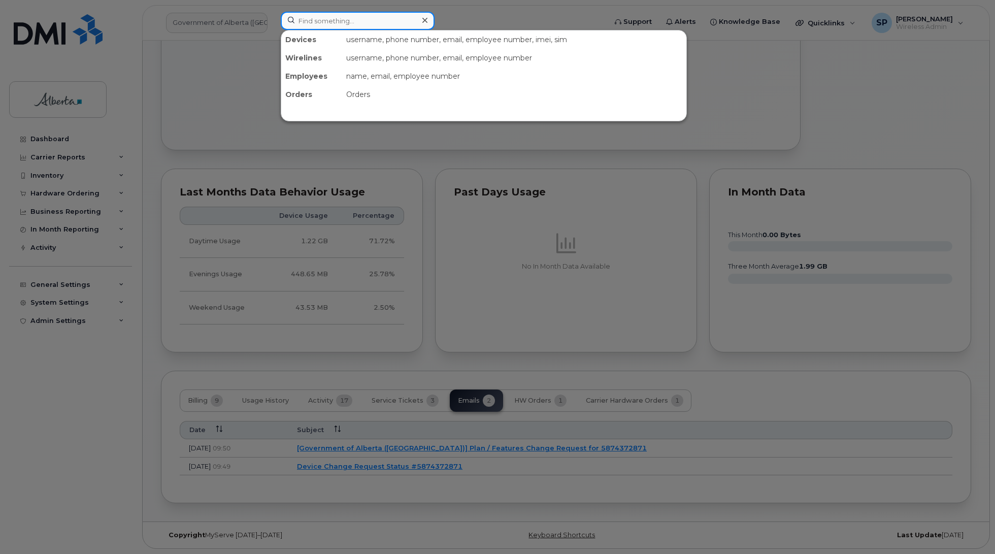
paste input "5875452517"
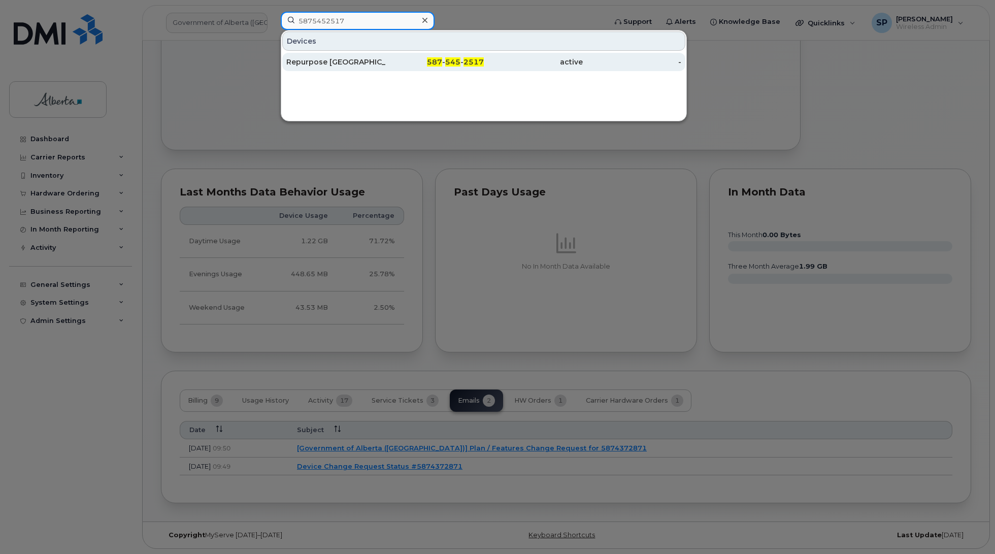
type input "5875452517"
click at [319, 62] on div "Repurpose [GEOGRAPHIC_DATA]" at bounding box center [335, 62] width 99 height 10
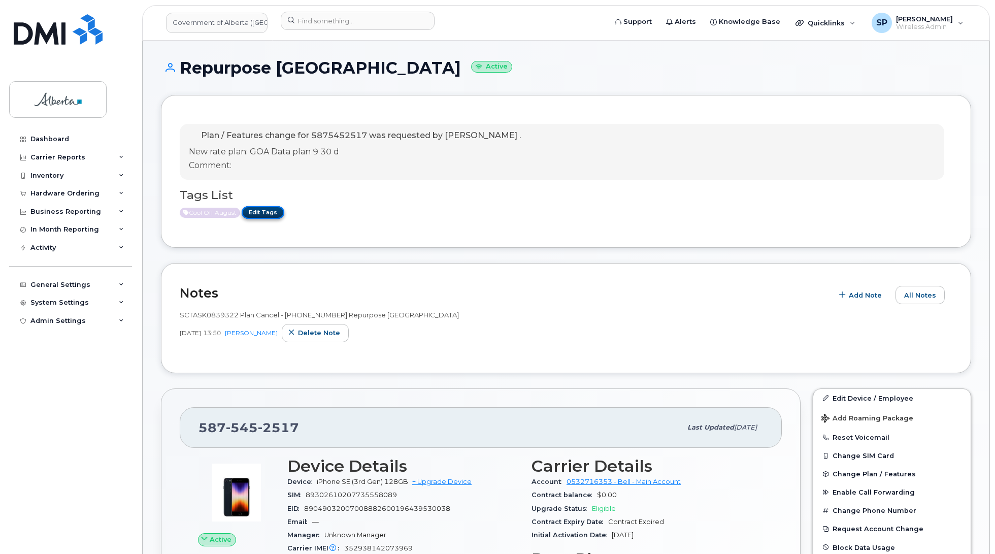
click at [252, 213] on link "Edit Tags" at bounding box center [263, 212] width 43 height 13
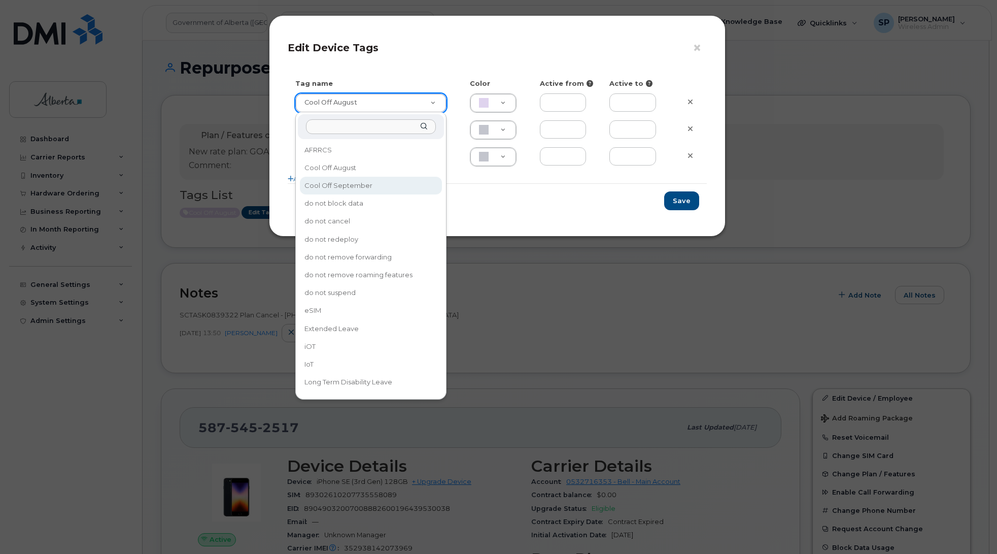
type input "Cool Off September"
type input "D6CDC1"
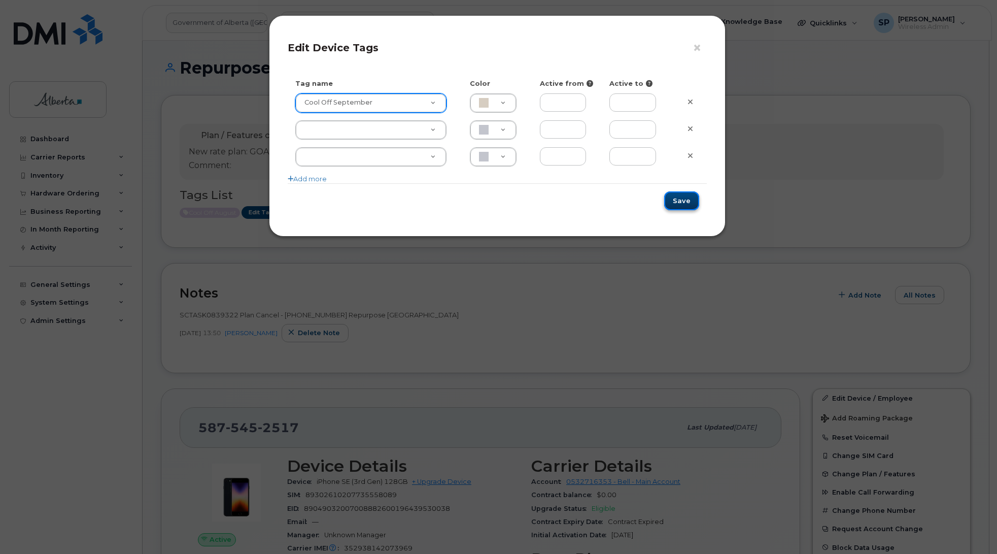
click at [684, 198] on button "Save" at bounding box center [681, 200] width 35 height 19
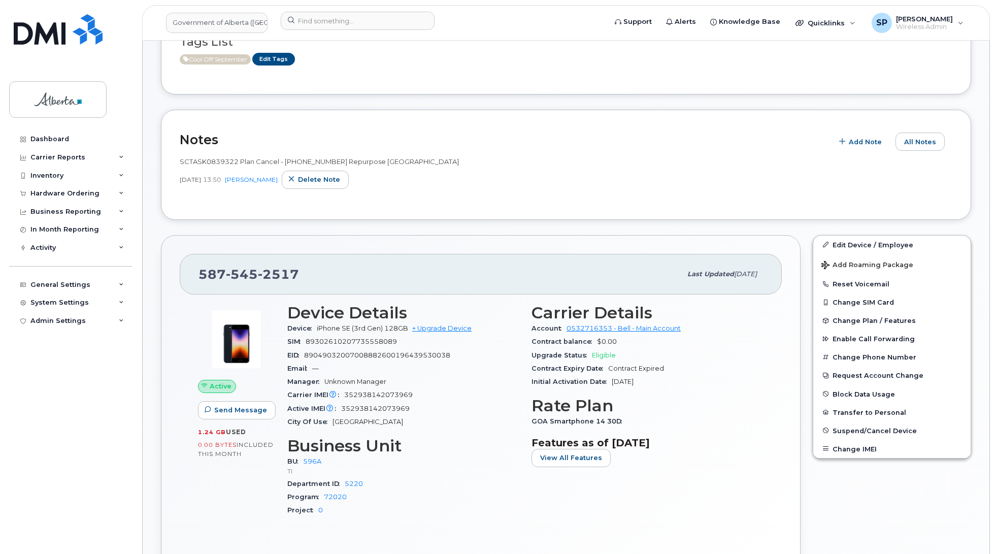
scroll to position [155, 0]
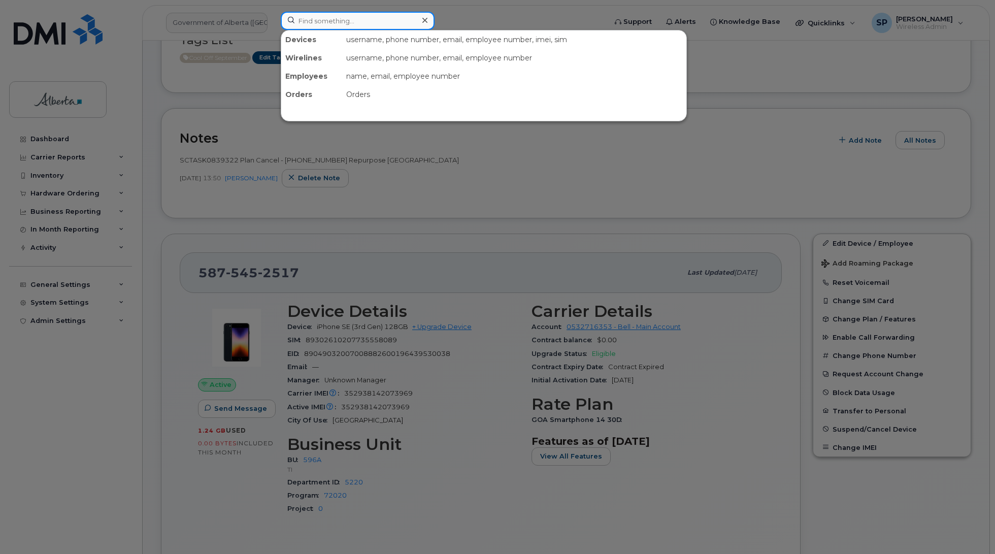
click at [344, 23] on input at bounding box center [358, 21] width 154 height 18
paste input "5875452517"
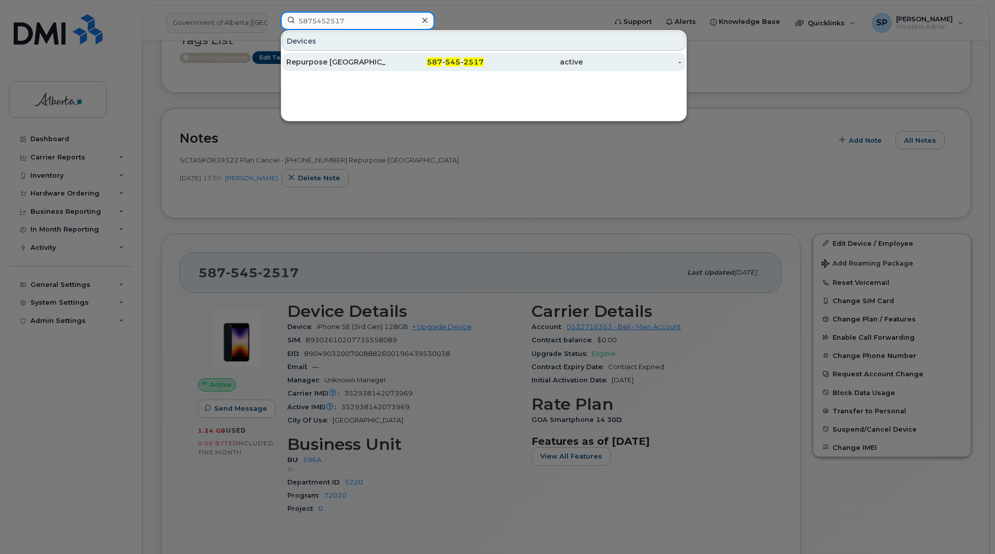
type input "5875452517"
click at [322, 62] on div "Repurpose [GEOGRAPHIC_DATA]" at bounding box center [335, 62] width 99 height 10
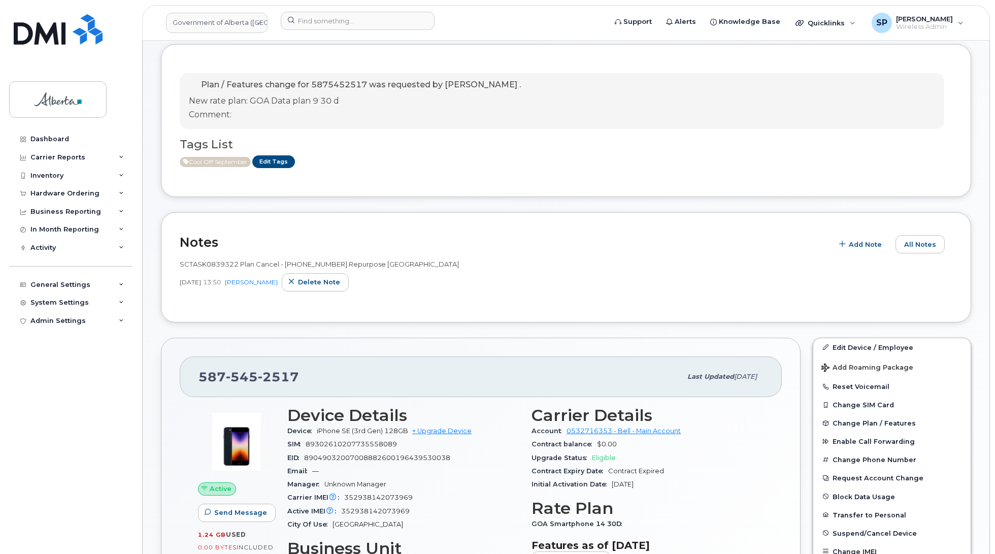
scroll to position [52, 0]
click at [869, 346] on link "Edit Device / Employee" at bounding box center [891, 346] width 157 height 18
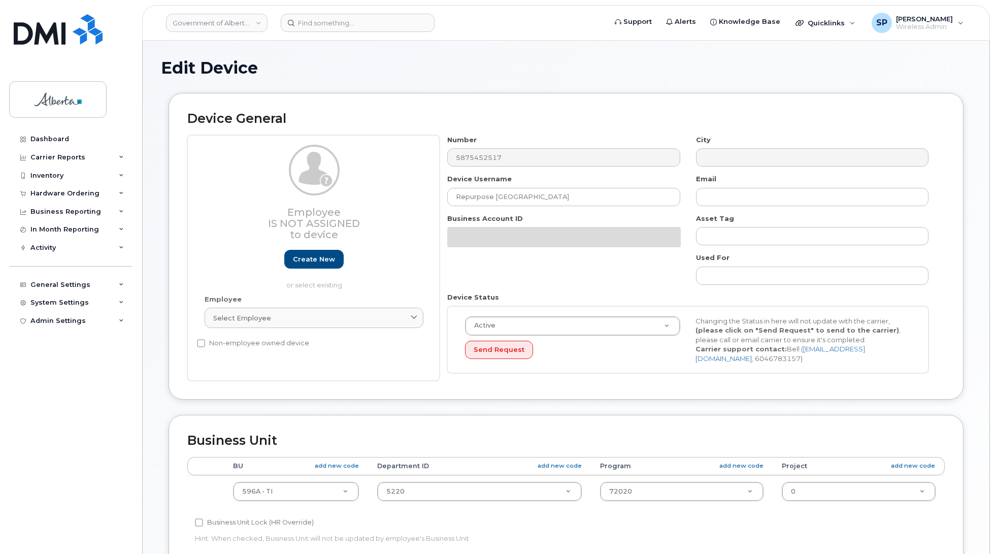
select select "4797729"
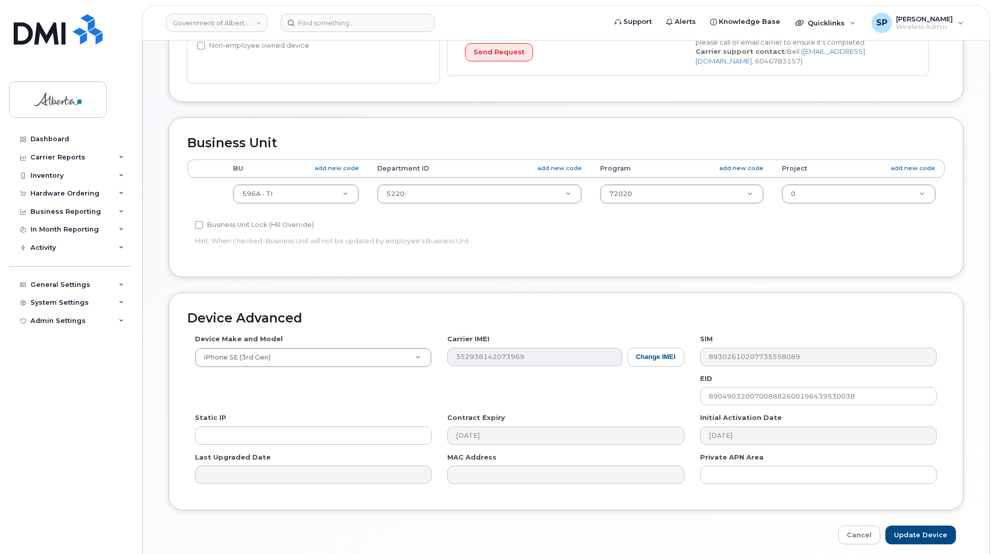
scroll to position [341, 0]
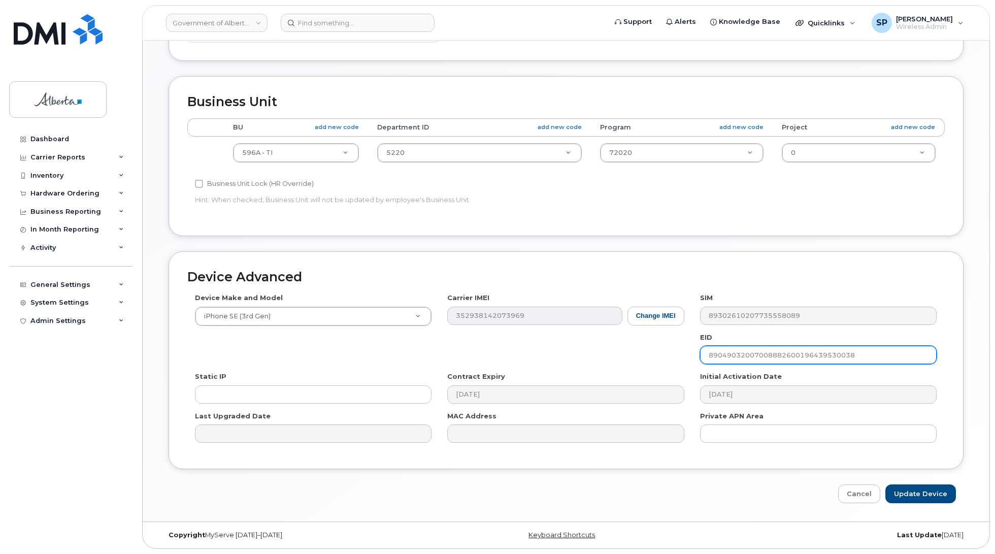
drag, startPoint x: 868, startPoint y: 352, endPoint x: 658, endPoint y: 369, distance: 210.8
click at [658, 369] on div "Device Make and Model iPhone SE (3rd Gen) Android TCL 502 Watch Apple Watch S9 …" at bounding box center [565, 371] width 757 height 157
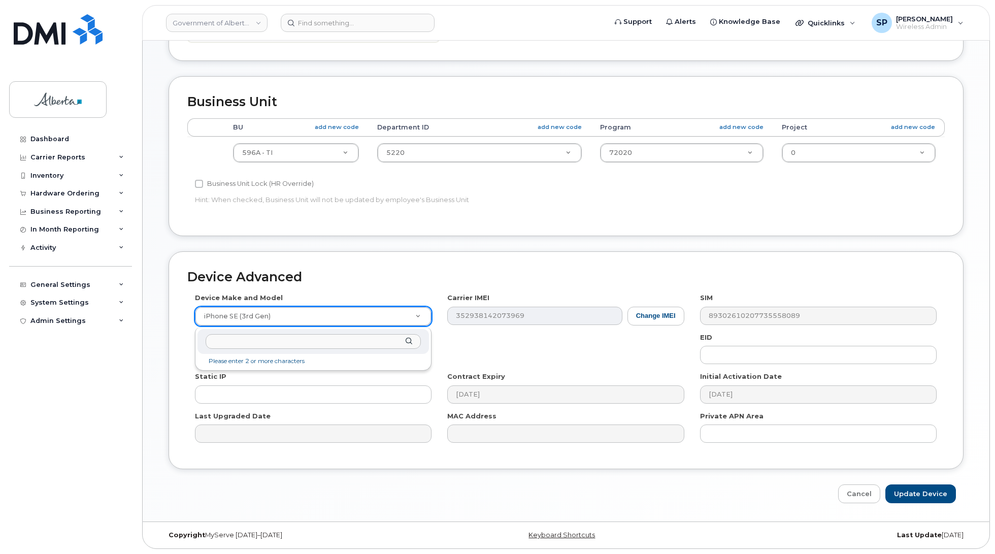
type input "i"
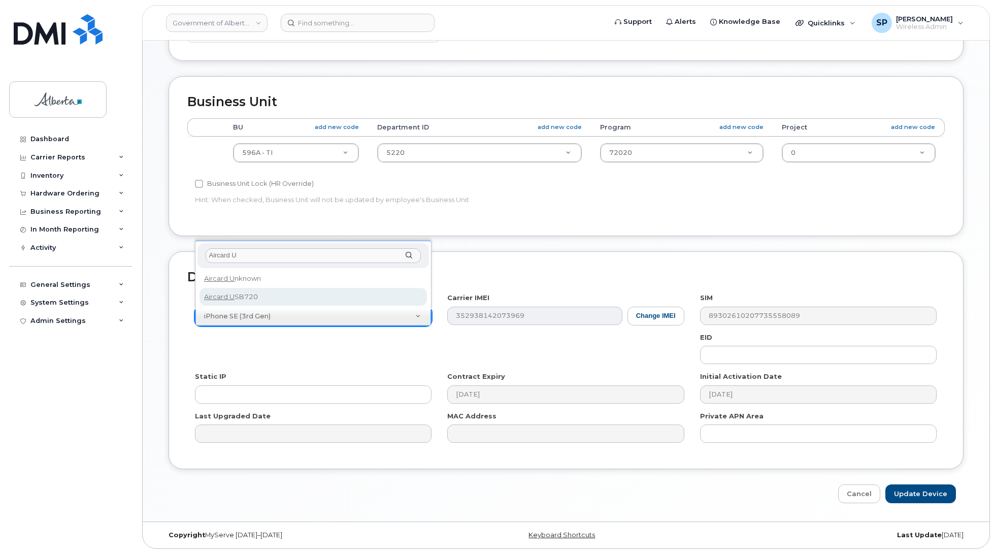
type input "Aircard U"
select select "971"
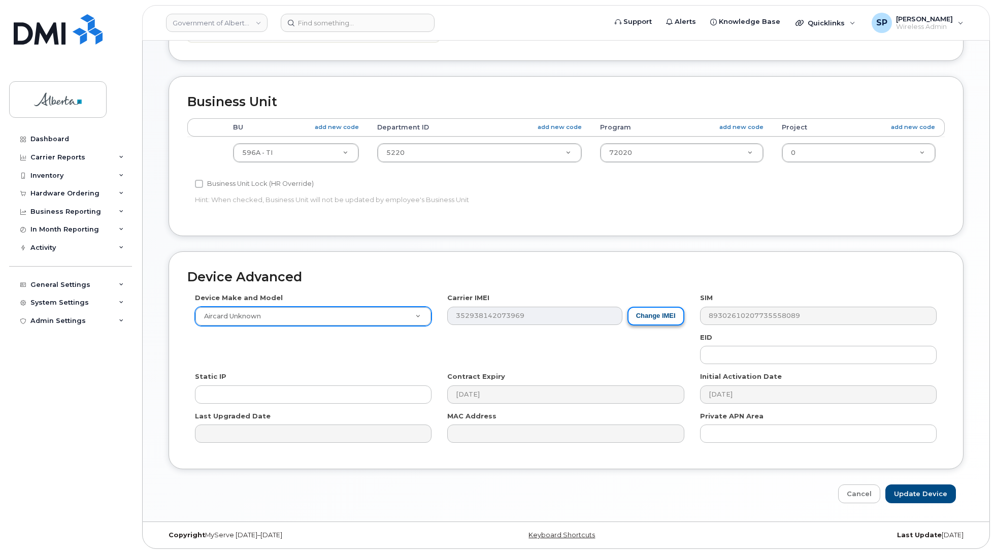
click at [654, 311] on button "Change IMEI" at bounding box center [655, 316] width 57 height 19
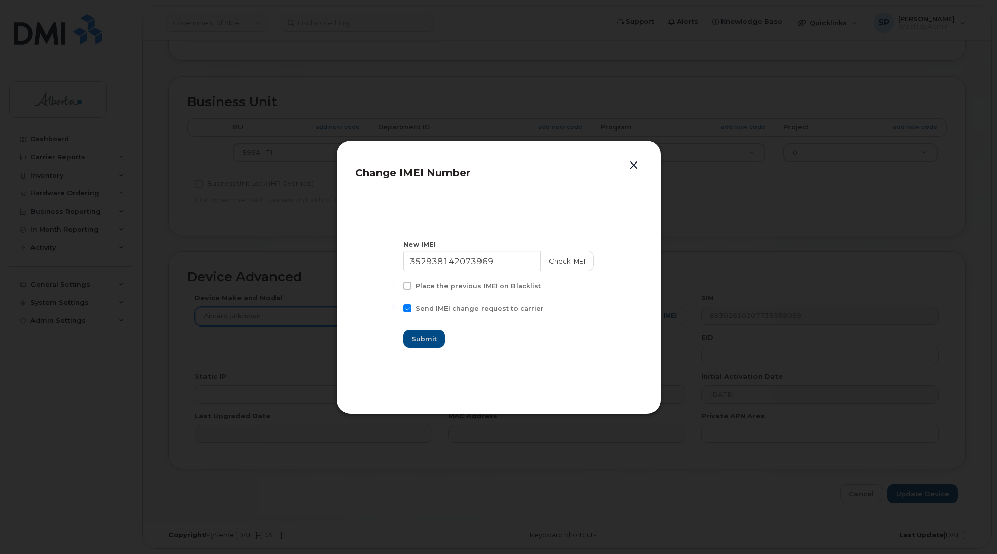
click at [632, 163] on button "button" at bounding box center [633, 165] width 15 height 14
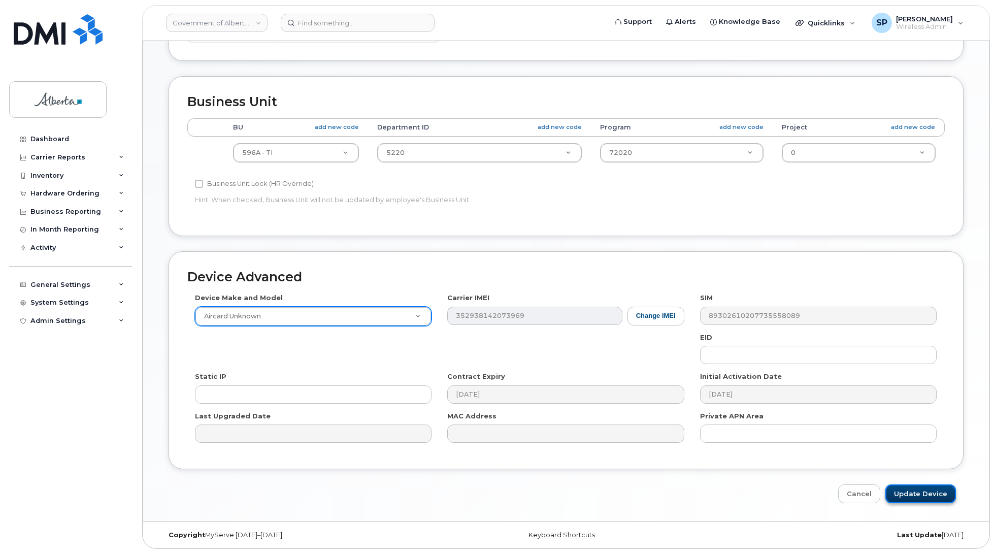
click at [924, 493] on input "Update Device" at bounding box center [920, 493] width 71 height 19
type input "Saving..."
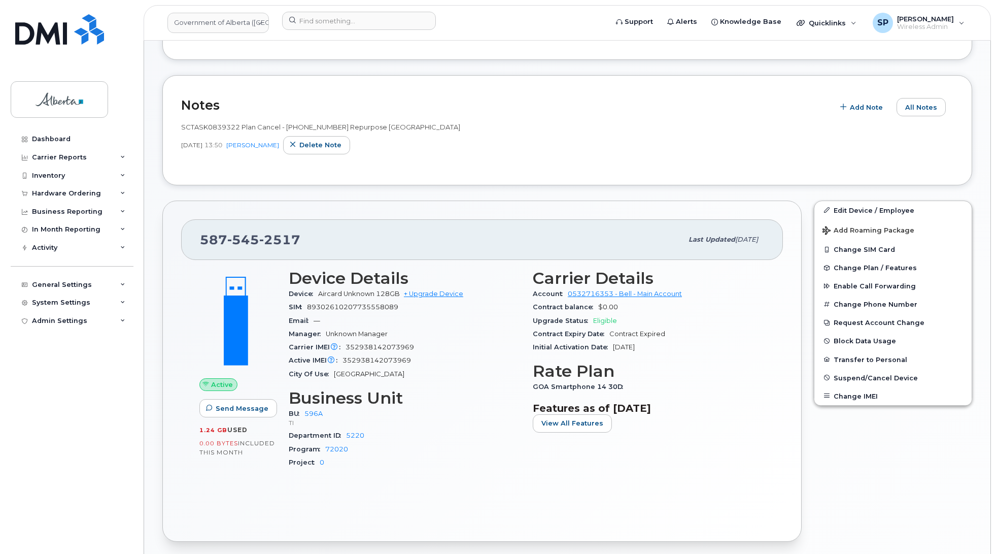
scroll to position [193, 0]
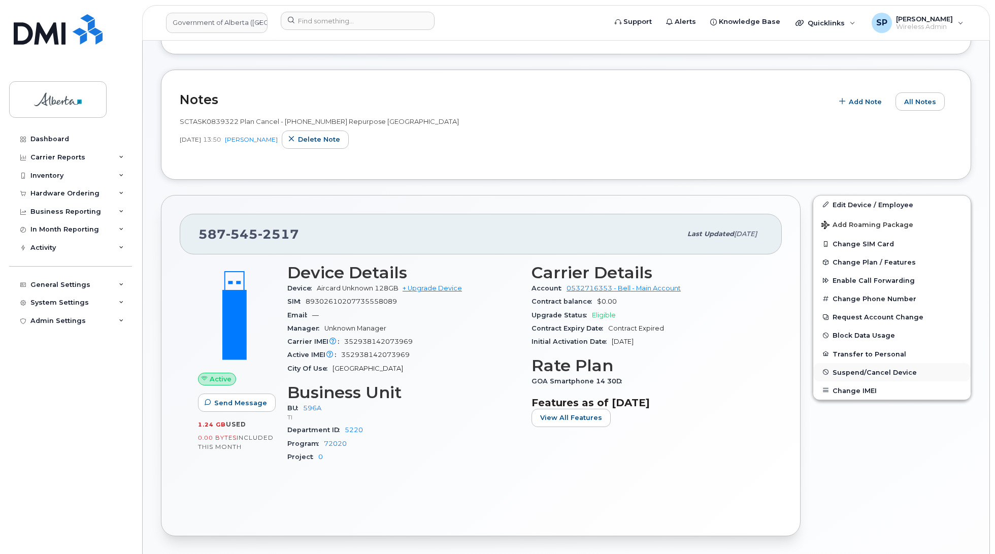
click at [851, 374] on span "Suspend/Cancel Device" at bounding box center [874, 372] width 84 height 8
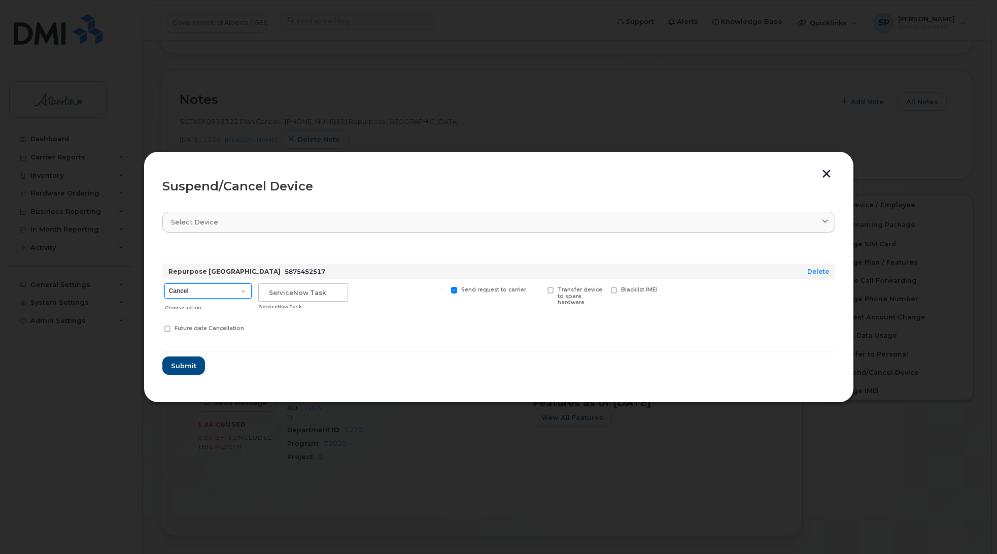
click at [189, 294] on select "Cancel Suspend - Extend Suspension Suspend - Reduced Rate Suspend - Lost Device…" at bounding box center [207, 290] width 87 height 15
select select "[object Object]"
click at [164, 283] on select "Cancel Suspend - Extend Suspension Suspend - Reduced Rate Suspend - Lost Device…" at bounding box center [207, 290] width 87 height 15
click at [268, 292] on input "text" at bounding box center [303, 292] width 90 height 18
paste input "SCTASK0839322"
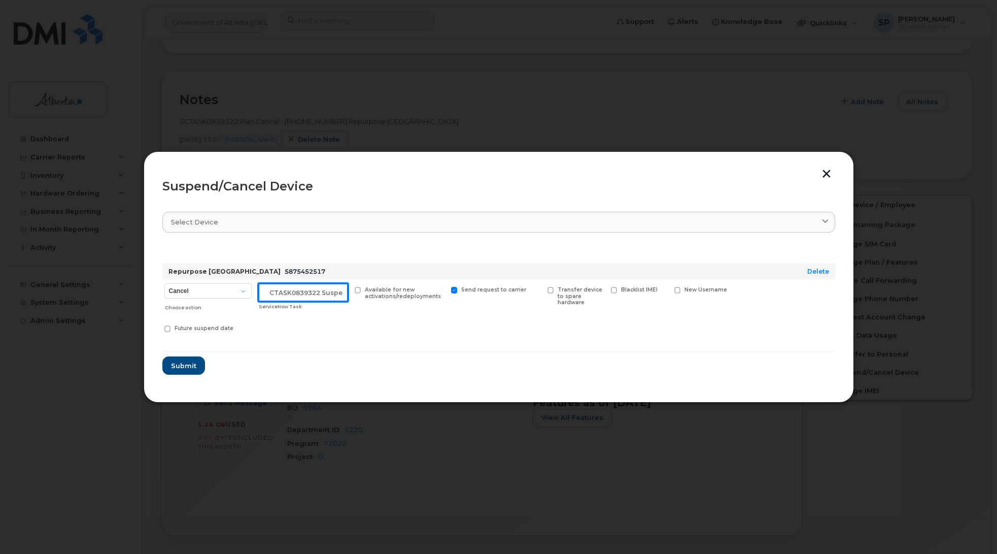
scroll to position [0, 9]
type input "SCTASK0839322 Suspend"
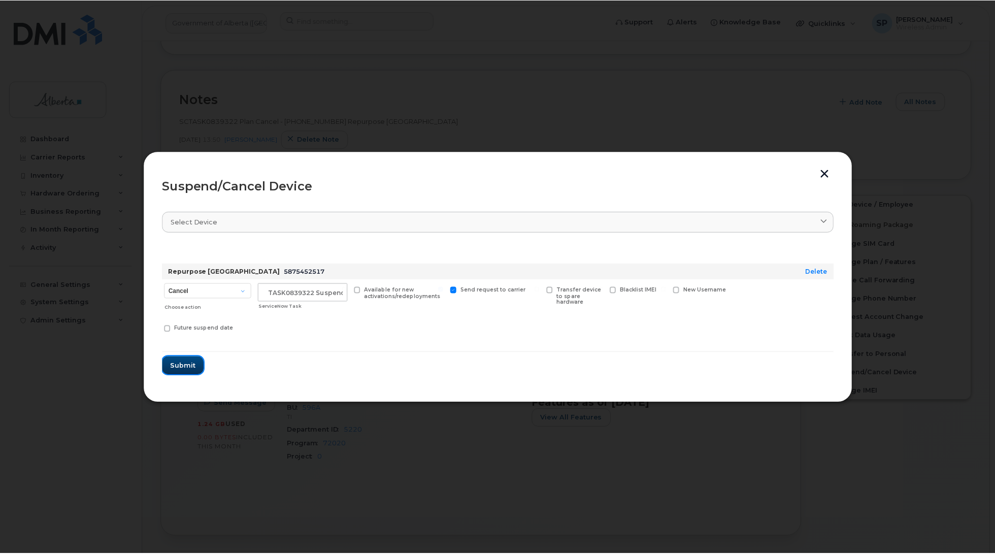
scroll to position [0, 0]
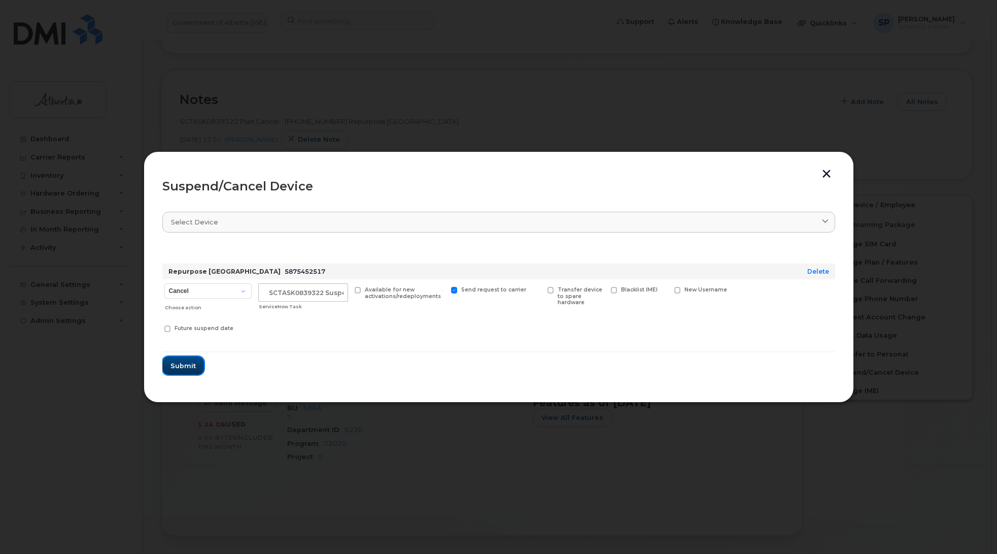
click at [175, 363] on span "Submit" at bounding box center [183, 366] width 25 height 10
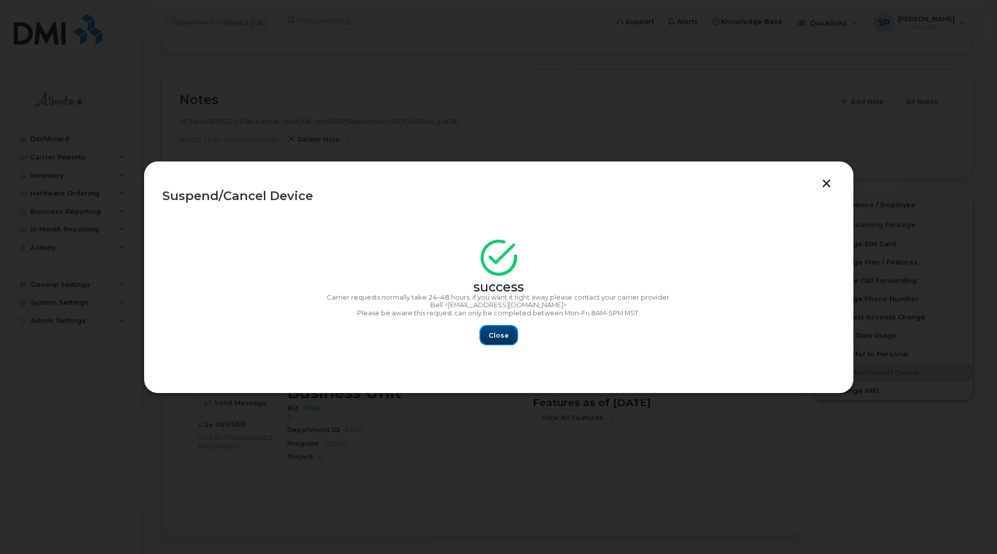
click at [503, 330] on span "Close" at bounding box center [499, 335] width 20 height 10
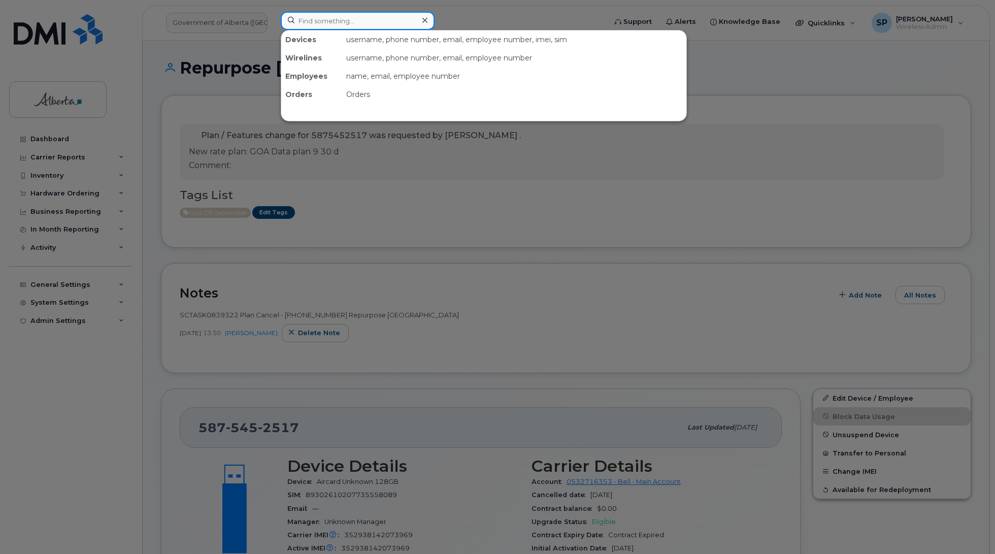
drag, startPoint x: 355, startPoint y: 17, endPoint x: 358, endPoint y: 22, distance: 5.7
click at [355, 18] on input at bounding box center [358, 21] width 154 height 18
paste input "4034663523"
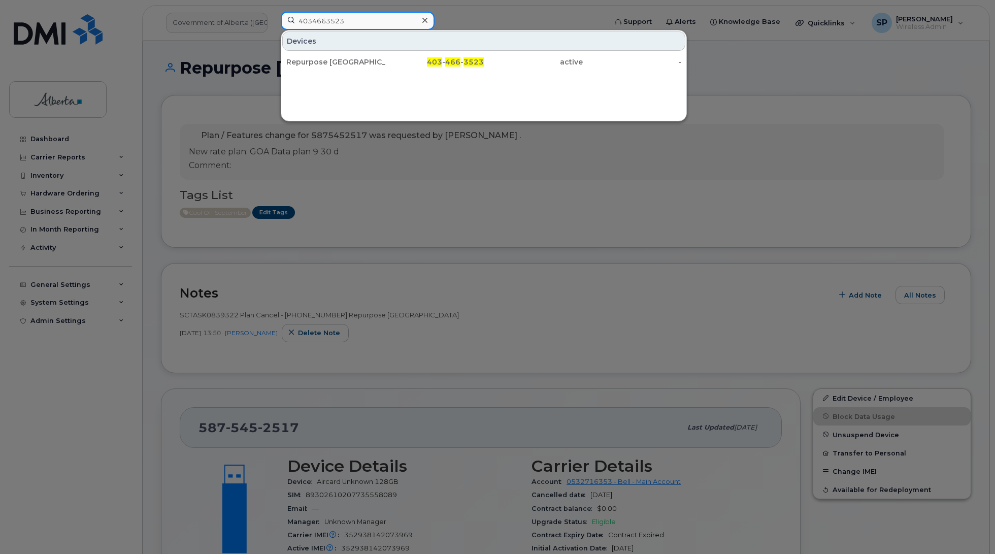
type input "4034663523"
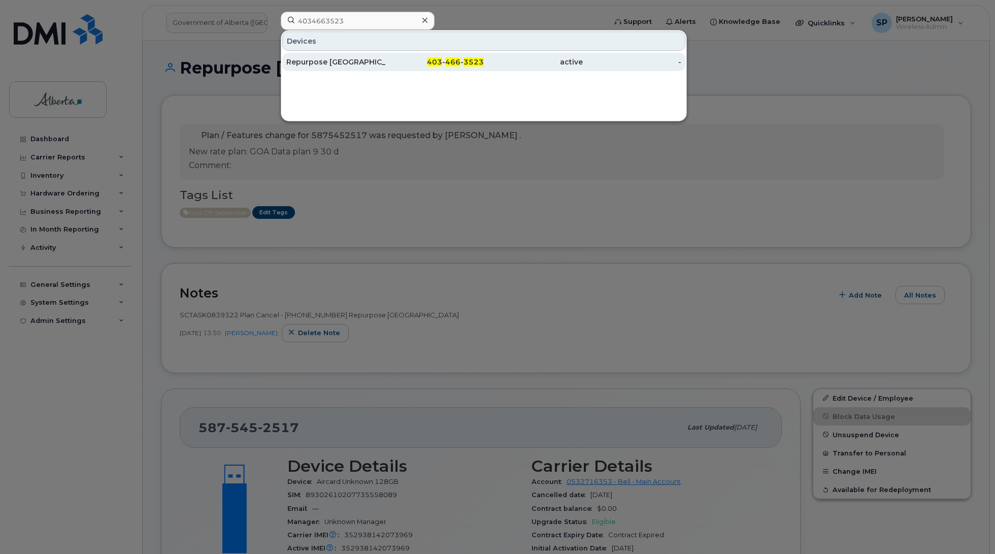
click at [332, 62] on div "Repurpose [GEOGRAPHIC_DATA]" at bounding box center [335, 62] width 99 height 10
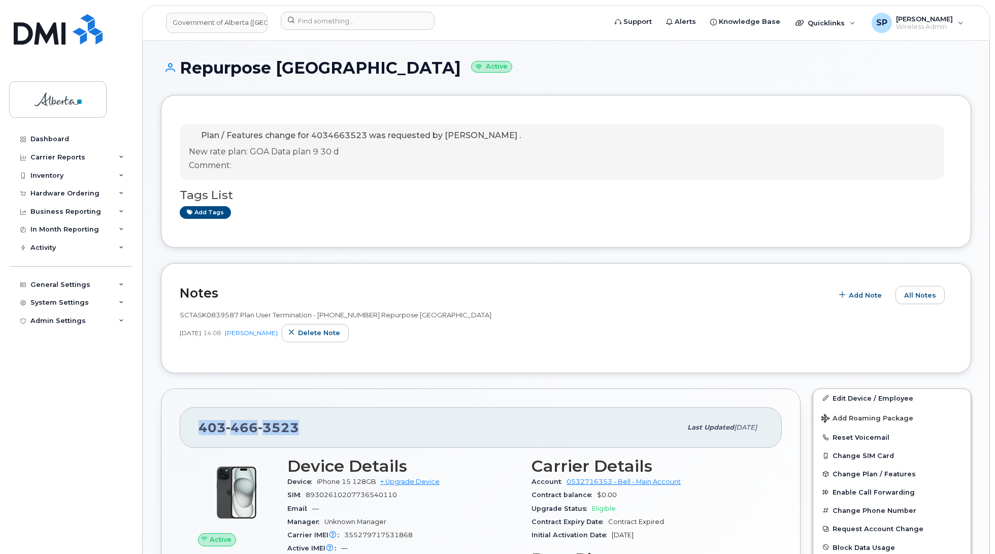
drag, startPoint x: 297, startPoint y: 429, endPoint x: 199, endPoint y: 437, distance: 98.3
click at [199, 437] on div "[PHONE_NUMBER]" at bounding box center [439, 427] width 483 height 21
copy span "[PHONE_NUMBER]"
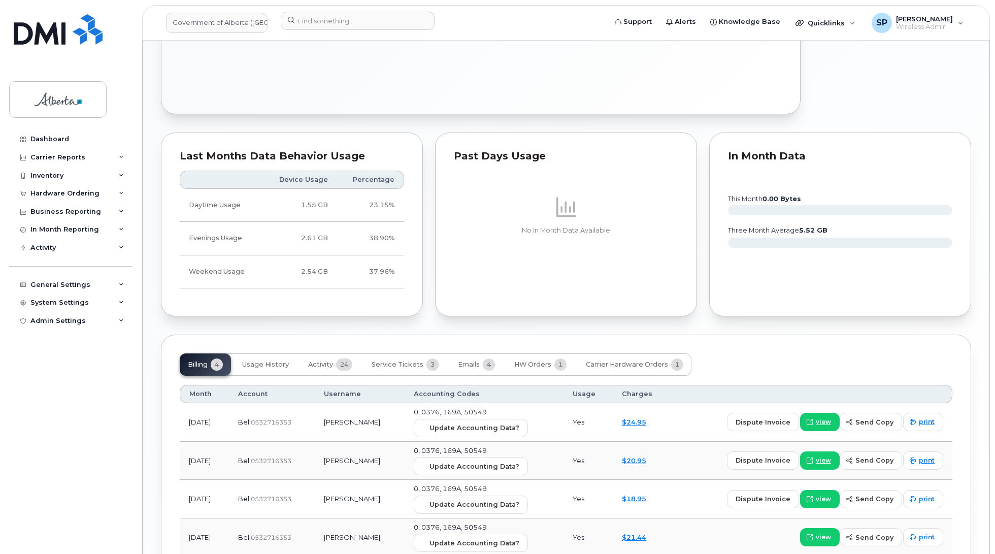
scroll to position [618, 0]
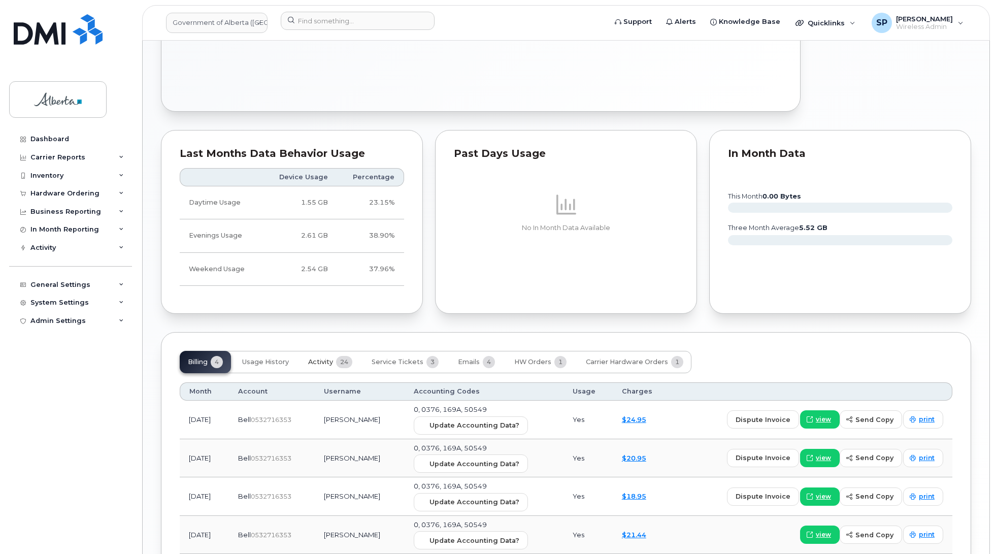
click at [323, 364] on span "Activity" at bounding box center [320, 362] width 25 height 8
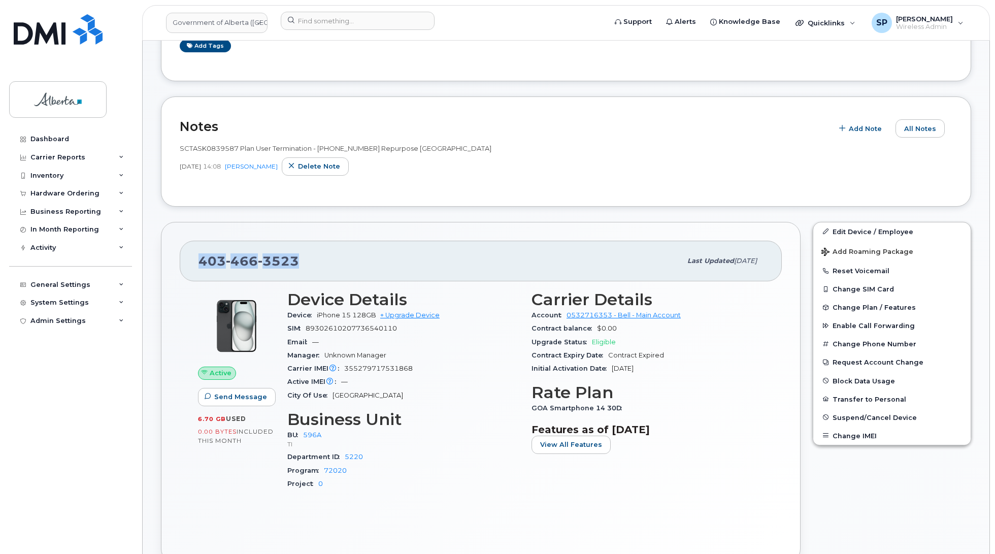
scroll to position [250, 0]
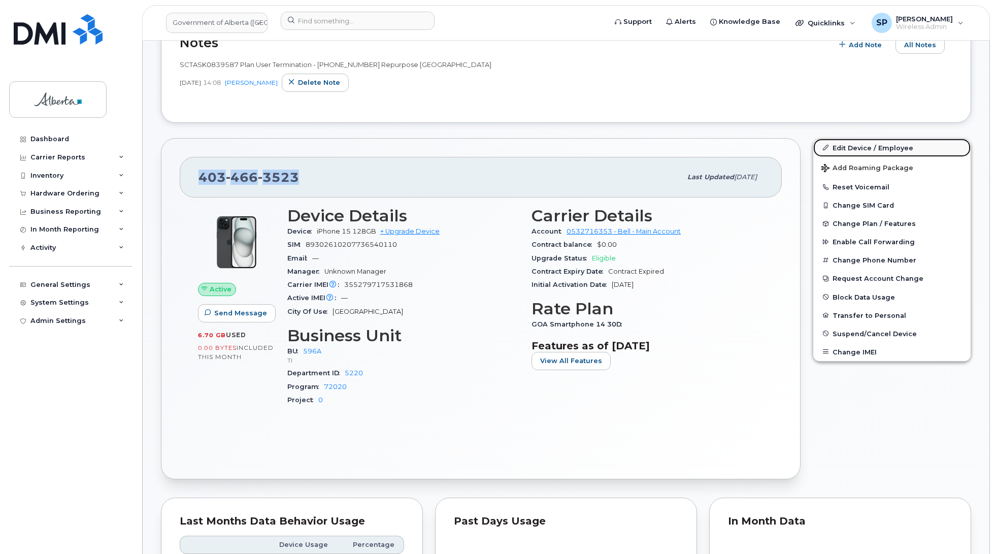
click at [841, 151] on link "Edit Device / Employee" at bounding box center [891, 148] width 157 height 18
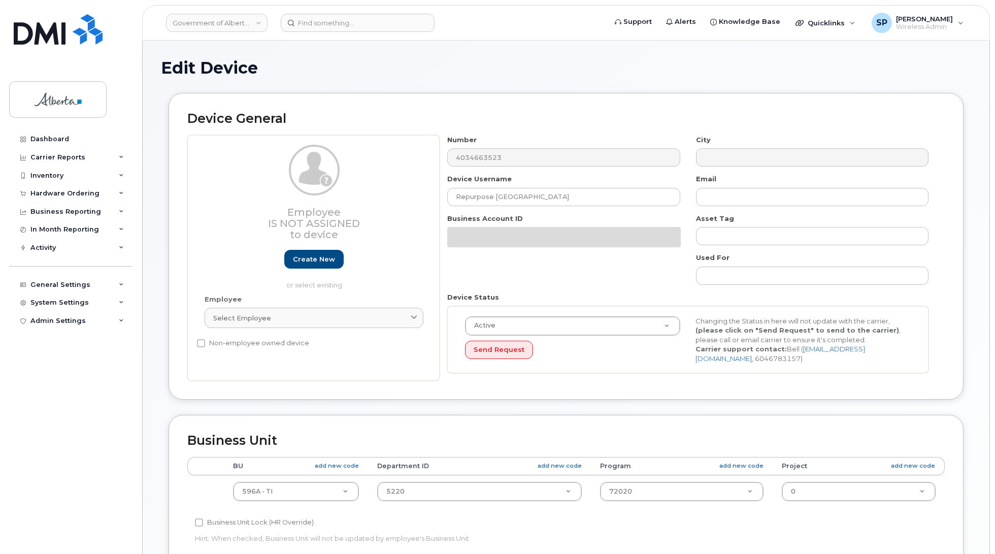
select select "4797729"
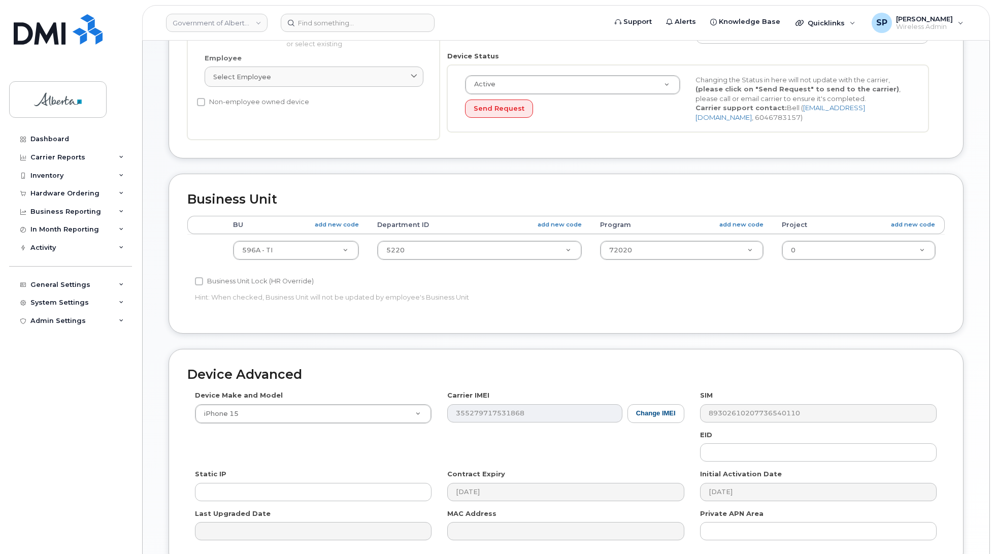
scroll to position [272, 0]
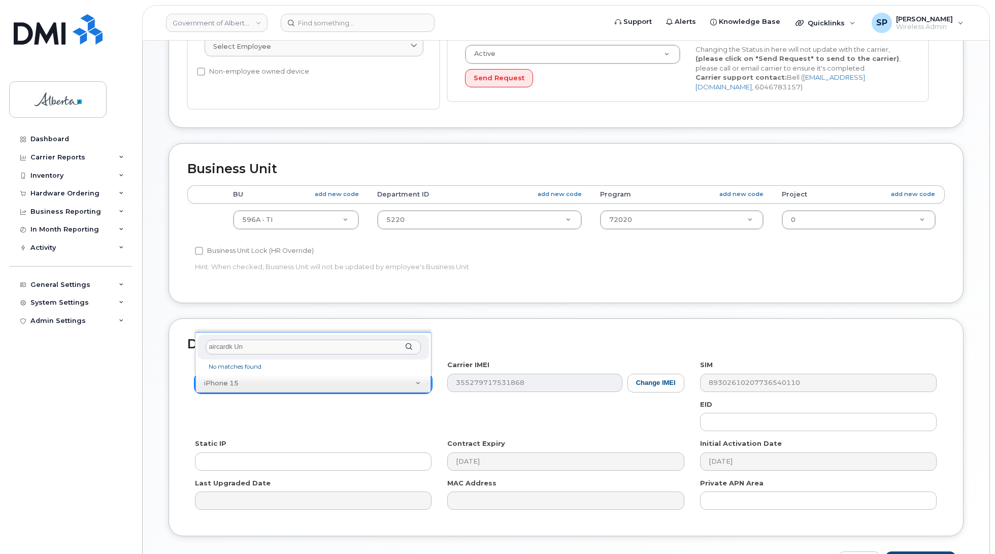
drag, startPoint x: 277, startPoint y: 353, endPoint x: 193, endPoint y: 344, distance: 84.3
click at [194, 345] on body "Government of Alberta (GOA) Support Alerts Knowledge Base Quicklinks Suspend / …" at bounding box center [497, 174] width 995 height 892
type input "aircard Un"
drag, startPoint x: 234, startPoint y: 362, endPoint x: 247, endPoint y: 362, distance: 13.2
select select "971"
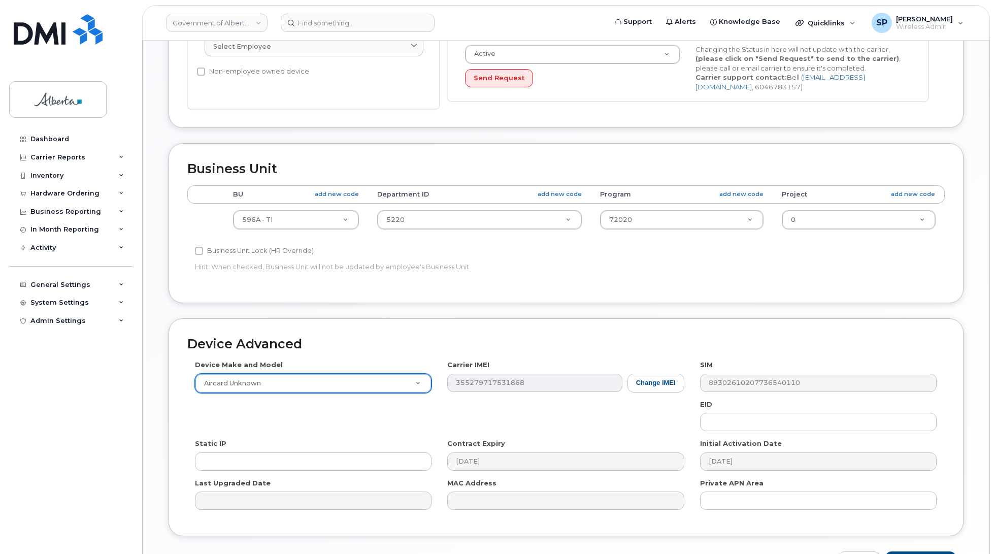
scroll to position [341, 0]
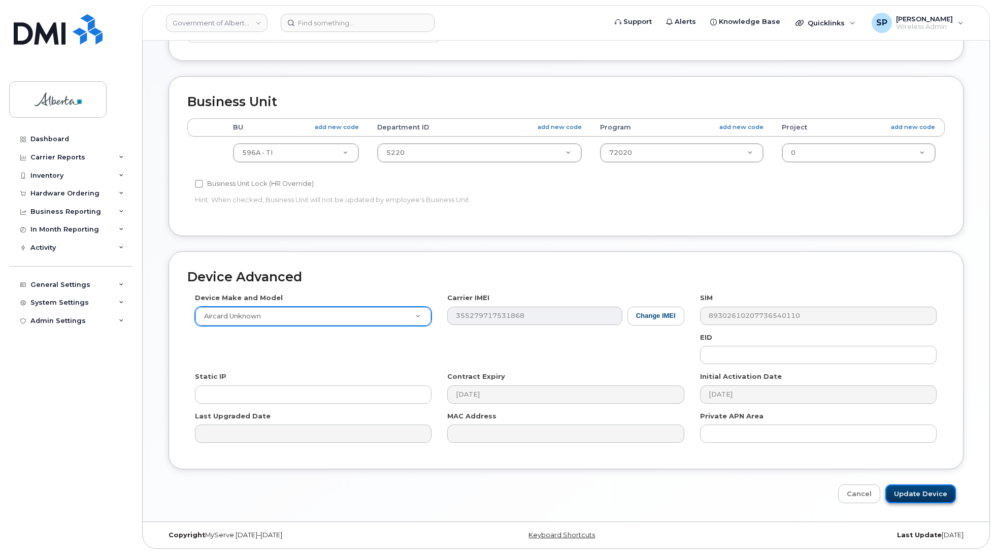
click at [930, 491] on input "Update Device" at bounding box center [920, 493] width 71 height 19
type input "Saving..."
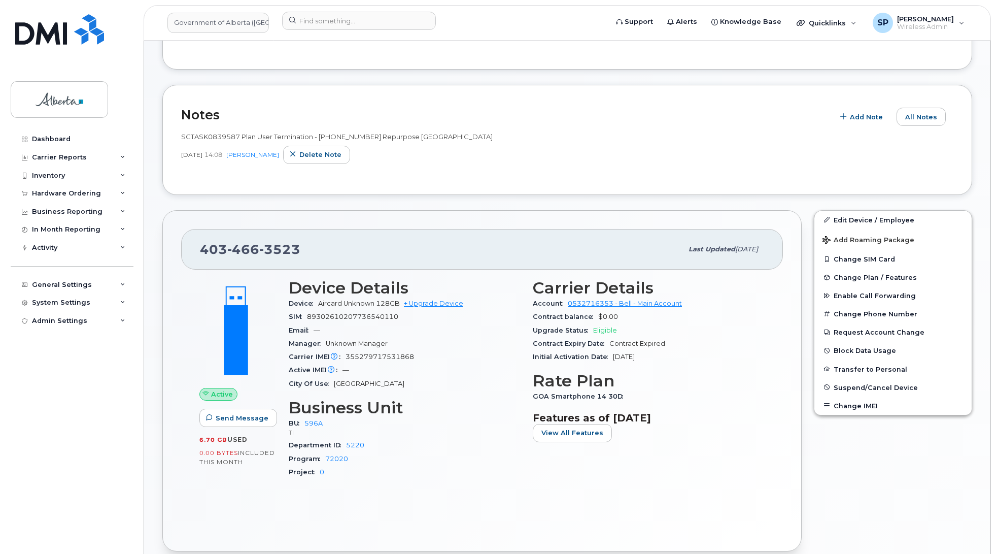
scroll to position [189, 0]
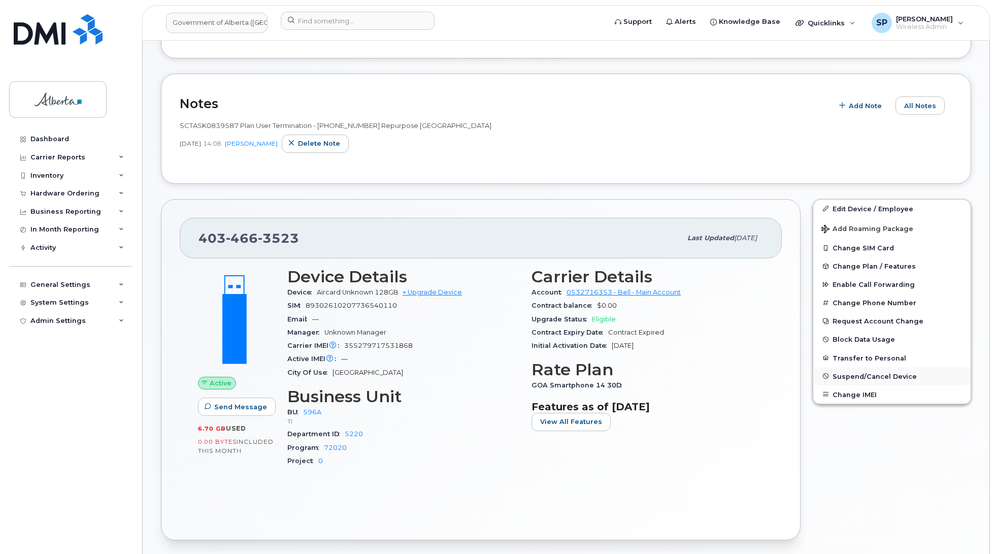
click at [850, 375] on span "Suspend/Cancel Device" at bounding box center [874, 376] width 84 height 8
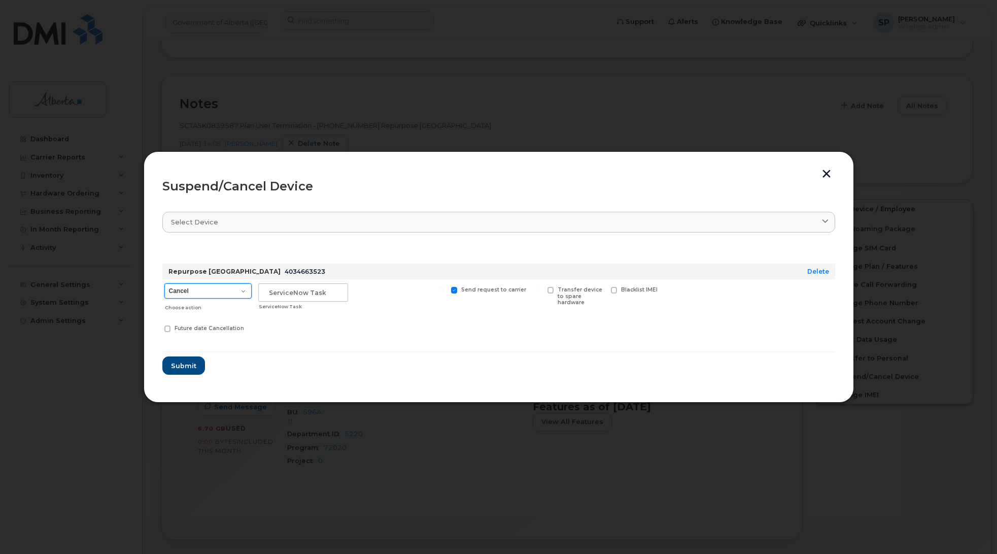
click at [196, 293] on select "Cancel Suspend - Extend Suspension Suspend - Reduced Rate Suspend - Lost Device…" at bounding box center [207, 290] width 87 height 15
select select "[object Object]"
click at [164, 283] on select "Cancel Suspend - Extend Suspension Suspend - Reduced Rate Suspend - Lost Device…" at bounding box center [207, 290] width 87 height 15
click at [336, 293] on input "text" at bounding box center [303, 292] width 90 height 18
paste input "SCTASK0839587"
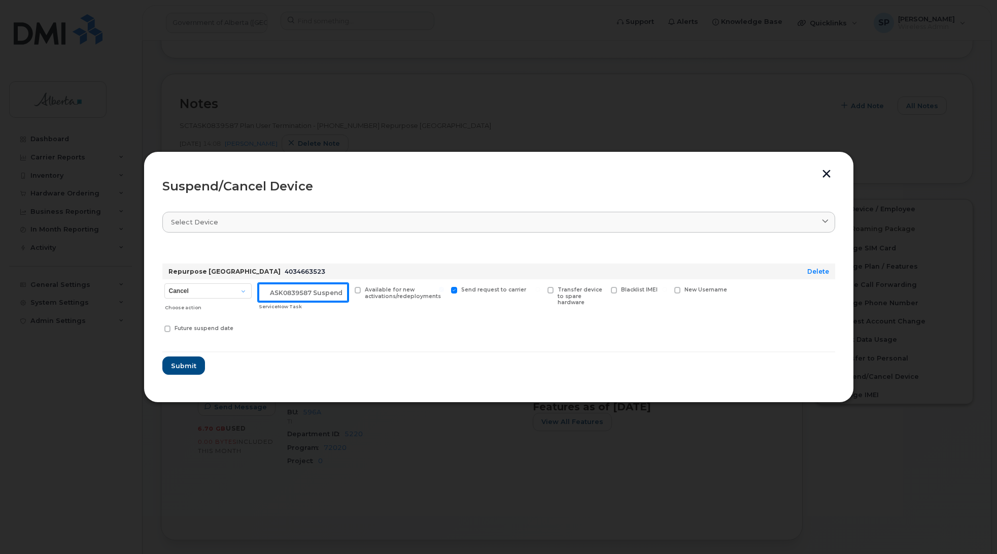
scroll to position [0, 17]
type input "SCTASK0839587 Suspended"
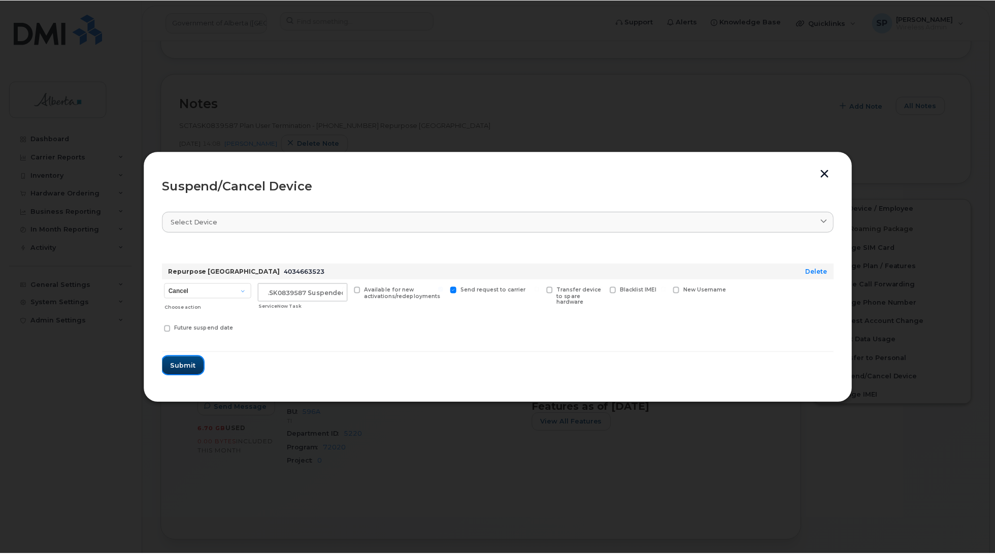
scroll to position [0, 0]
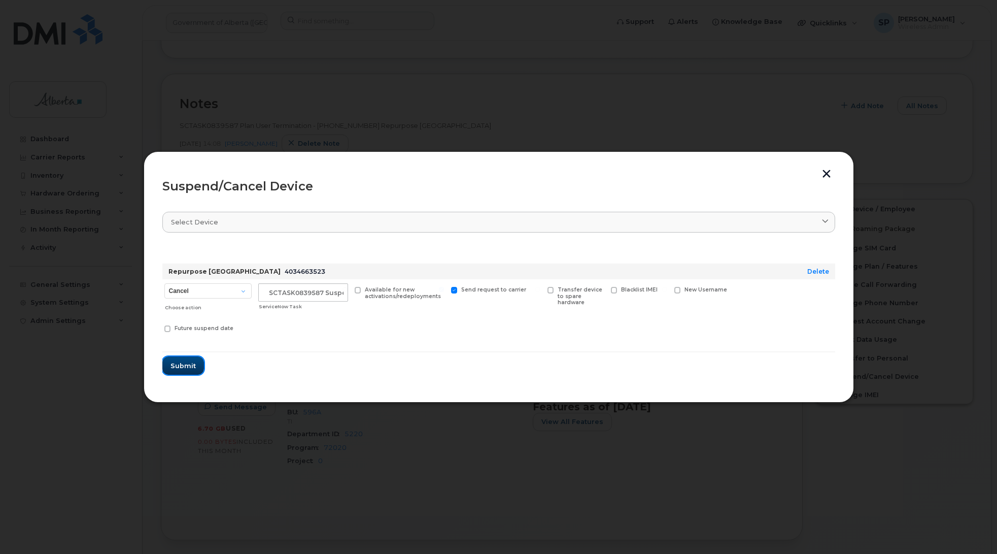
click at [187, 366] on span "Submit" at bounding box center [183, 366] width 25 height 10
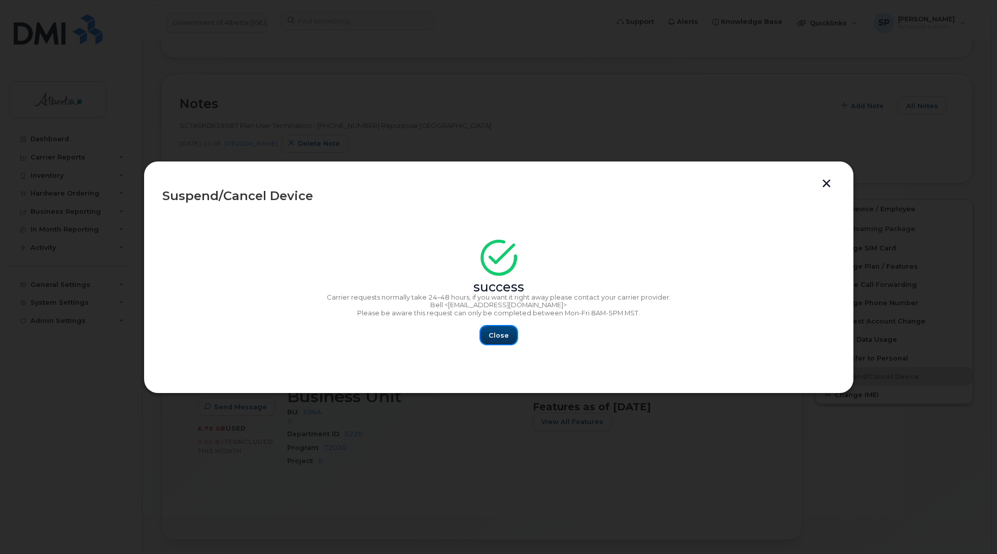
click at [506, 337] on span "Close" at bounding box center [499, 335] width 20 height 10
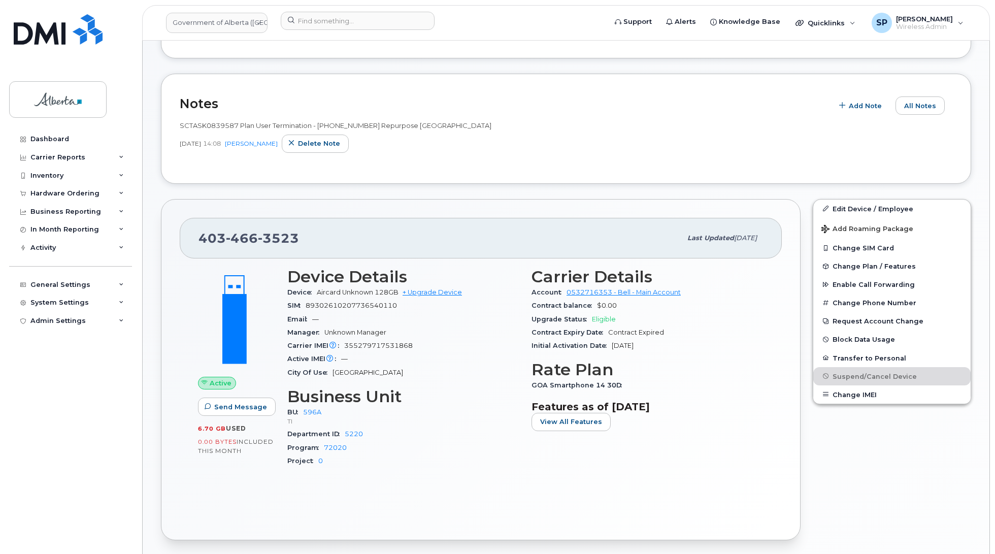
click at [994, 213] on html "Government of Alberta (GOA) Support Alerts Knowledge Base Quicklinks Suspend / …" at bounding box center [497, 436] width 995 height 1250
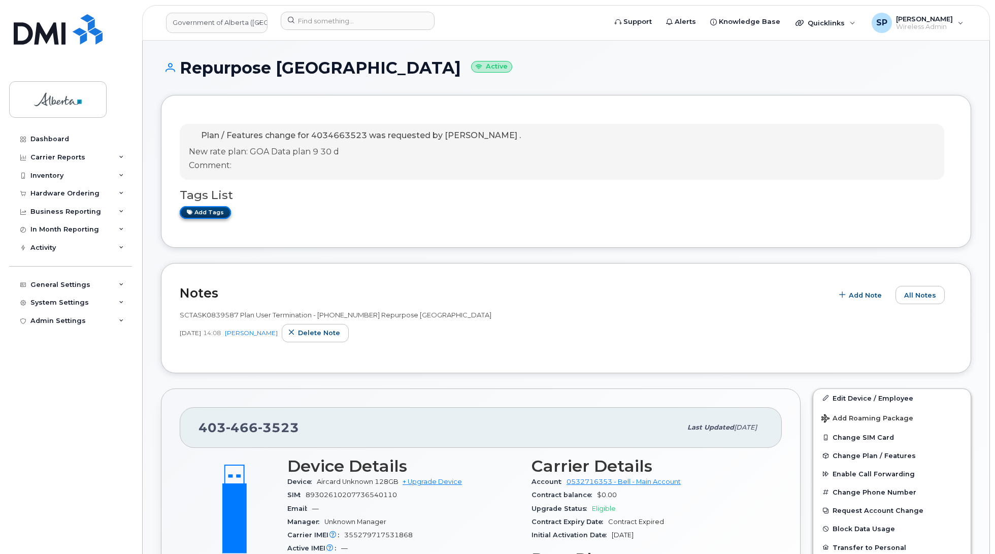
click at [218, 213] on link "Add tags" at bounding box center [205, 212] width 51 height 13
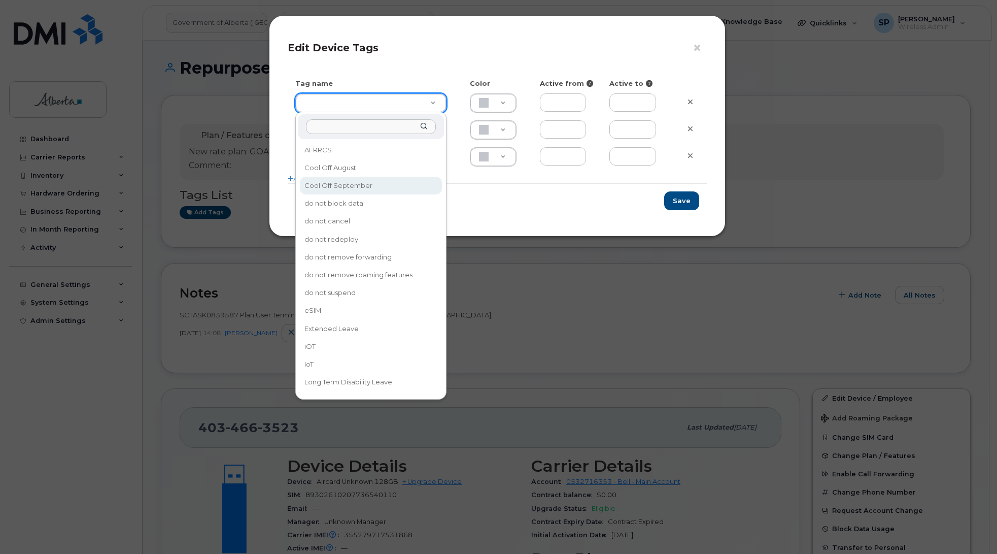
type input "Cool Off September"
type input "D6CDC1"
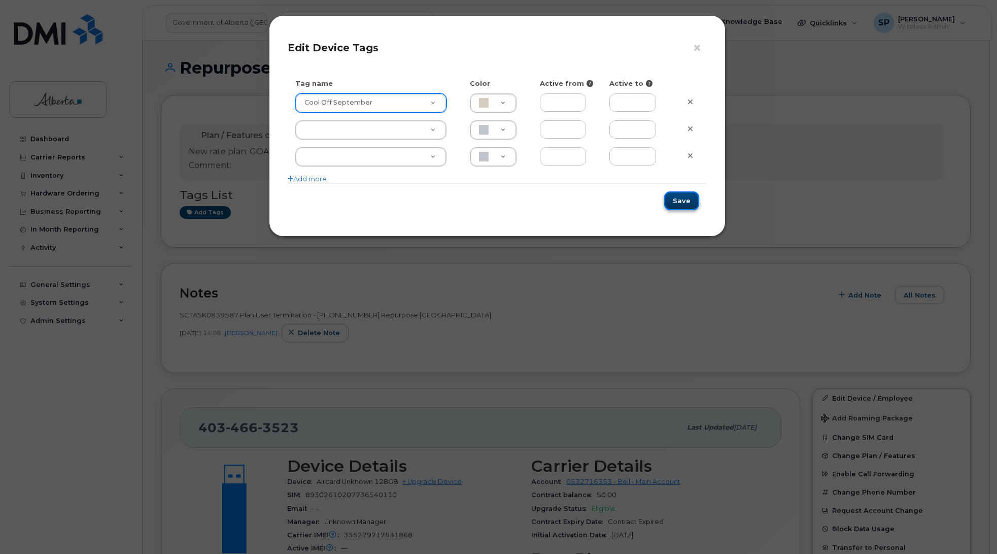
click at [676, 198] on button "Save" at bounding box center [681, 200] width 35 height 19
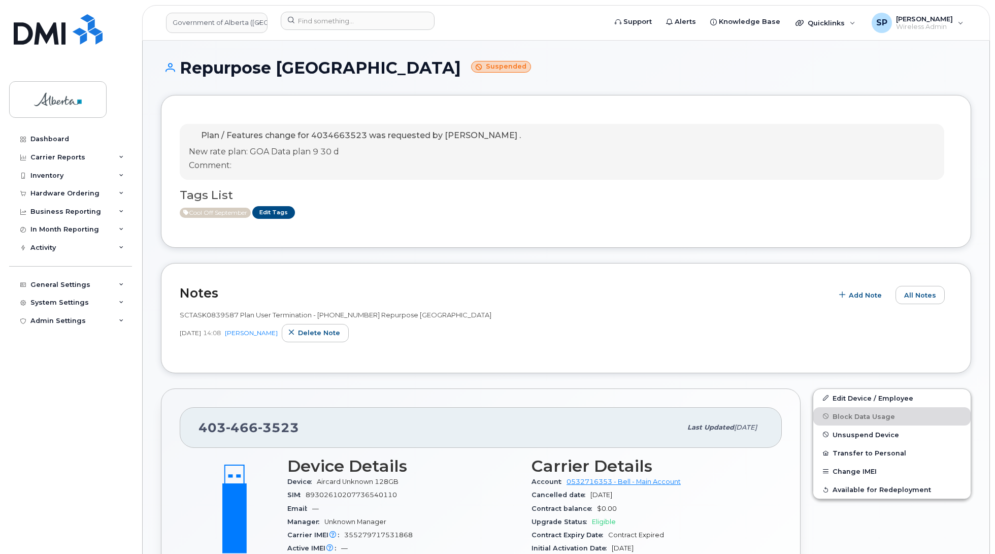
click at [869, 222] on div "Plan / Features change for 4034663523 was requested by [PERSON_NAME] . New rate…" at bounding box center [566, 171] width 773 height 115
click at [368, 18] on input at bounding box center [358, 21] width 154 height 18
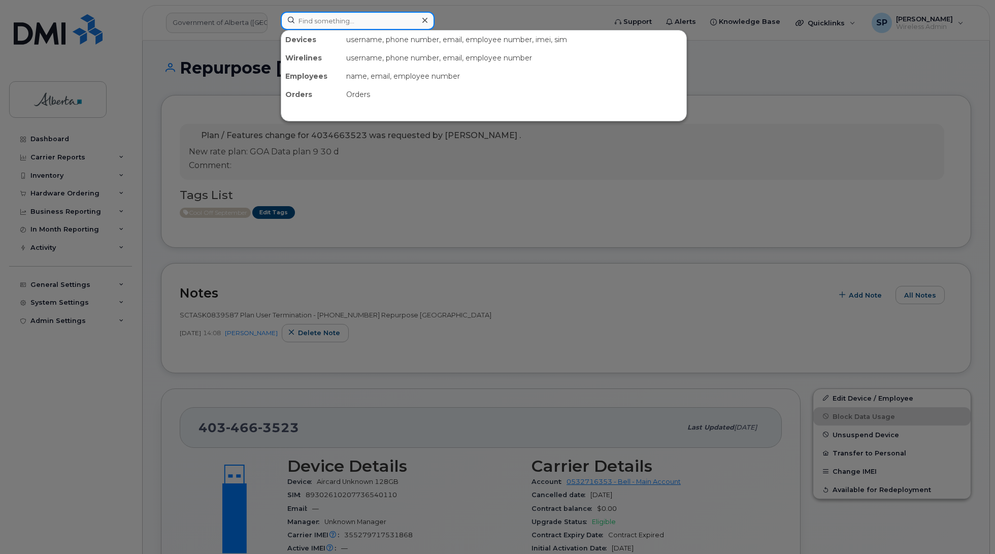
paste input "4038290280"
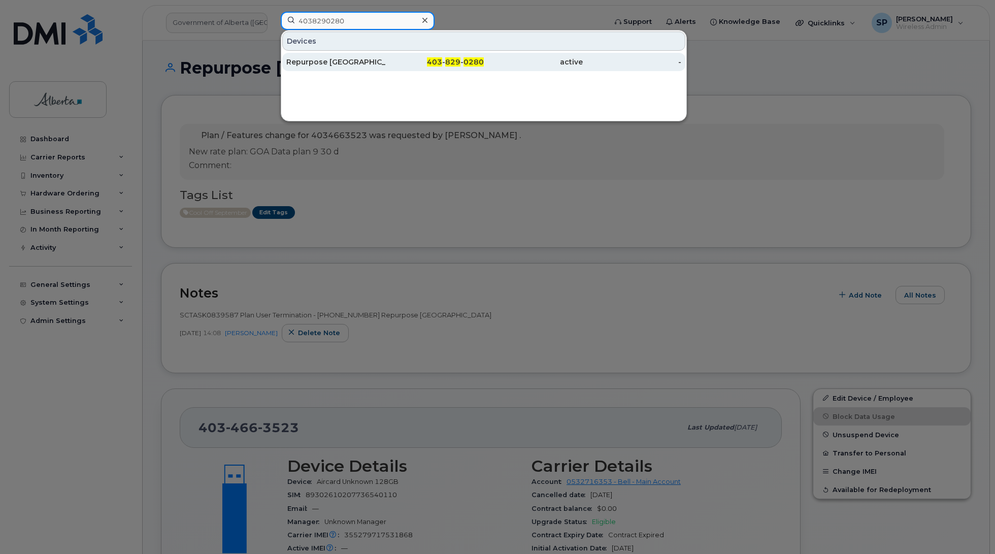
type input "4038290280"
click at [337, 62] on div "Repurpose [GEOGRAPHIC_DATA]" at bounding box center [335, 62] width 99 height 10
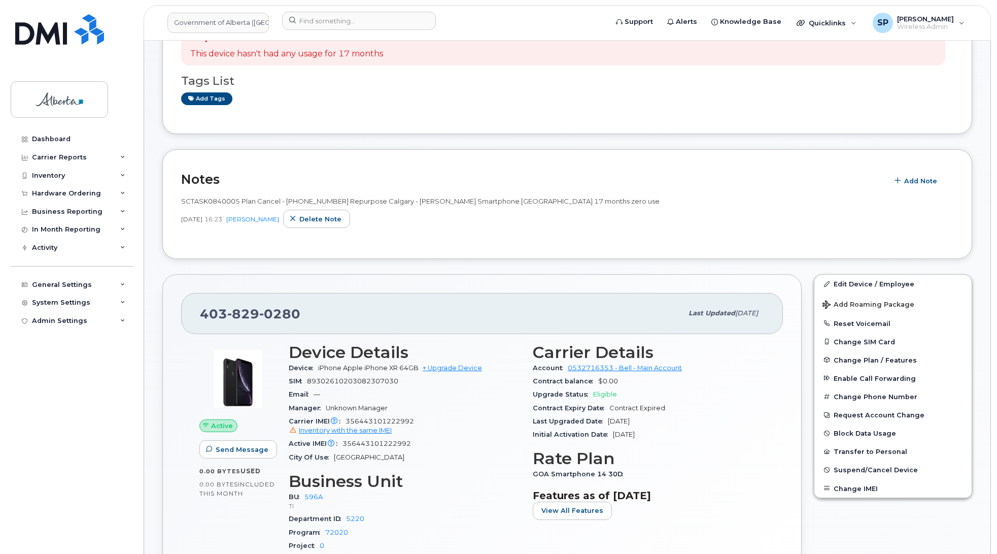
scroll to position [186, 0]
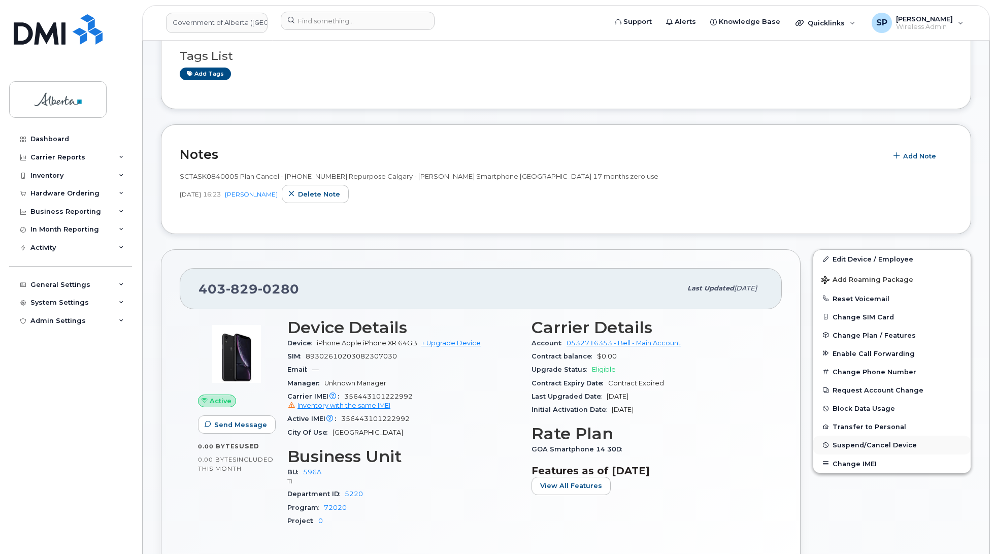
click at [851, 445] on span "Suspend/Cancel Device" at bounding box center [874, 445] width 84 height 8
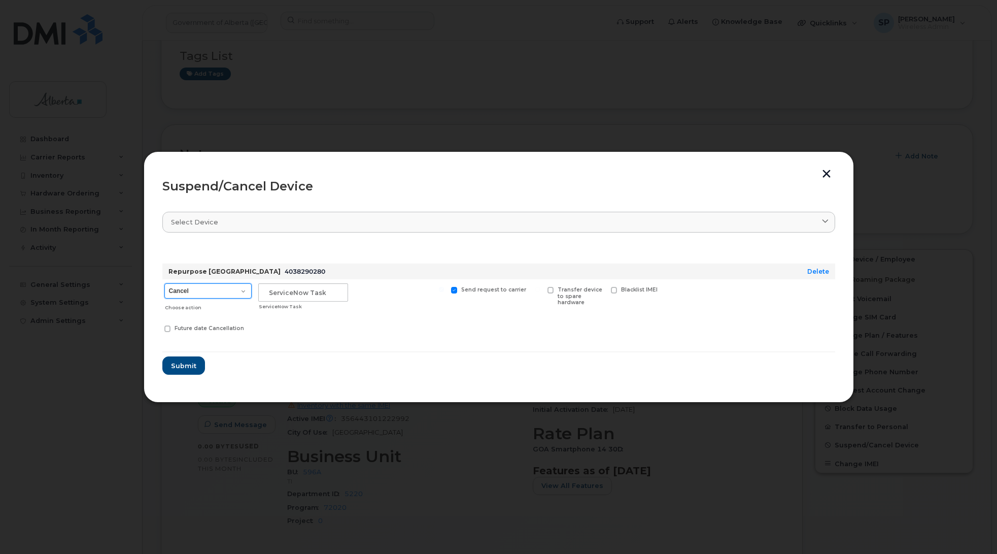
click at [206, 292] on select "Cancel Suspend - Extend Suspension Suspend - Reduced Rate Suspend - Lost Device…" at bounding box center [207, 290] width 87 height 15
select select "[object Object]"
click at [164, 283] on select "Cancel Suspend - Extend Suspension Suspend - Reduced Rate Suspend - Lost Device…" at bounding box center [207, 290] width 87 height 15
click at [325, 288] on input "text" at bounding box center [303, 292] width 90 height 18
paste input "SCTASK0840005"
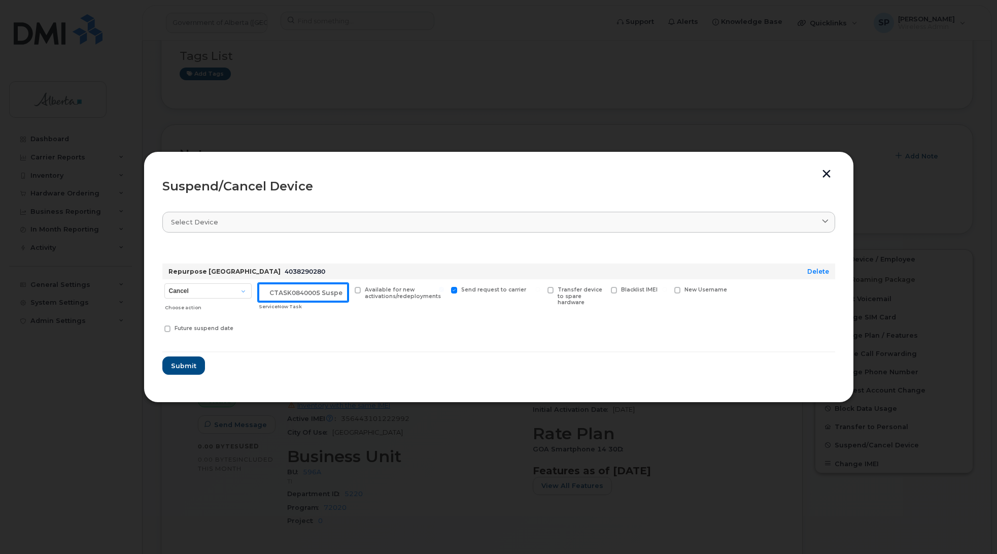
scroll to position [0, 9]
type input "SCTASK0840005 Suspend"
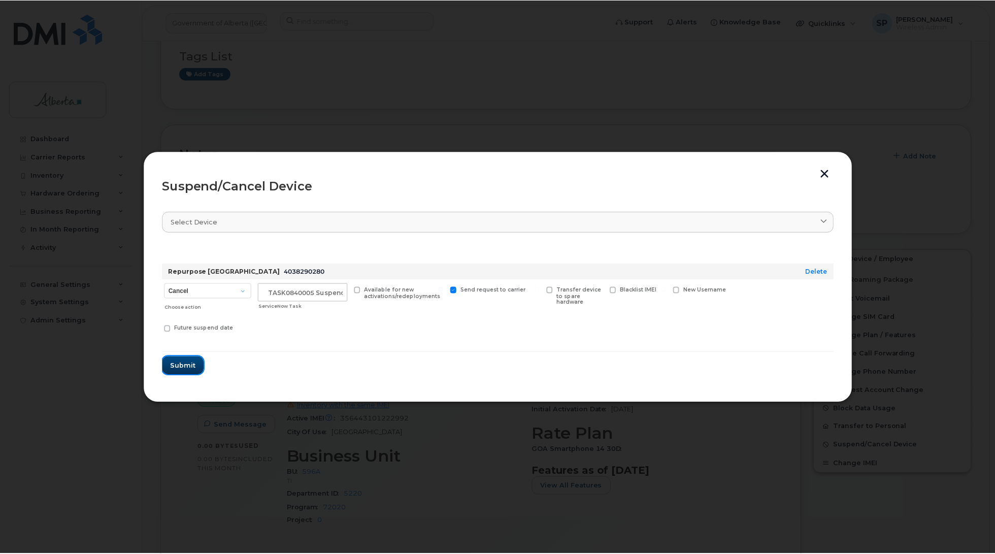
scroll to position [0, 0]
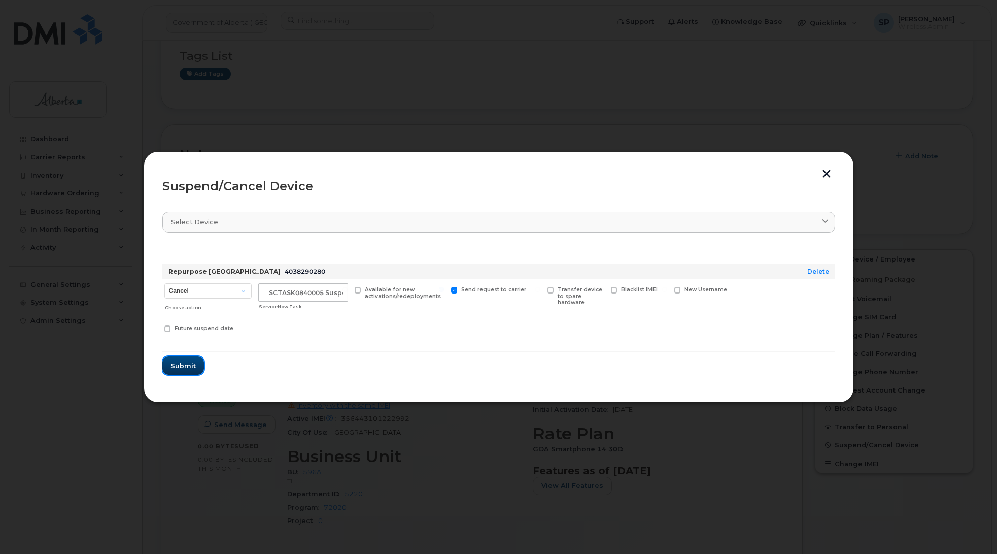
click at [186, 363] on span "Submit" at bounding box center [183, 366] width 25 height 10
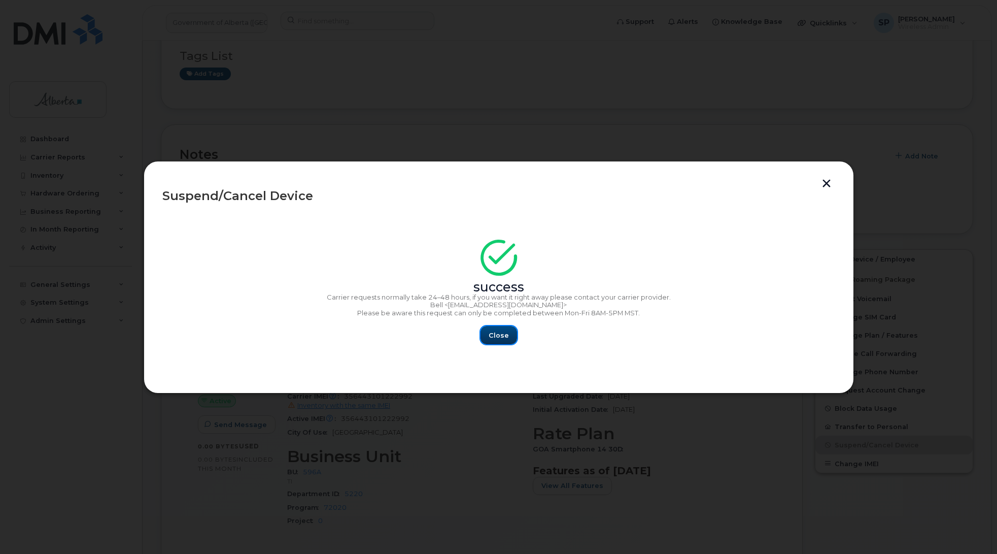
click at [506, 333] on span "Close" at bounding box center [499, 335] width 20 height 10
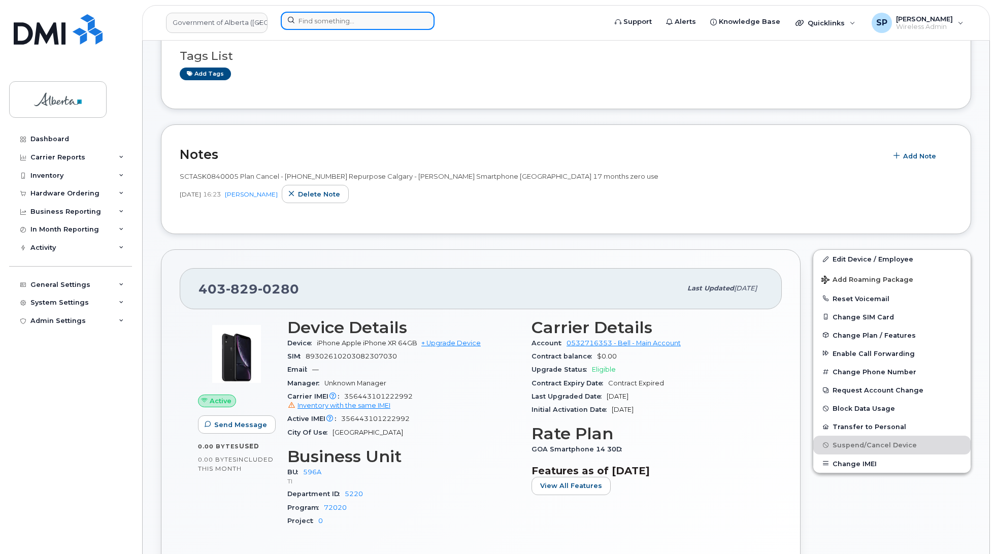
click at [311, 20] on input at bounding box center [358, 21] width 154 height 18
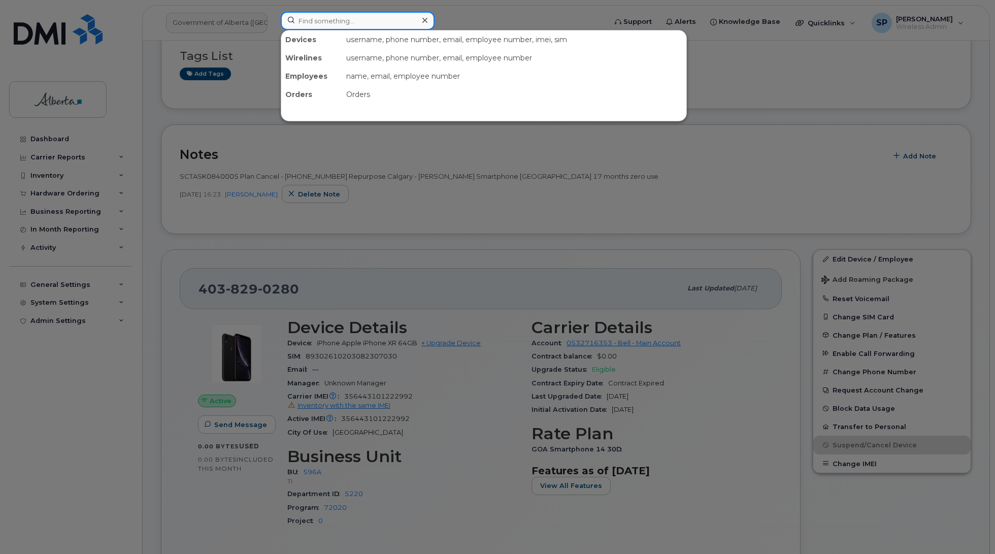
paste input "4038358139"
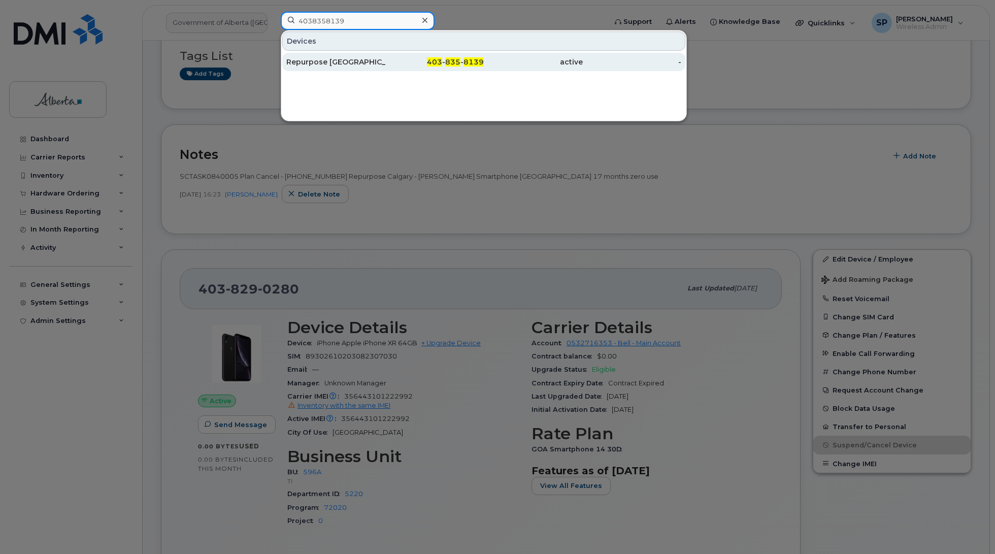
type input "4038358139"
click at [331, 61] on div "Repurpose [GEOGRAPHIC_DATA]" at bounding box center [335, 62] width 99 height 10
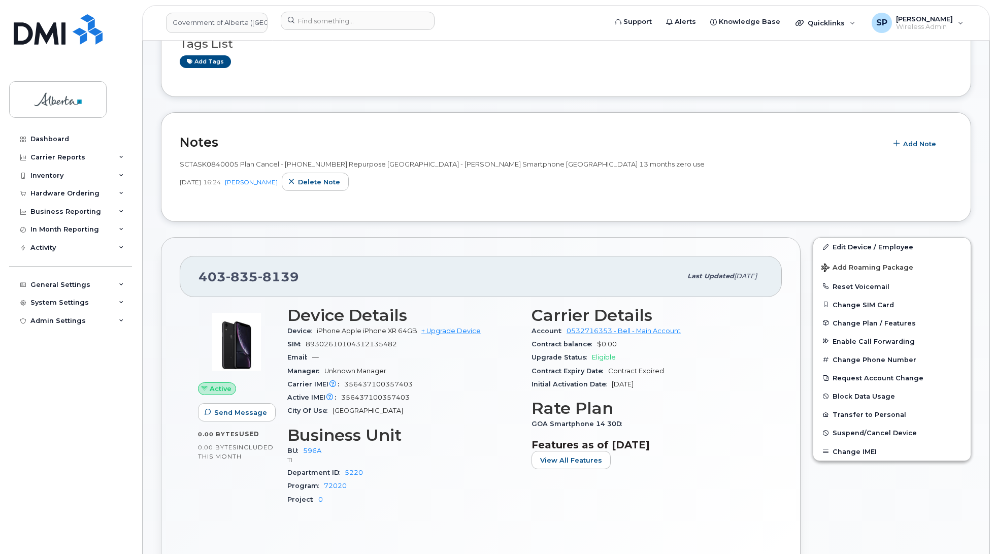
scroll to position [201, 0]
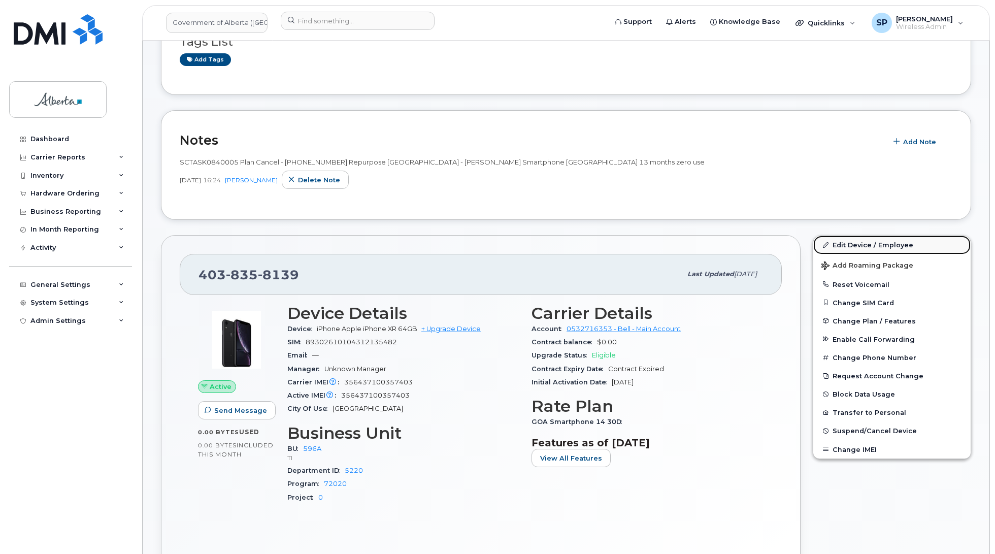
click at [851, 247] on link "Edit Device / Employee" at bounding box center [891, 245] width 157 height 18
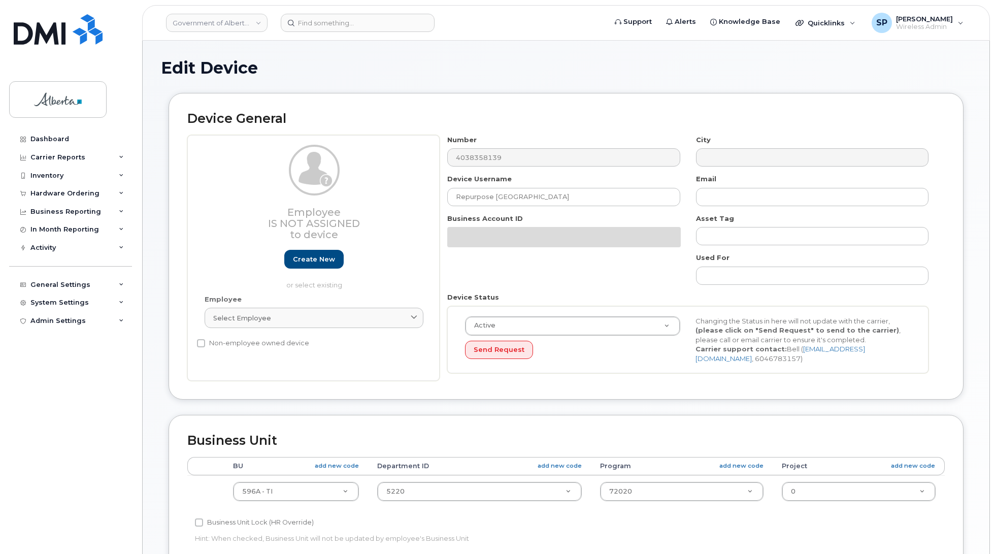
select select "4797729"
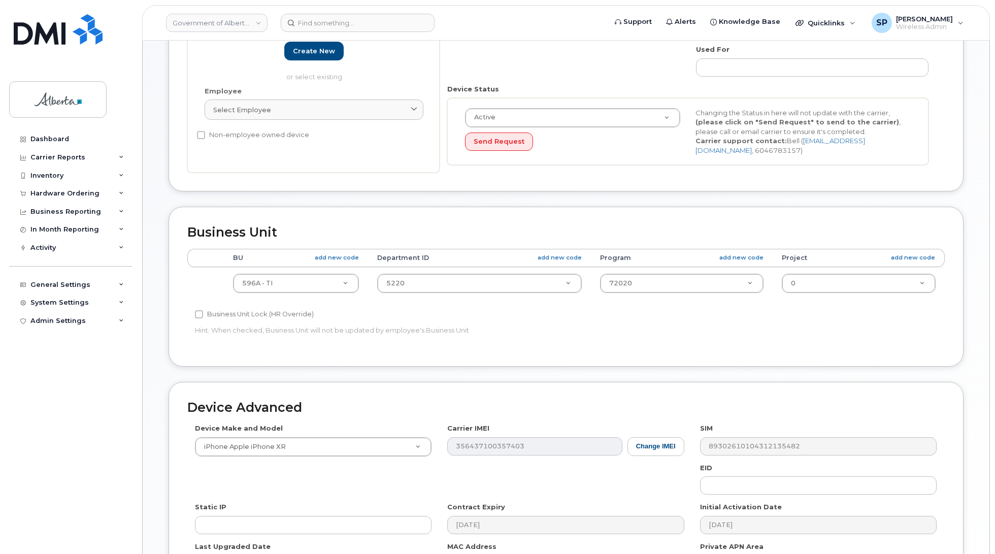
scroll to position [341, 0]
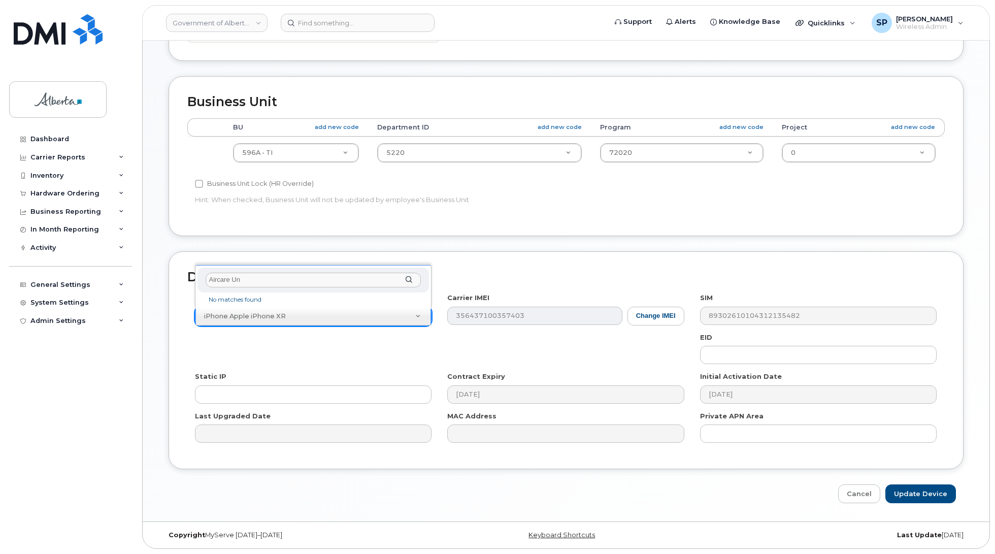
drag, startPoint x: 227, startPoint y: 279, endPoint x: 249, endPoint y: 283, distance: 21.6
click at [231, 280] on input "Aircare Un" at bounding box center [313, 280] width 215 height 15
type input "Aircard Un"
drag, startPoint x: 256, startPoint y: 296, endPoint x: 336, endPoint y: 310, distance: 80.4
select select "971"
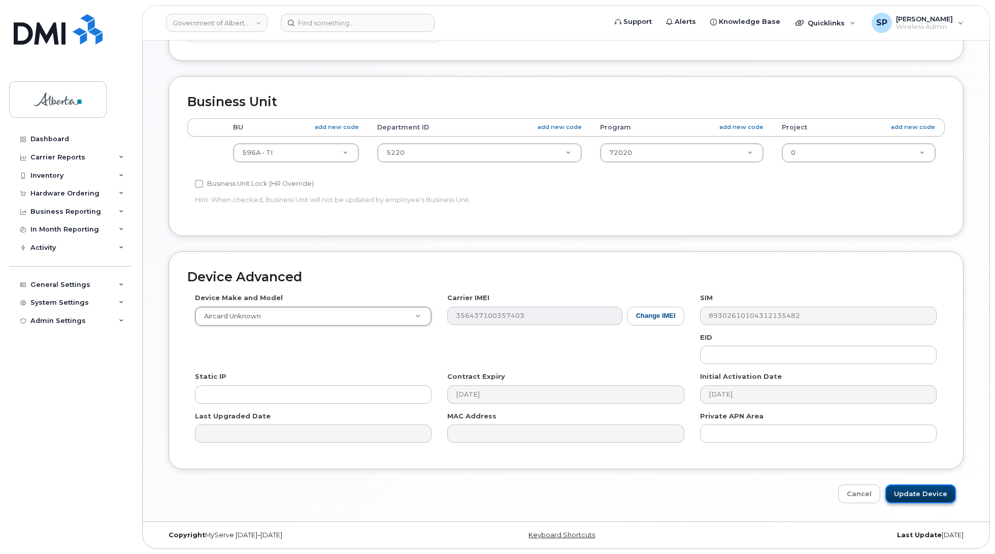
click at [940, 490] on input "Update Device" at bounding box center [920, 493] width 71 height 19
type input "Saving..."
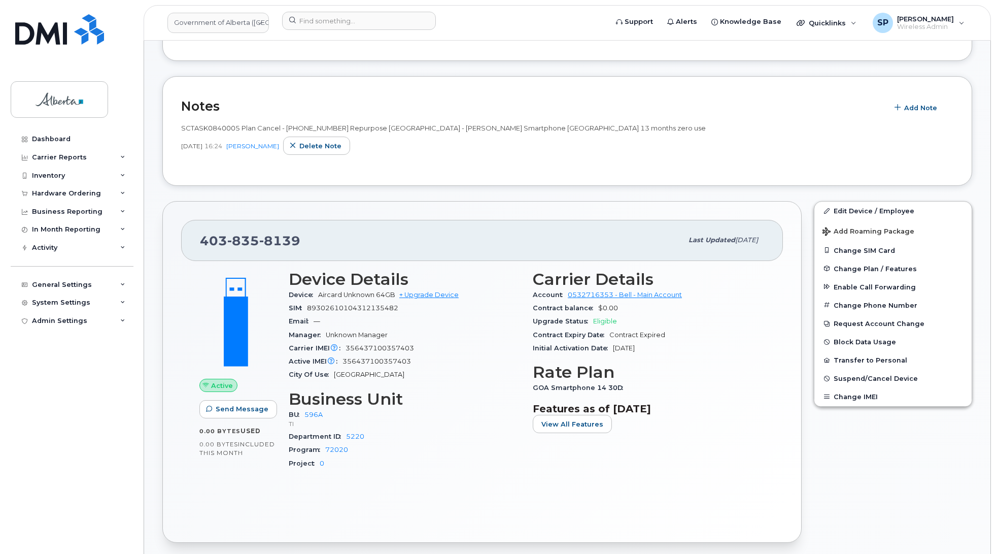
scroll to position [239, 0]
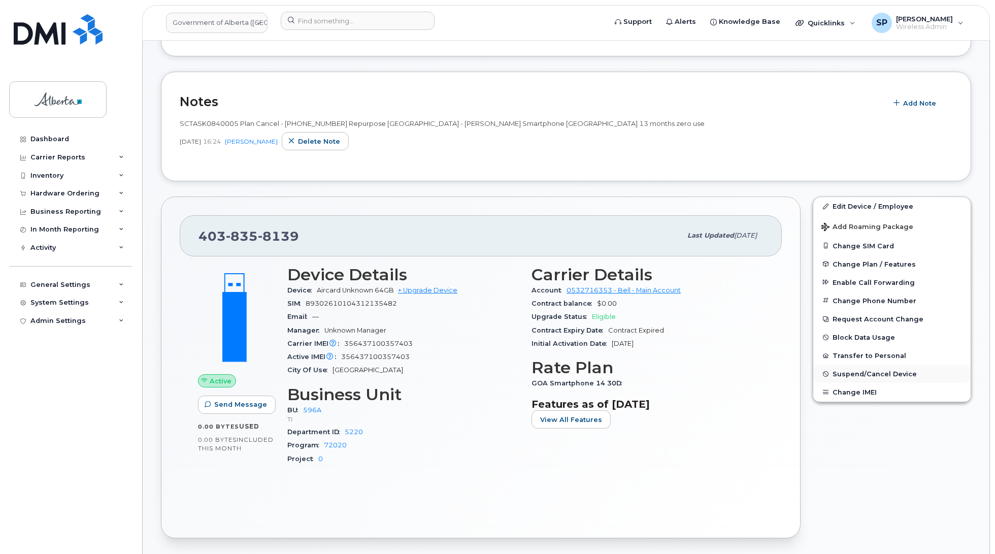
click at [844, 374] on span "Suspend/Cancel Device" at bounding box center [874, 374] width 84 height 8
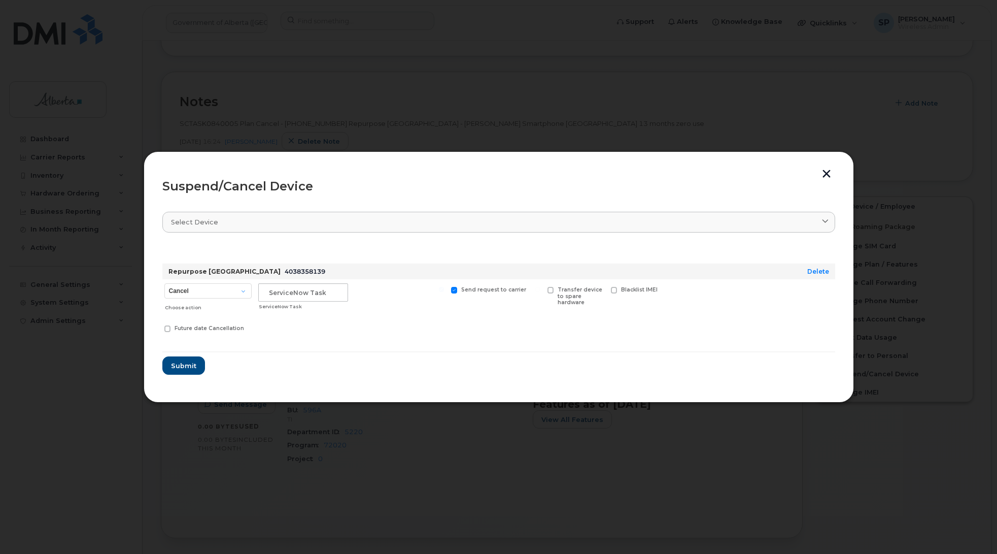
click at [191, 300] on div "Choose action" at bounding box center [208, 305] width 86 height 12
click at [199, 293] on select "Cancel Suspend - Extend Suspension Suspend - Reduced Rate Suspend - Lost Device…" at bounding box center [207, 290] width 87 height 15
select select "[object Object]"
click at [164, 283] on select "Cancel Suspend - Extend Suspension Suspend - Reduced Rate Suspend - Lost Device…" at bounding box center [207, 290] width 87 height 15
click at [278, 295] on input "text" at bounding box center [303, 292] width 90 height 18
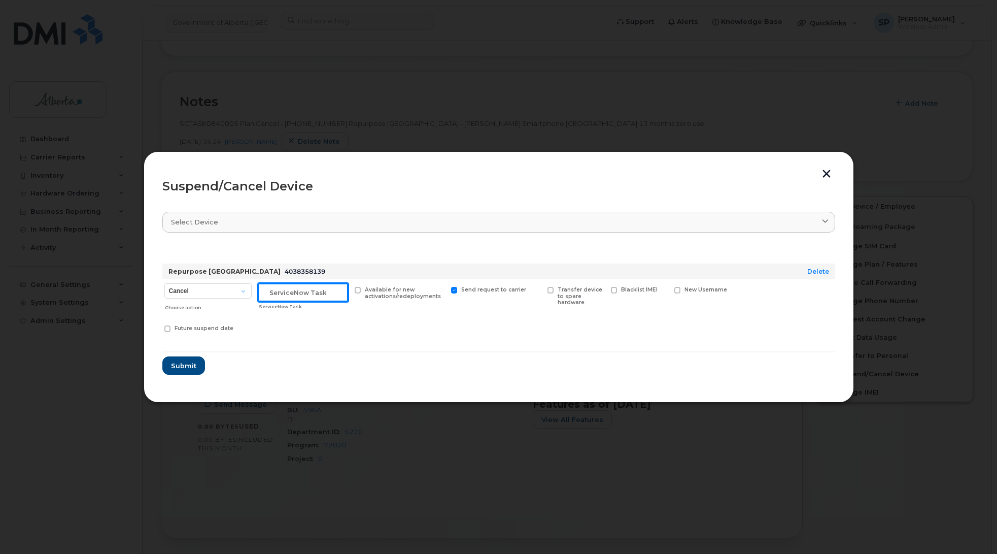
paste input "SCTASK0840005"
type input "SCTASK0840005 Suspend"
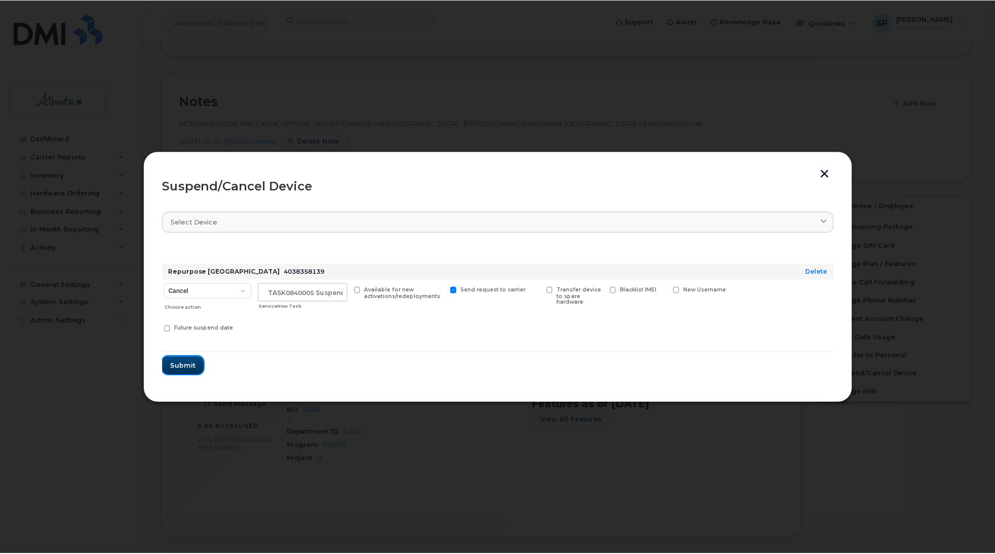
scroll to position [0, 0]
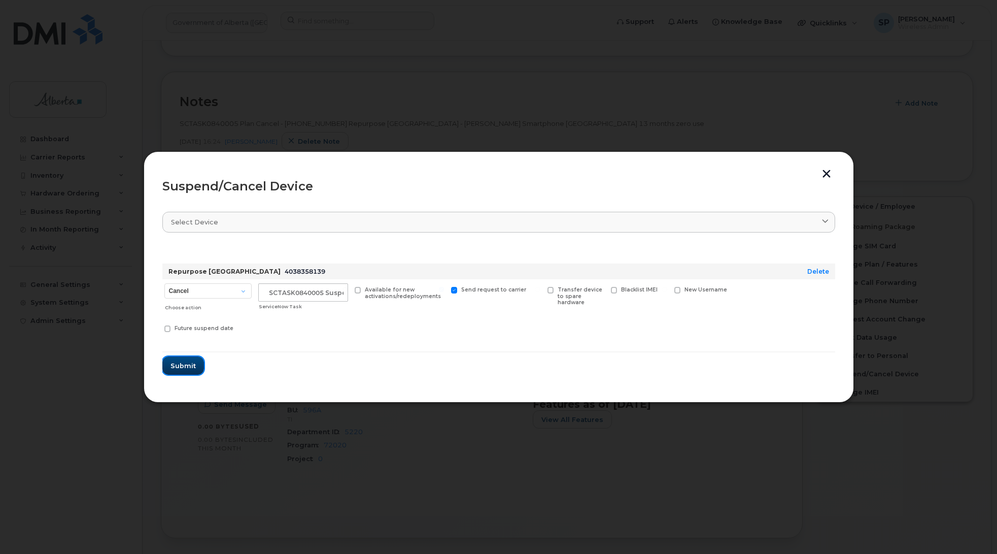
click at [186, 361] on span "Submit" at bounding box center [183, 366] width 25 height 10
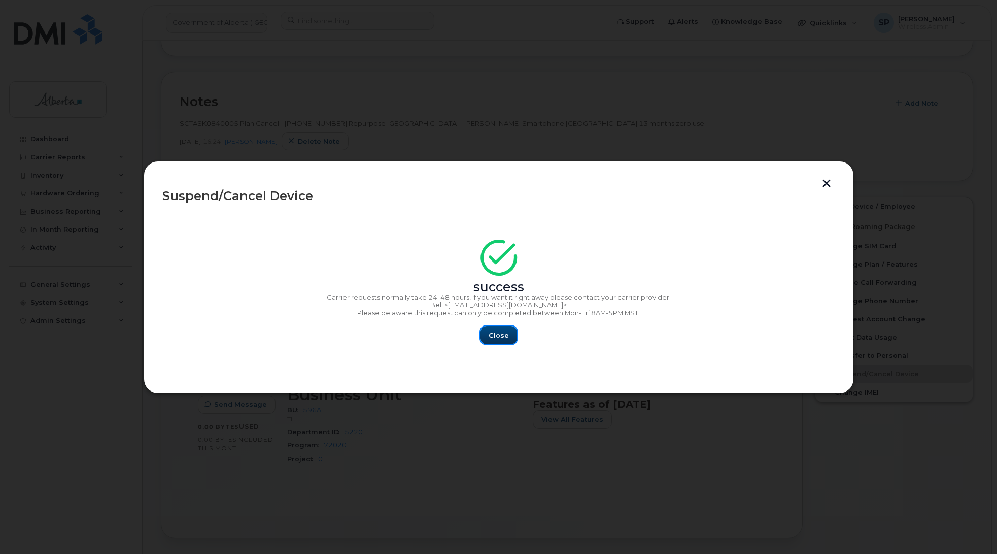
click at [495, 326] on button "Close" at bounding box center [499, 335] width 37 height 18
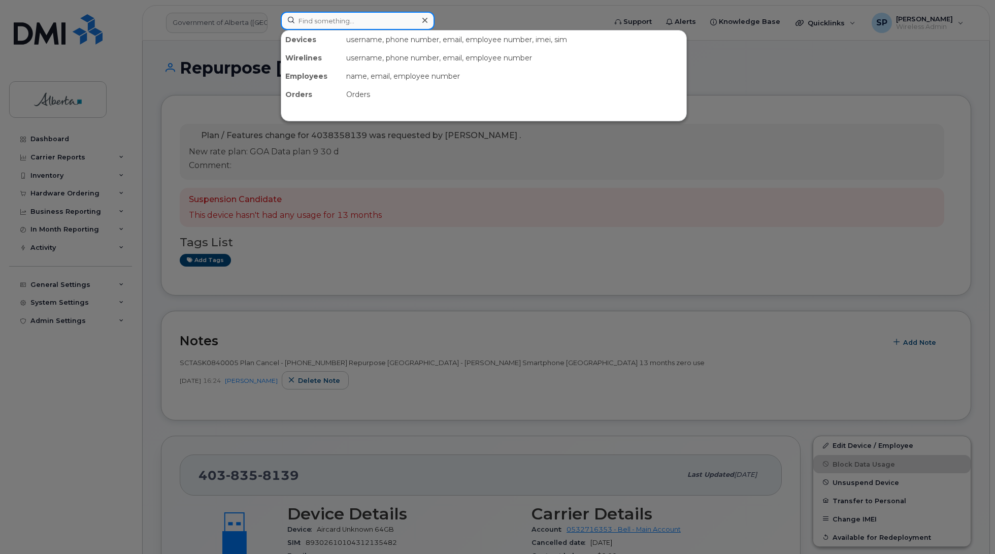
click at [361, 18] on input at bounding box center [358, 21] width 154 height 18
paste input "5875451889"
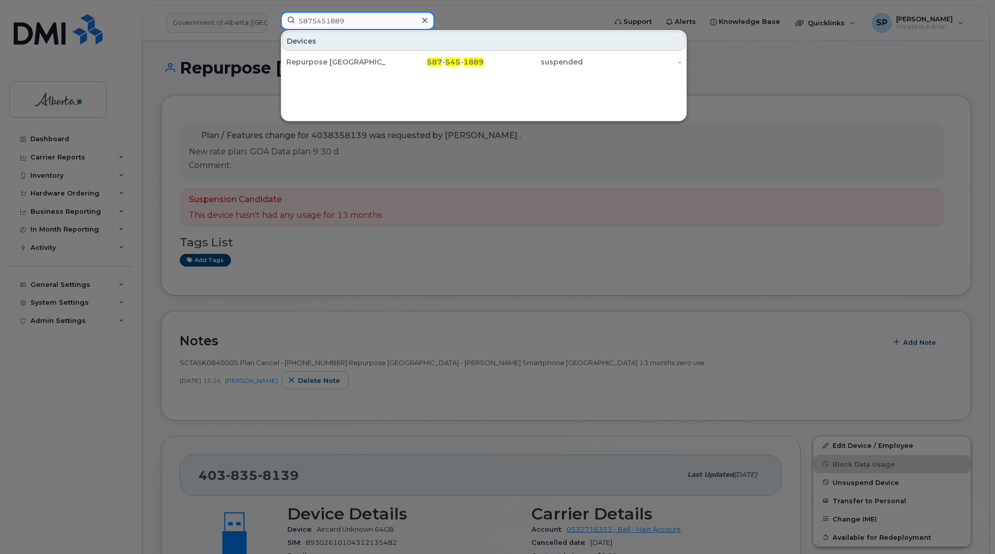
type input "5875451889"
click at [305, 277] on div at bounding box center [497, 277] width 995 height 554
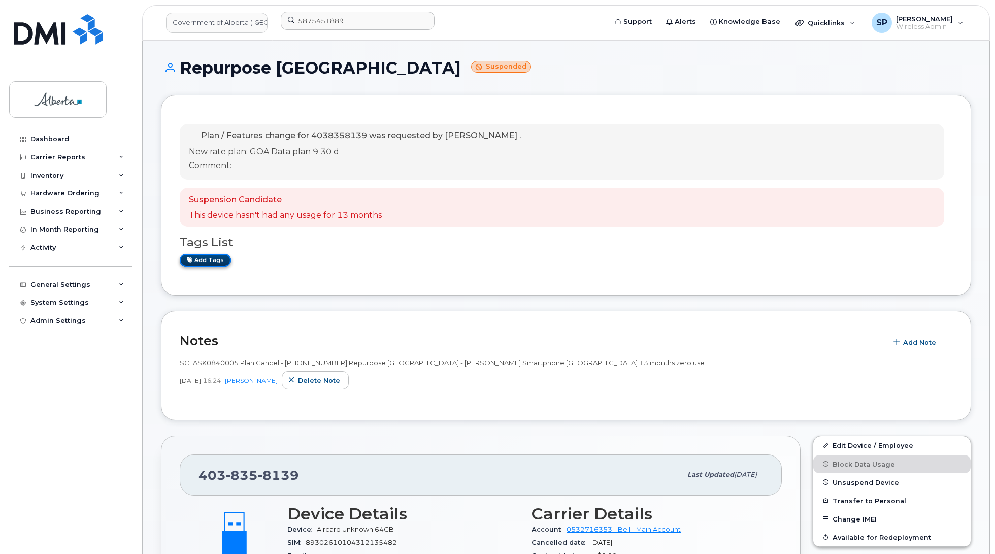
click at [211, 260] on link "Add tags" at bounding box center [205, 260] width 51 height 13
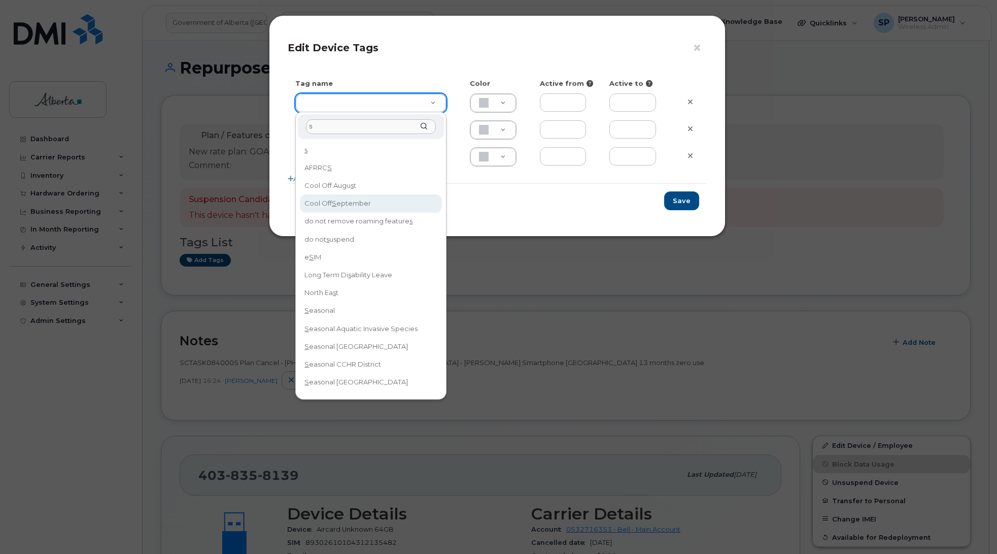
type input "s"
drag, startPoint x: 348, startPoint y: 202, endPoint x: 566, endPoint y: 224, distance: 219.4
type input "Cool Off September"
type input "D6CDC1"
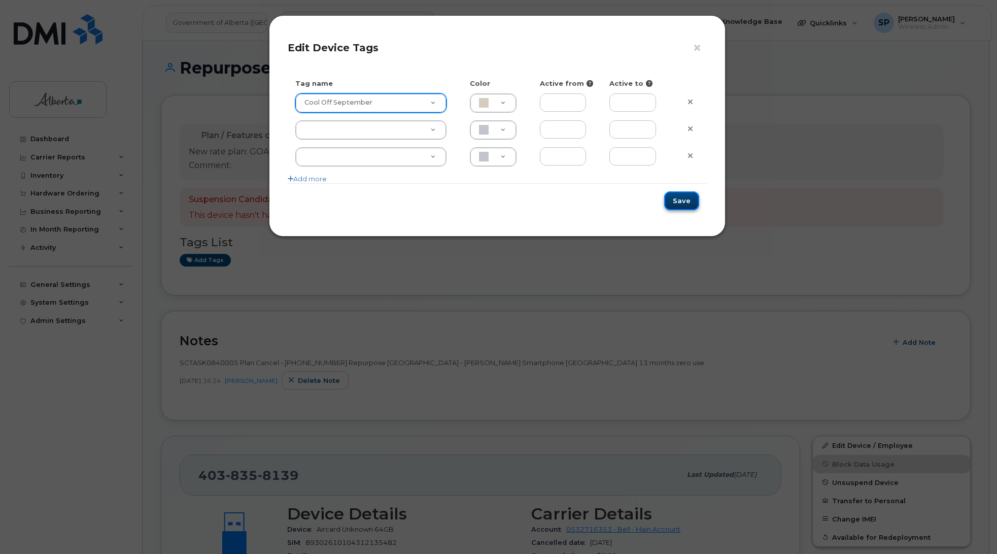
click at [684, 201] on button "Save" at bounding box center [681, 200] width 35 height 19
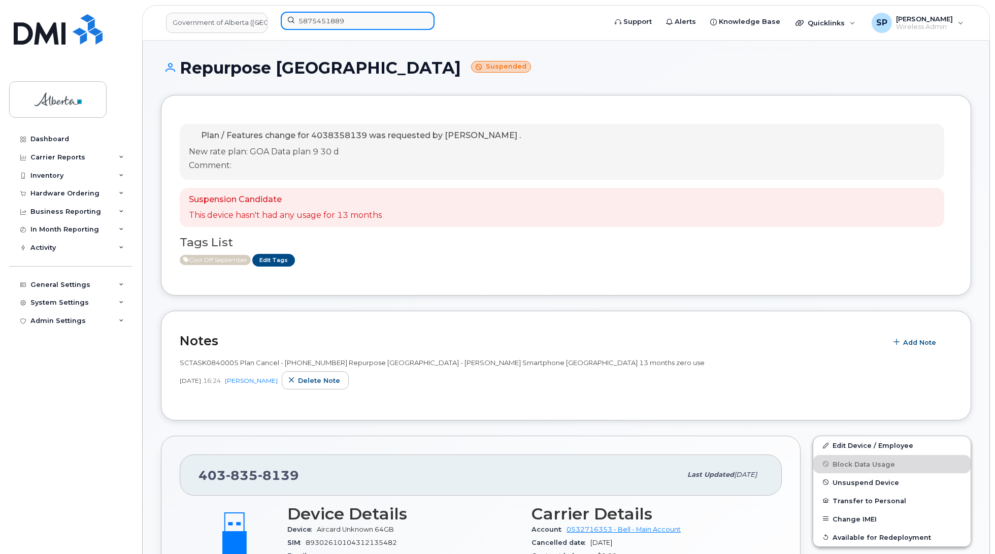
click at [353, 21] on input "5875451889" at bounding box center [358, 21] width 154 height 18
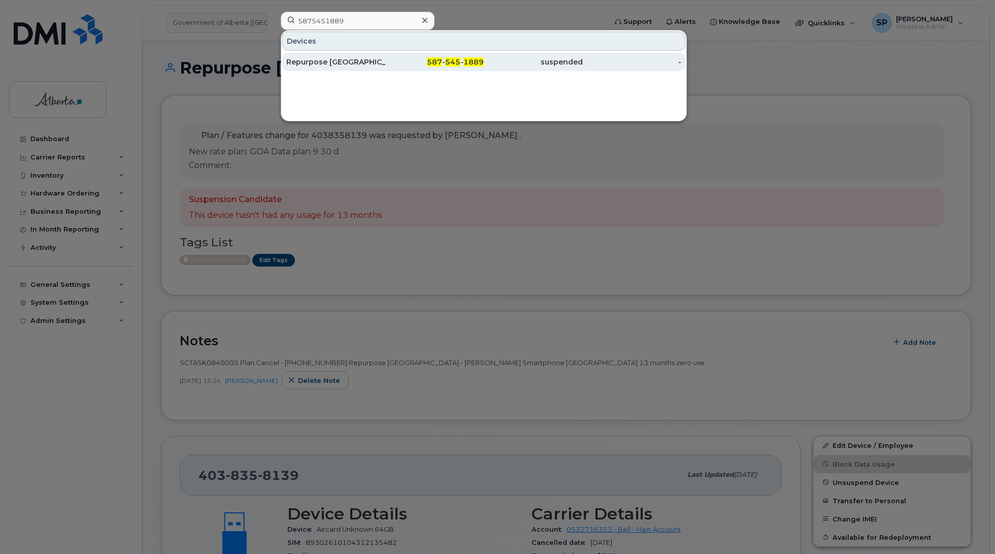
click at [354, 62] on div "Repurpose [GEOGRAPHIC_DATA]" at bounding box center [335, 62] width 99 height 10
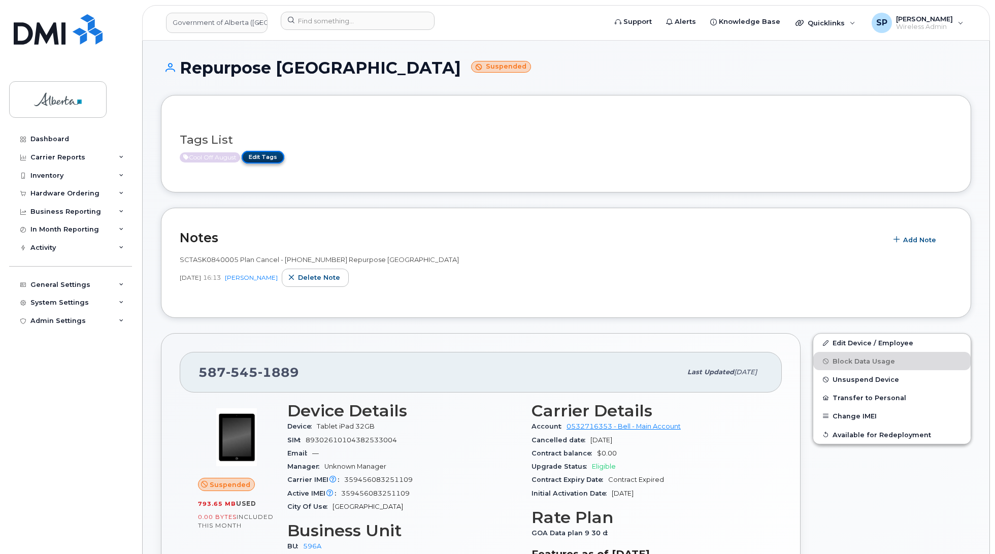
click at [265, 158] on link "Edit Tags" at bounding box center [263, 157] width 43 height 13
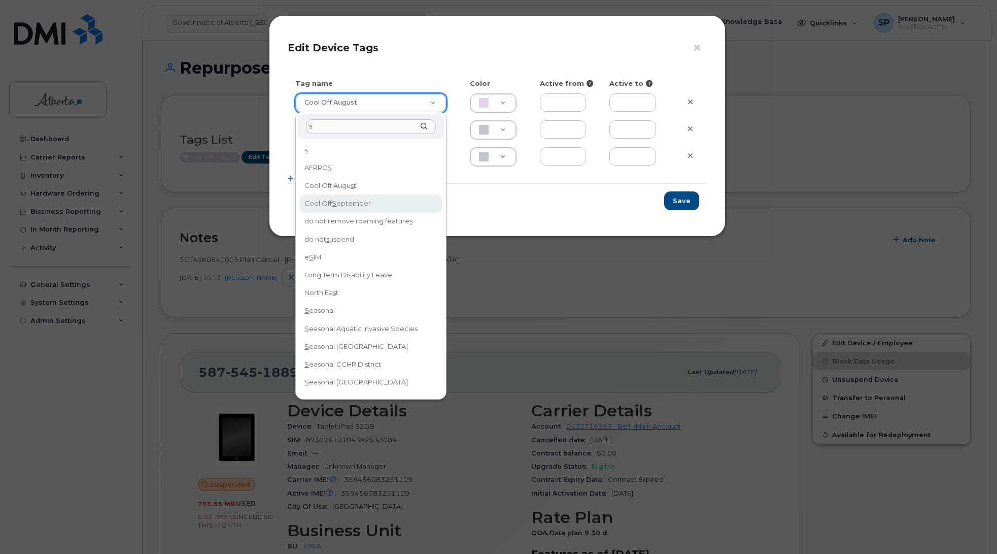
type input "s"
type input "Cool Off September"
type input "D6CDC1"
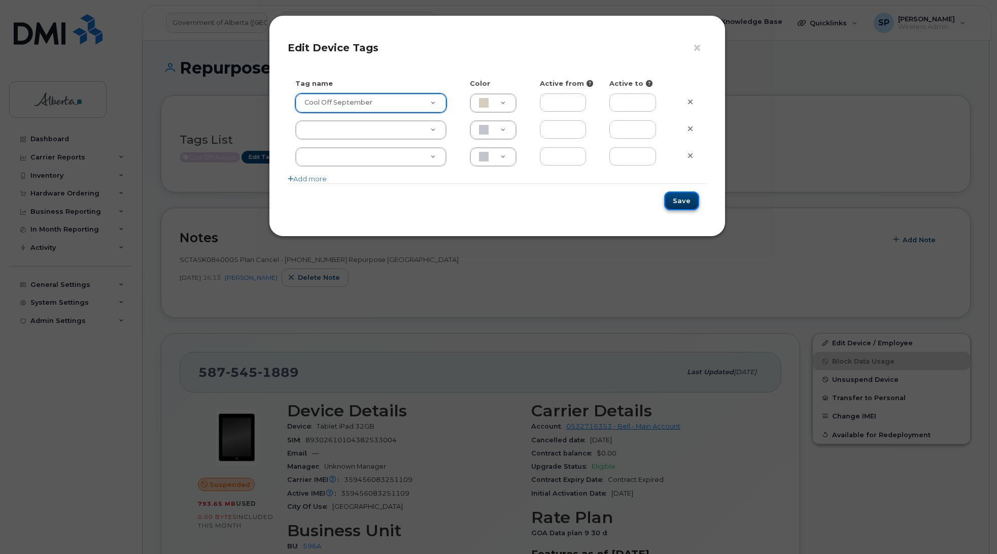
click at [681, 201] on button "Save" at bounding box center [681, 200] width 35 height 19
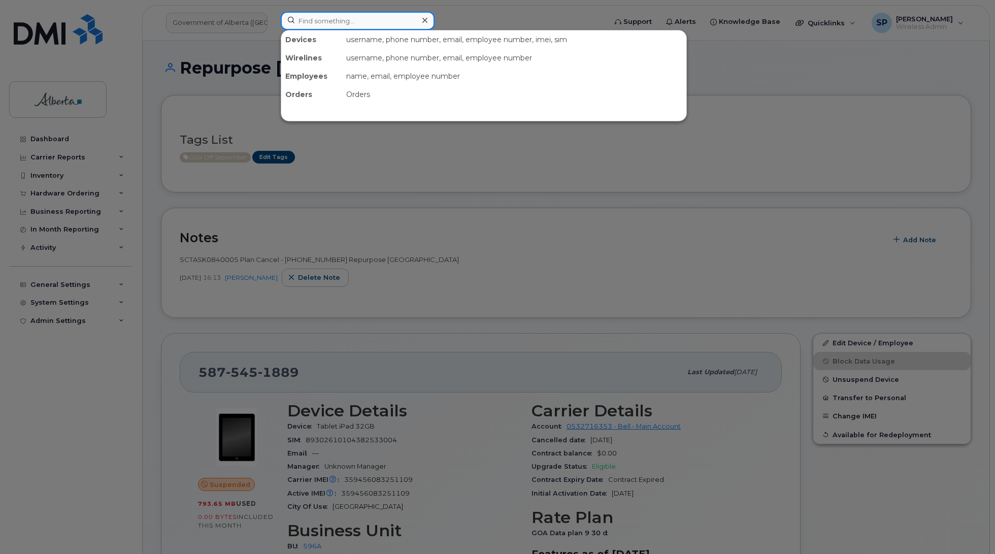
click at [357, 22] on input at bounding box center [358, 21] width 154 height 18
paste input "4034623231"
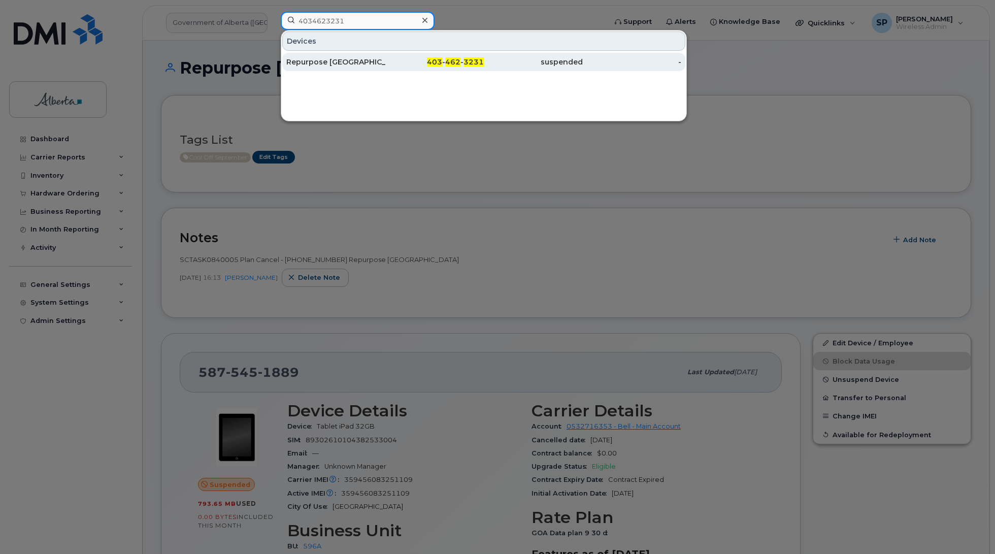
type input "4034623231"
click at [346, 60] on div "Repurpose [GEOGRAPHIC_DATA]" at bounding box center [335, 62] width 99 height 10
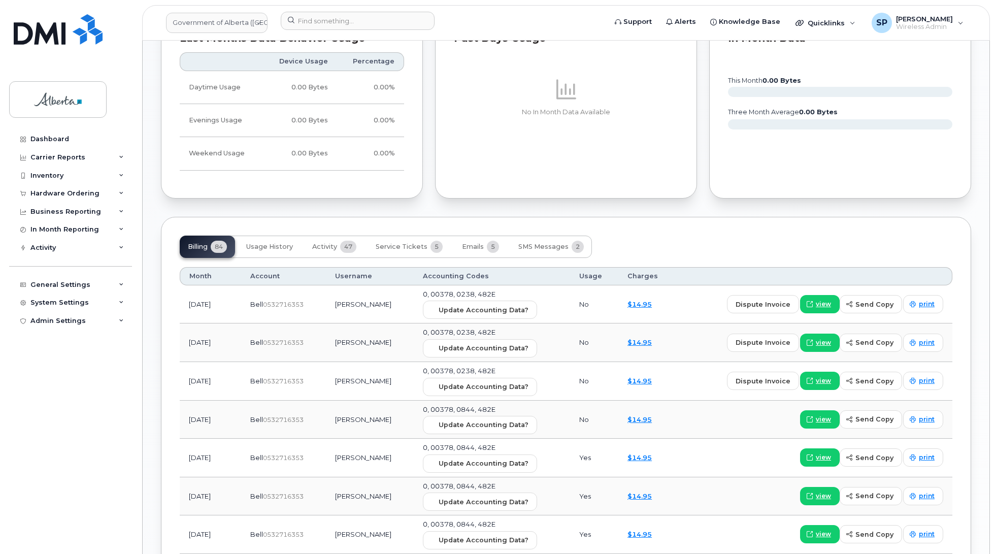
scroll to position [338, 0]
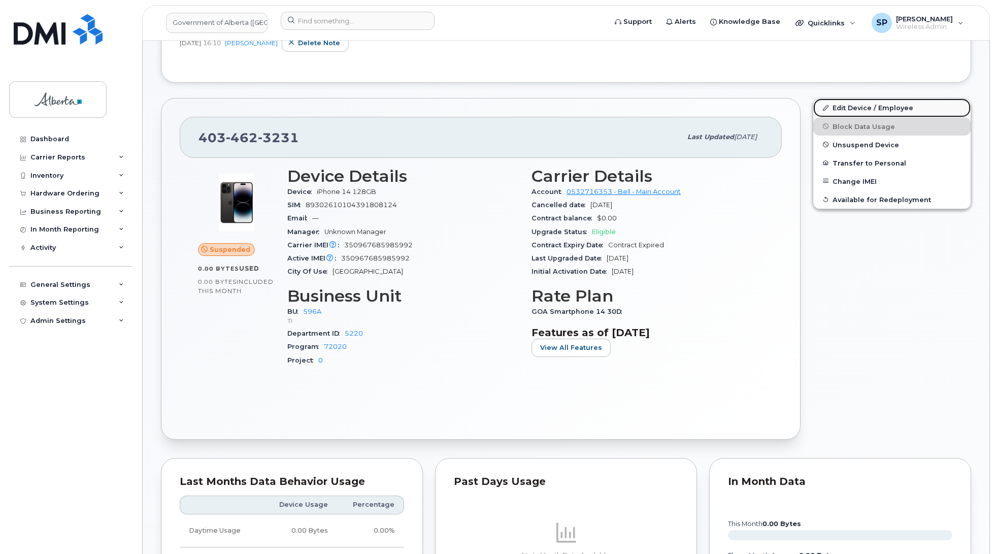
click at [885, 110] on link "Edit Device / Employee" at bounding box center [891, 107] width 157 height 18
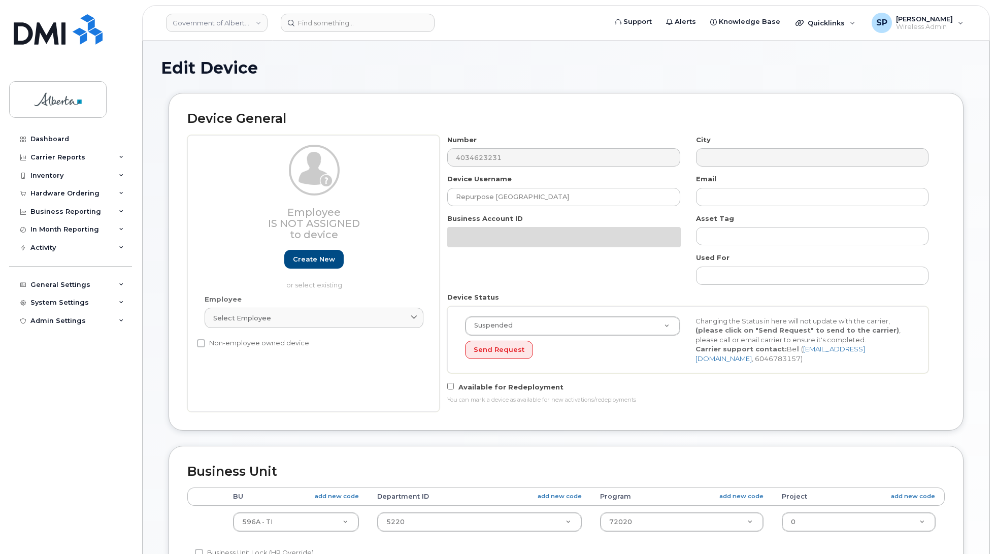
select select "4797729"
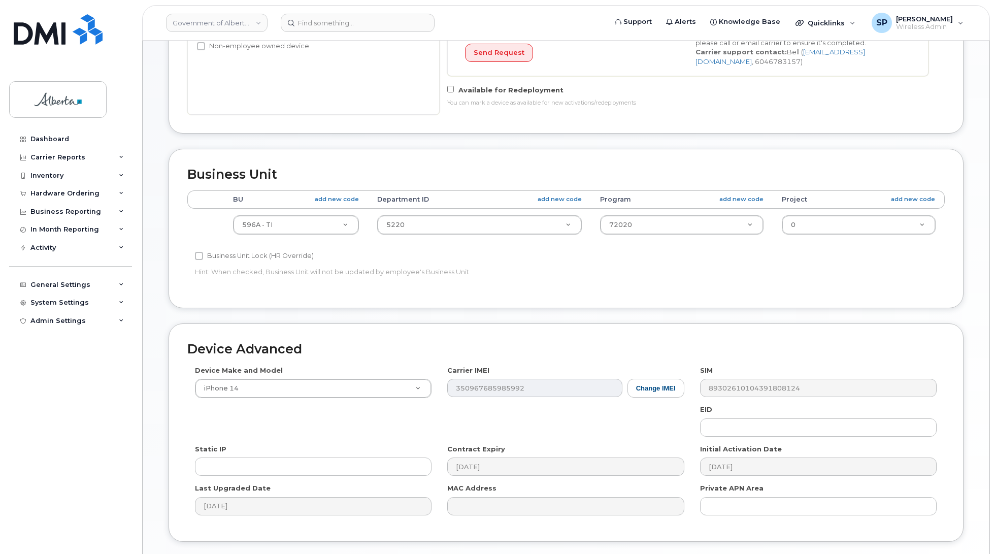
scroll to position [372, 0]
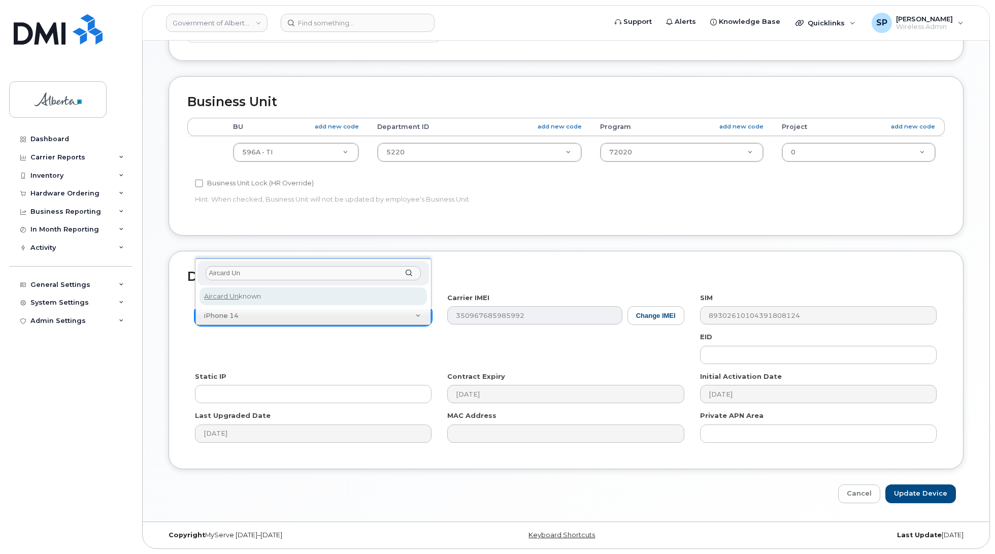
type input "Aircard Un"
select select "971"
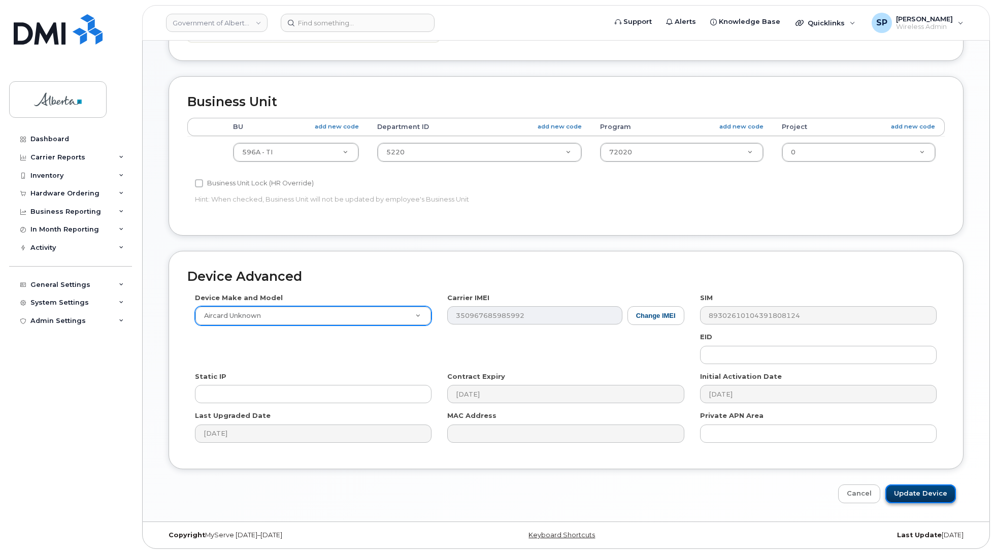
click at [909, 496] on input "Update Device" at bounding box center [920, 493] width 71 height 19
type input "Saving..."
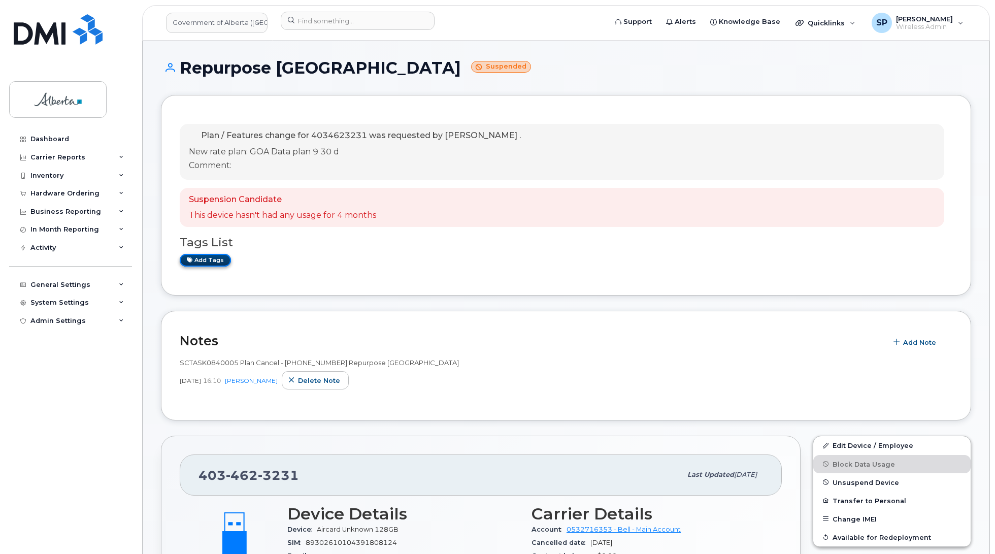
click at [202, 264] on link "Add tags" at bounding box center [205, 260] width 51 height 13
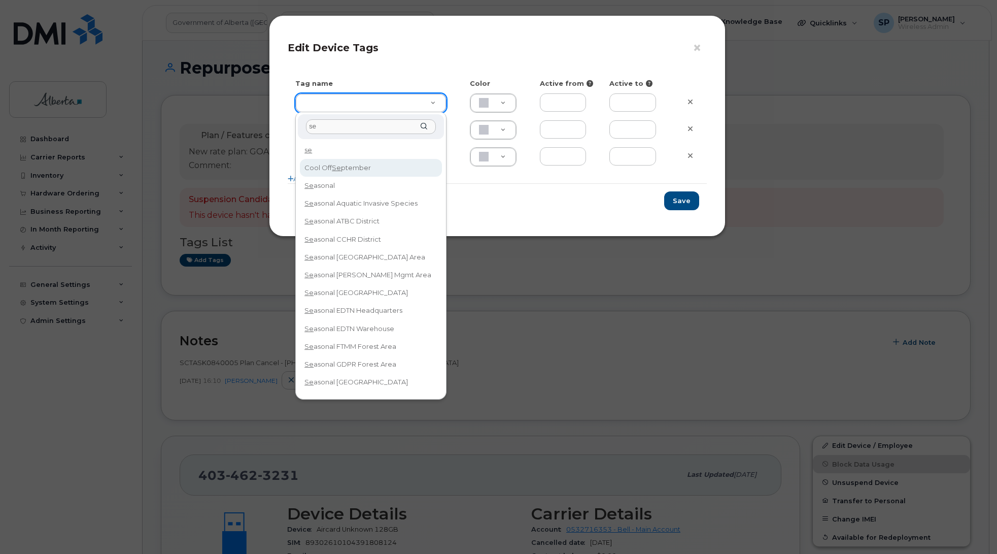
type input "se"
type input "Cool Off September"
type input "D6CDC1"
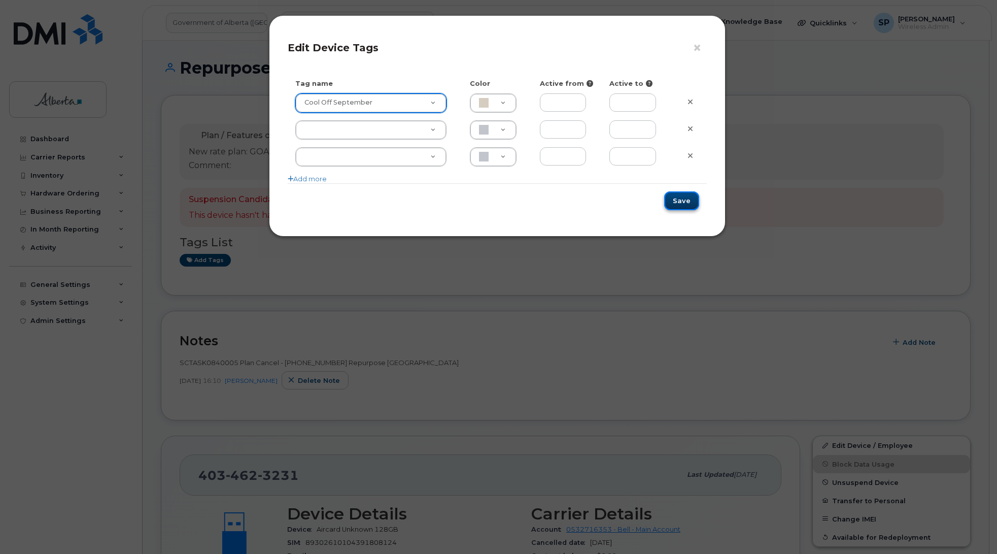
click at [693, 205] on button "Save" at bounding box center [681, 200] width 35 height 19
